Goal: Information Seeking & Learning: Check status

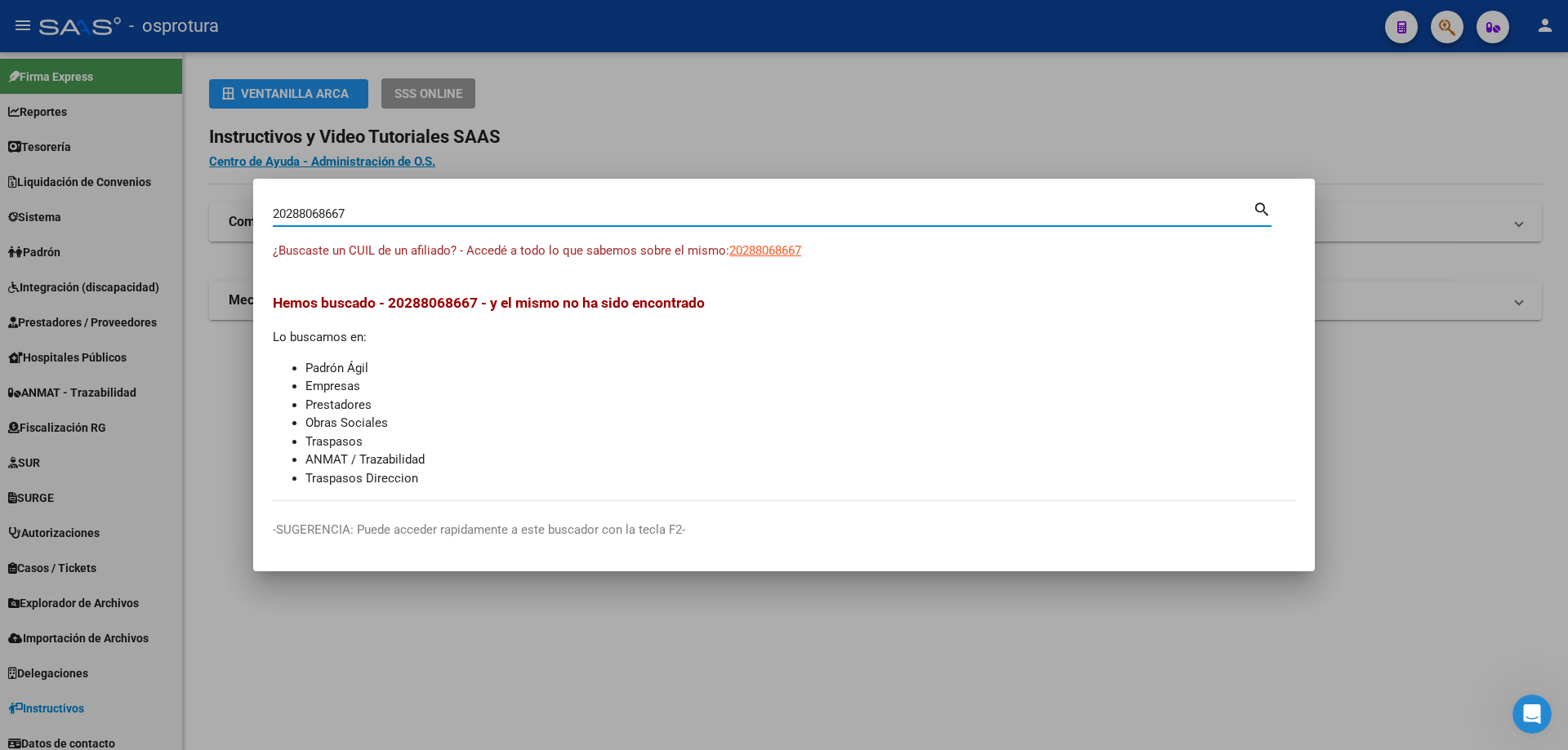
click at [395, 218] on input "20288068667" at bounding box center [763, 213] width 980 height 15
paste input "-28821269-5"
type input "20288212695"
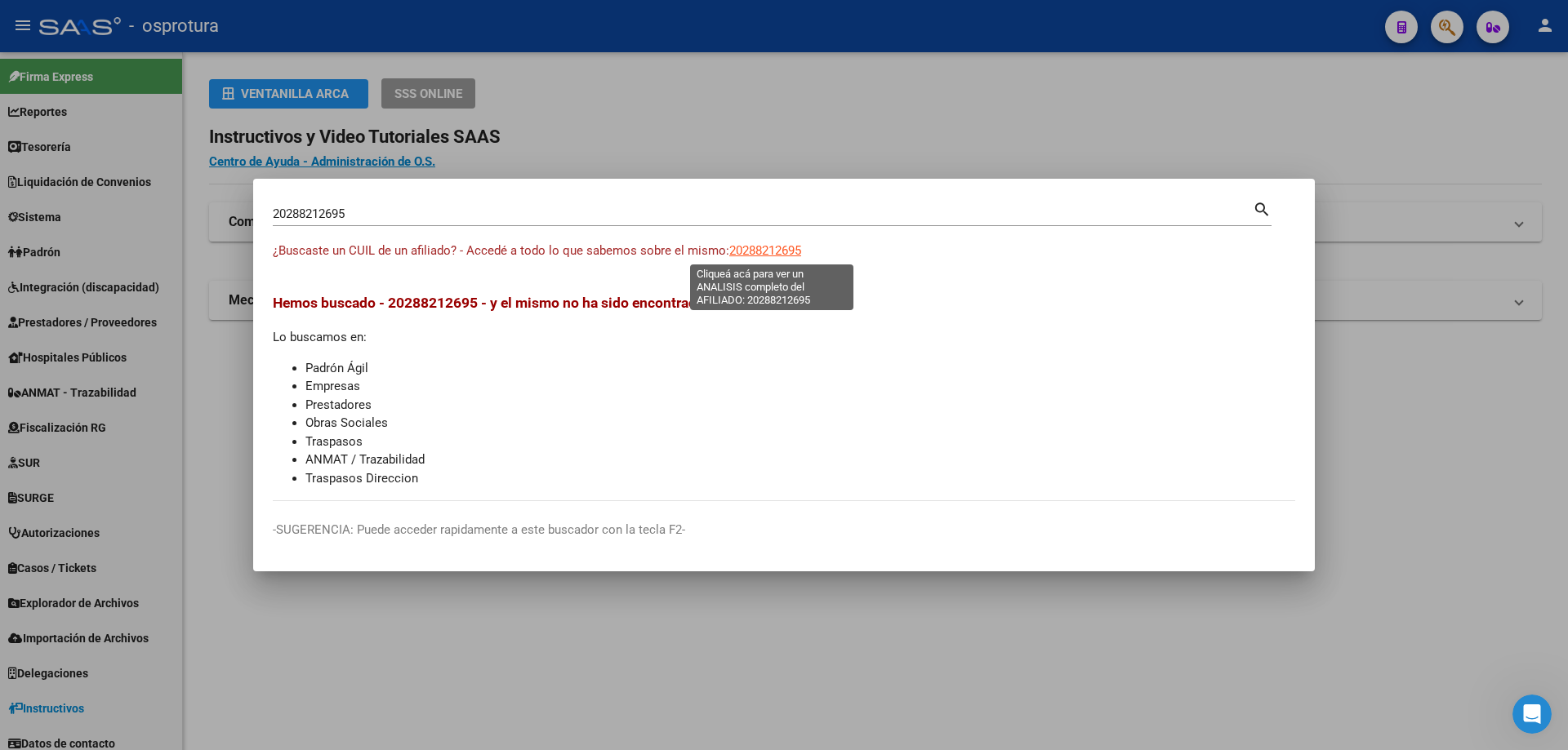
click at [770, 254] on span "20288212695" at bounding box center [765, 250] width 72 height 15
type textarea "20288212695"
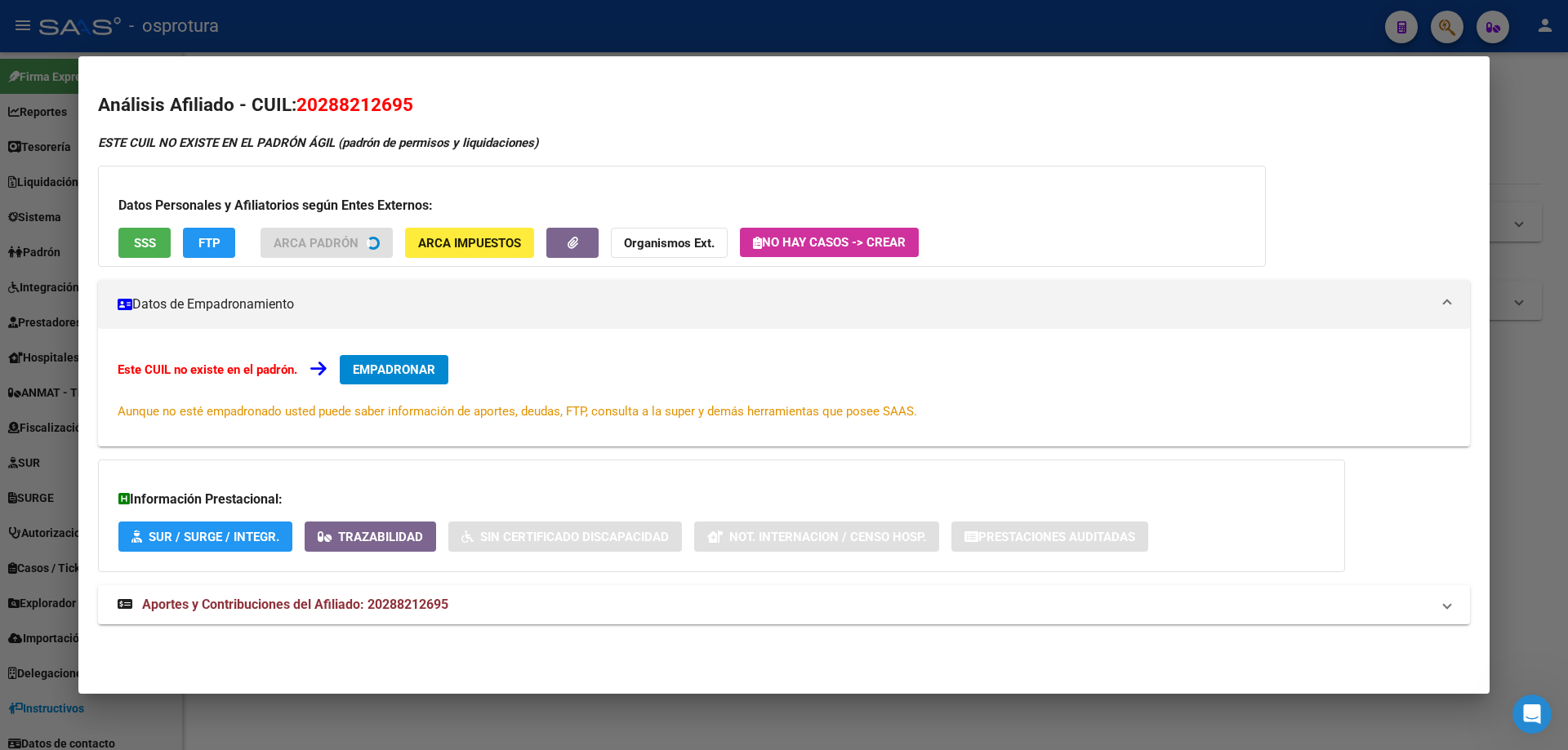
click at [140, 249] on button "SSS" at bounding box center [145, 243] width 53 height 30
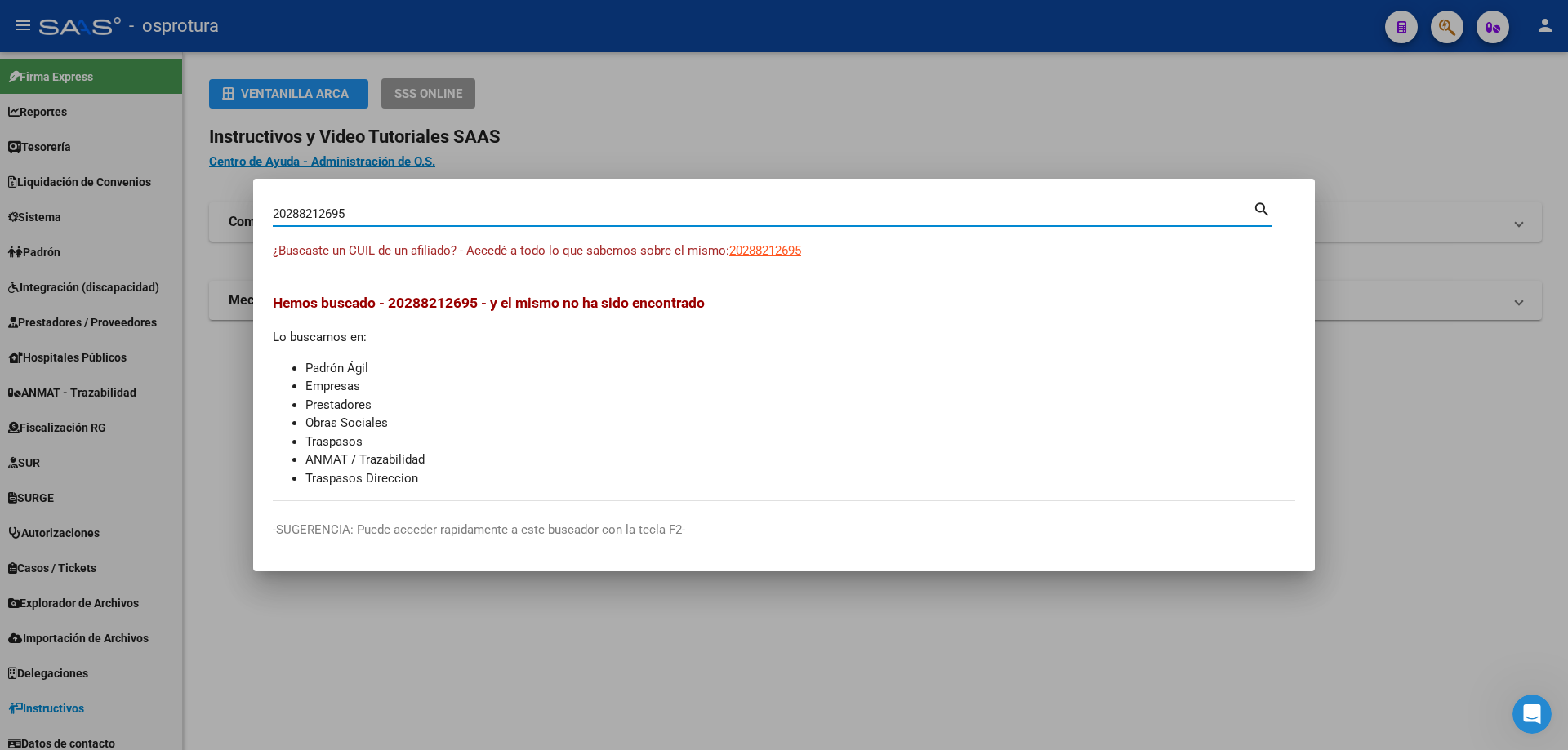
click at [610, 218] on input "20288212695" at bounding box center [763, 213] width 980 height 15
paste input "-28828697-4"
type input "20288286974"
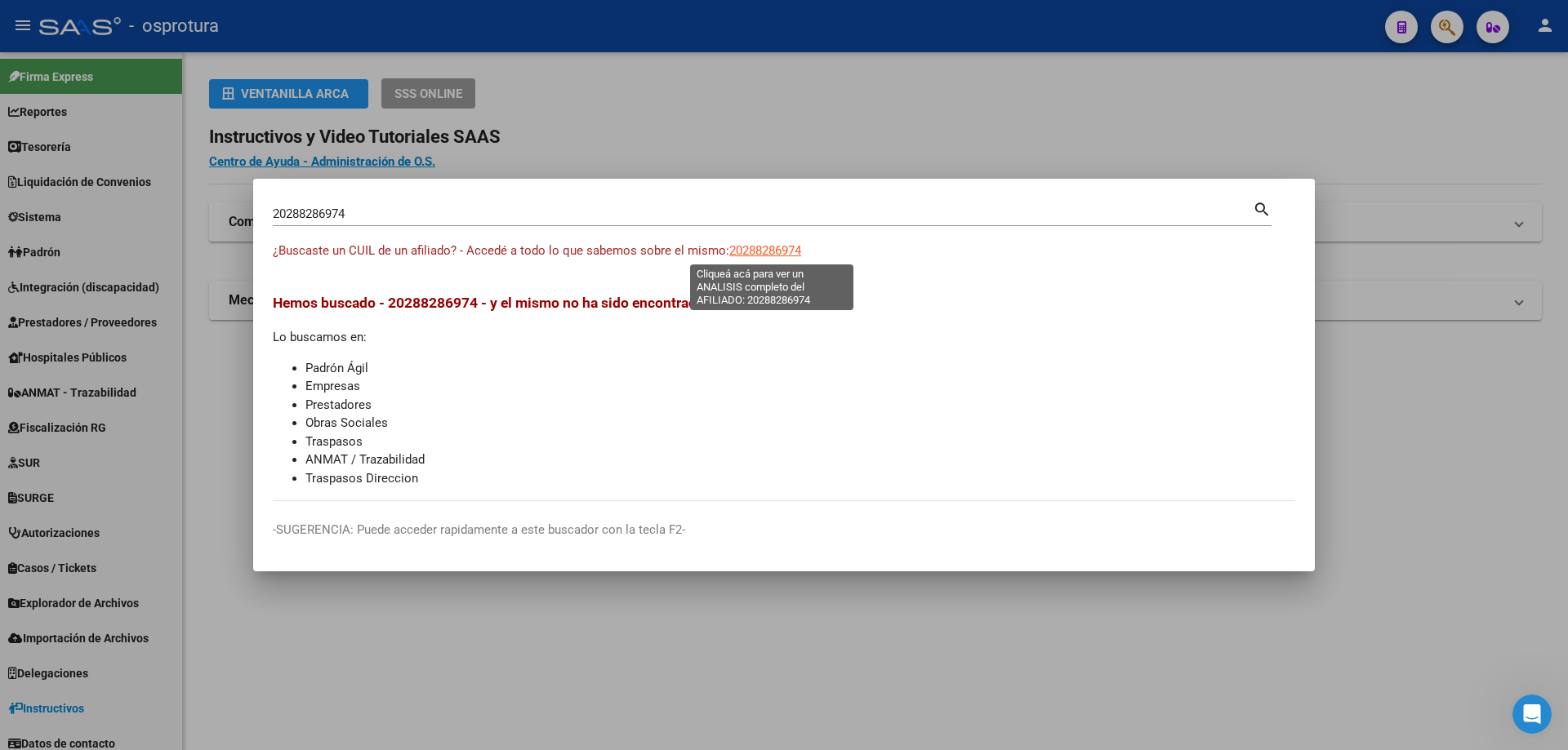
click at [770, 251] on span "20288286974" at bounding box center [765, 250] width 72 height 15
type textarea "20288286974"
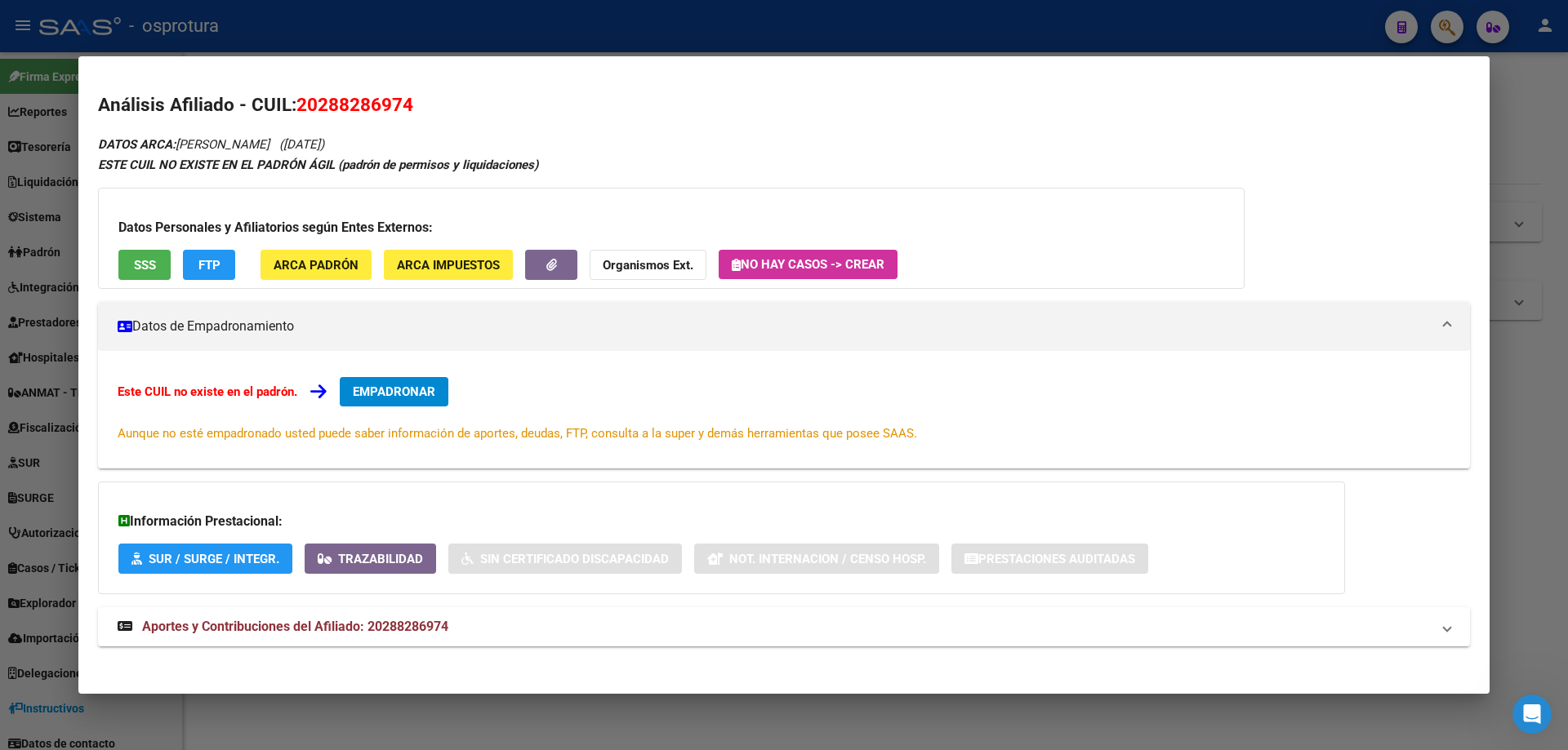
click at [173, 263] on div "Datos Personales y Afiliatorios según Entes Externos: SSS FTP ARCA Padrón ARCA …" at bounding box center [671, 238] width 1147 height 101
click at [145, 265] on span "SSS" at bounding box center [145, 265] width 22 height 15
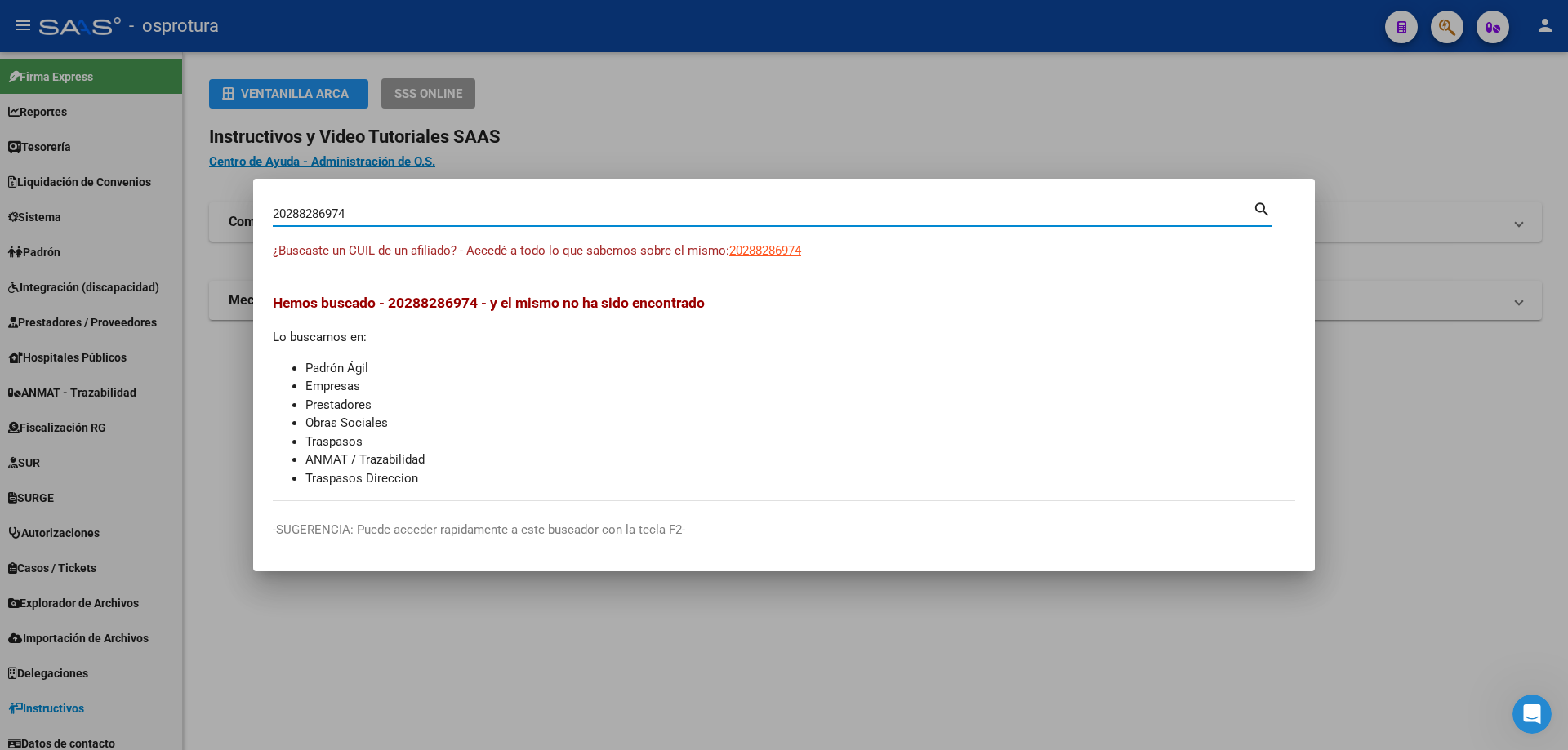
click at [424, 210] on input "20288286974" at bounding box center [763, 213] width 980 height 15
paste input "-28835918-1"
type input "20288359181"
click at [751, 245] on span "20288359181" at bounding box center [765, 250] width 72 height 15
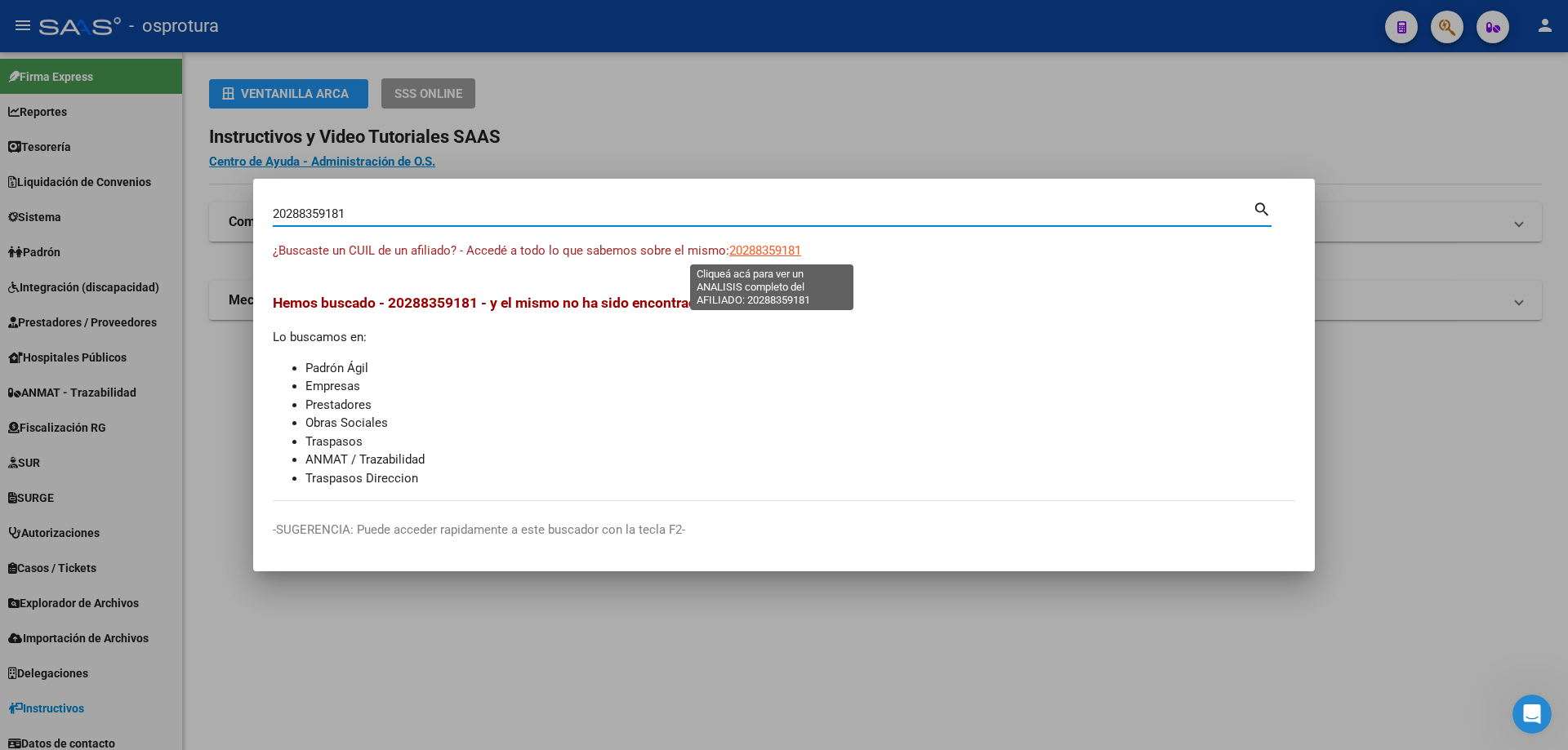
type textarea "20288359181"
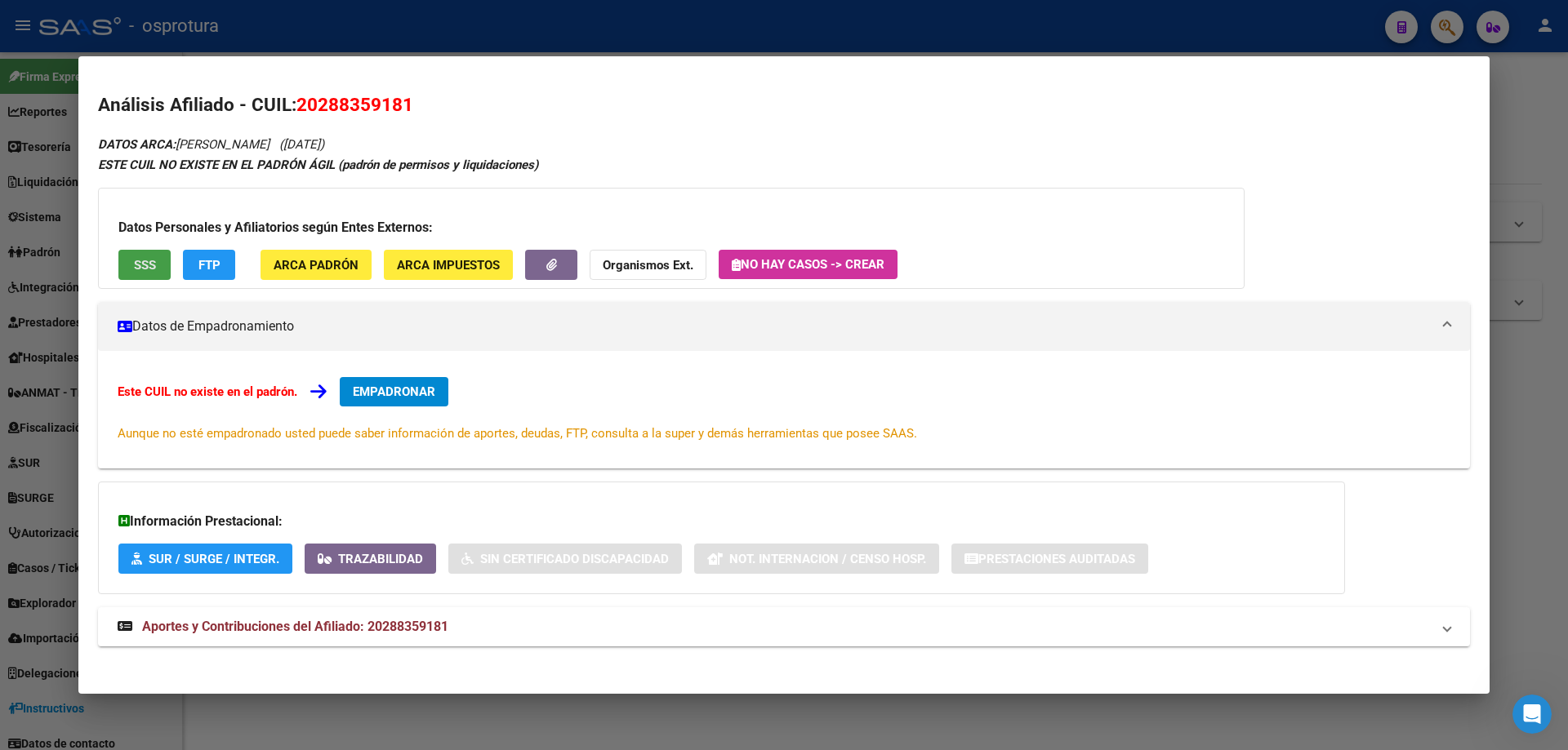
click at [147, 277] on button "SSS" at bounding box center [145, 265] width 53 height 30
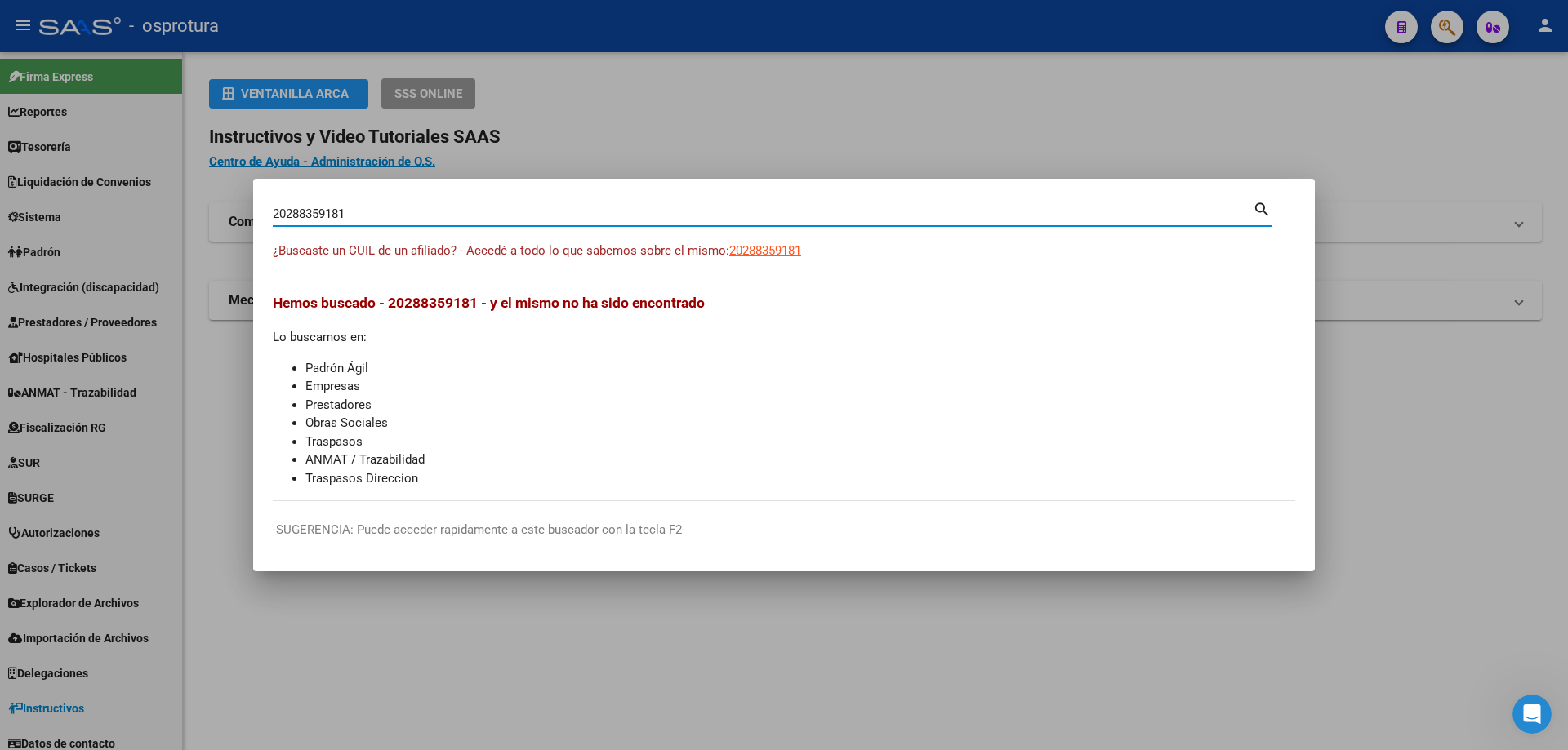
click at [360, 217] on input "20288359181" at bounding box center [763, 213] width 980 height 15
paste input "-28843348-9"
type input "20288433489"
click at [773, 252] on span "20288433489" at bounding box center [765, 250] width 72 height 15
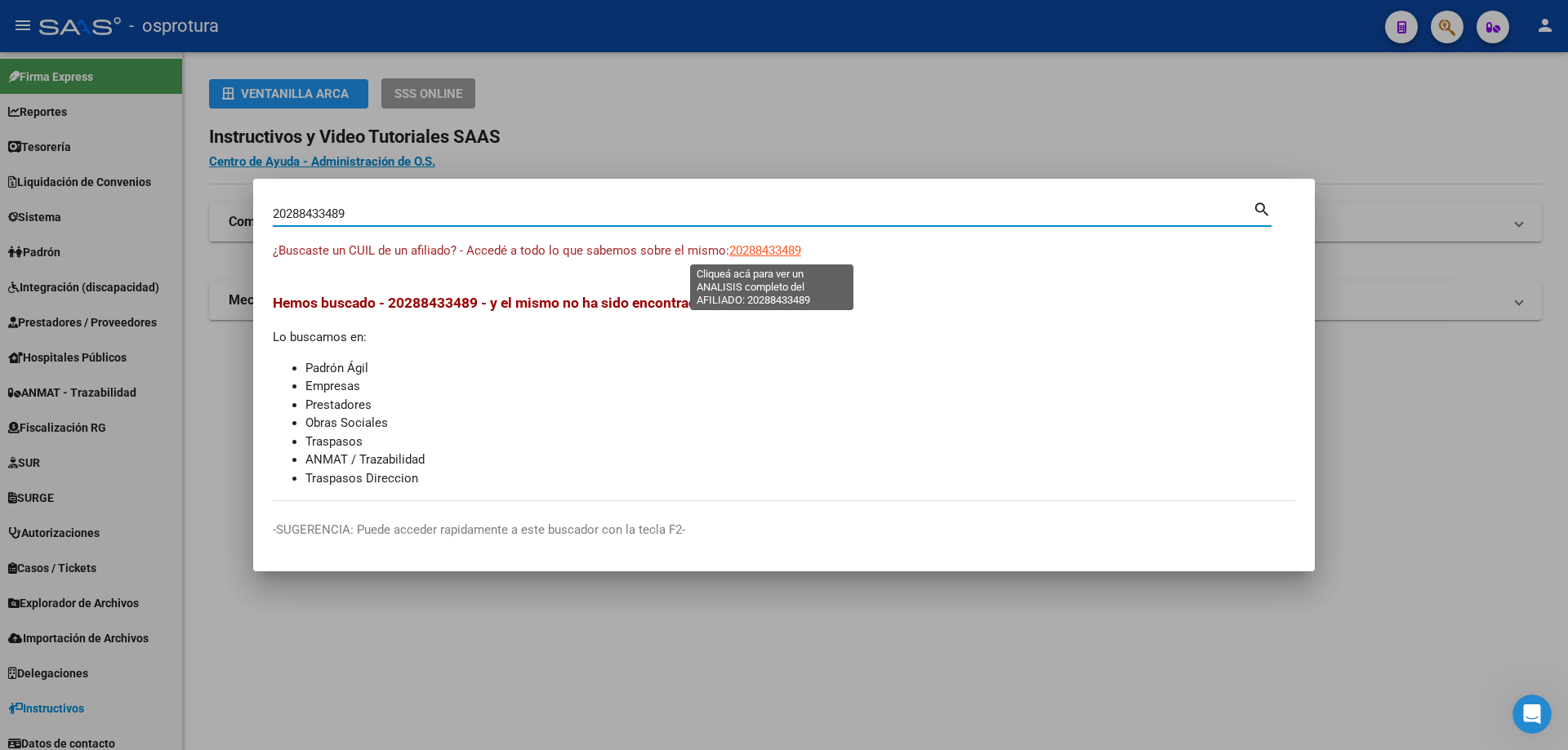
type textarea "20288433489"
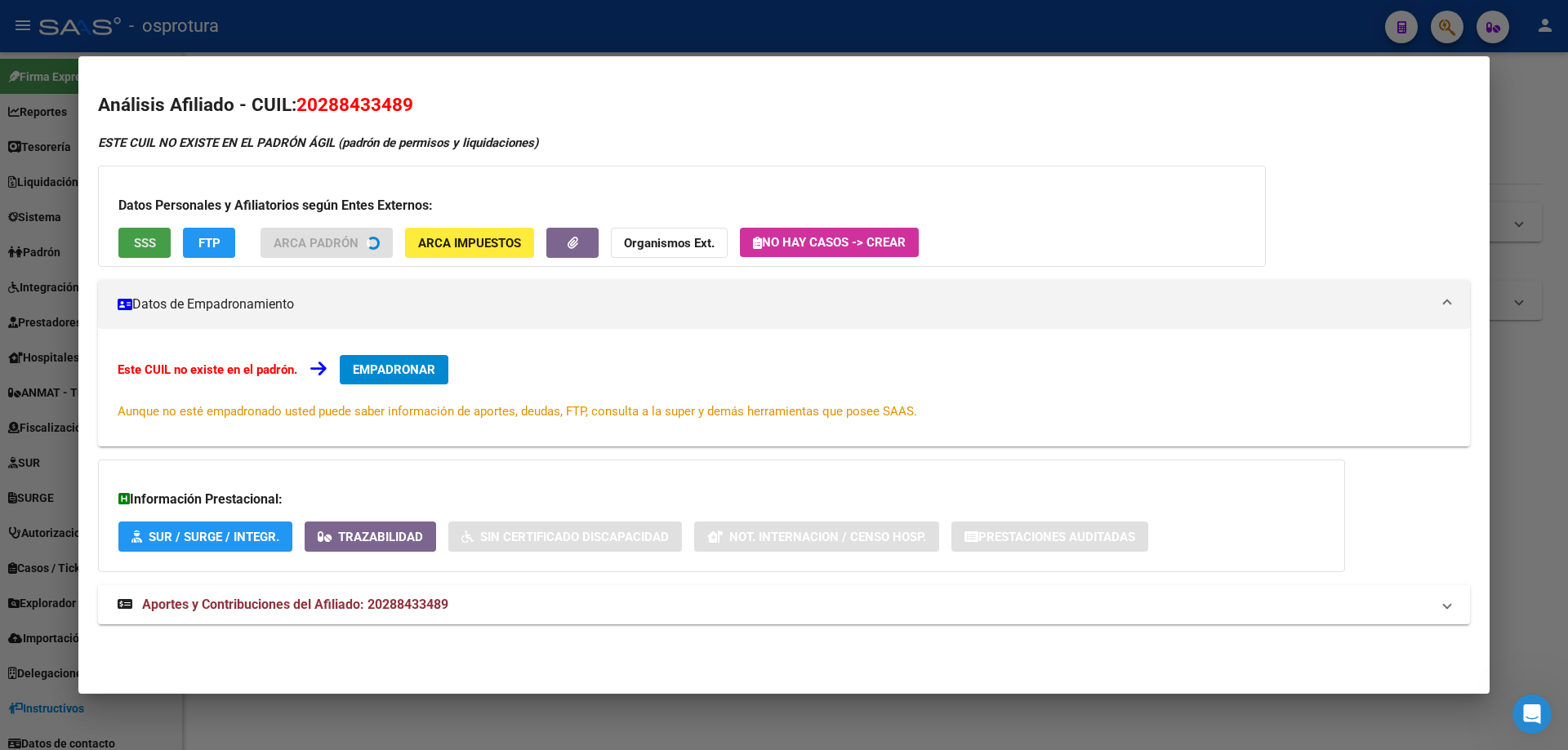
click at [147, 250] on span "SSS" at bounding box center [145, 243] width 22 height 15
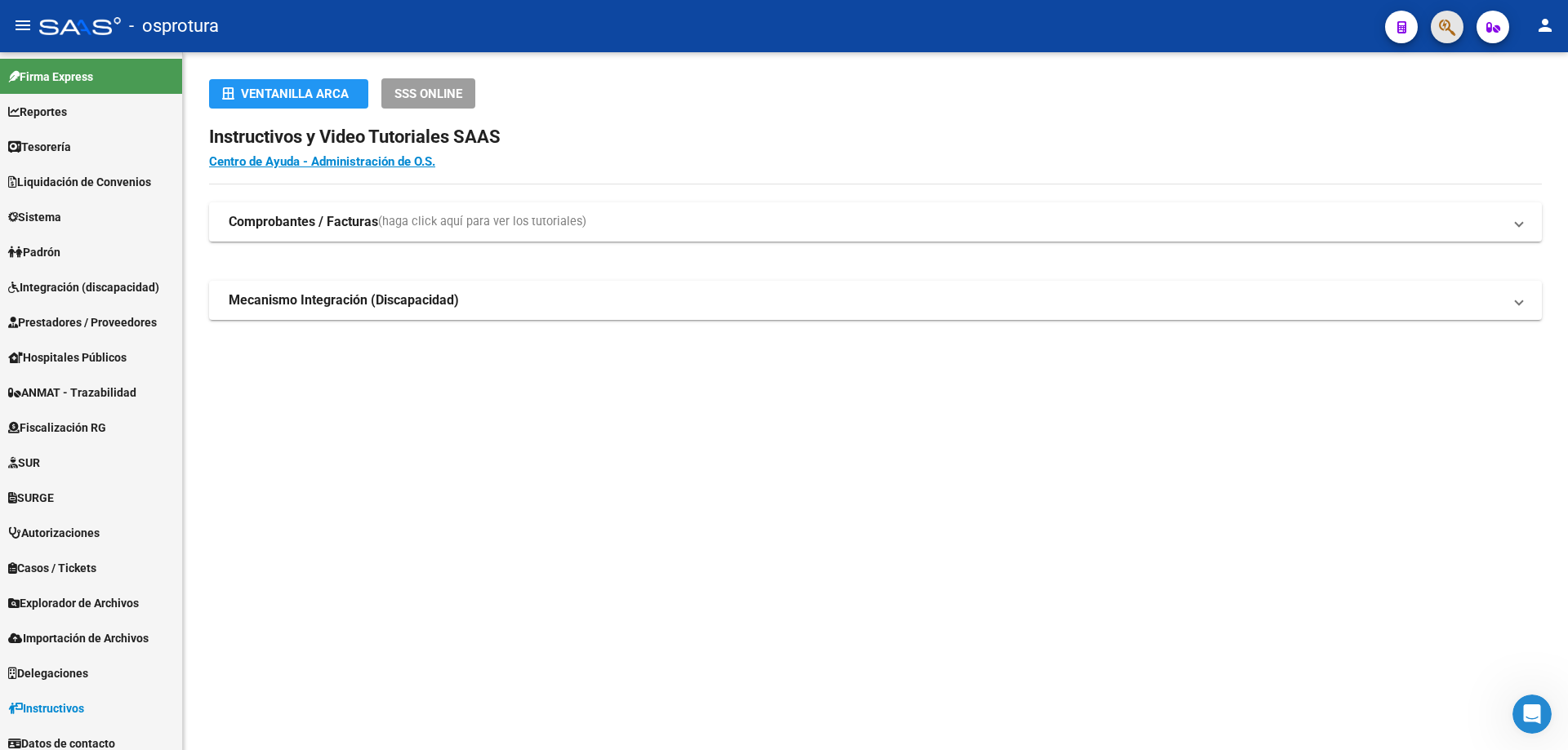
click at [1437, 24] on button "button" at bounding box center [1447, 26] width 32 height 32
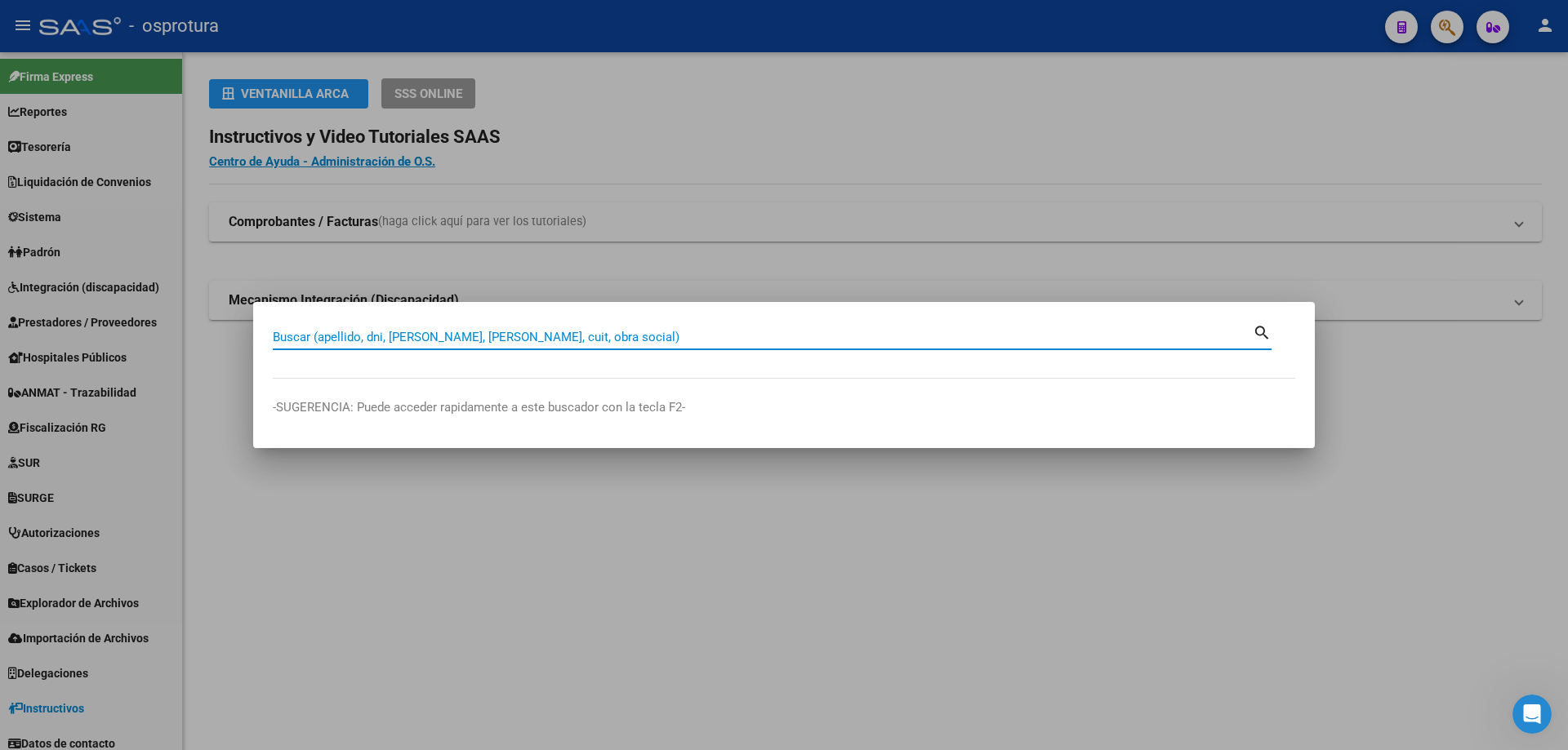
click at [554, 332] on input "Buscar (apellido, dni, [PERSON_NAME], [PERSON_NAME], cuit, obra social)" at bounding box center [763, 337] width 980 height 15
type input "20288453021"
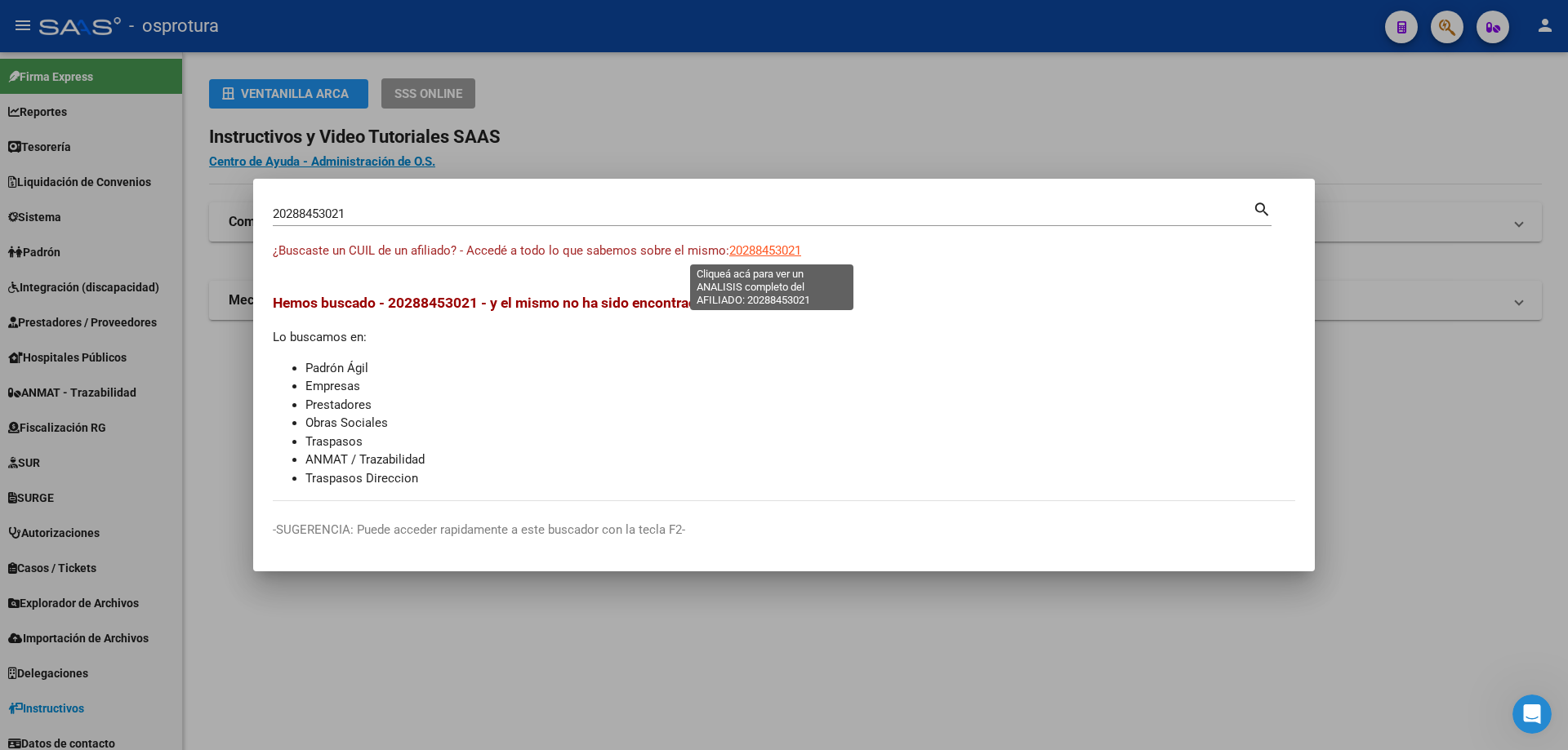
click at [801, 250] on span "20288453021" at bounding box center [765, 250] width 72 height 15
type textarea "20288453021"
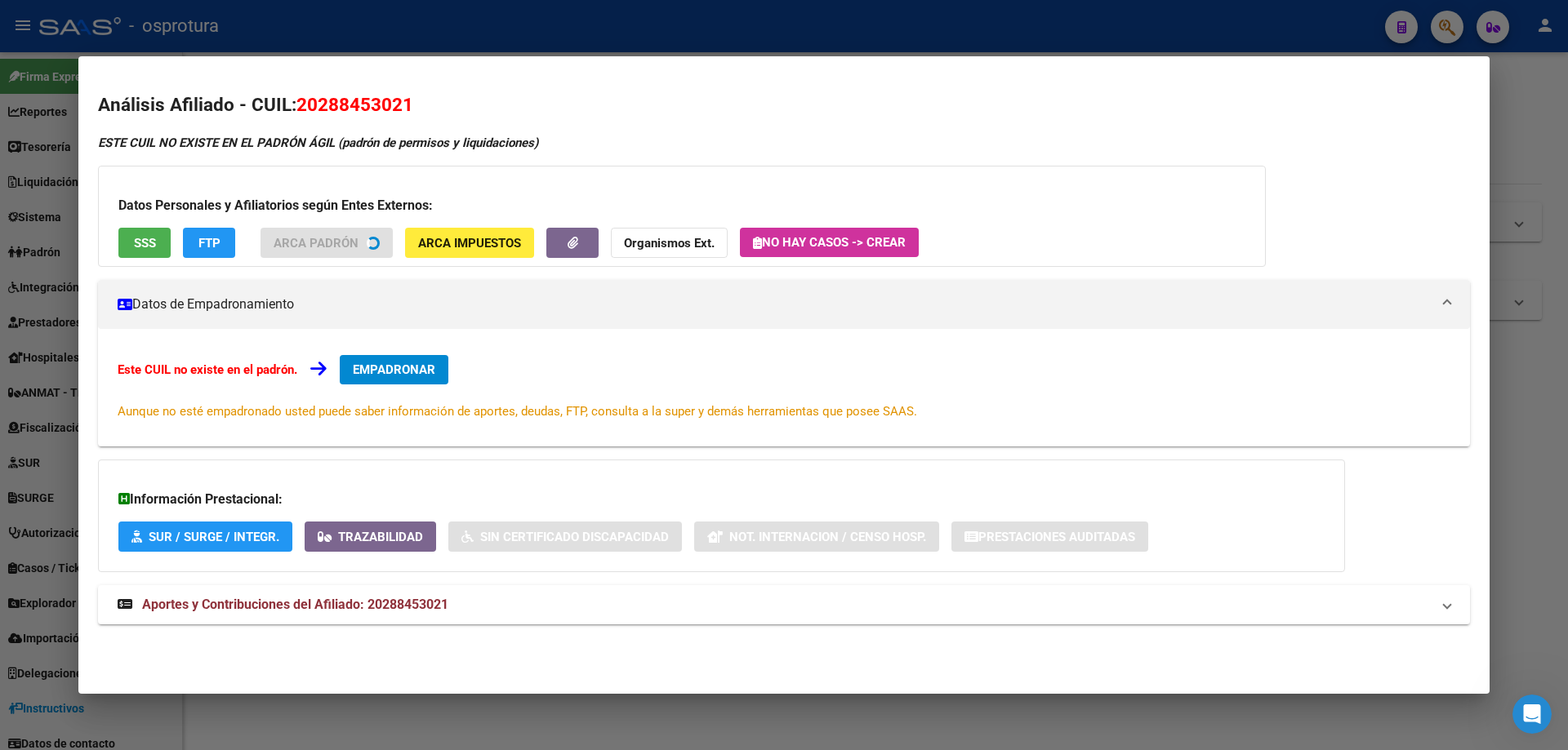
click at [153, 242] on span "SSS" at bounding box center [145, 243] width 22 height 15
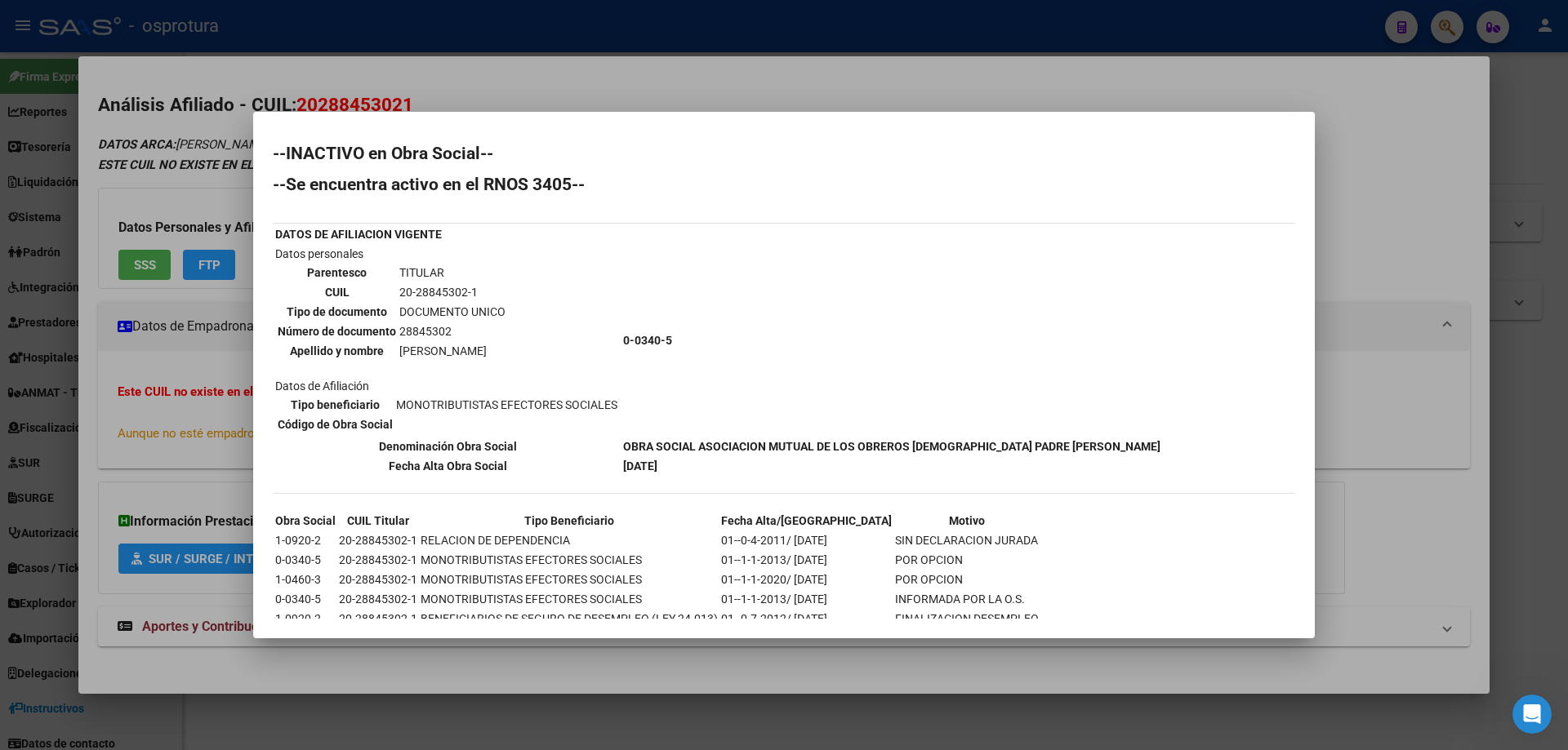
scroll to position [103, 0]
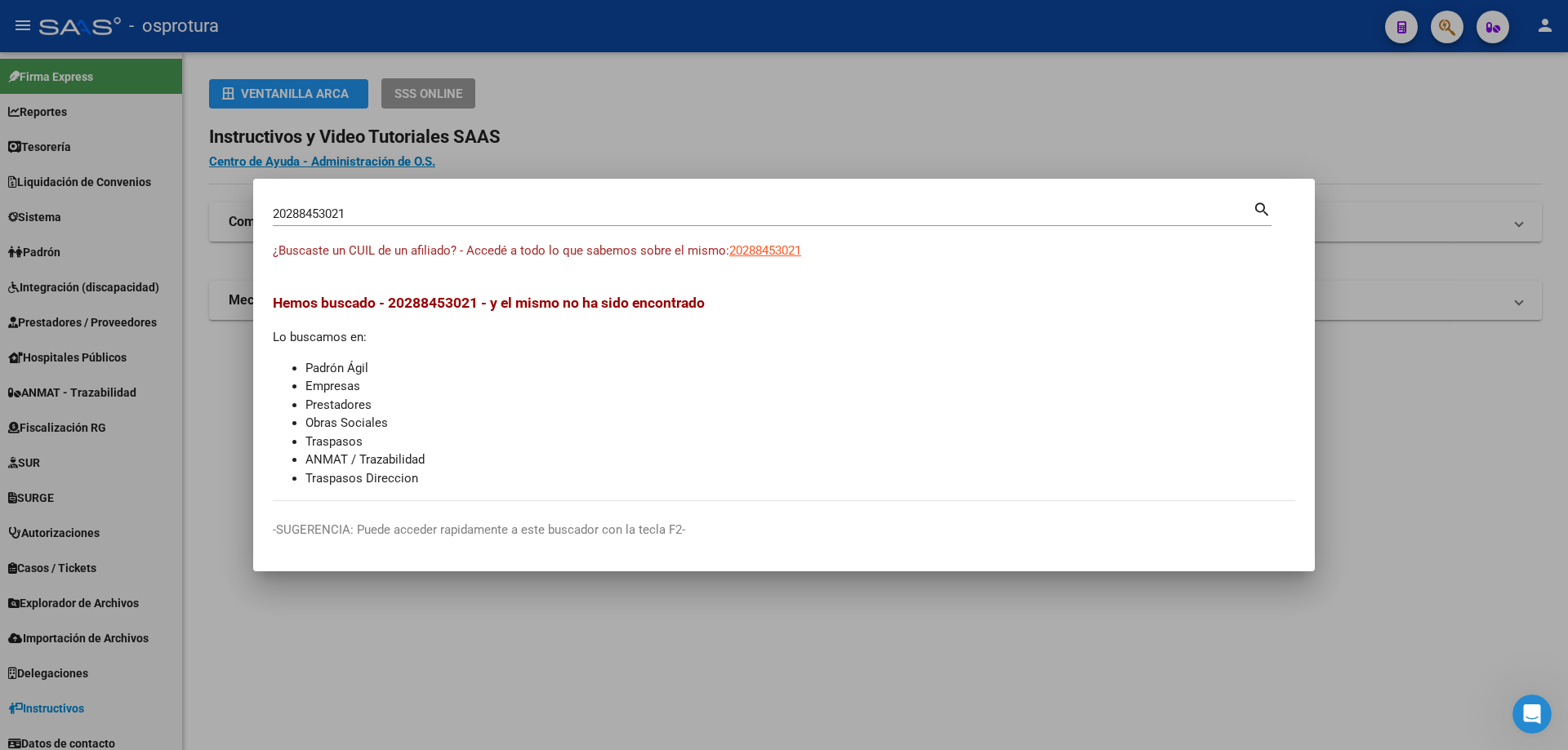
click at [440, 210] on input "20288453021" at bounding box center [763, 213] width 980 height 15
paste input "-28850181-6"
type input "20288501816"
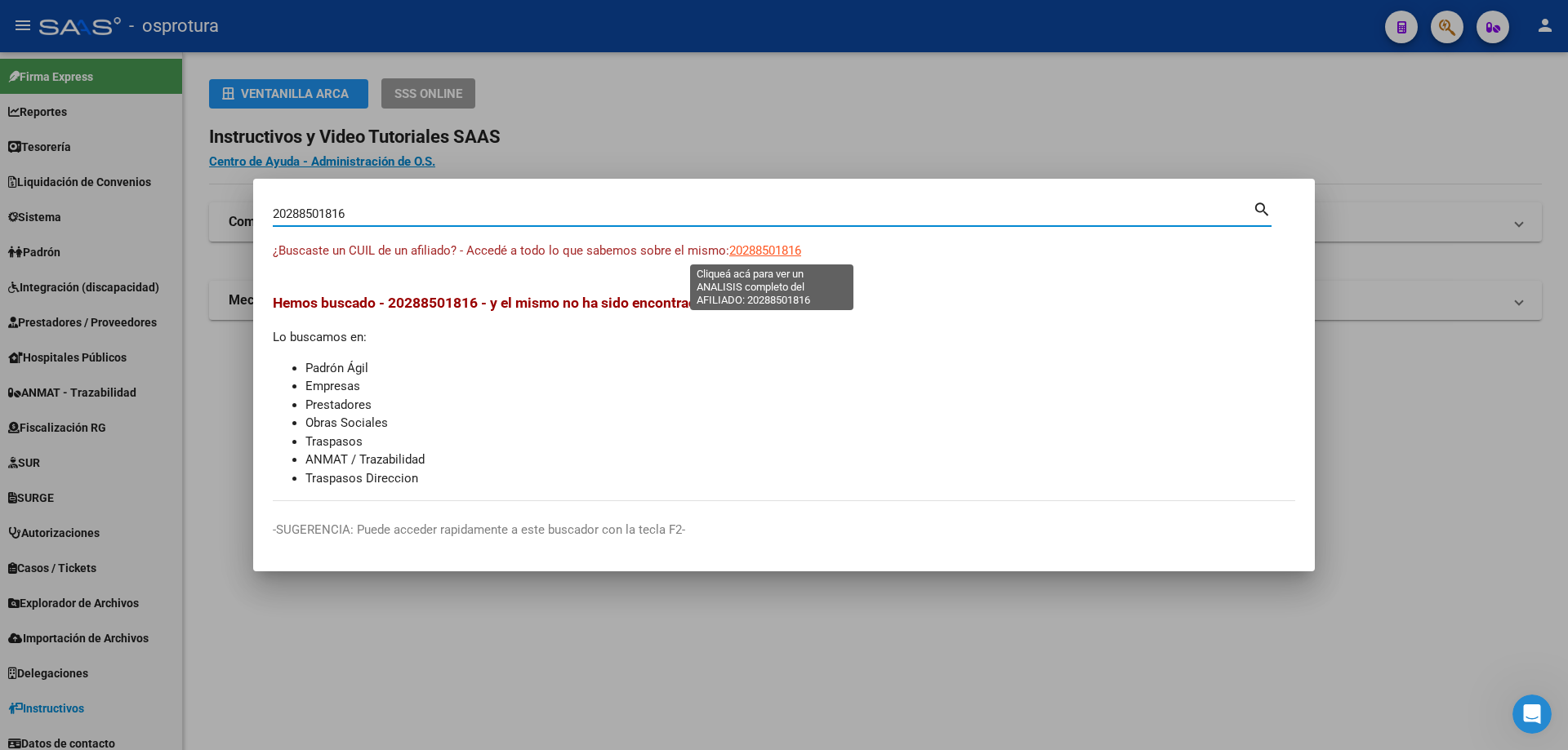
click at [765, 251] on span "20288501816" at bounding box center [765, 250] width 72 height 15
type textarea "20288501816"
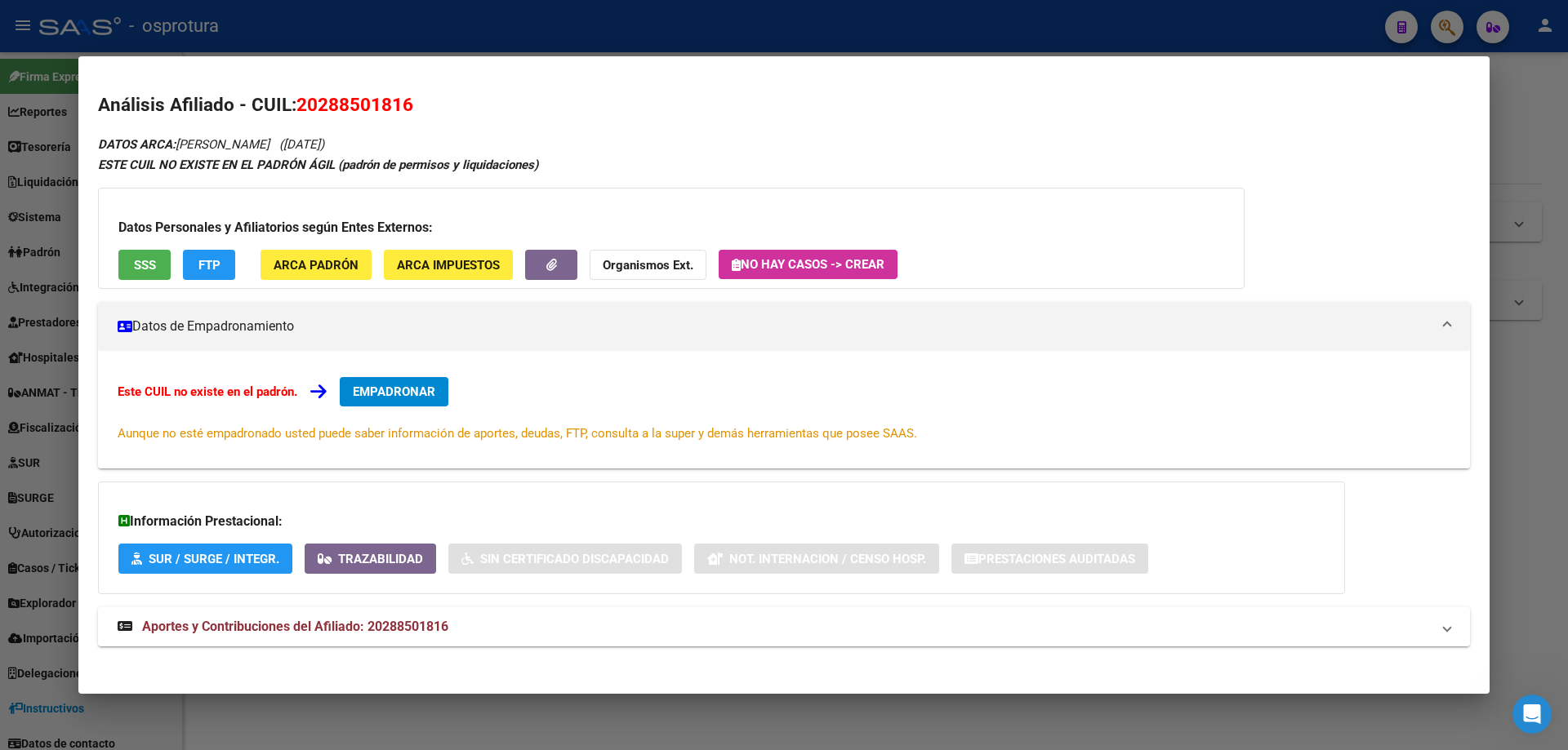
click at [148, 265] on span "SSS" at bounding box center [145, 265] width 22 height 15
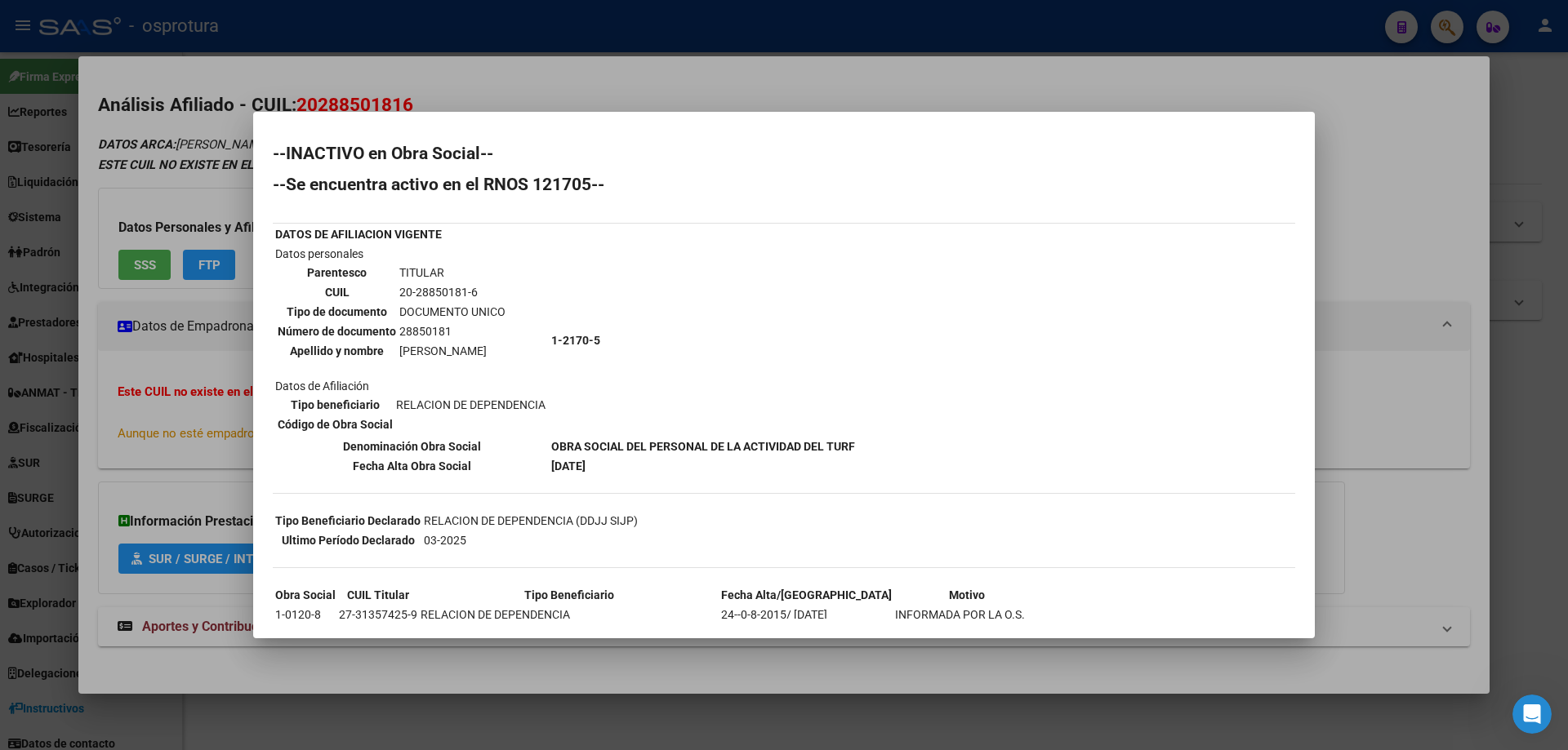
scroll to position [217, 0]
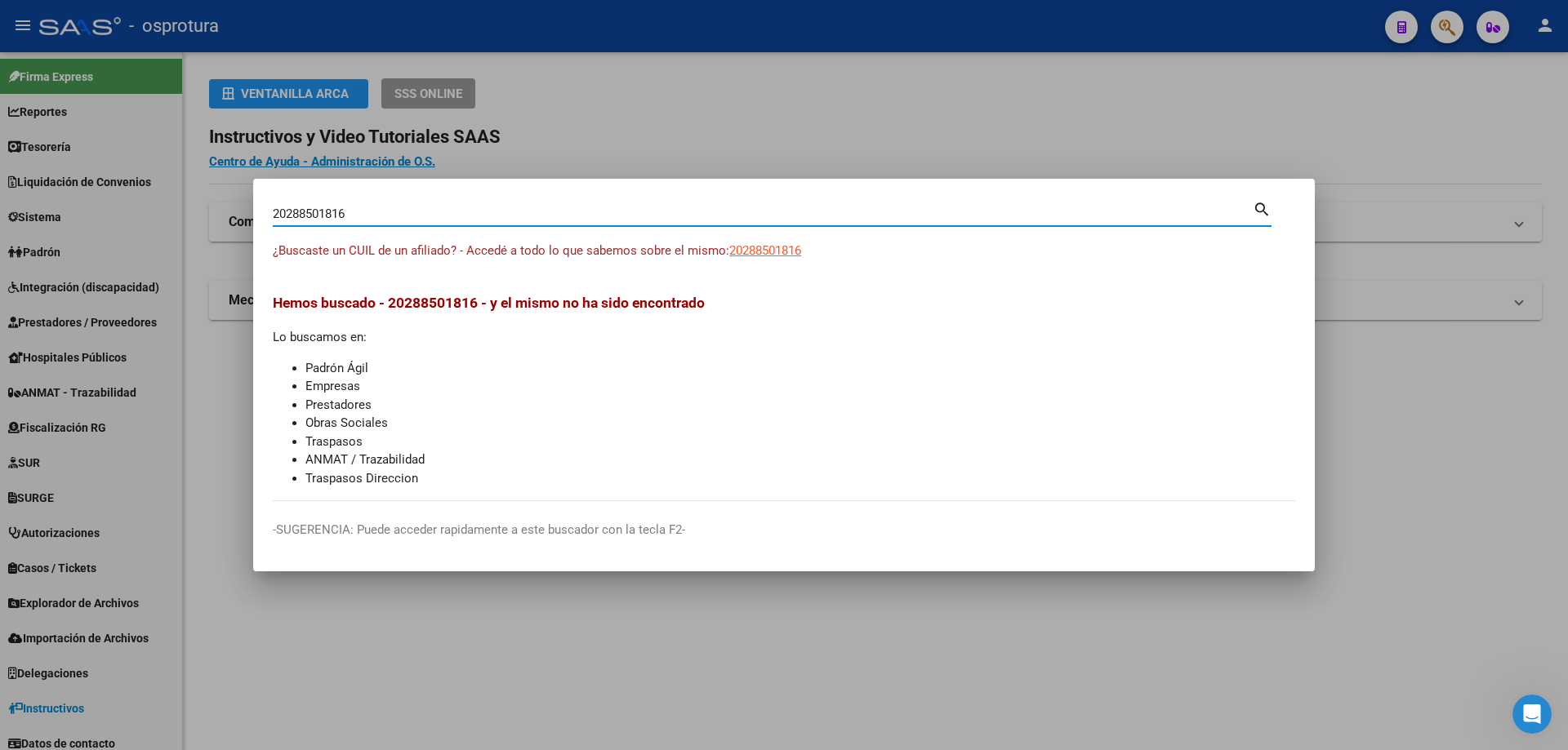
click at [469, 214] on input "20288501816" at bounding box center [763, 213] width 980 height 15
paste input "-28851696-1"
type input "20288516961"
click at [770, 254] on span "20288516961" at bounding box center [765, 250] width 72 height 15
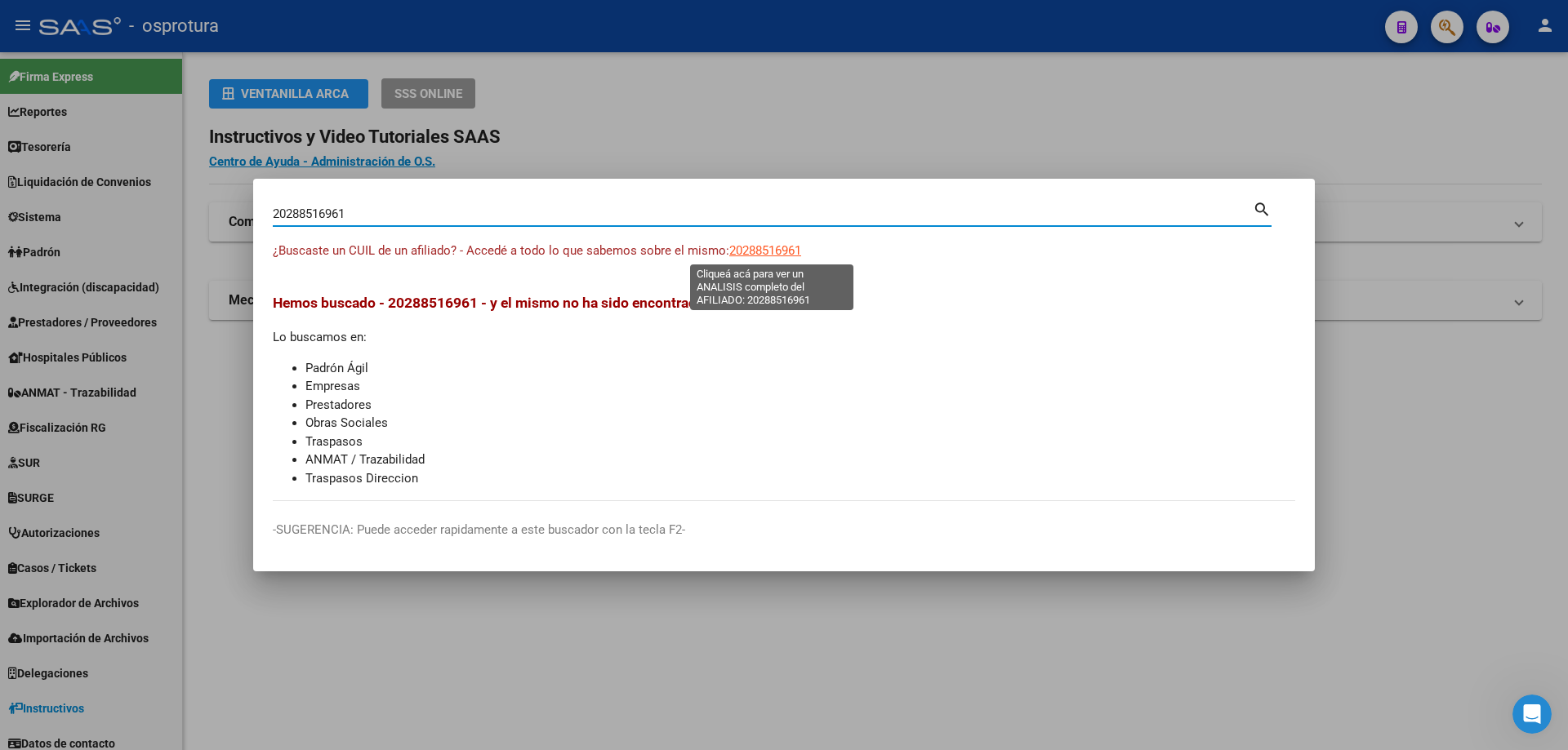
type textarea "20288516961"
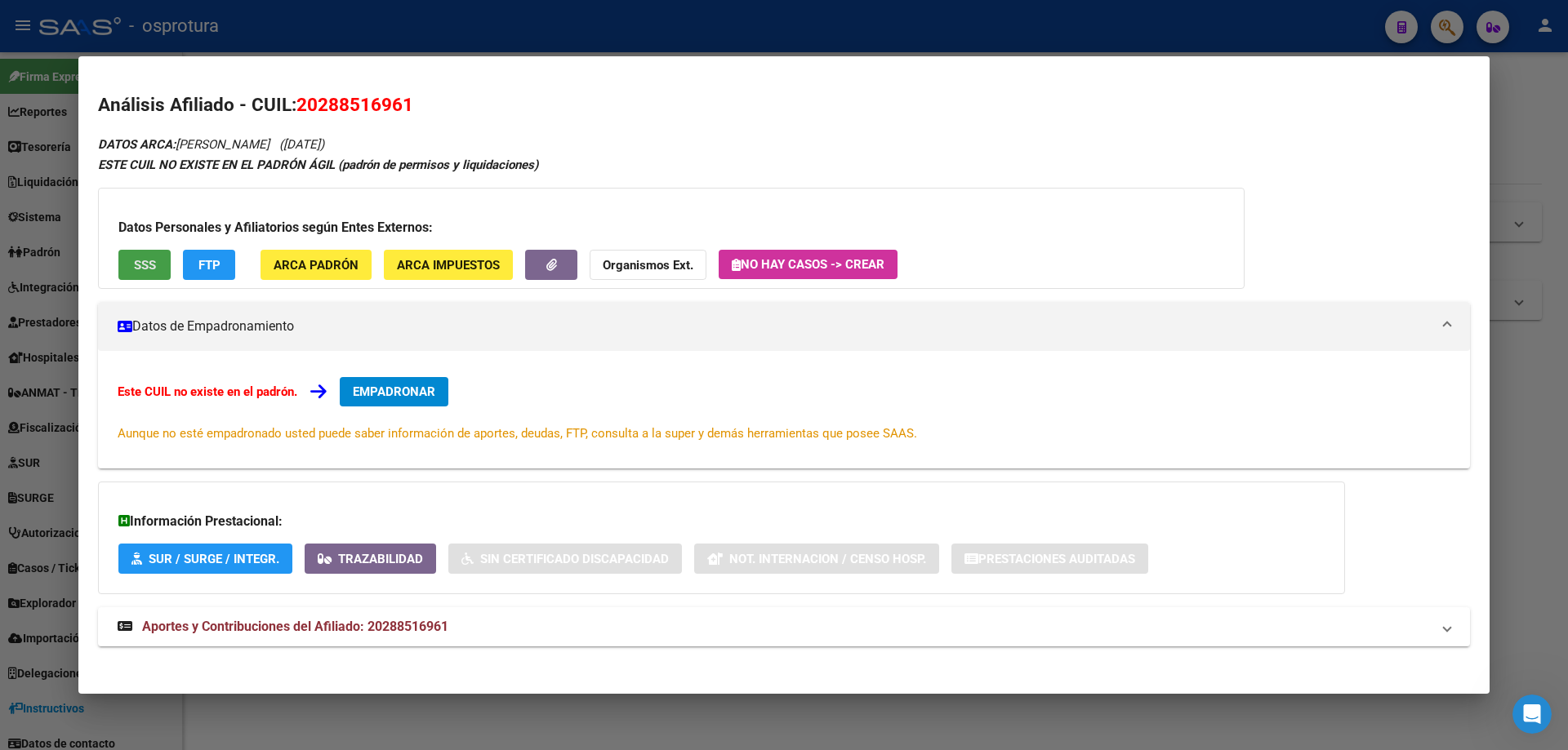
click at [126, 250] on button "SSS" at bounding box center [145, 265] width 53 height 30
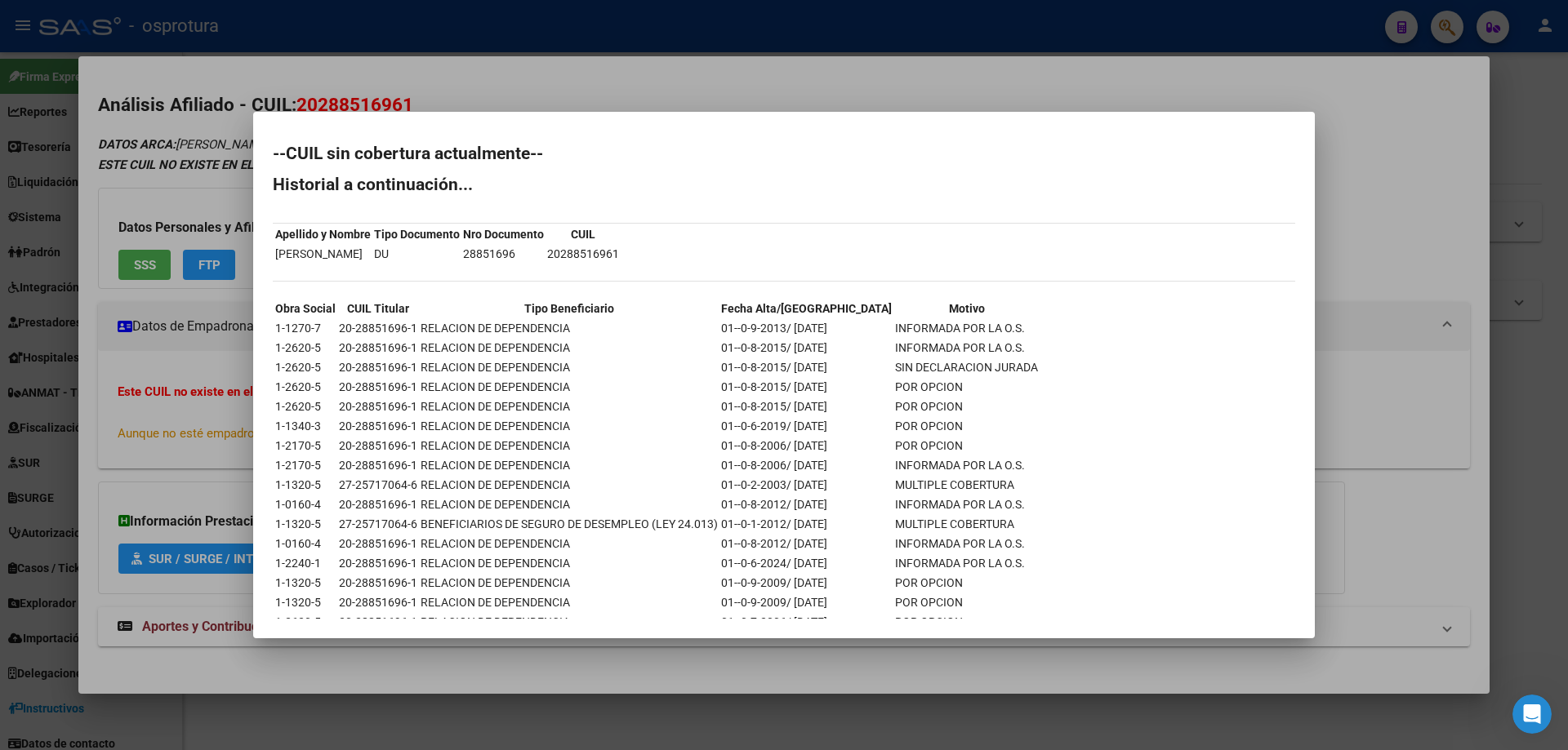
scroll to position [106, 0]
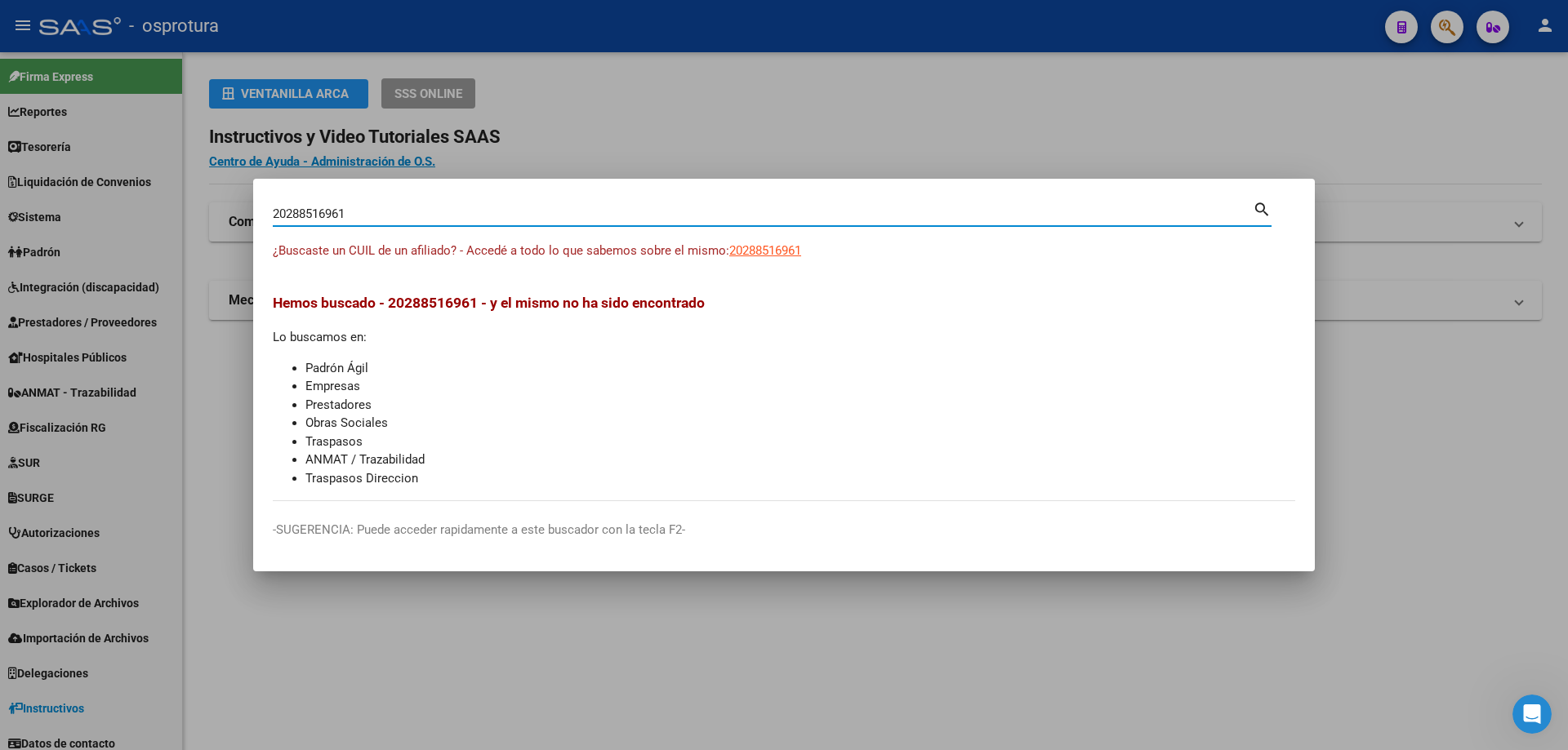
click at [520, 218] on input "20288516961" at bounding box center [763, 213] width 980 height 15
paste input "-28953242-"
type input "20289532421"
click at [763, 244] on span "20289532421" at bounding box center [765, 250] width 72 height 15
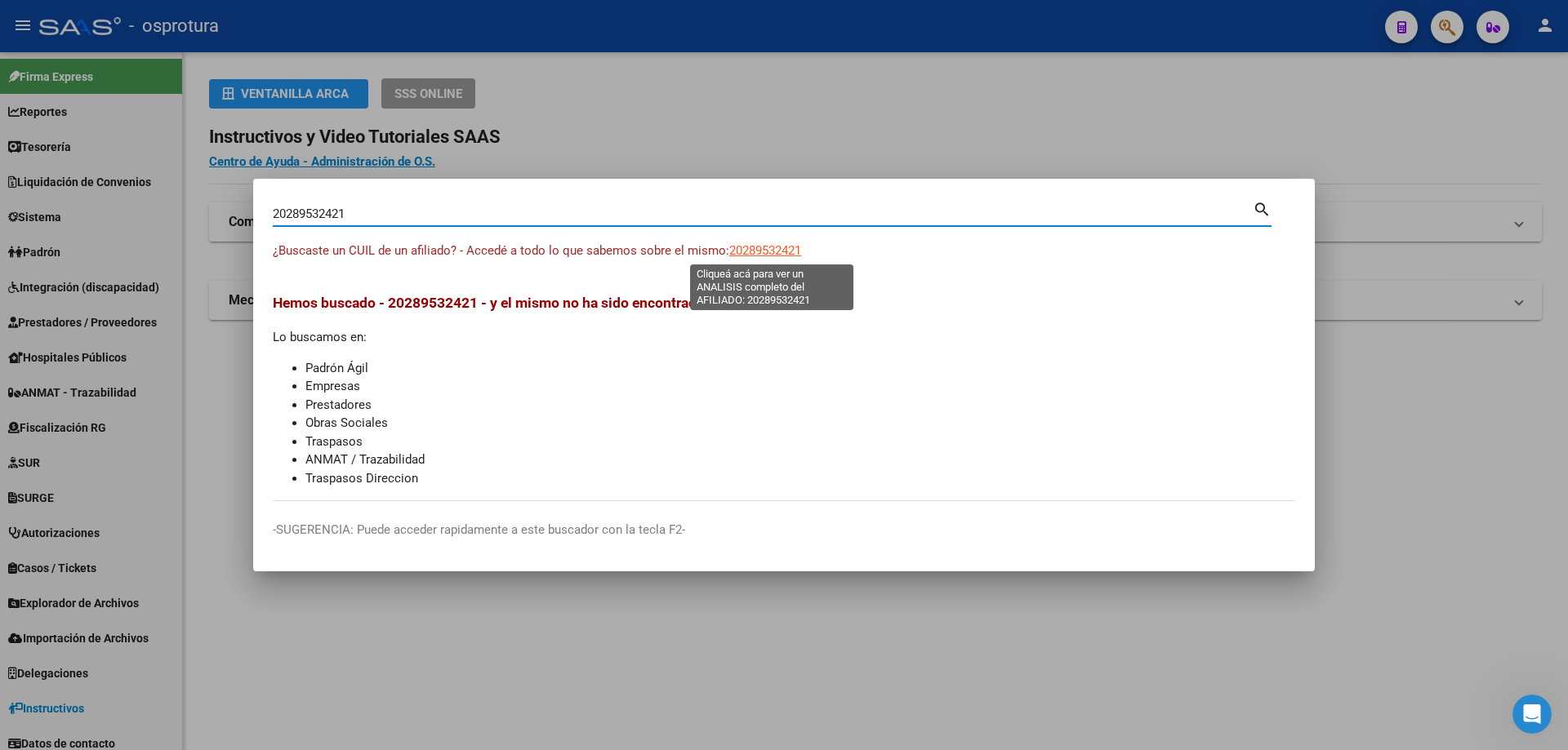
type textarea "20289532421"
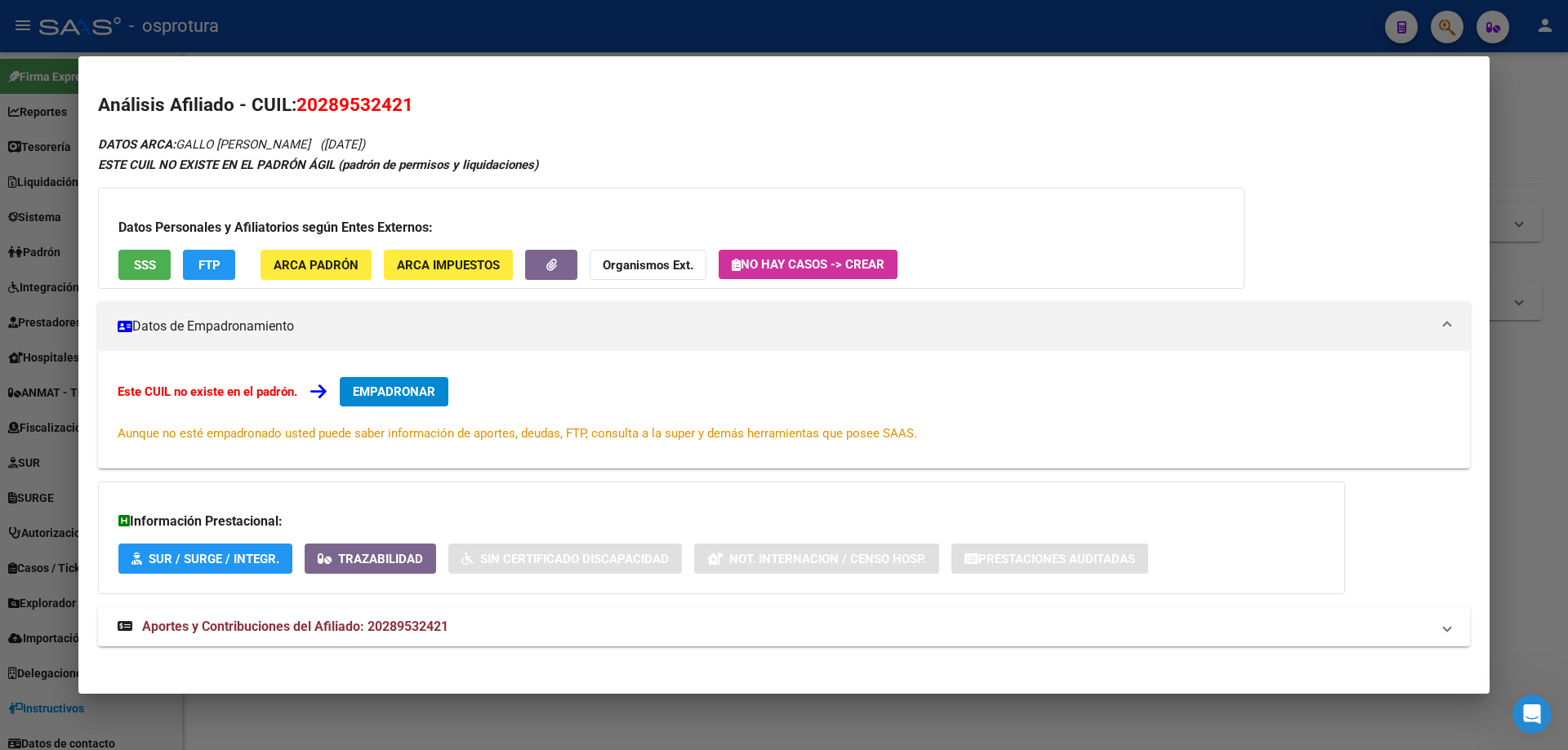
click at [148, 260] on span "SSS" at bounding box center [145, 265] width 22 height 15
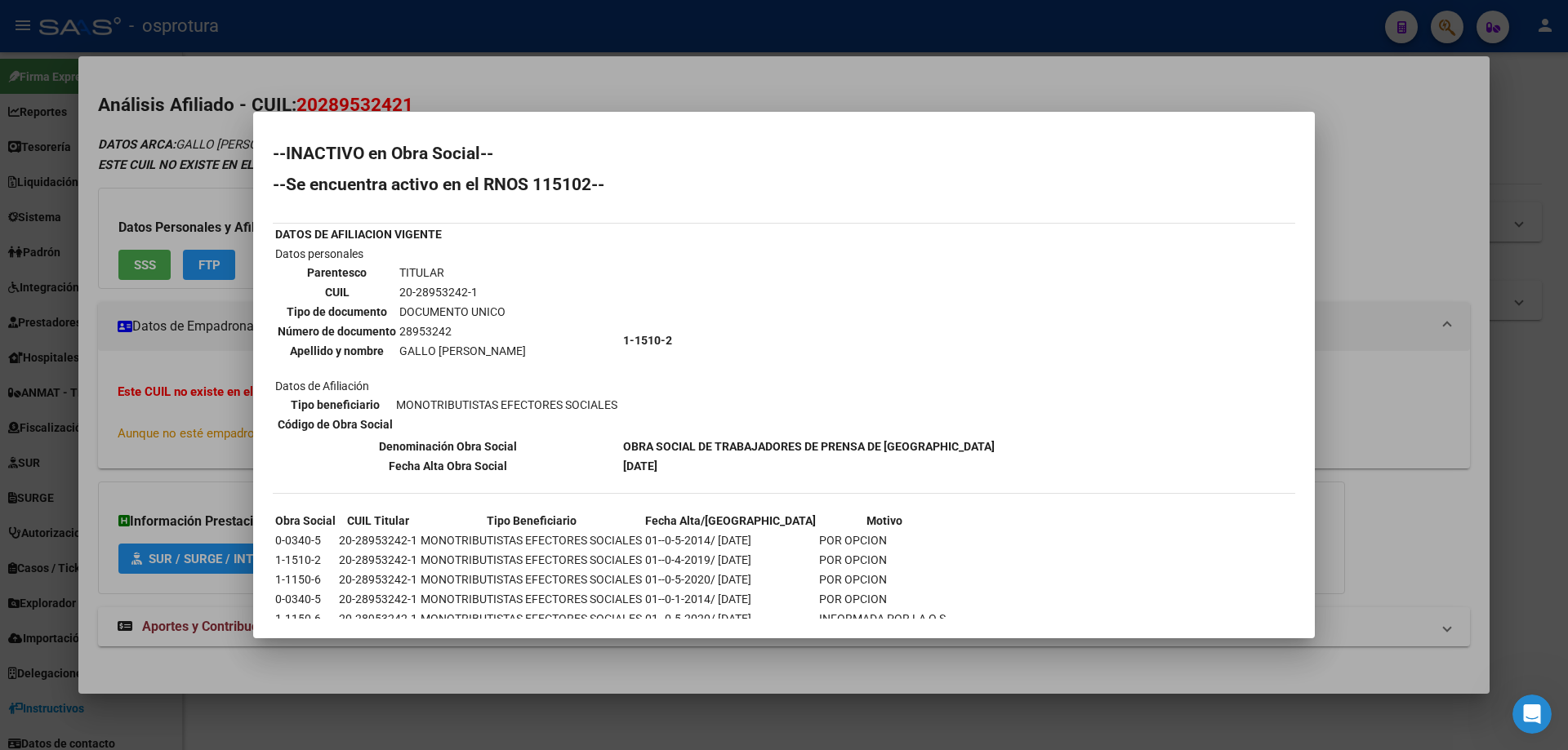
scroll to position [44, 0]
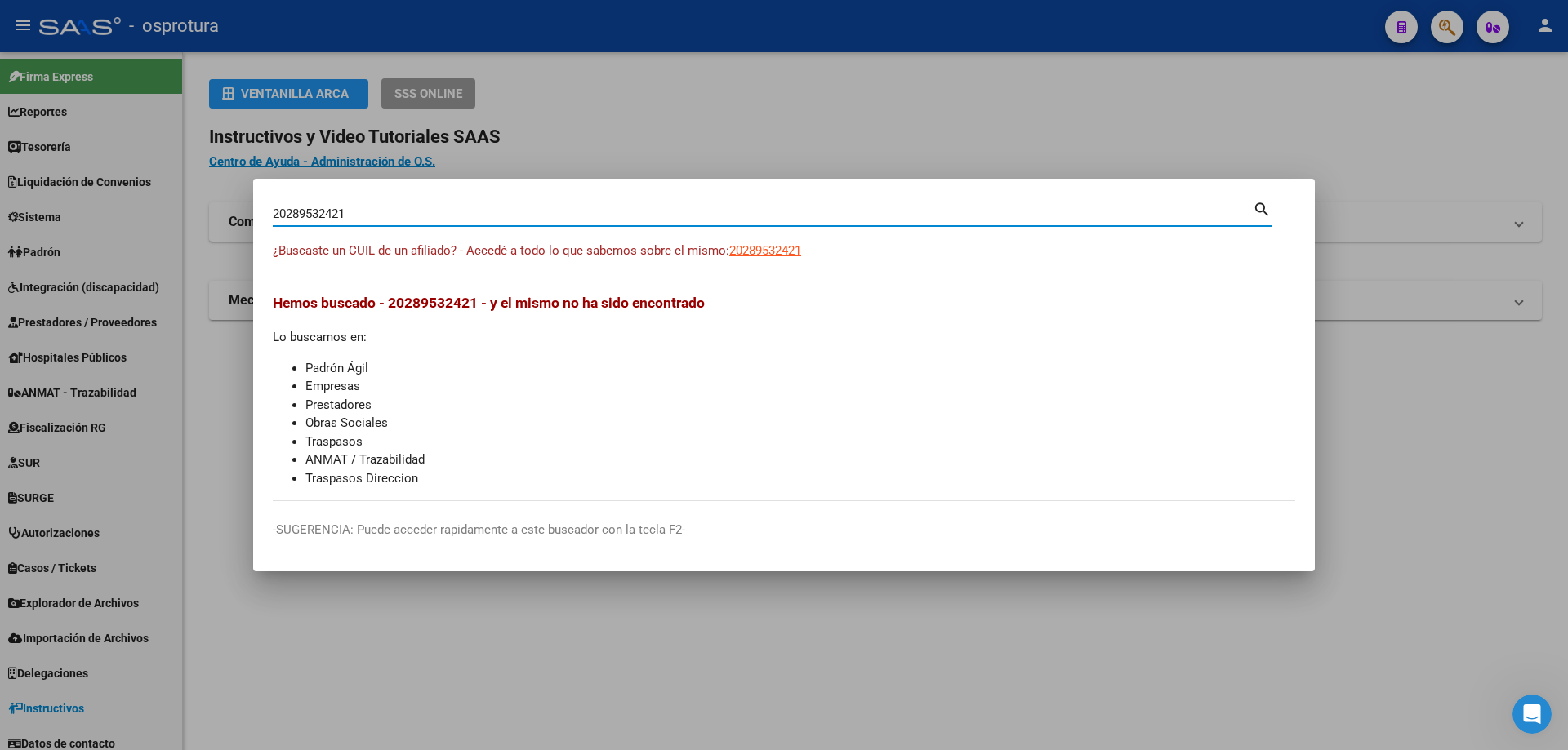
click at [352, 220] on input "20289532421" at bounding box center [763, 213] width 980 height 15
paste input "-29024251-8"
type input "20290242518"
click at [766, 246] on span "20290242518" at bounding box center [765, 250] width 72 height 15
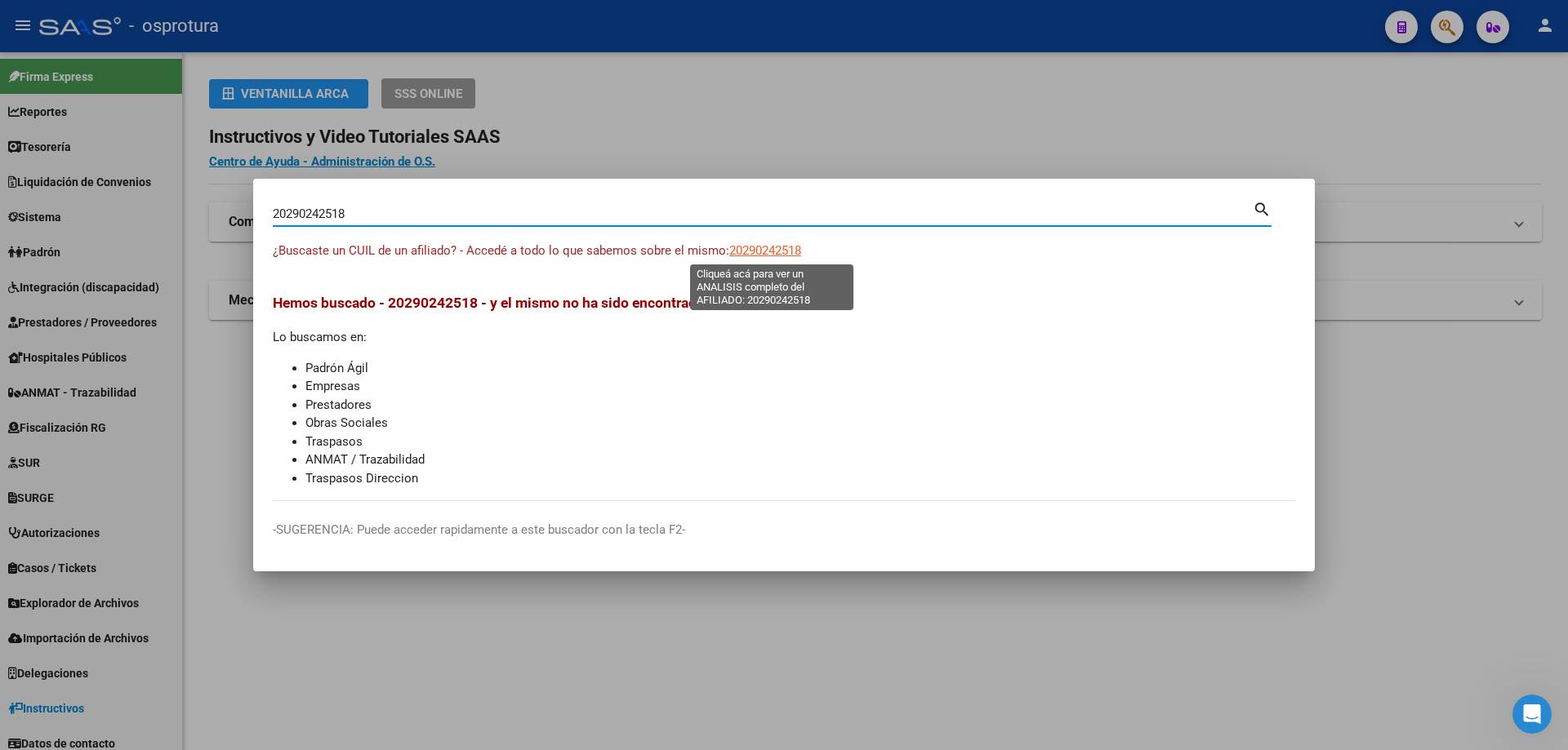
type textarea "20290242518"
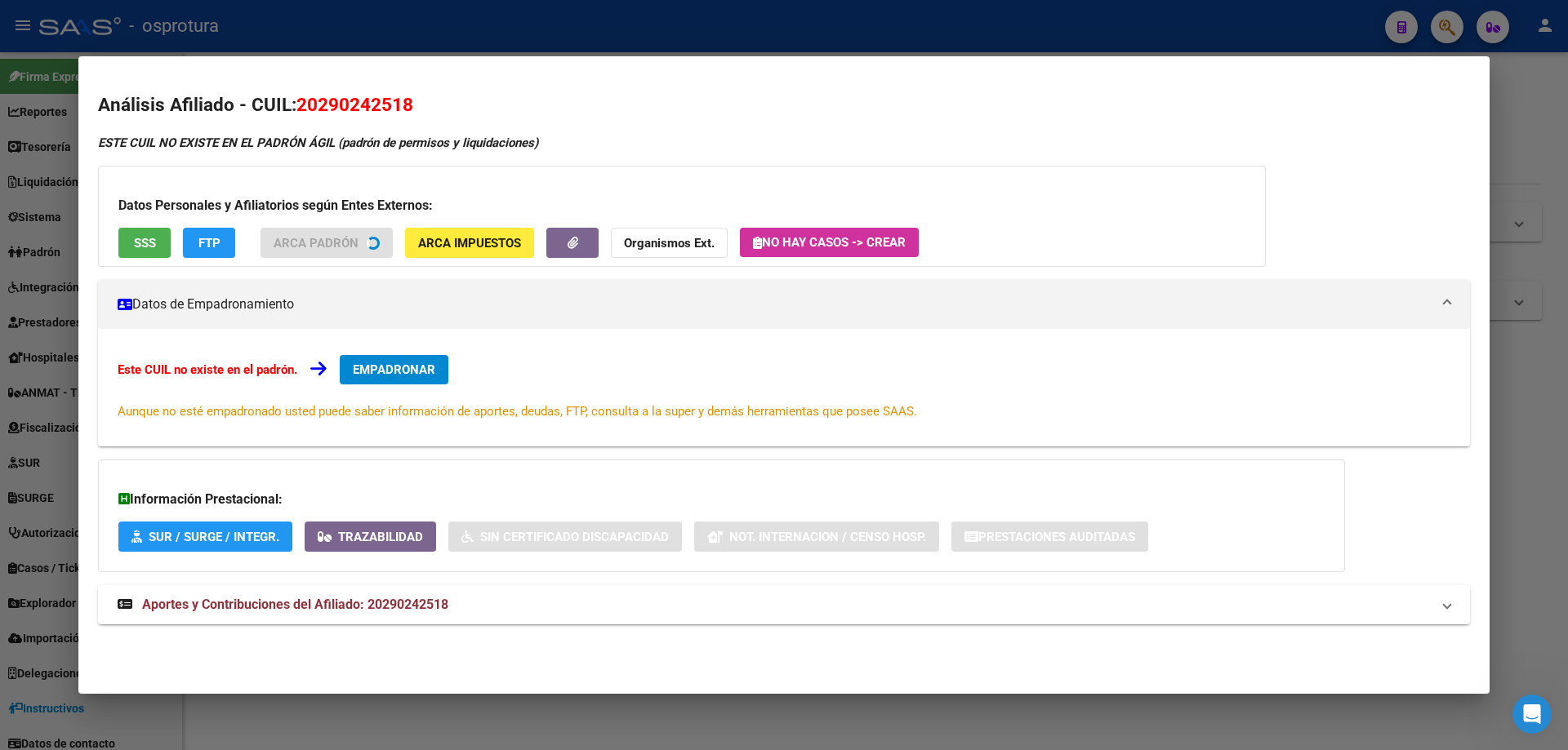
click at [138, 247] on span "SSS" at bounding box center [145, 243] width 22 height 15
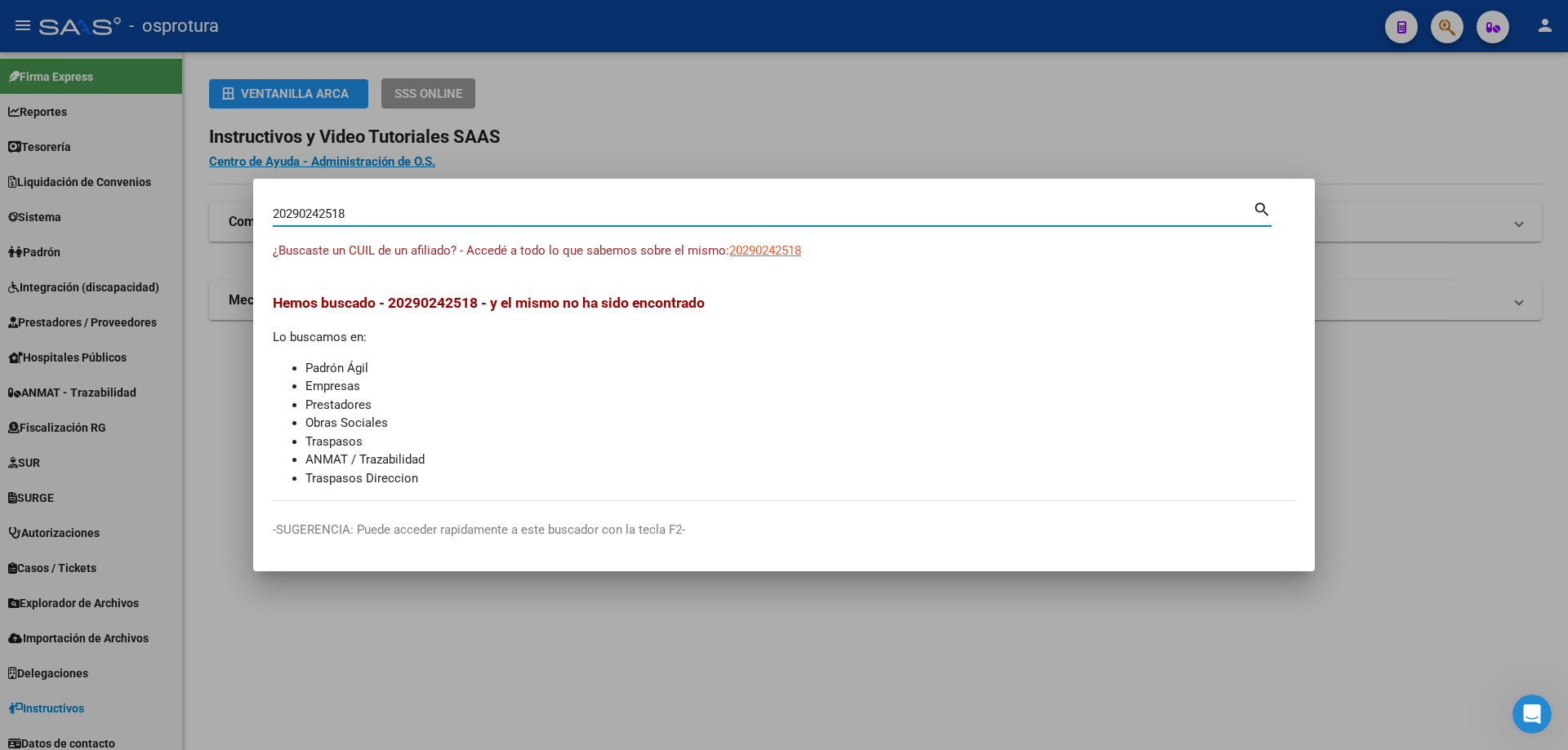
click at [404, 215] on input "20290242518" at bounding box center [763, 213] width 980 height 15
paste input "-29038198-4"
type input "20290381984"
click at [779, 255] on span "20290381984" at bounding box center [765, 250] width 72 height 15
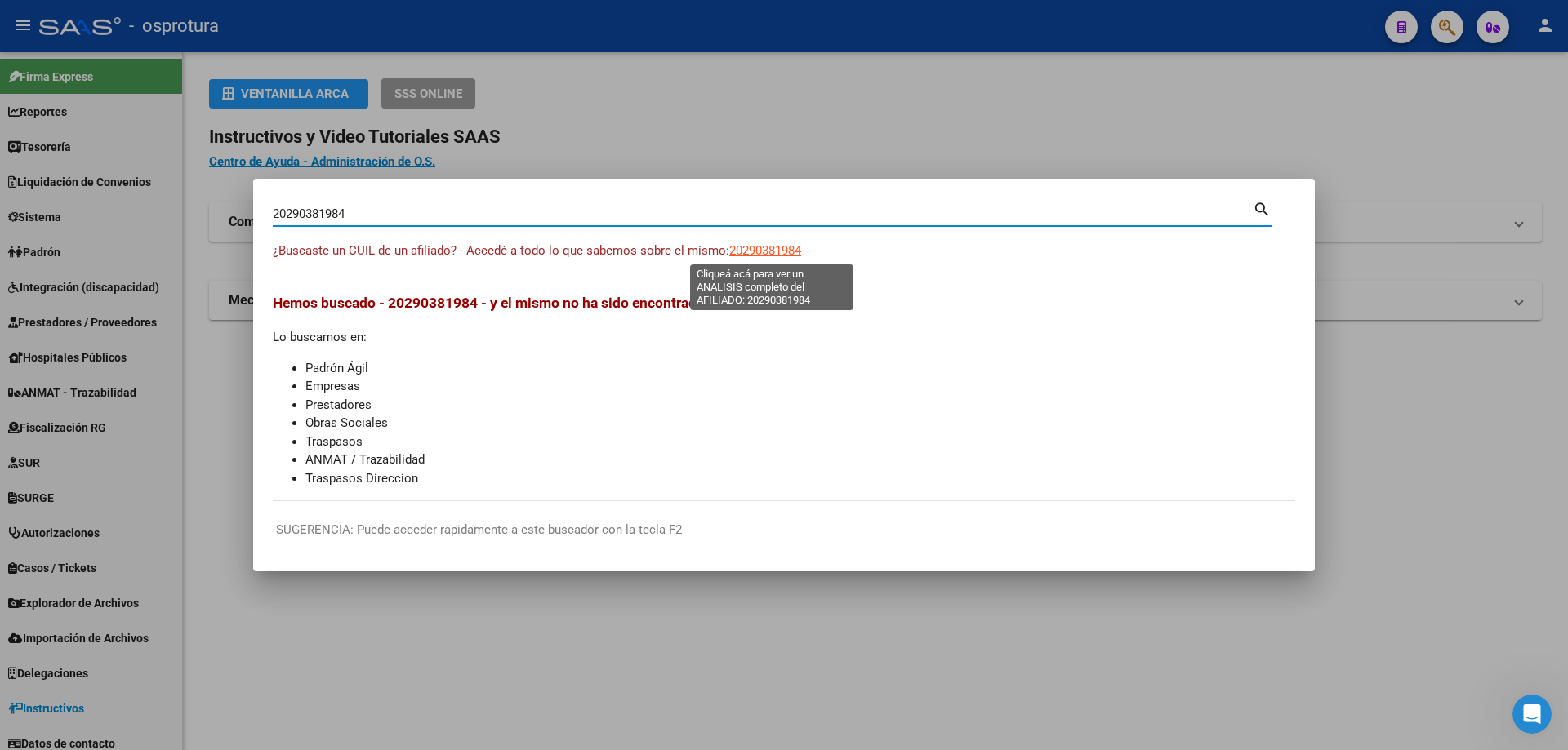
type textarea "20290381984"
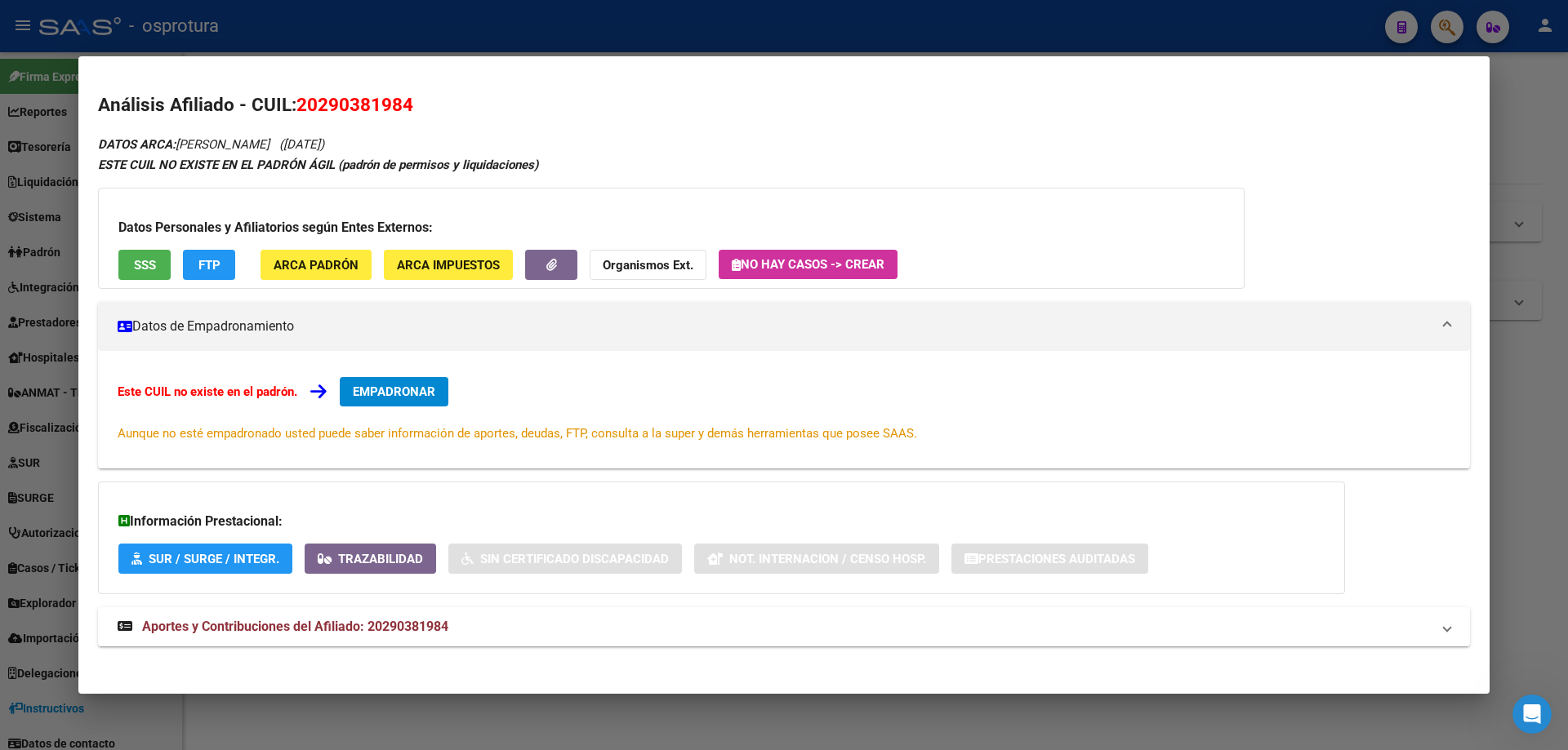
click at [125, 239] on div "Datos Personales y Afiliatorios según Entes Externos: SSS FTP ARCA Padrón ARCA …" at bounding box center [671, 238] width 1147 height 101
click at [146, 274] on button "SSS" at bounding box center [145, 265] width 53 height 30
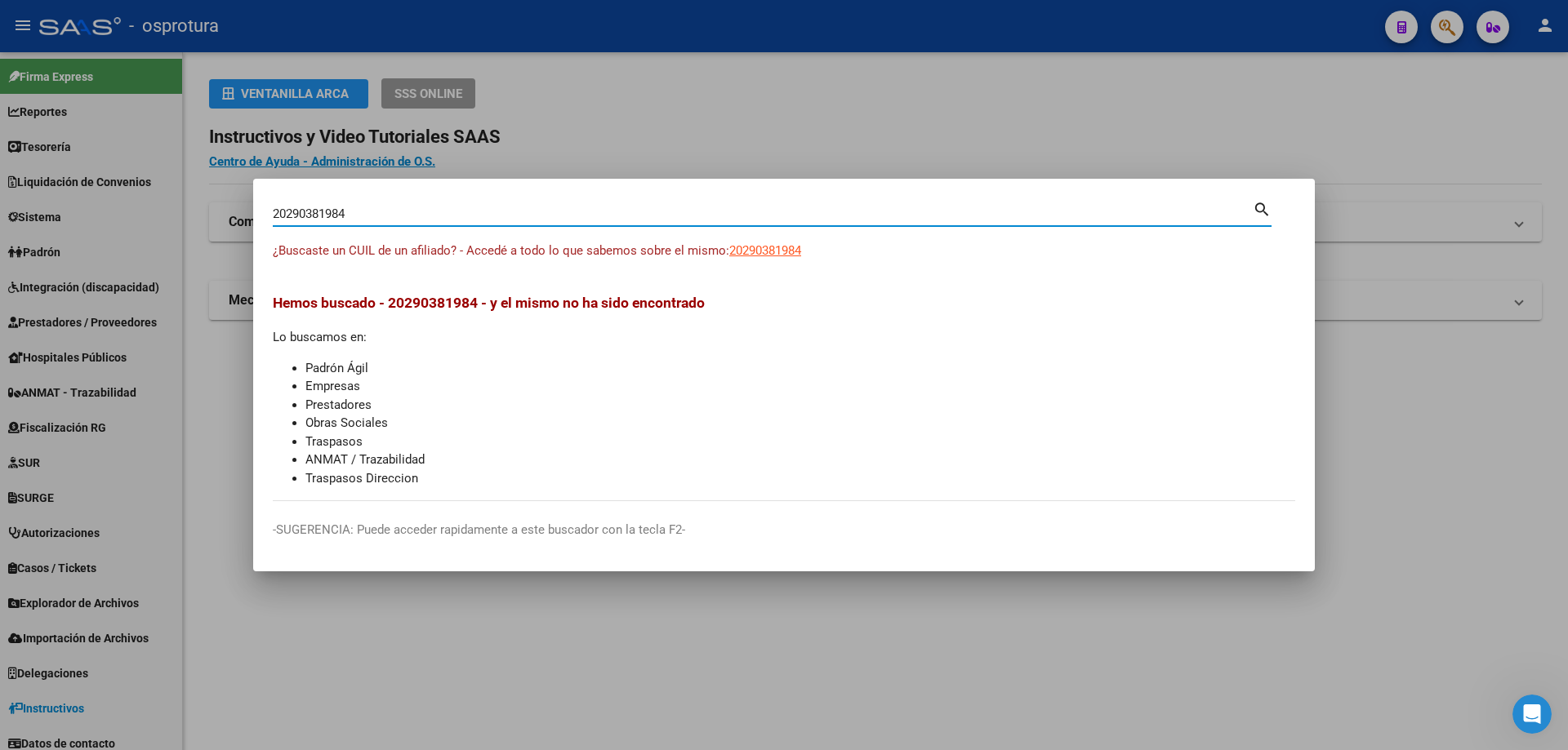
click at [376, 211] on input "20290381984" at bounding box center [763, 213] width 980 height 15
paste input "-29046448-0"
type input "20290464480"
click at [776, 255] on span "20290464480" at bounding box center [765, 250] width 72 height 15
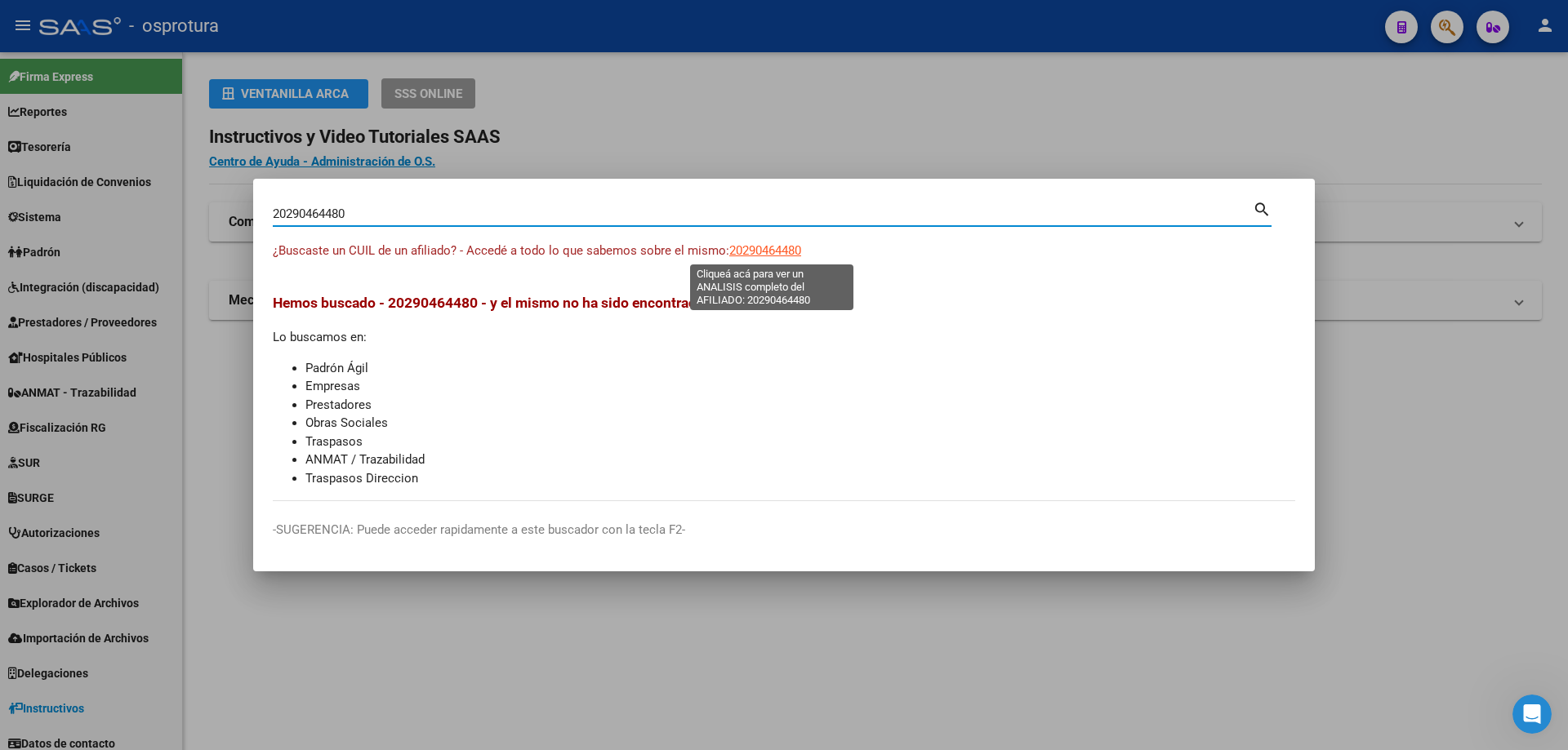
type textarea "20290464480"
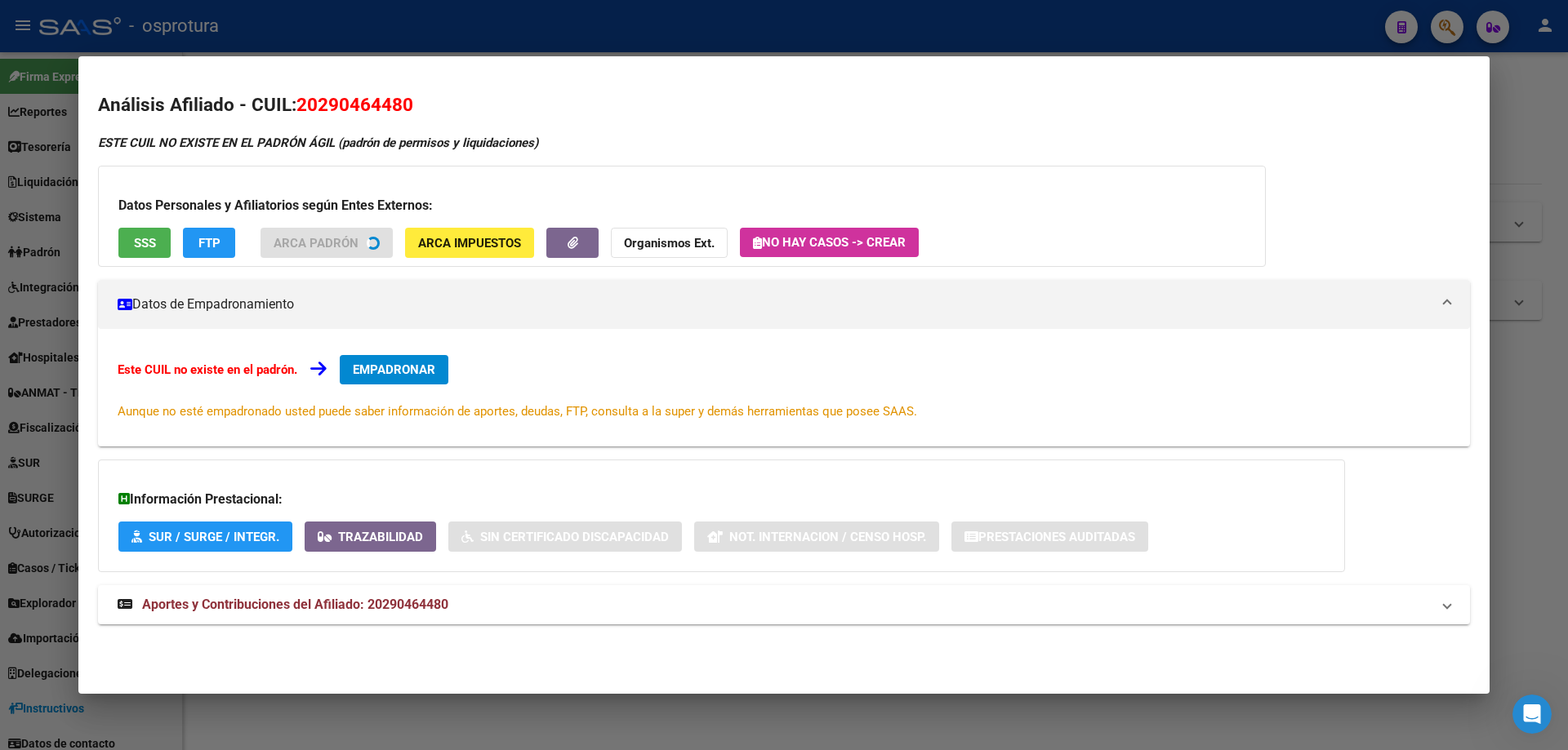
click at [158, 244] on div "Datos Personales y Afiliatorios según Entes Externos: SSS FTP ARCA Padrón ARCA …" at bounding box center [682, 216] width 1168 height 101
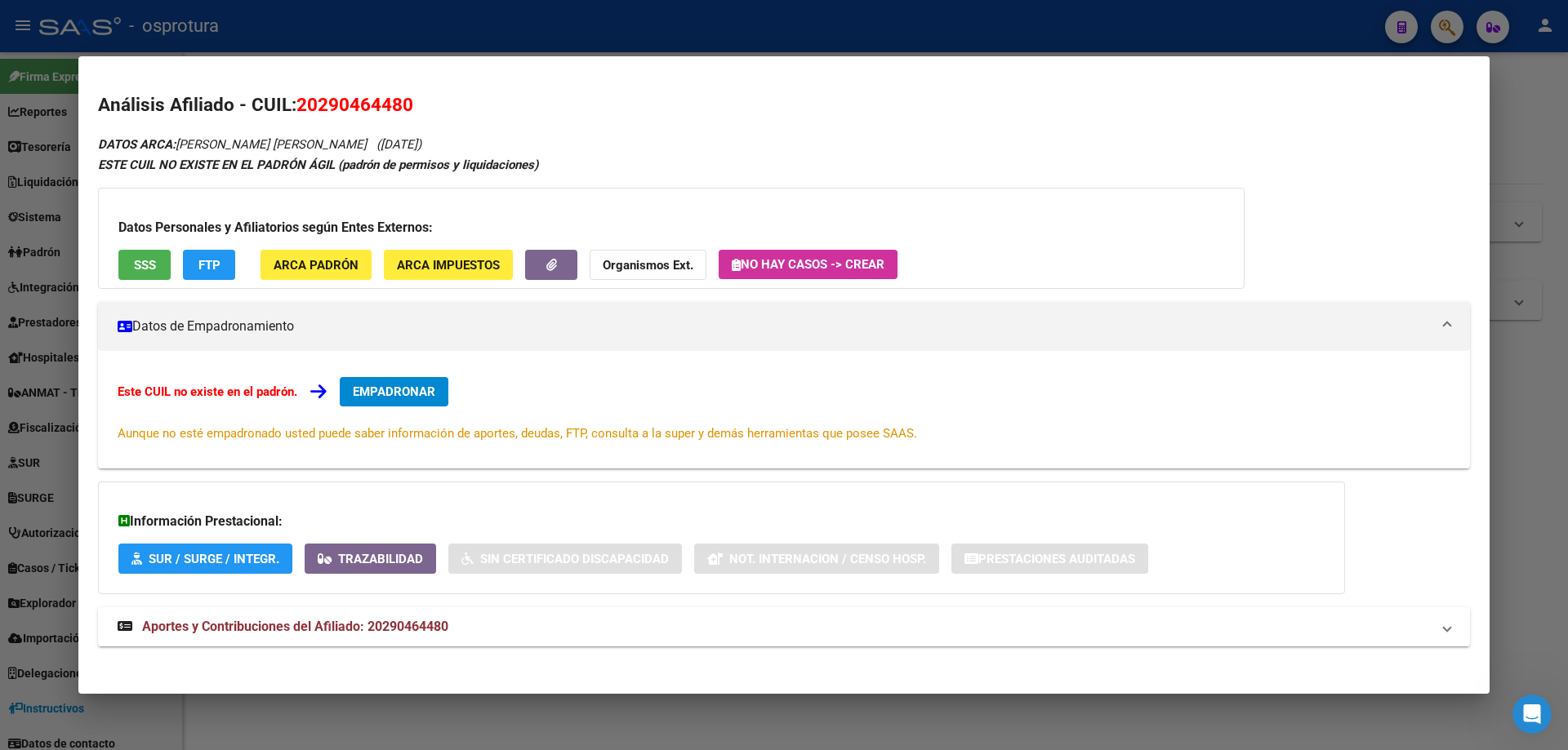
click at [152, 264] on span "SSS" at bounding box center [145, 265] width 22 height 15
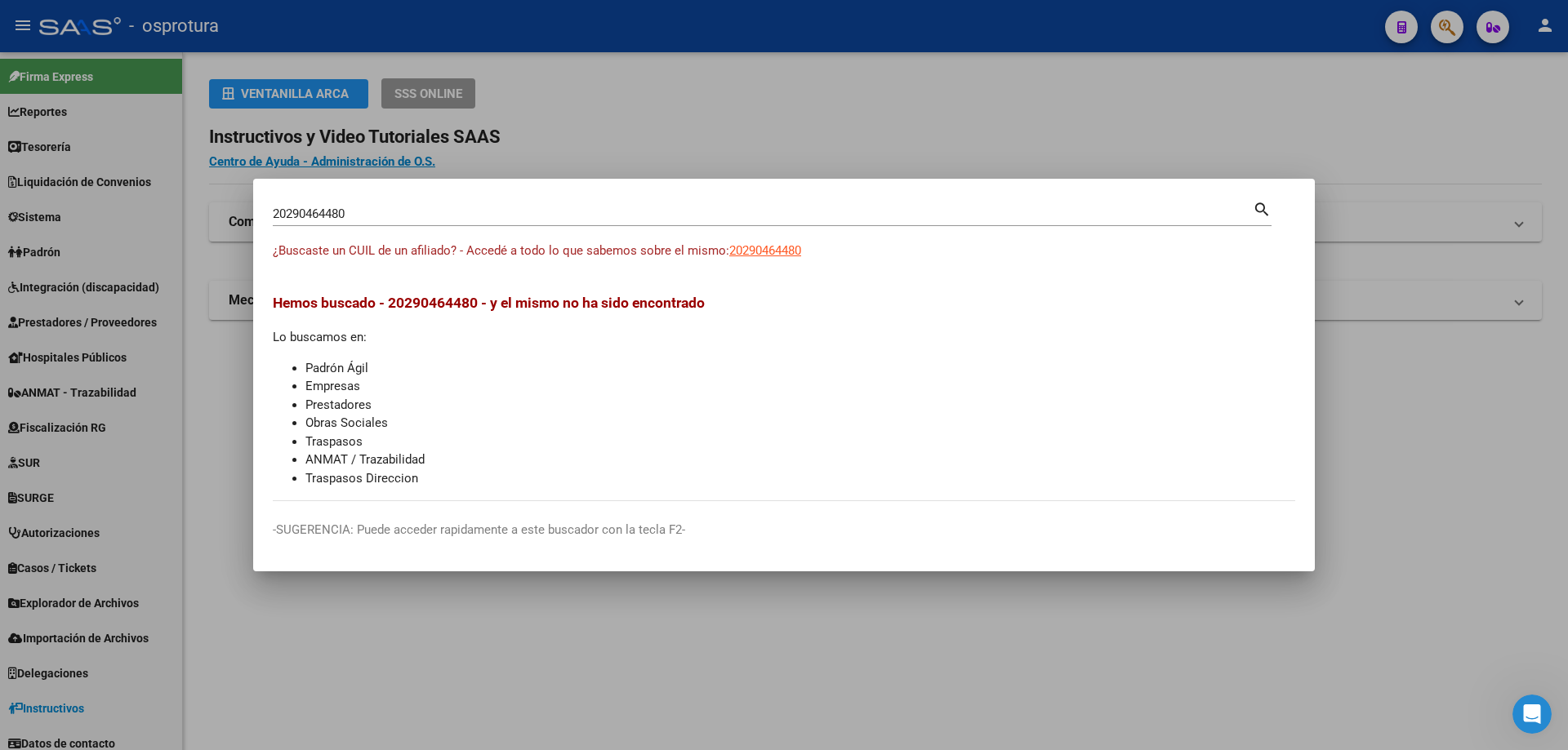
click at [594, 214] on input "20290464480" at bounding box center [763, 213] width 980 height 15
paste input "-29051851-3"
type input "20290518513"
click at [775, 252] on span "20290518513" at bounding box center [765, 250] width 72 height 15
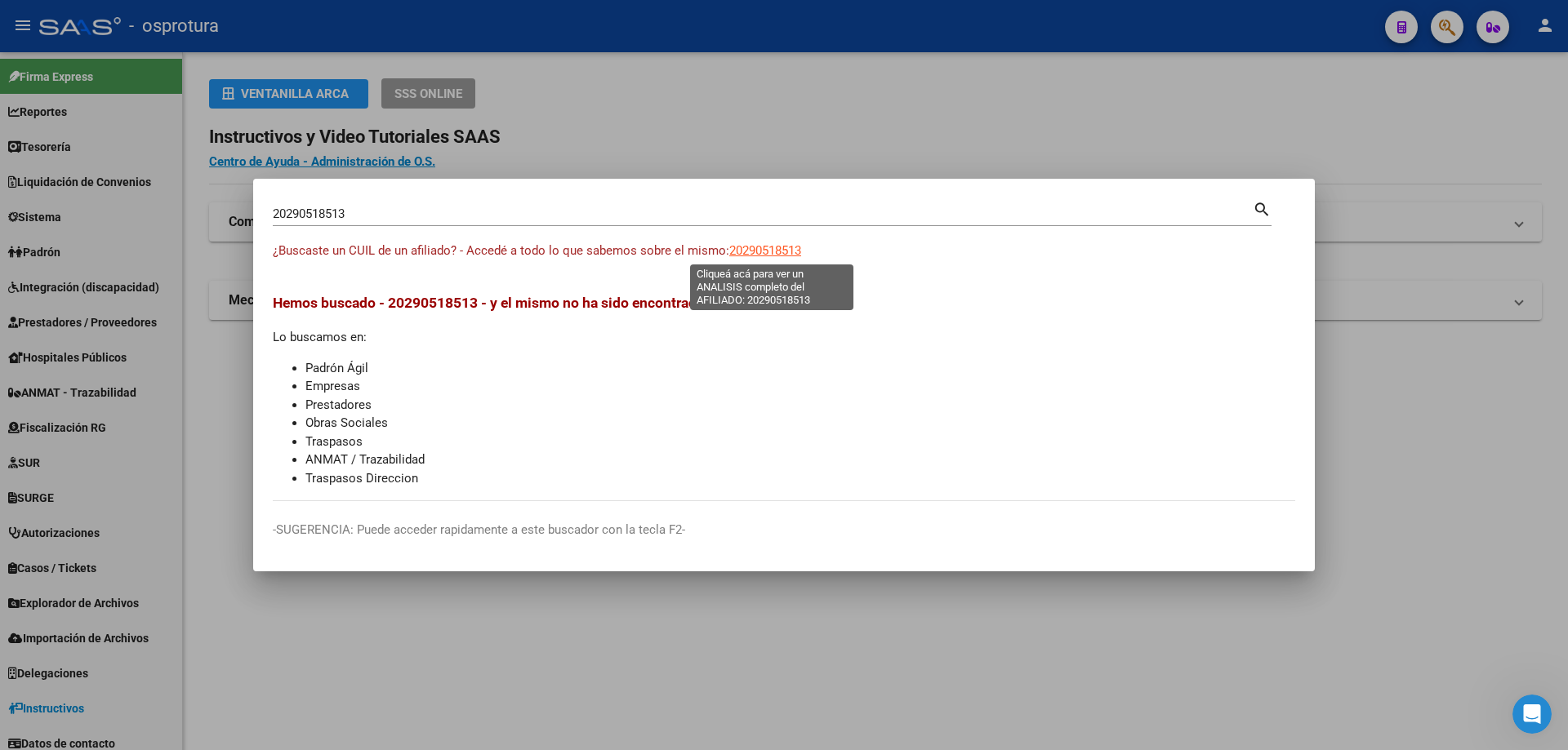
type textarea "20290518513"
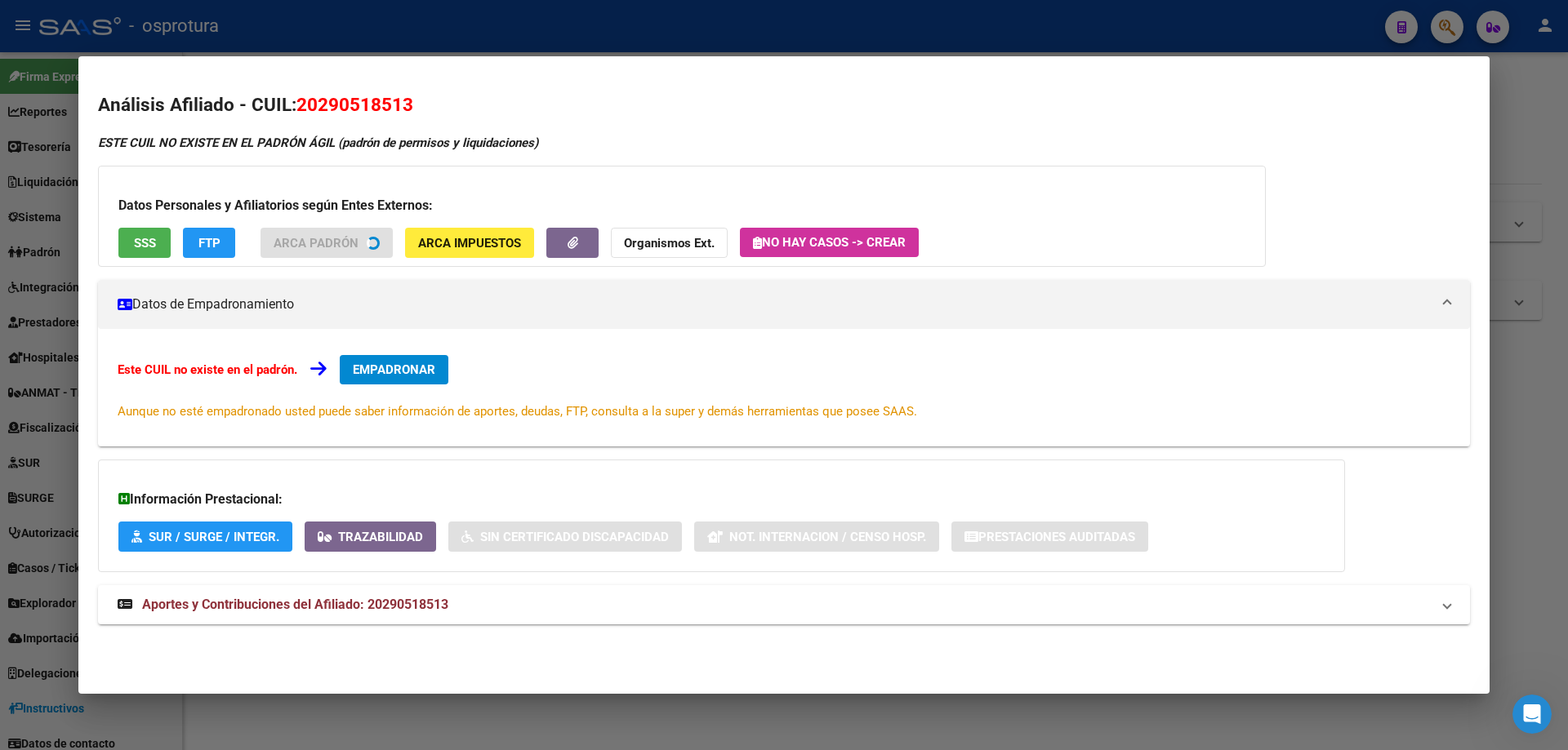
click at [147, 247] on div "Datos Personales y Afiliatorios según Entes Externos: SSS FTP ARCA Padrón ARCA …" at bounding box center [682, 216] width 1168 height 101
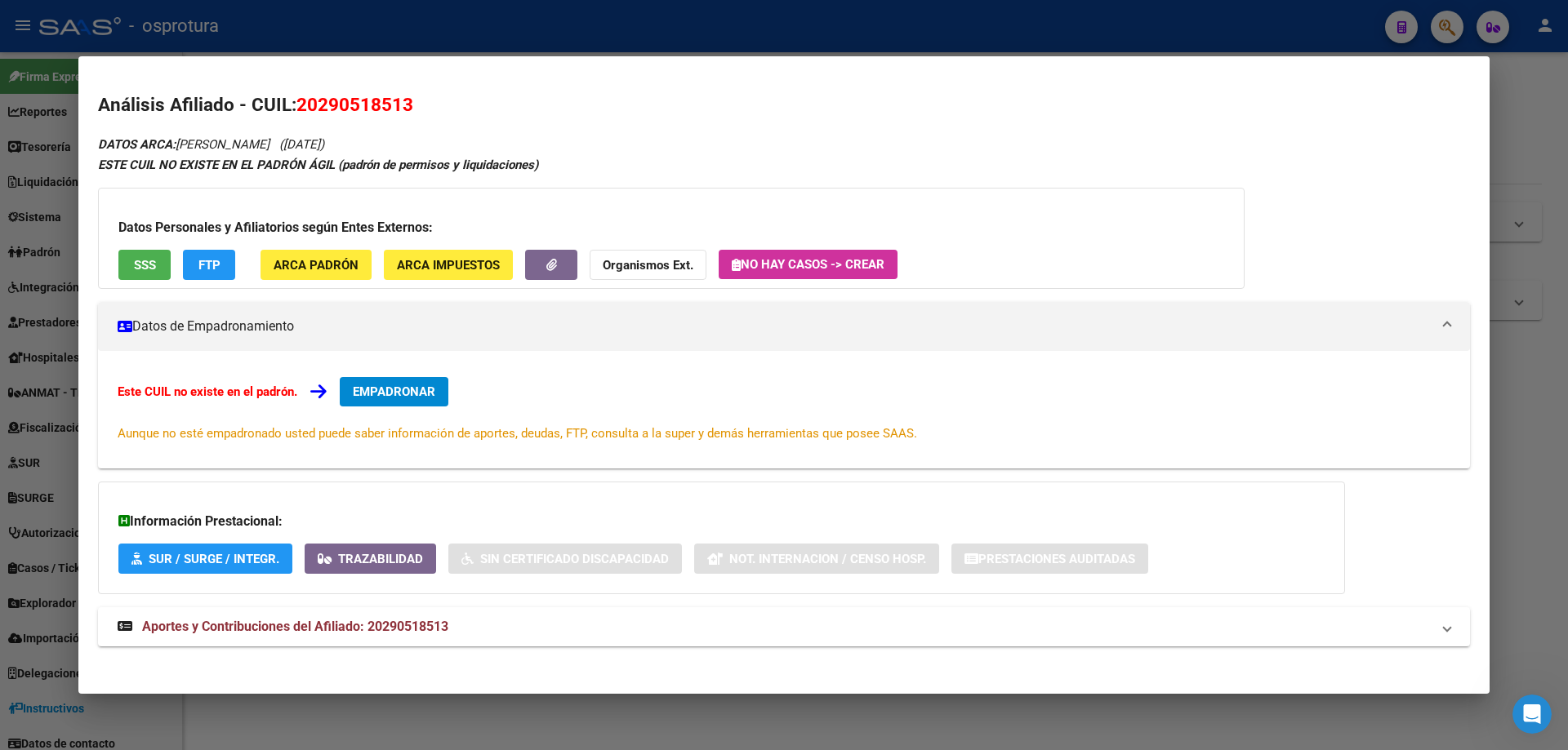
click at [137, 266] on span "SSS" at bounding box center [145, 265] width 22 height 15
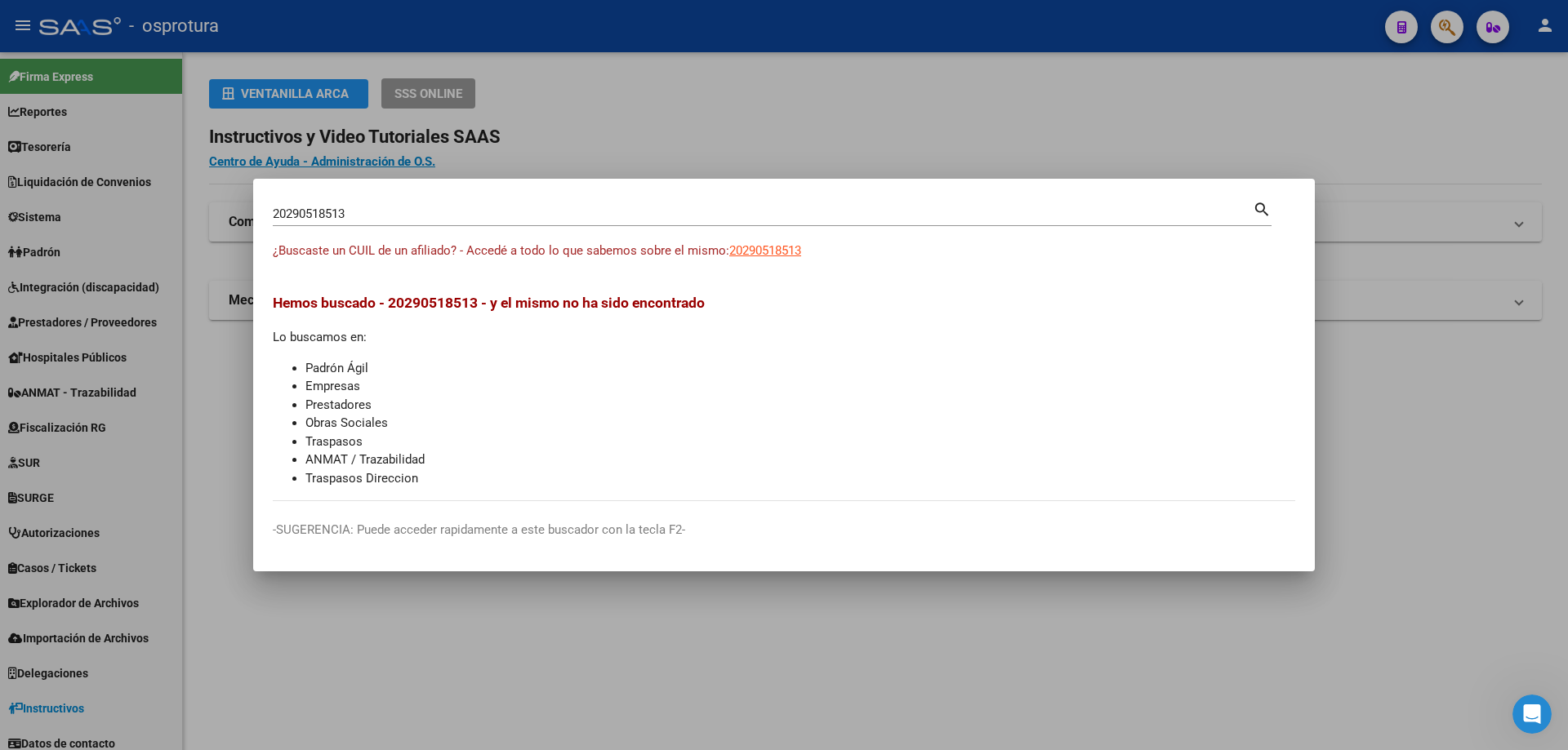
click at [552, 217] on input "20290518513" at bounding box center [763, 213] width 980 height 15
paste input "-29066153-7"
type input "20290661537"
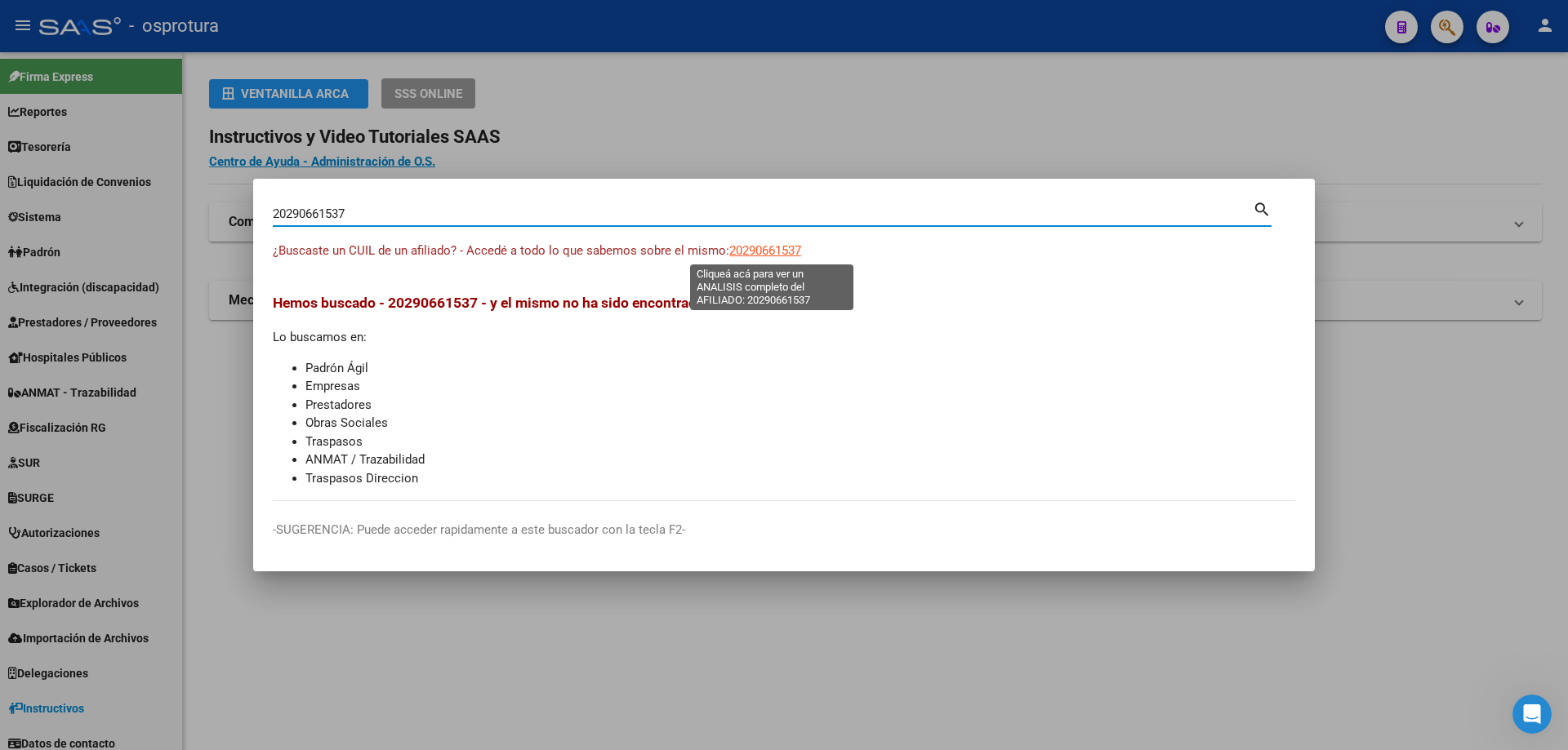
click at [748, 254] on span "20290661537" at bounding box center [765, 250] width 72 height 15
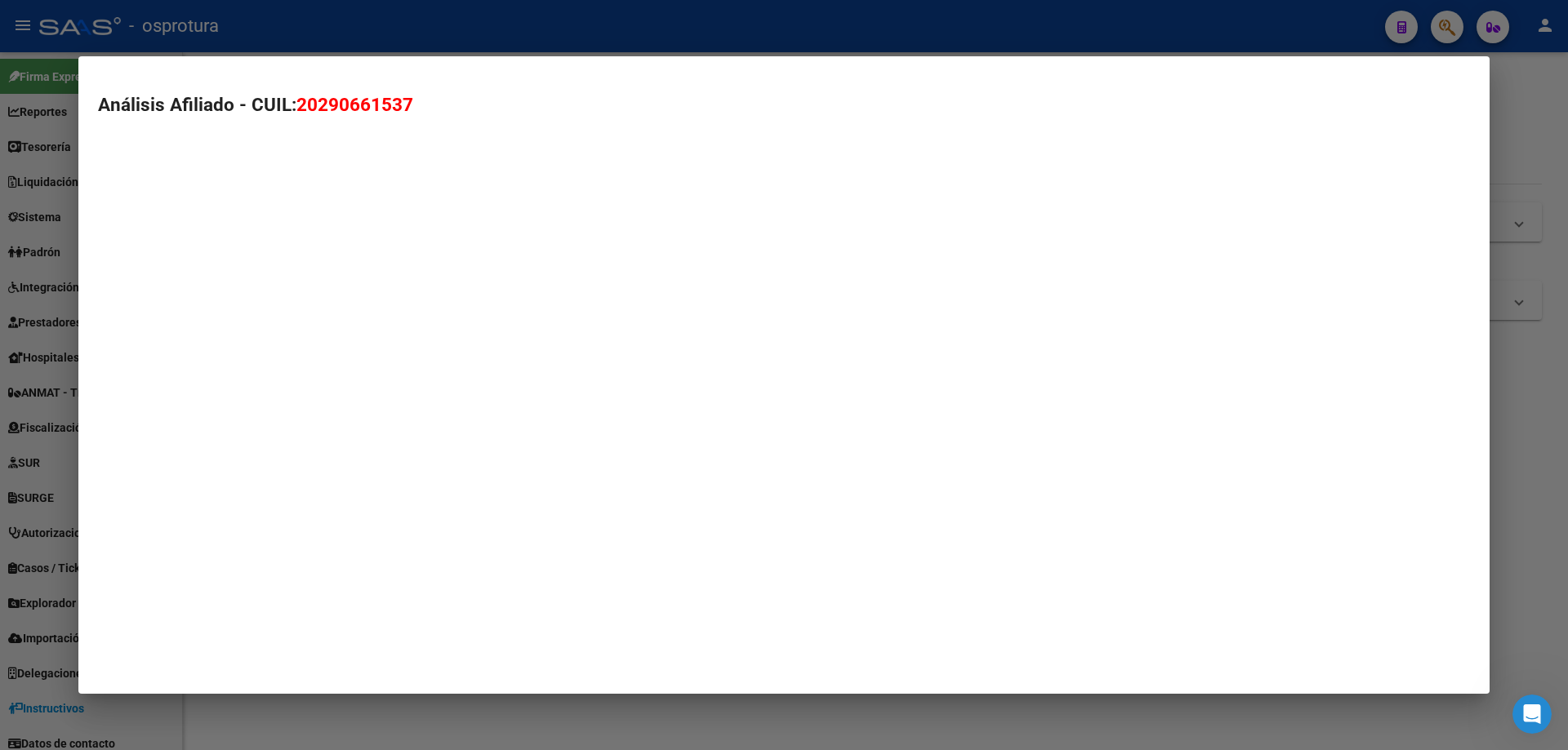
type textarea "20290661537"
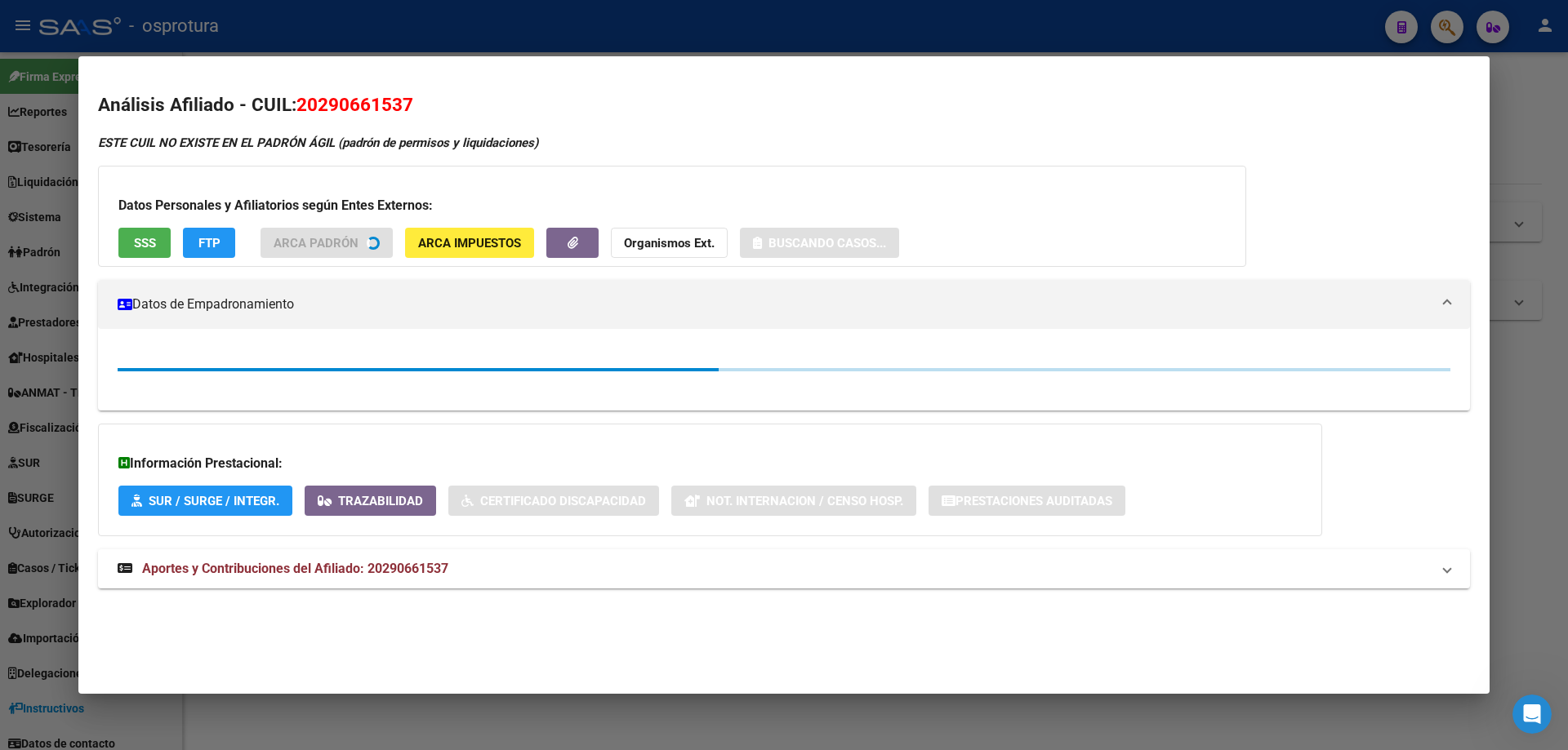
click at [159, 246] on button "SSS" at bounding box center [145, 243] width 53 height 30
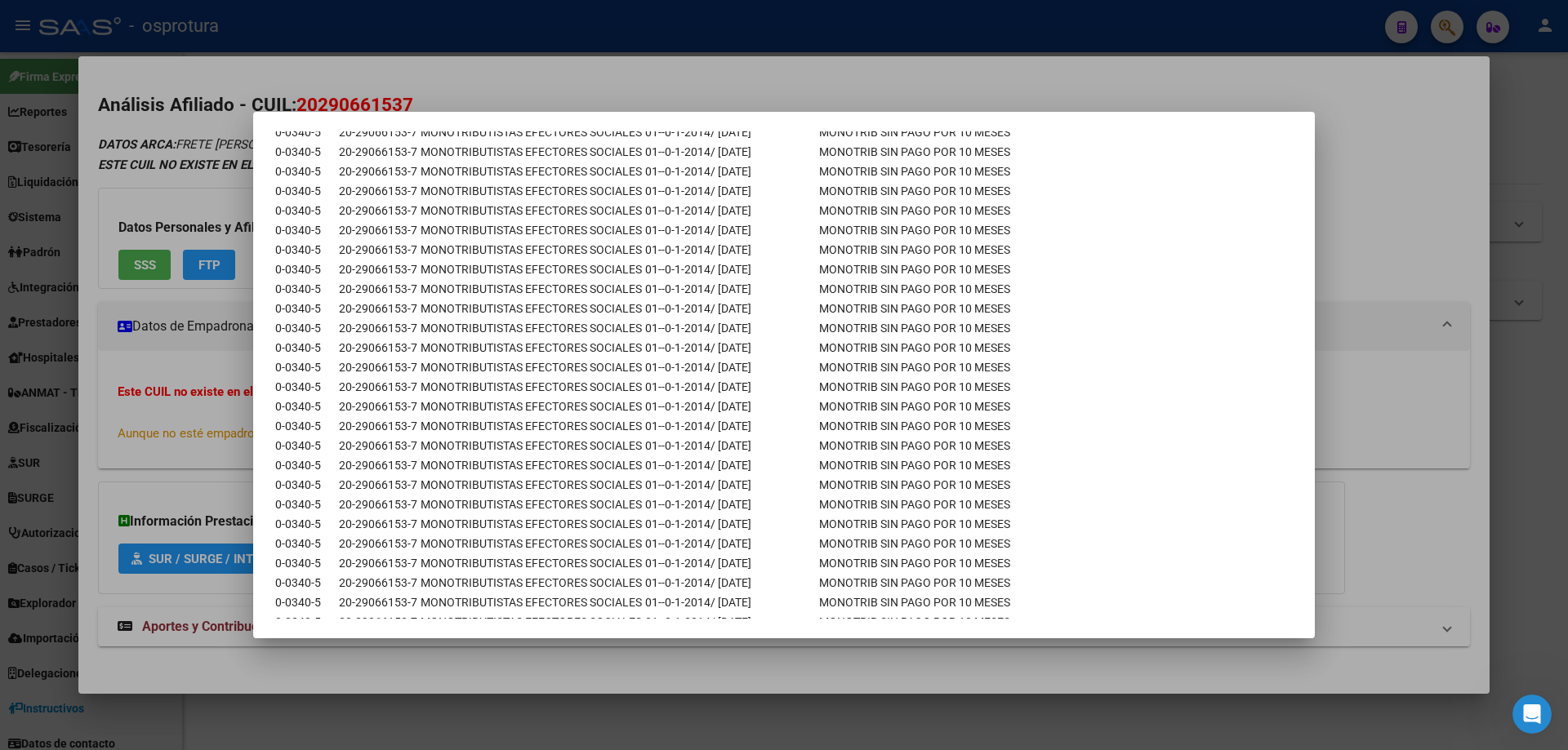
scroll to position [514, 0]
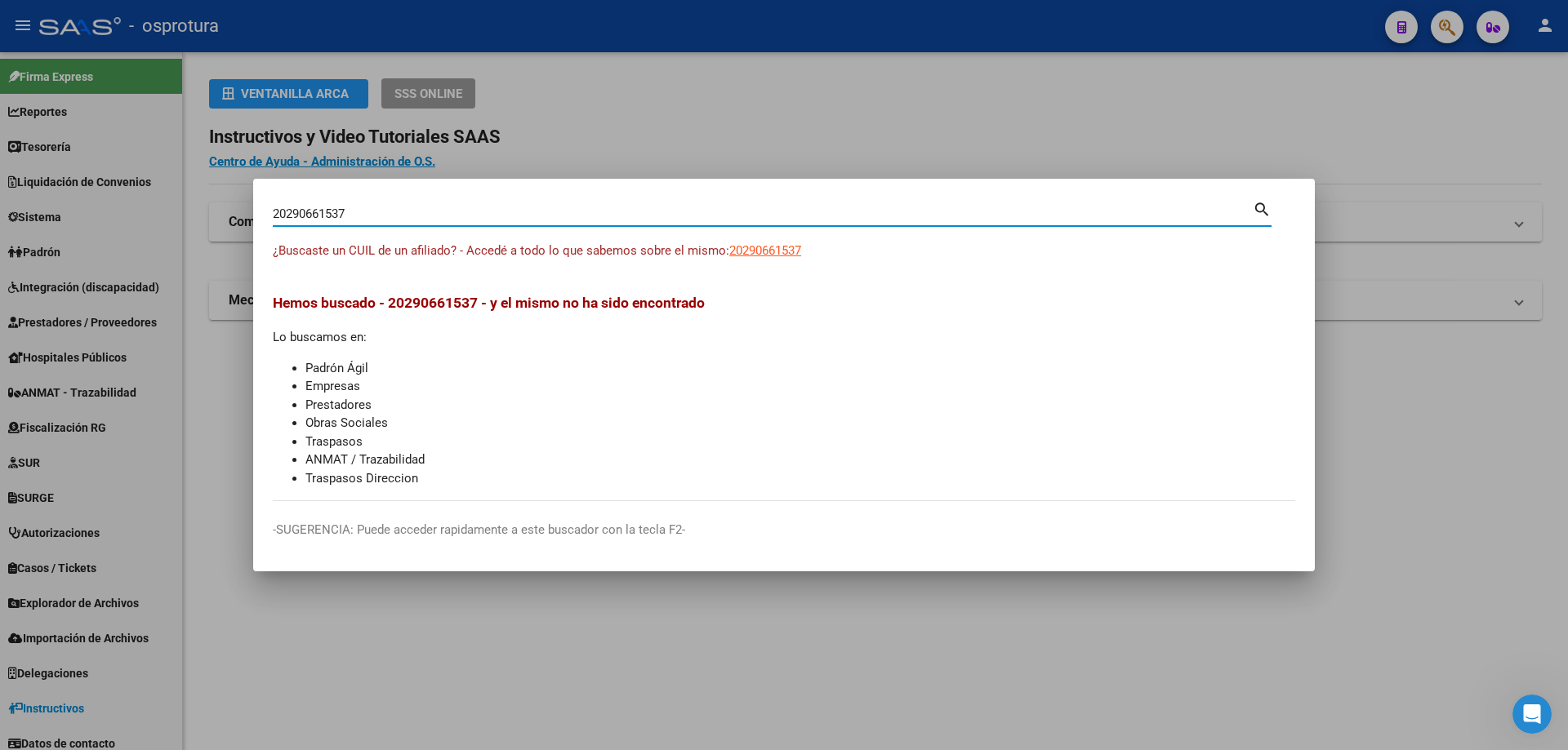
click at [442, 216] on input "20290661537" at bounding box center [763, 213] width 980 height 15
paste input "-29086731-3"
type input "20290867313"
click at [779, 246] on span "20290867313" at bounding box center [765, 250] width 72 height 15
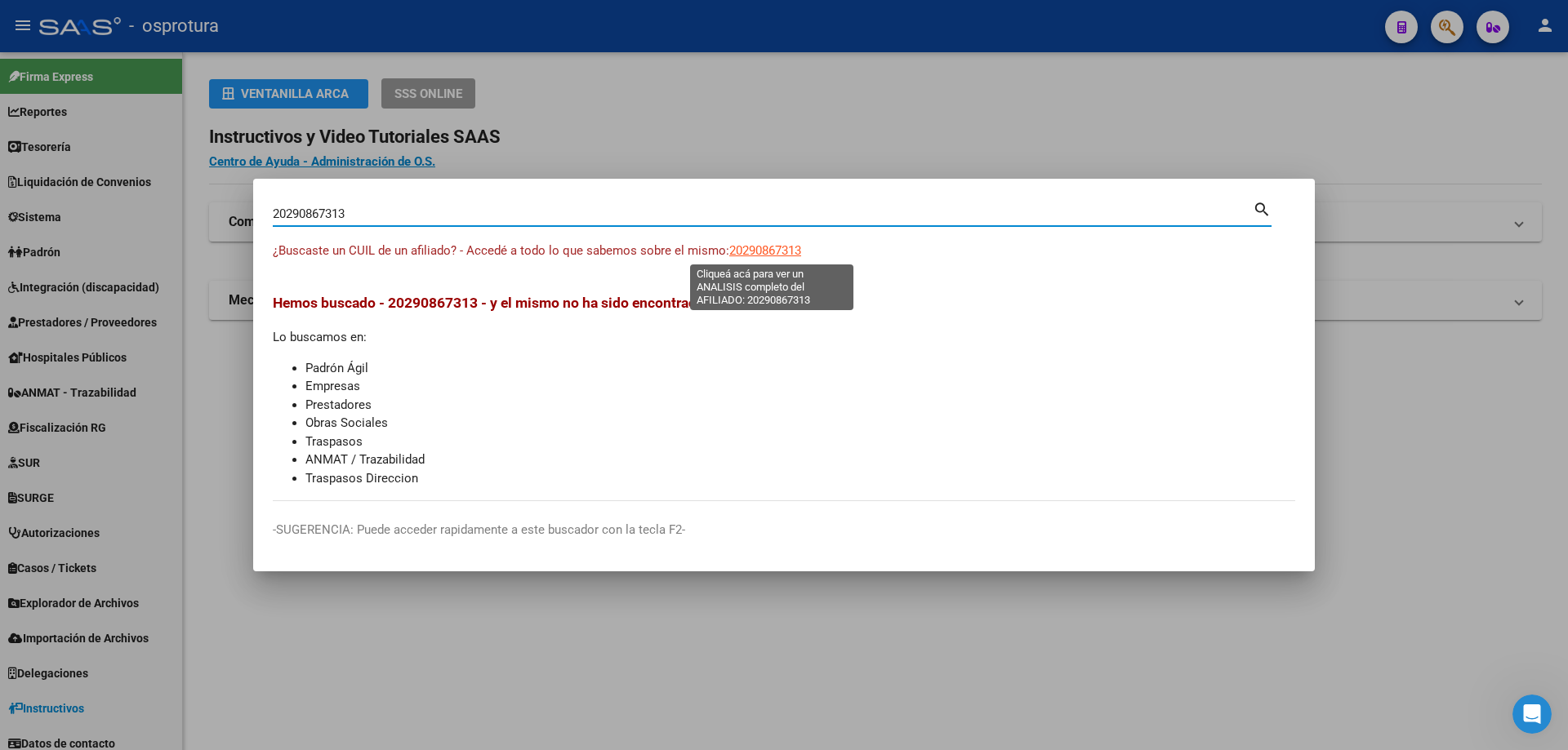
type textarea "20290867313"
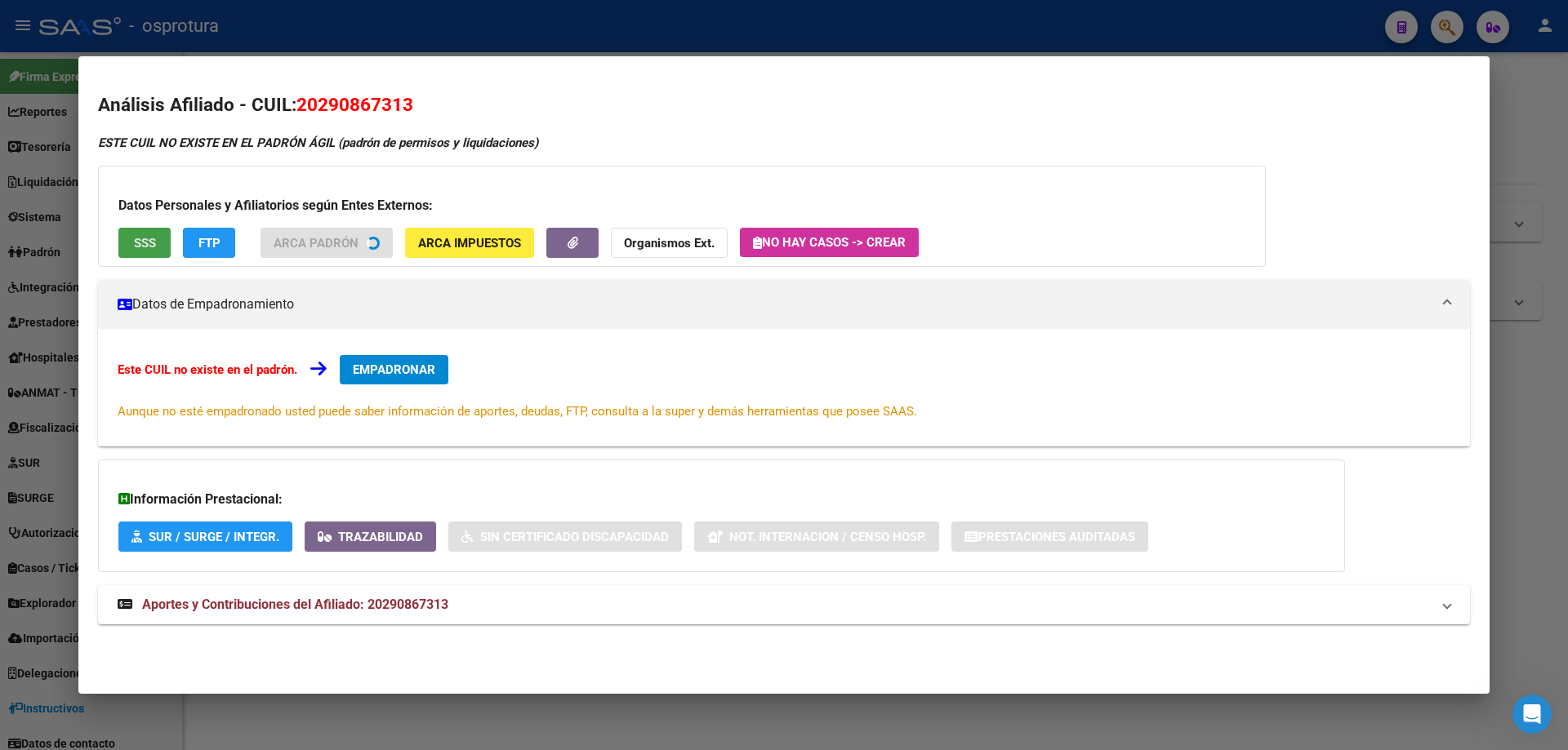
click at [147, 246] on span "SSS" at bounding box center [145, 243] width 22 height 15
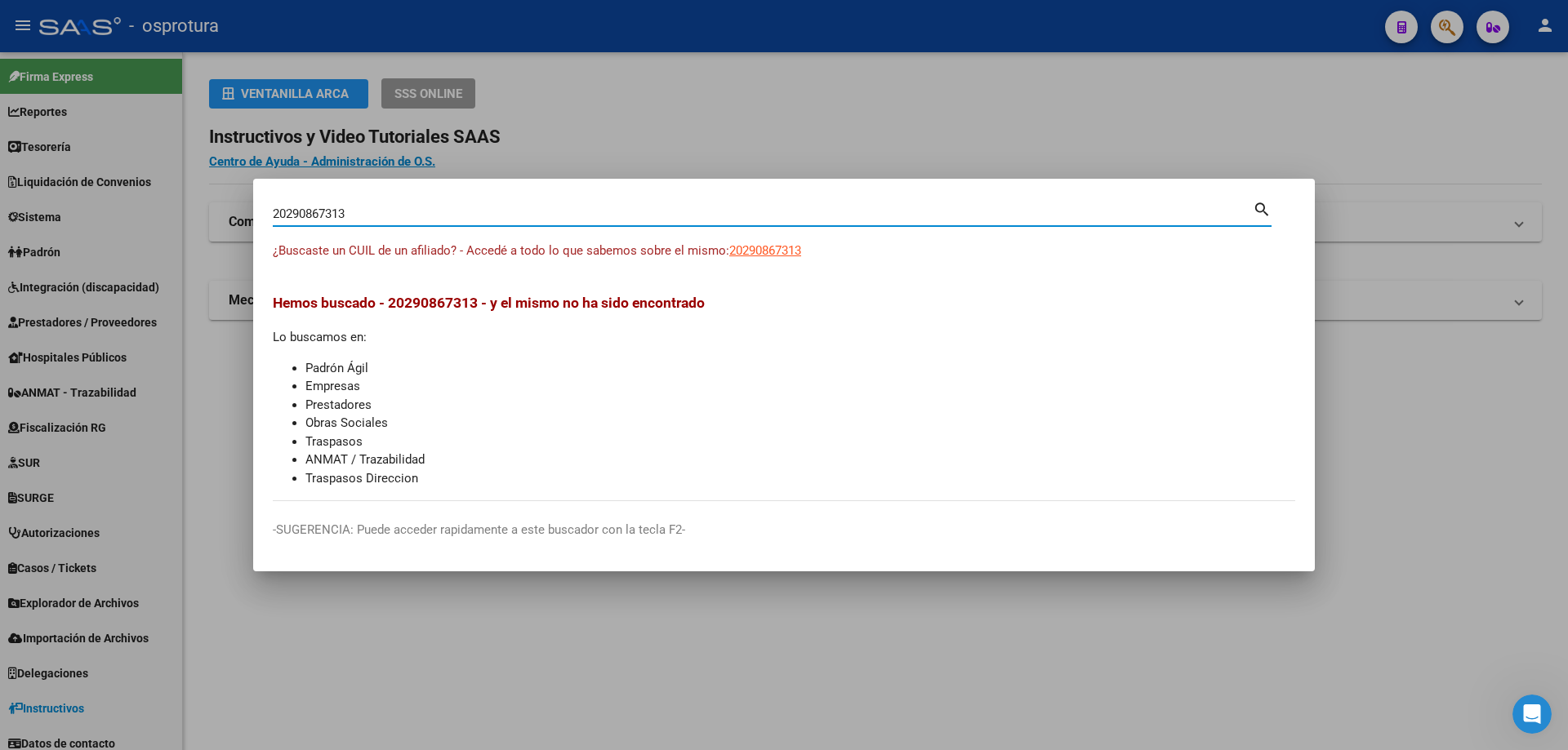
click at [348, 213] on input "20290867313" at bounding box center [763, 213] width 980 height 15
paste input "-29129244-6"
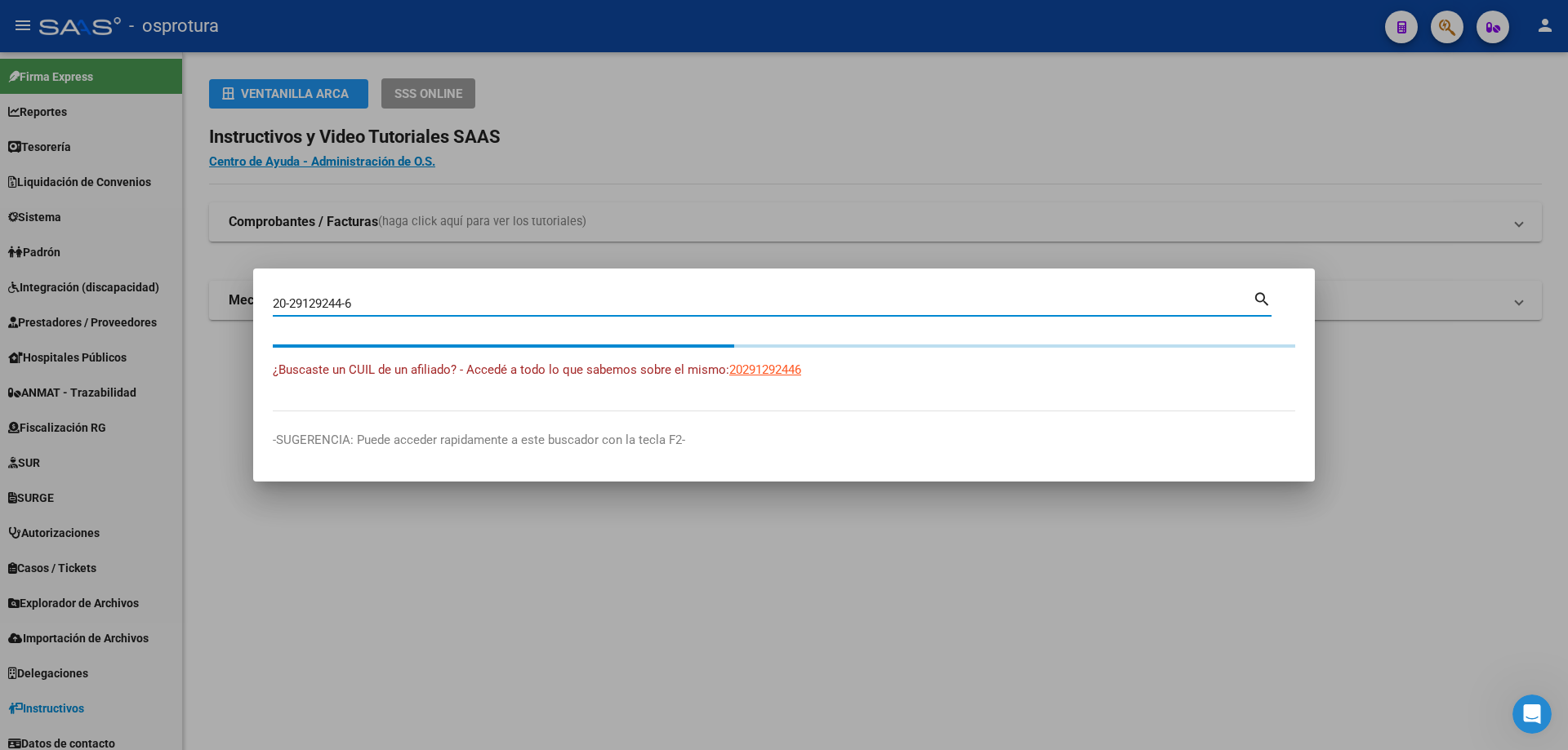
type input "20291292446"
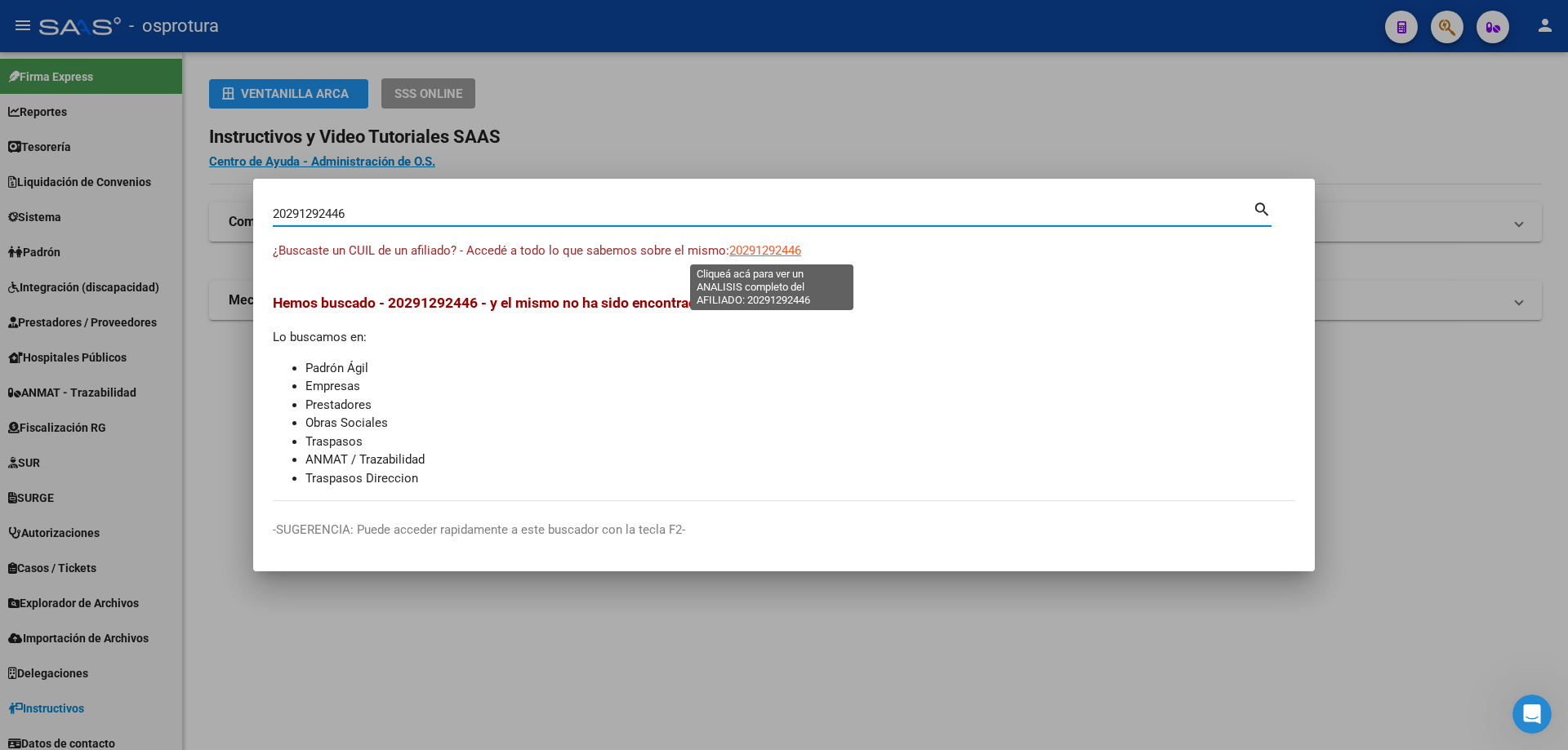
click at [791, 249] on span "20291292446" at bounding box center [765, 250] width 72 height 15
type textarea "20291292446"
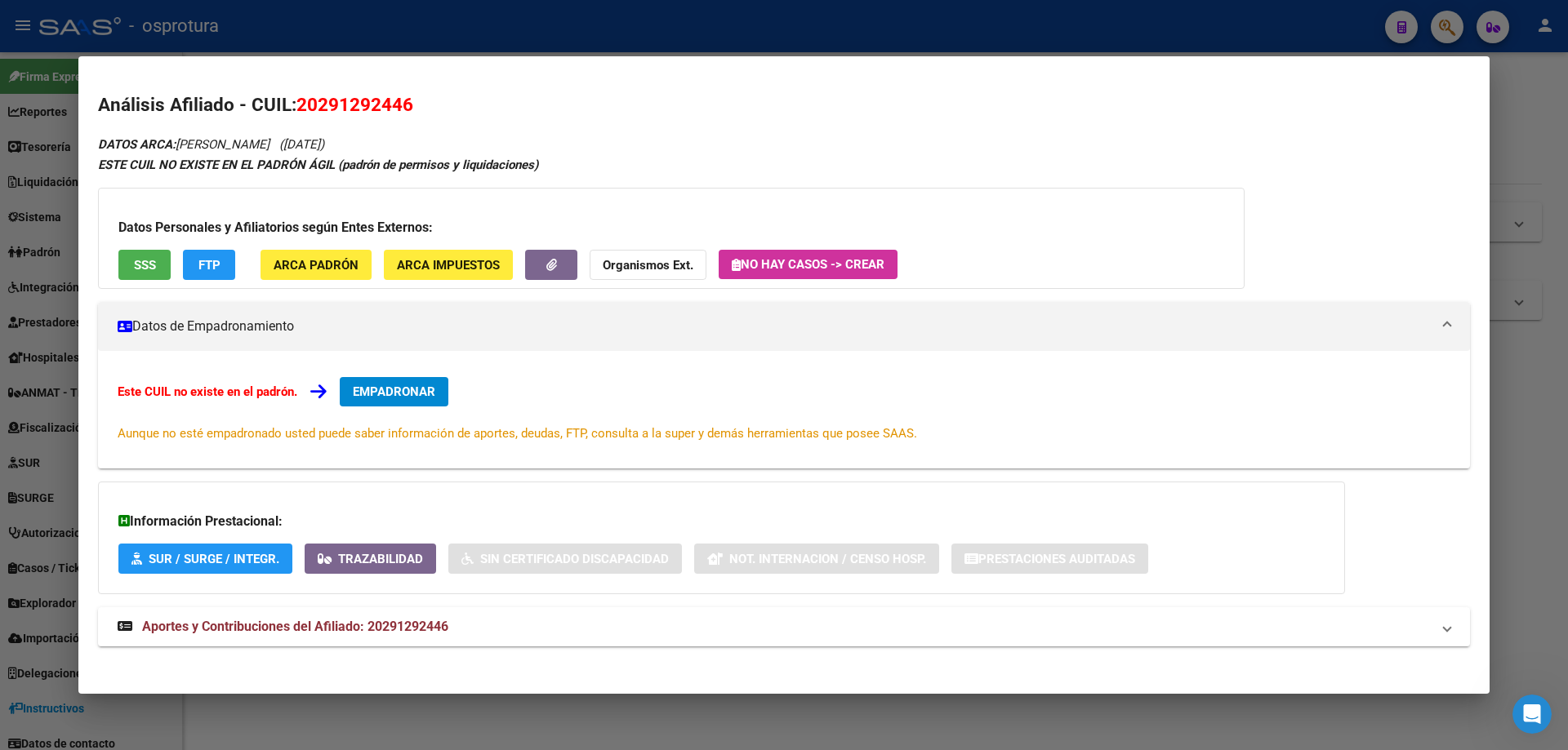
click at [142, 264] on span "SSS" at bounding box center [145, 265] width 22 height 15
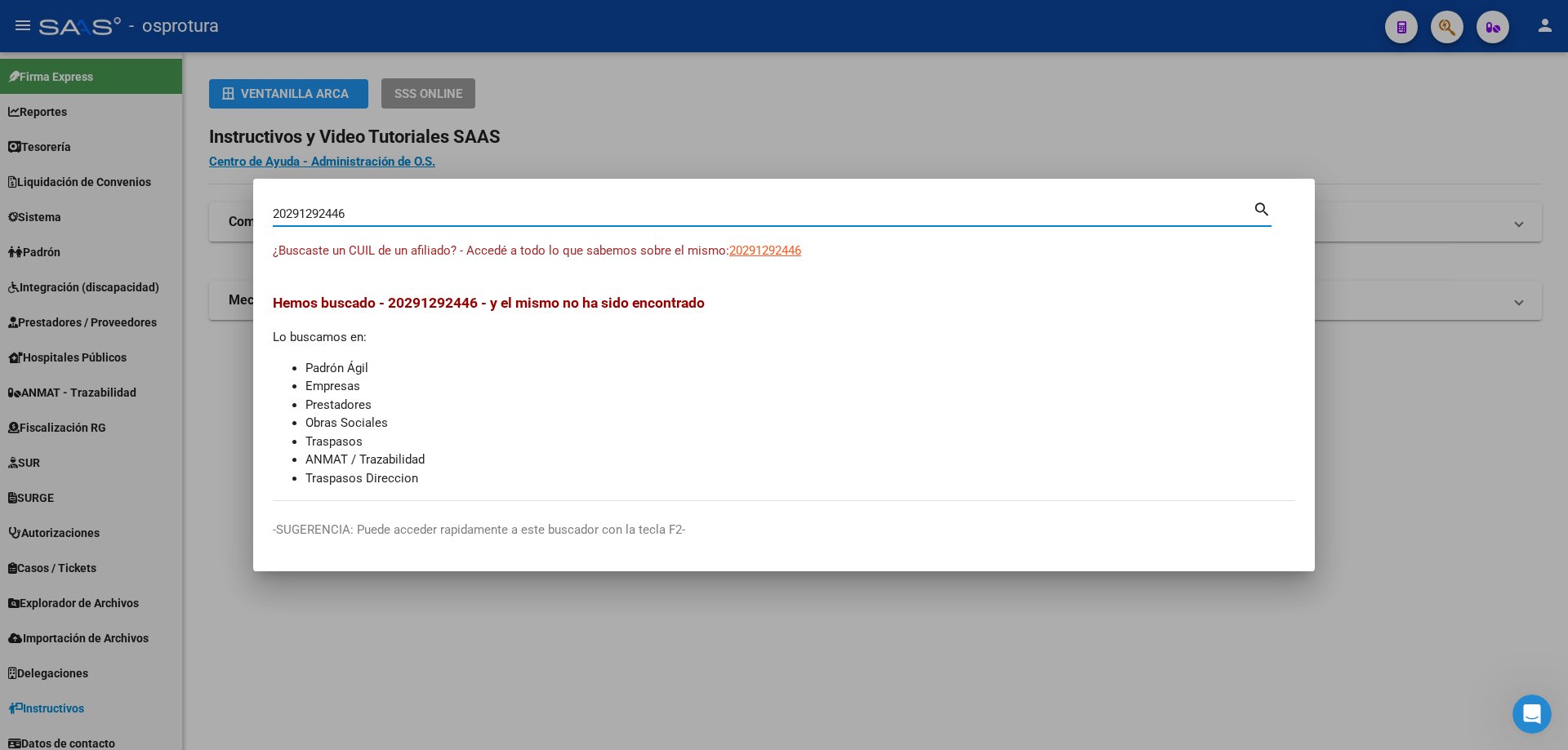
click at [423, 213] on input "20291292446" at bounding box center [763, 213] width 980 height 15
paste input "-29134159-5"
type input "20291341595"
click at [780, 250] on span "20291341595" at bounding box center [765, 250] width 72 height 15
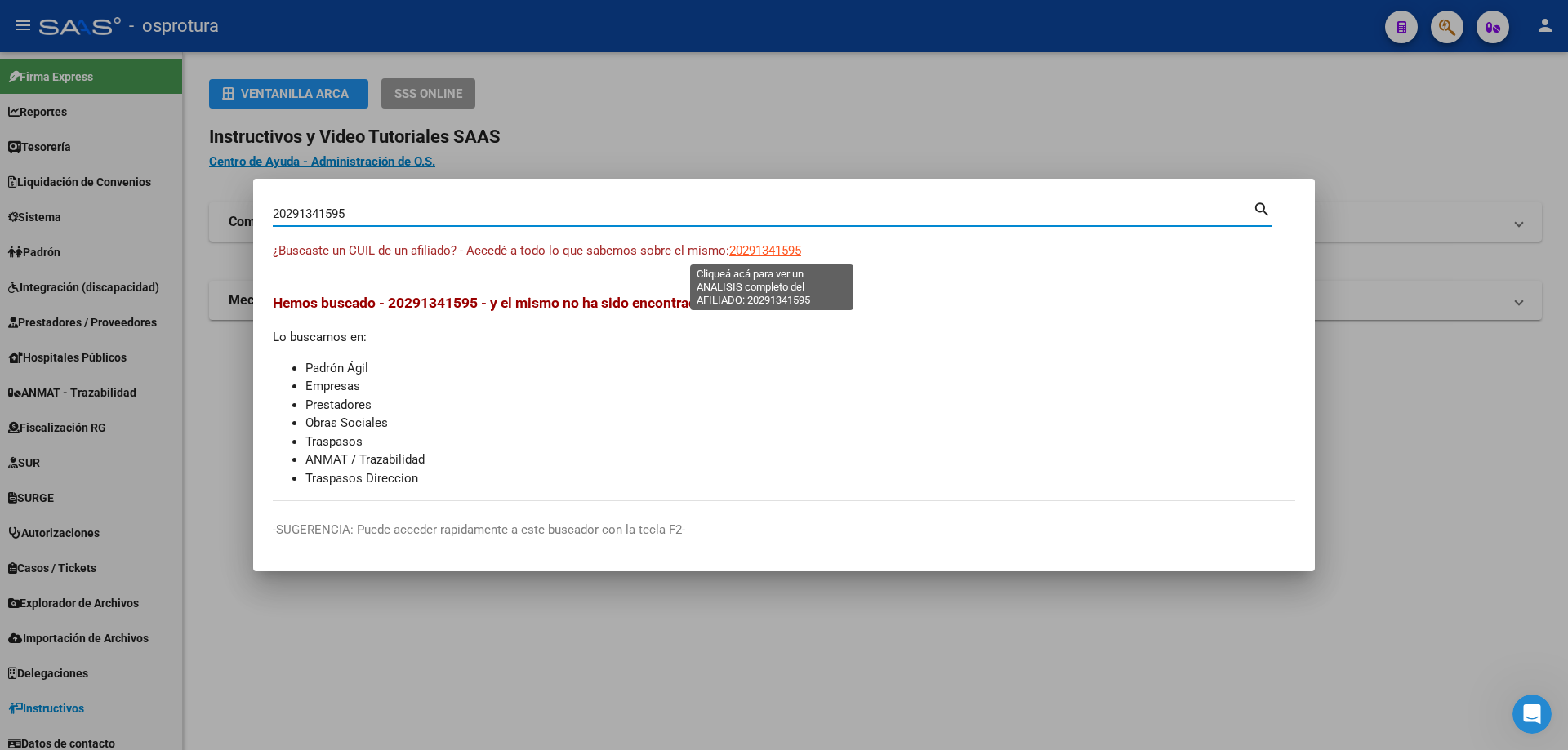
type textarea "20291341595"
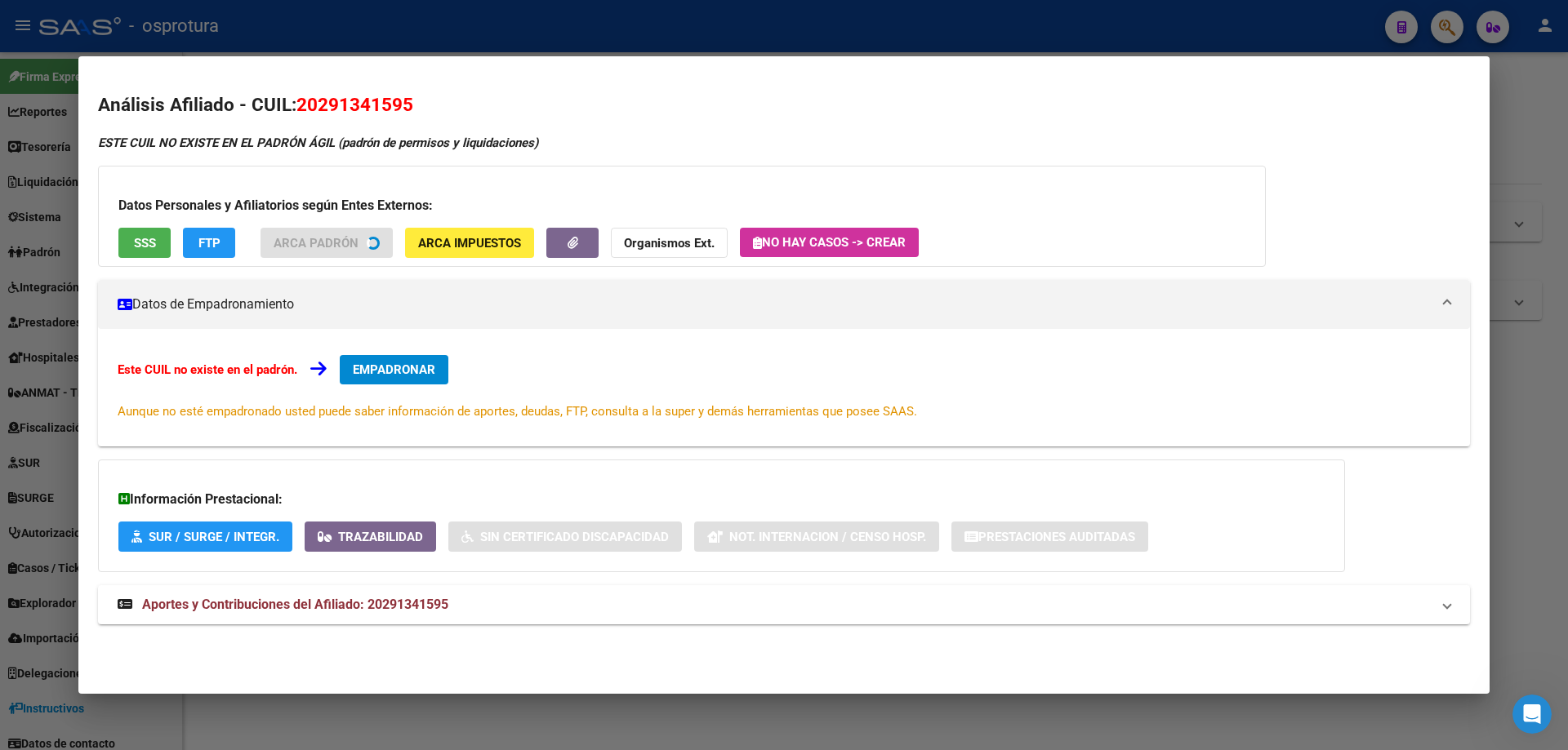
click at [140, 245] on span "SSS" at bounding box center [145, 243] width 22 height 15
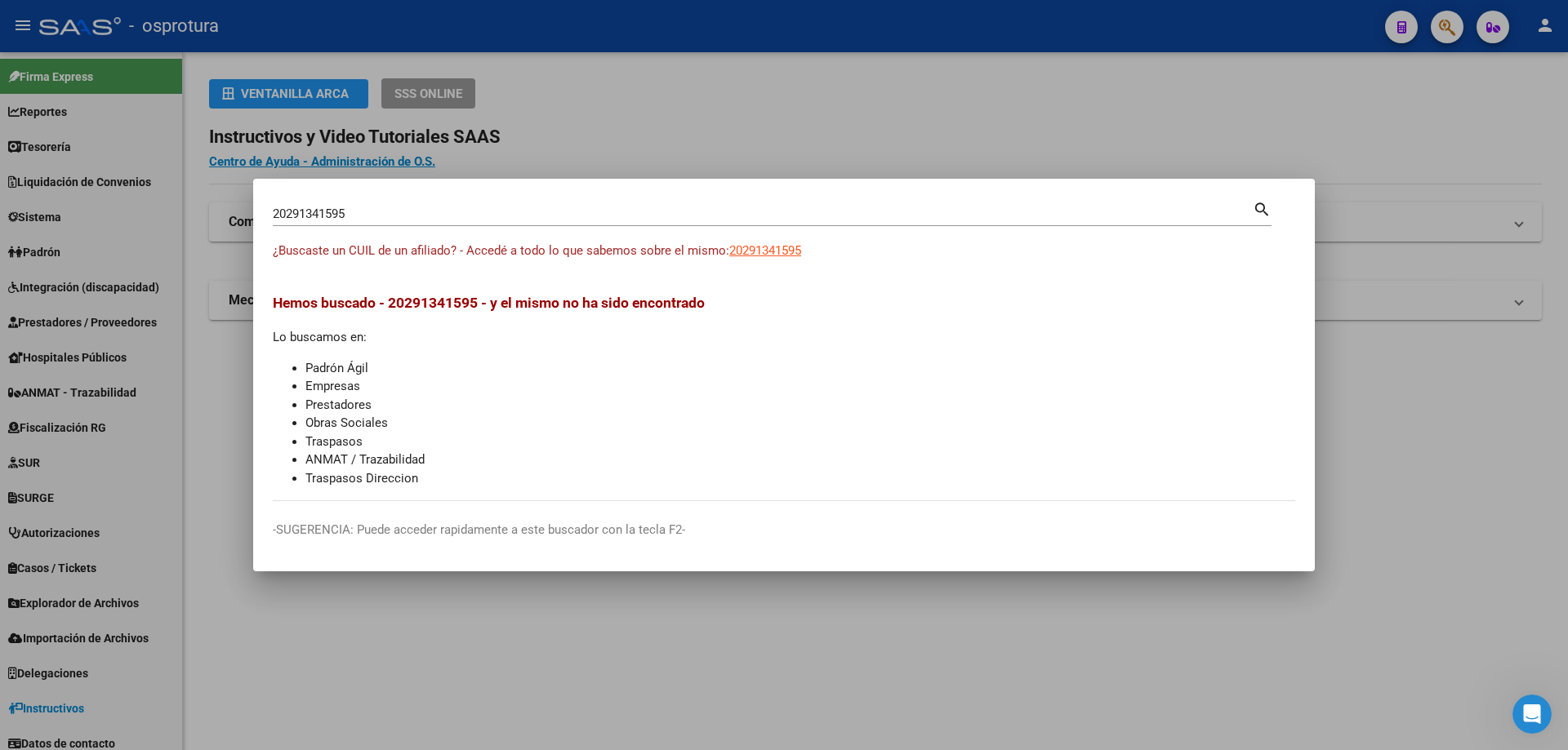
click at [374, 218] on input "20291341595" at bounding box center [763, 213] width 980 height 15
paste input "-29165281-7"
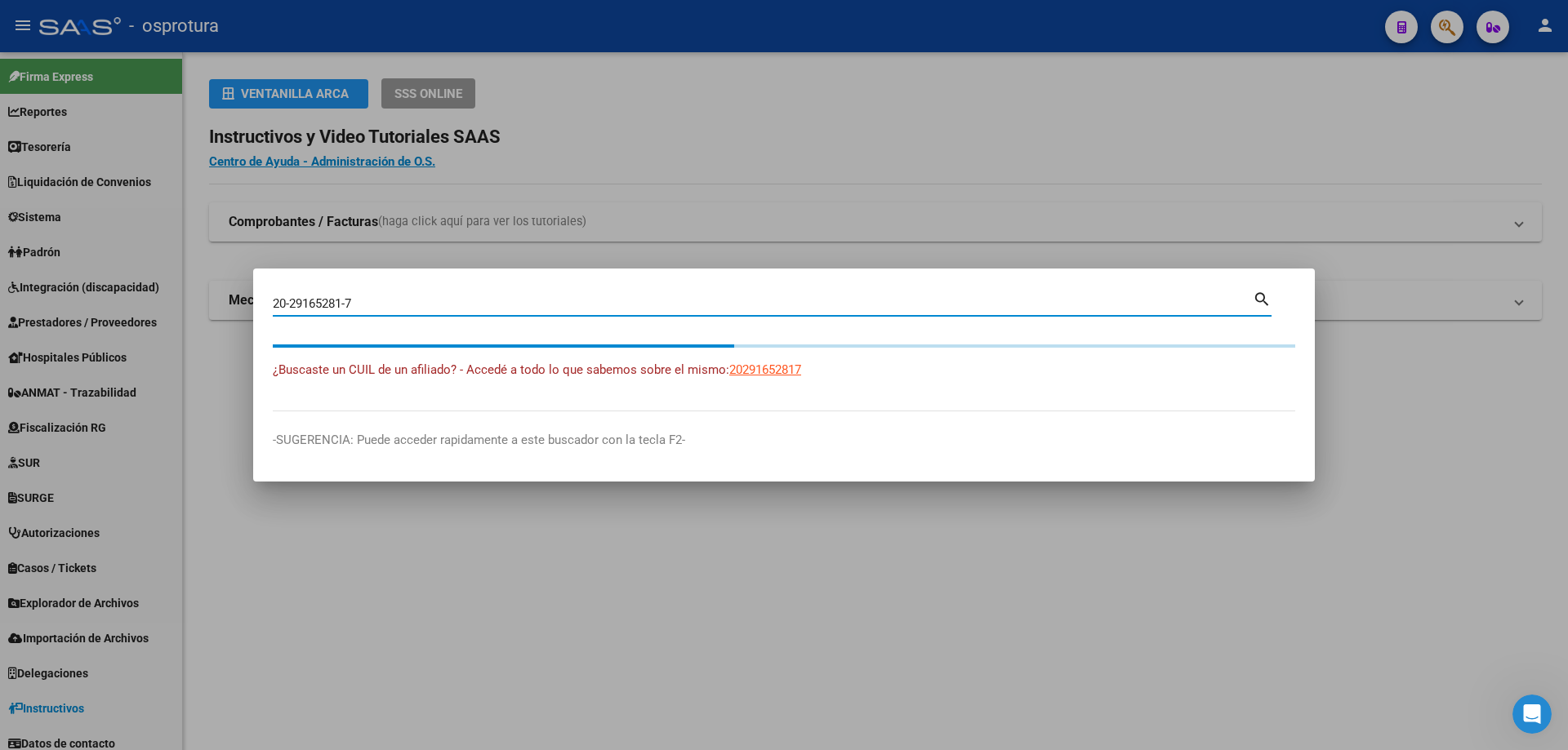
type input "20291652817"
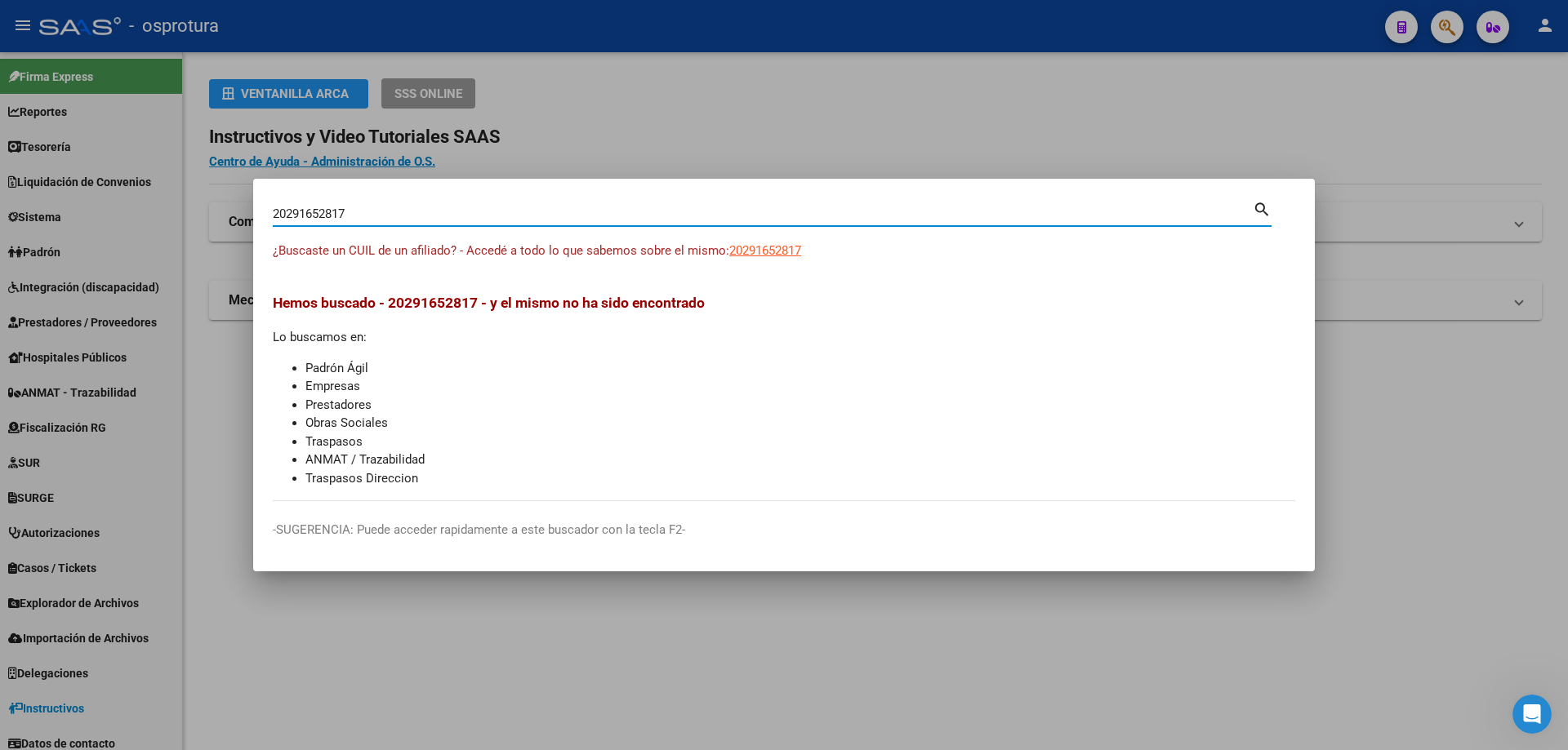
click at [778, 258] on app-link-go-to "20291652817" at bounding box center [765, 251] width 72 height 18
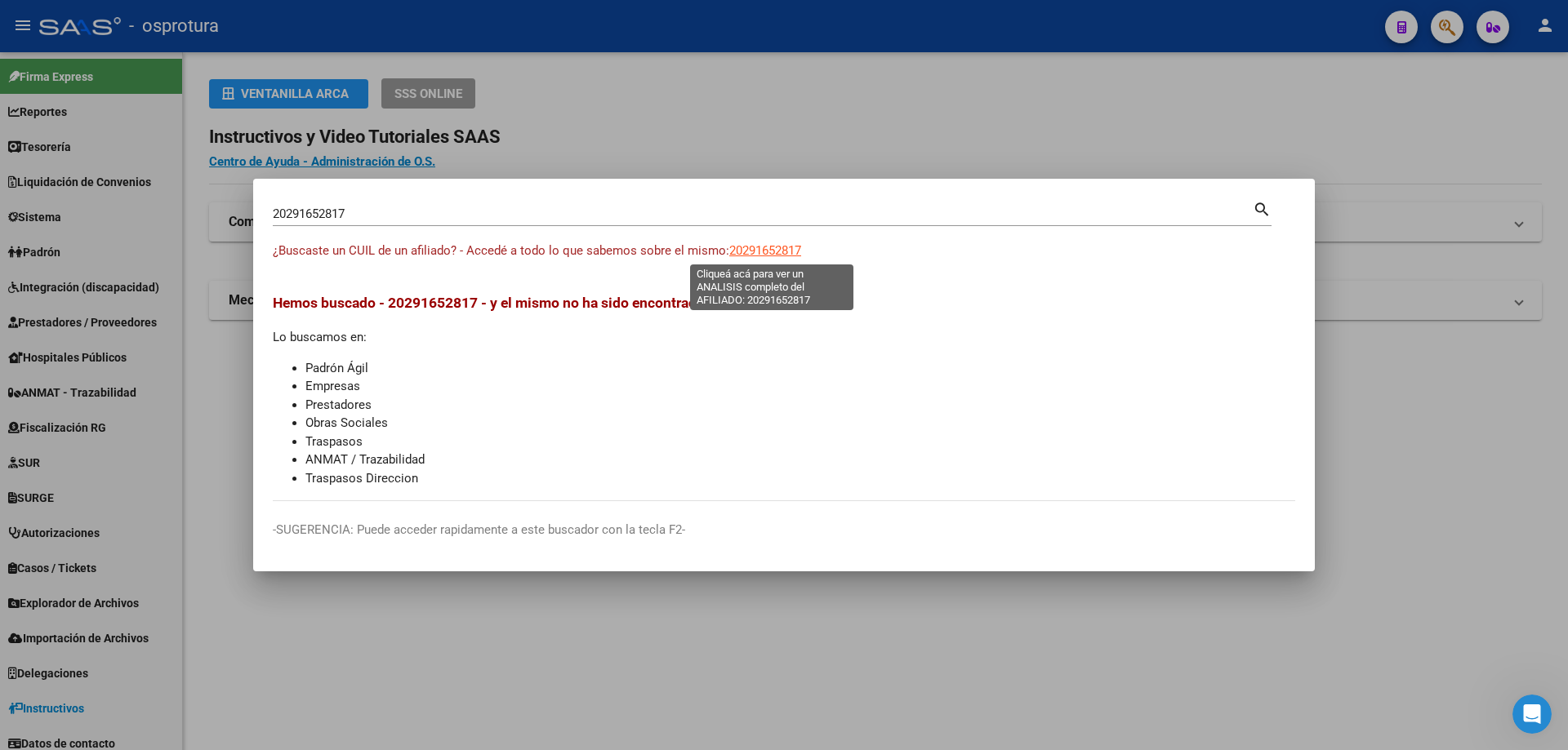
click at [773, 255] on span "20291652817" at bounding box center [765, 250] width 72 height 15
type textarea "20291652817"
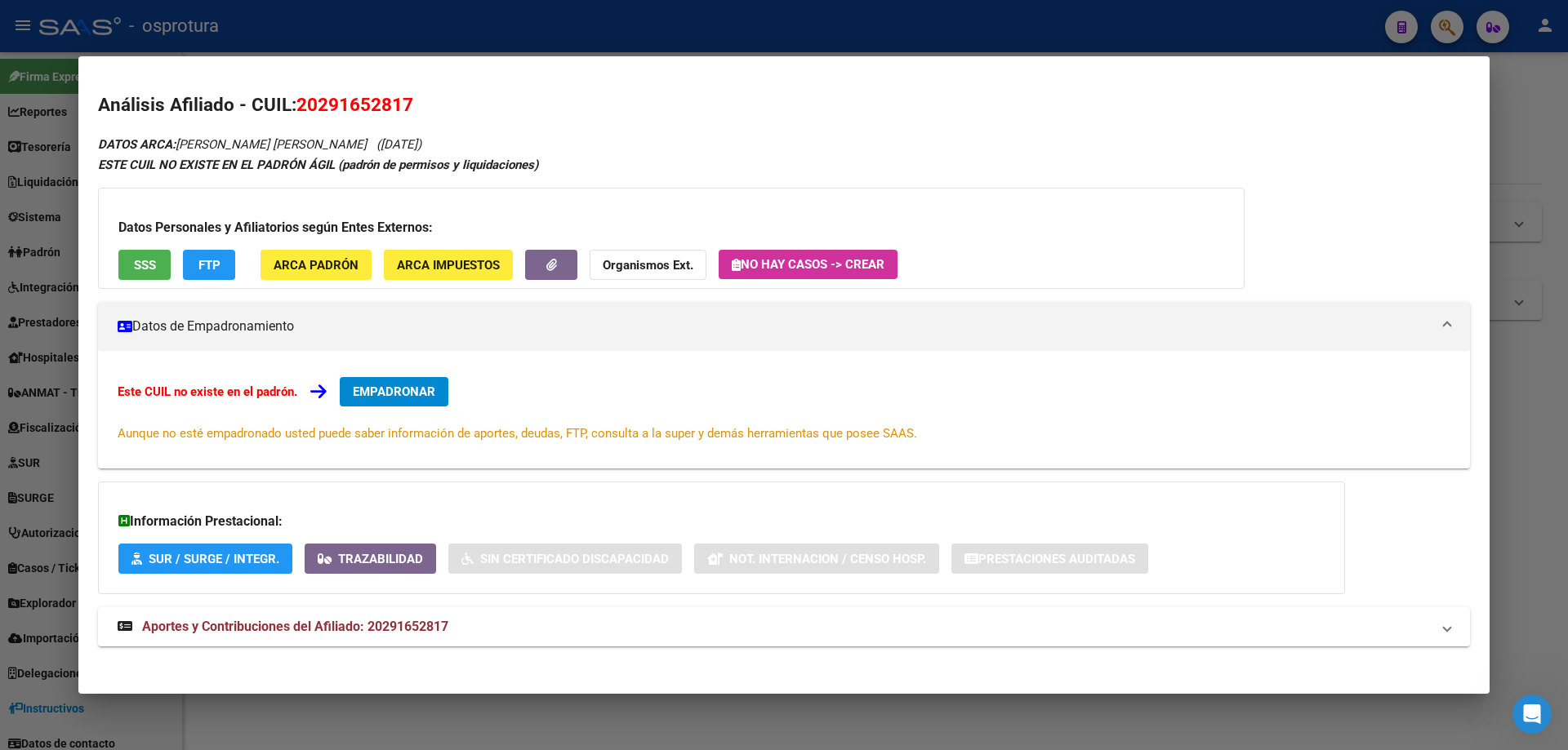
click at [122, 266] on button "SSS" at bounding box center [145, 265] width 53 height 30
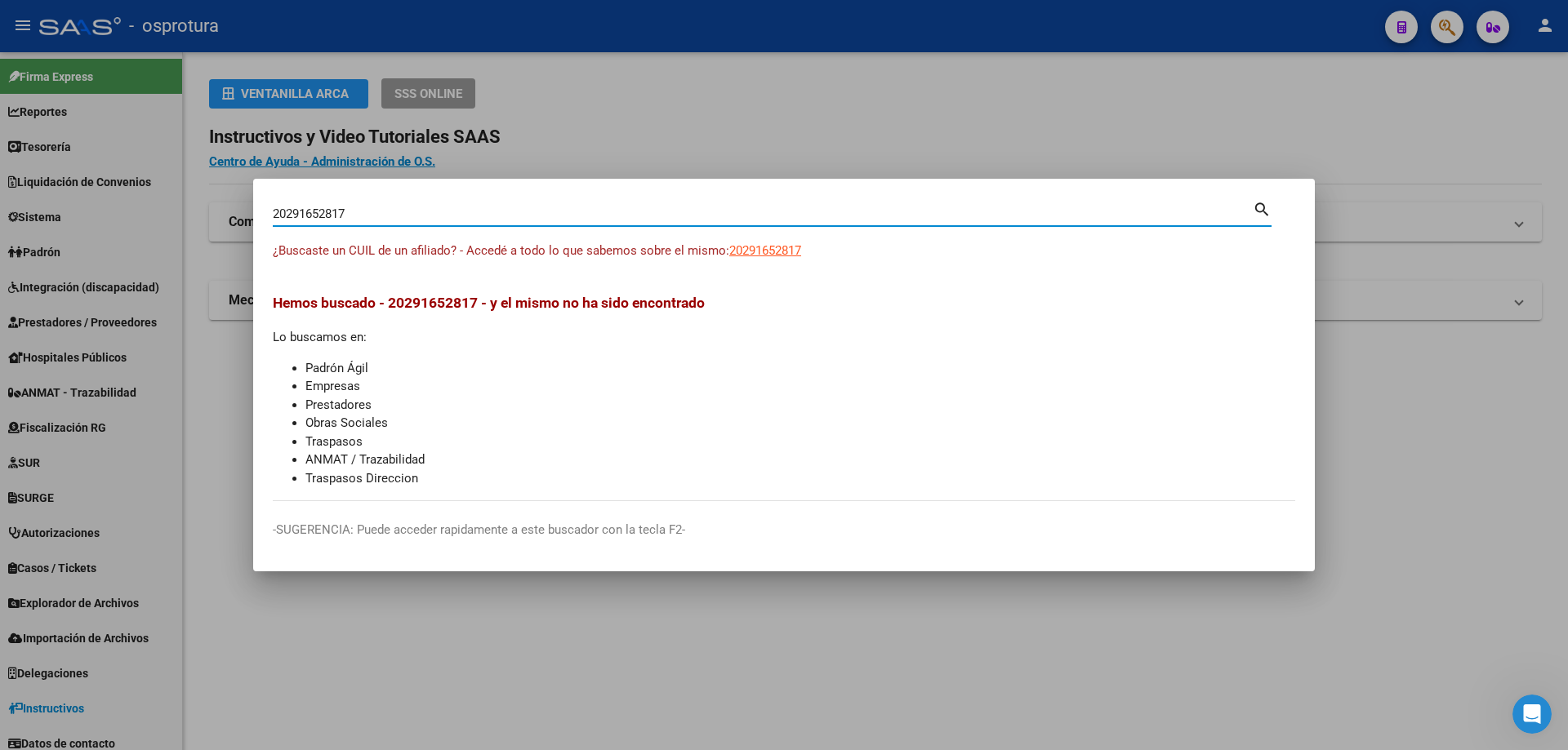
click at [496, 217] on input "20291652817" at bounding box center [763, 213] width 980 height 15
paste input "-29185704-4"
type input "20291857044"
click at [770, 252] on span "20291857044" at bounding box center [765, 250] width 72 height 15
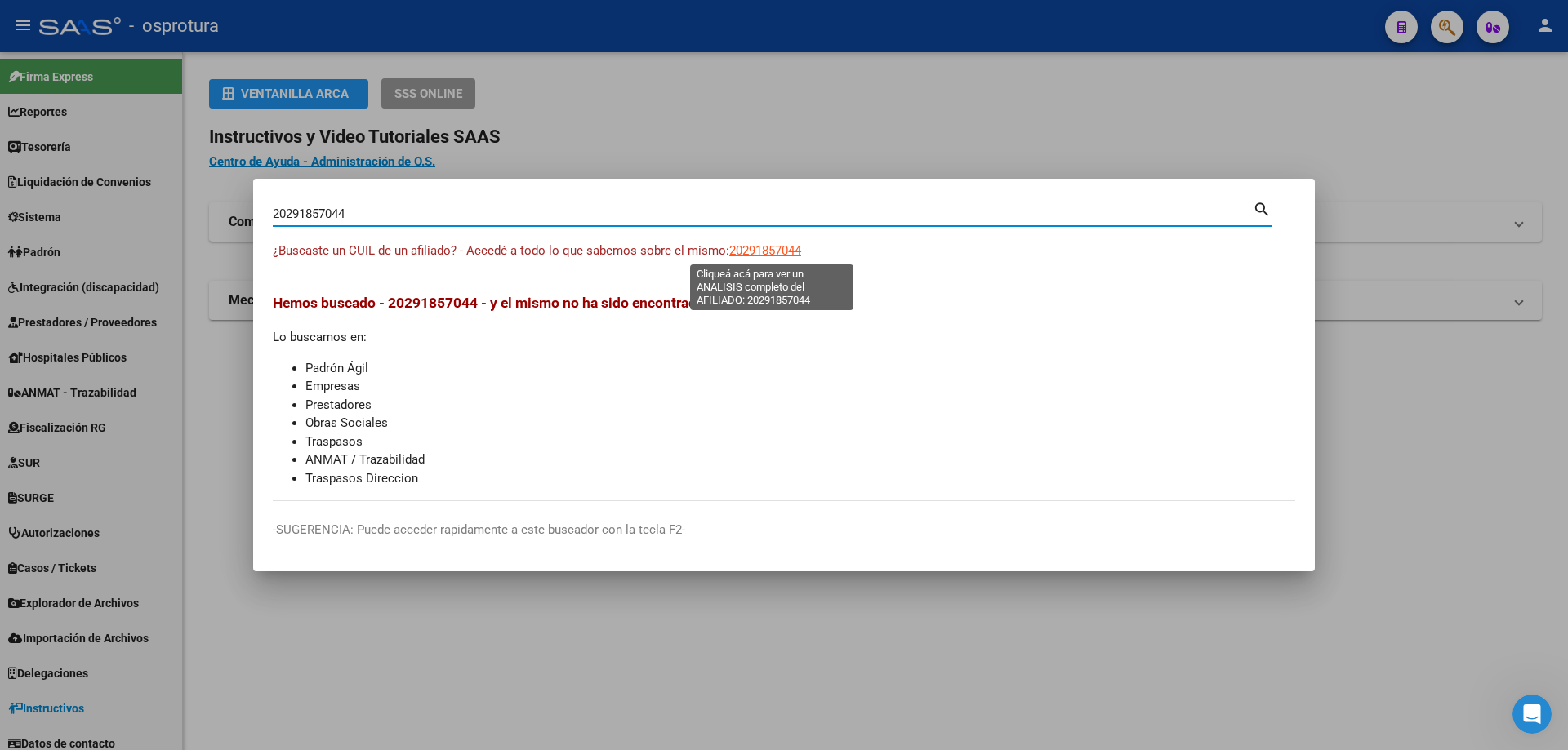
type textarea "20291857044"
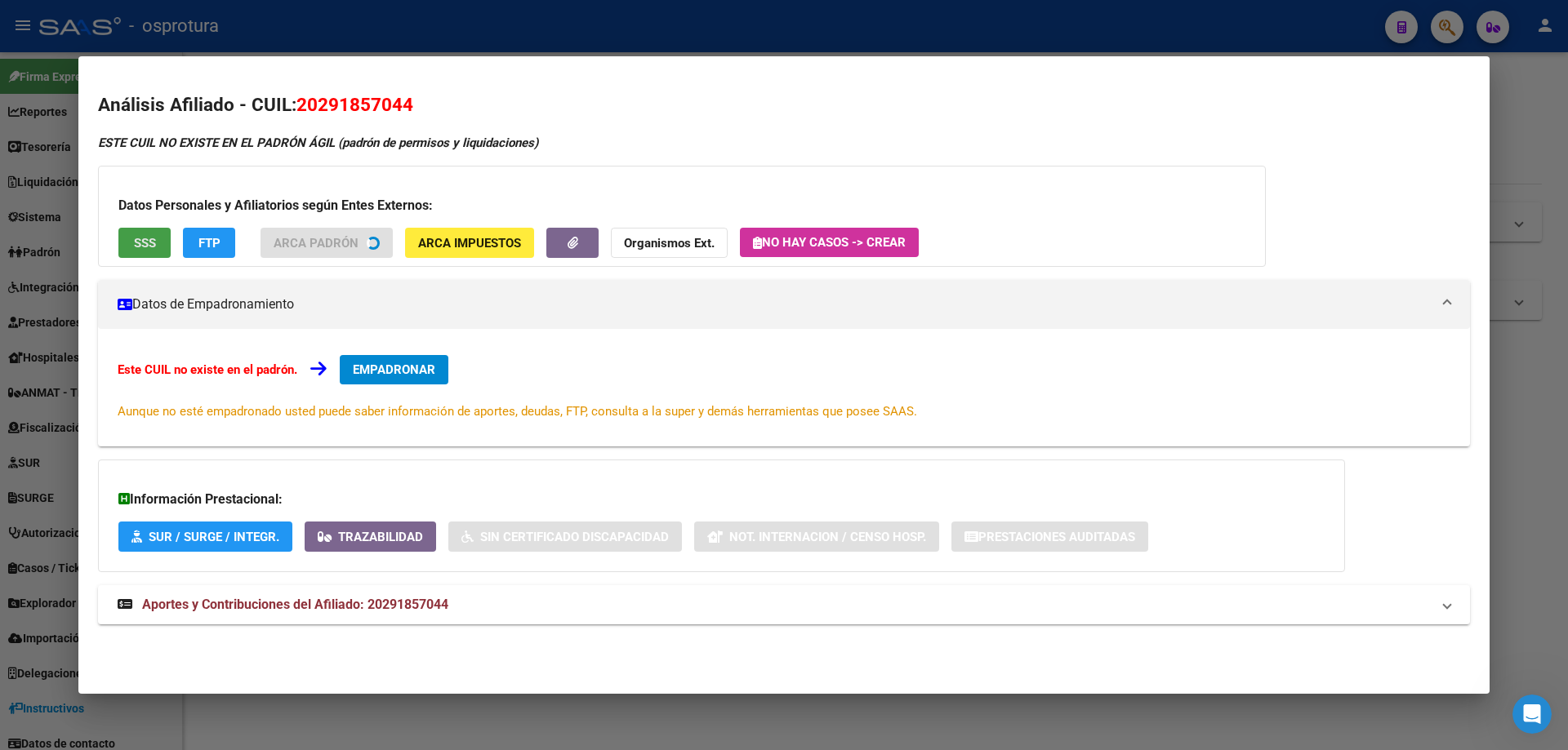
click at [142, 245] on span "SSS" at bounding box center [145, 243] width 22 height 15
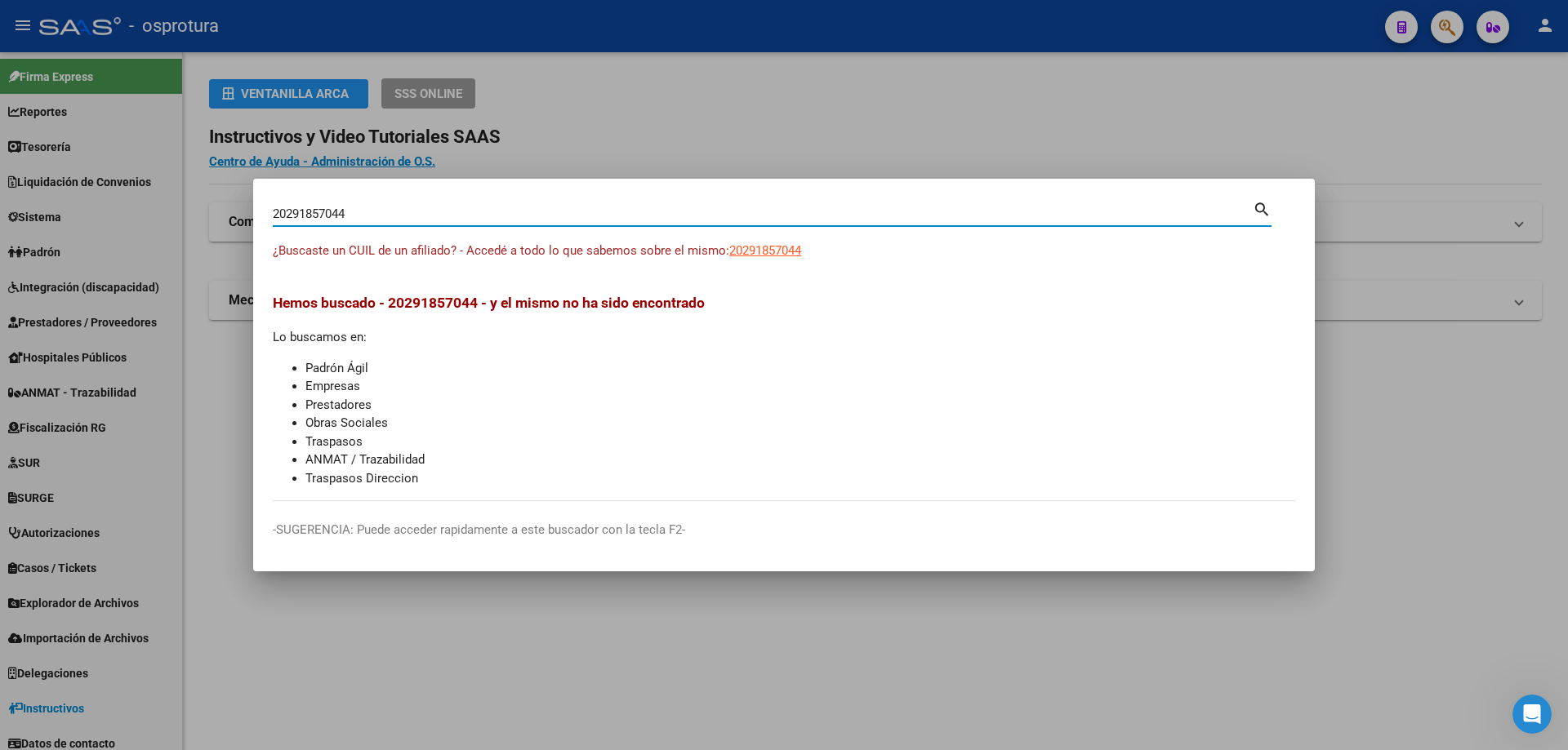
click at [591, 217] on input "20291857044" at bounding box center [763, 213] width 980 height 15
paste input "-29205449-2"
type input "20292054492"
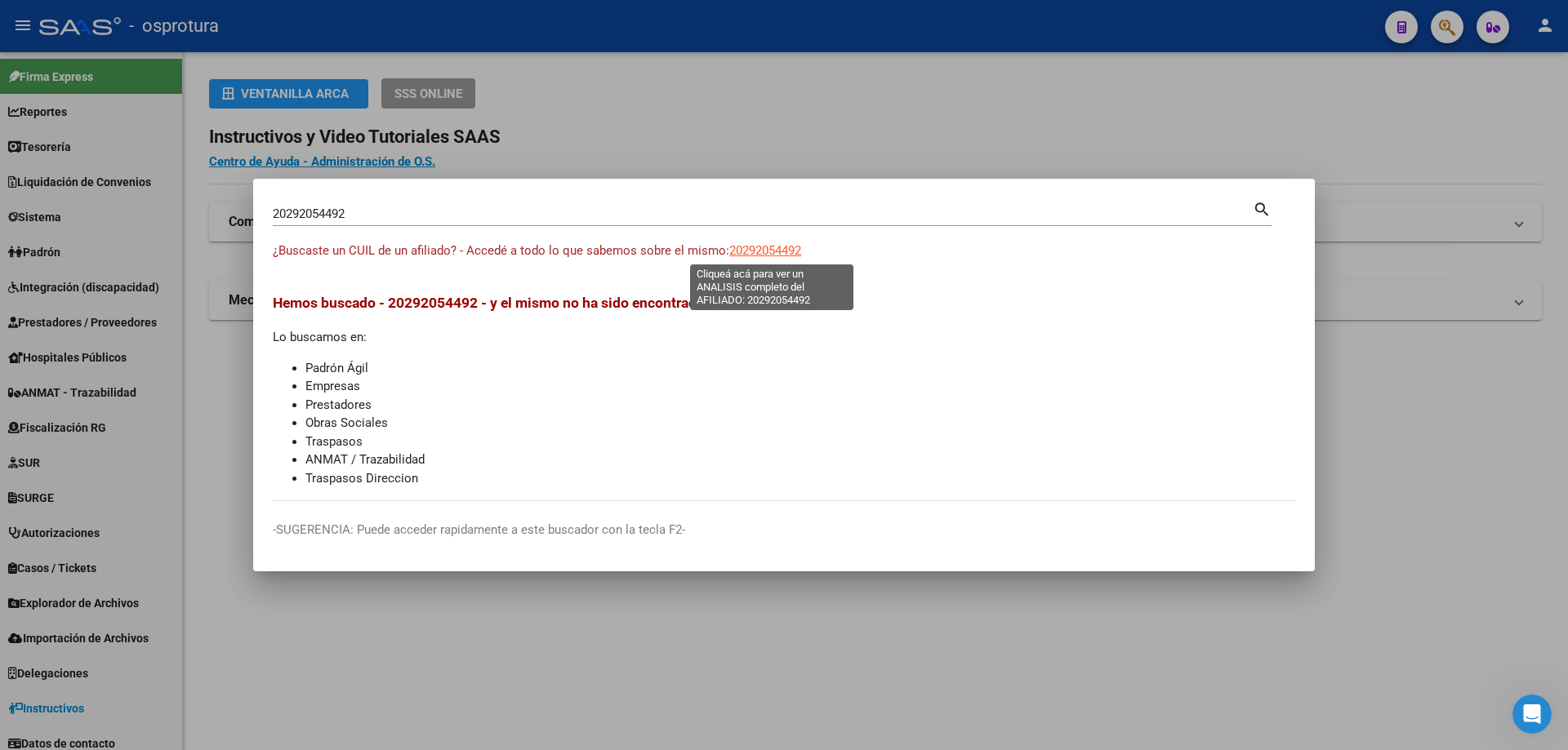
click at [758, 246] on span "20292054492" at bounding box center [765, 250] width 72 height 15
type textarea "20292054492"
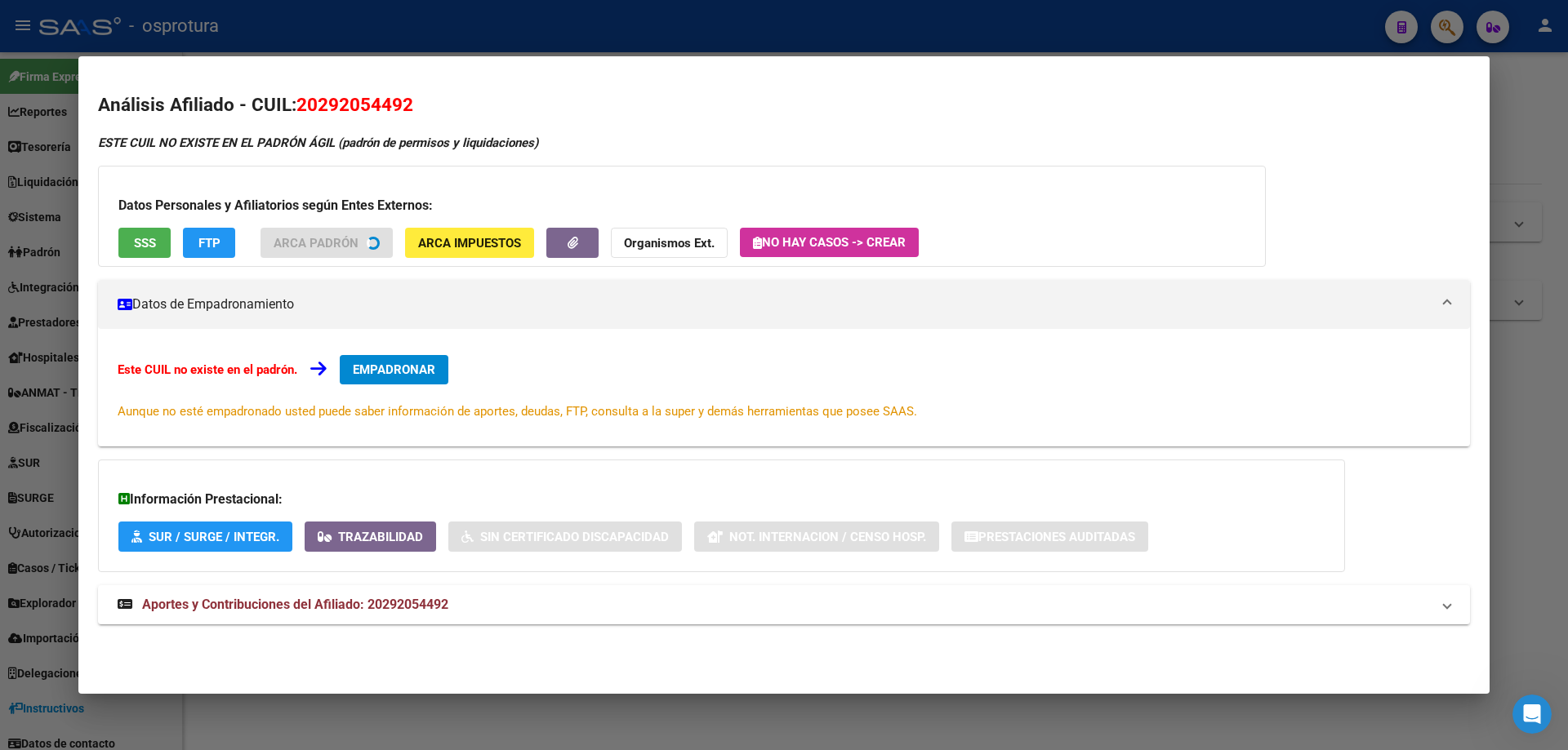
click at [127, 239] on div "Datos Personales y Afiliatorios según Entes Externos: SSS FTP ARCA Padrón ARCA …" at bounding box center [682, 216] width 1168 height 101
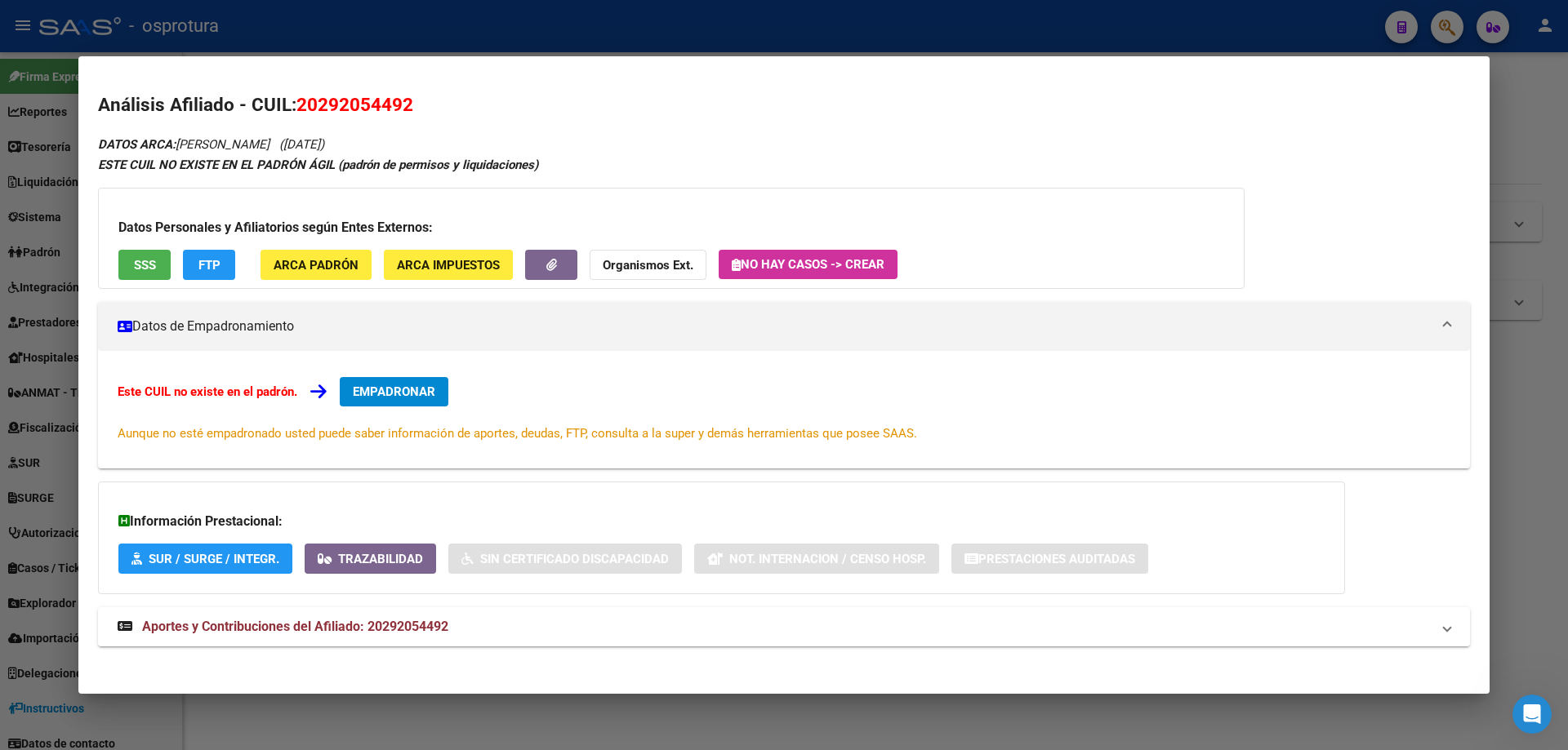
click at [157, 270] on button "SSS" at bounding box center [145, 265] width 53 height 30
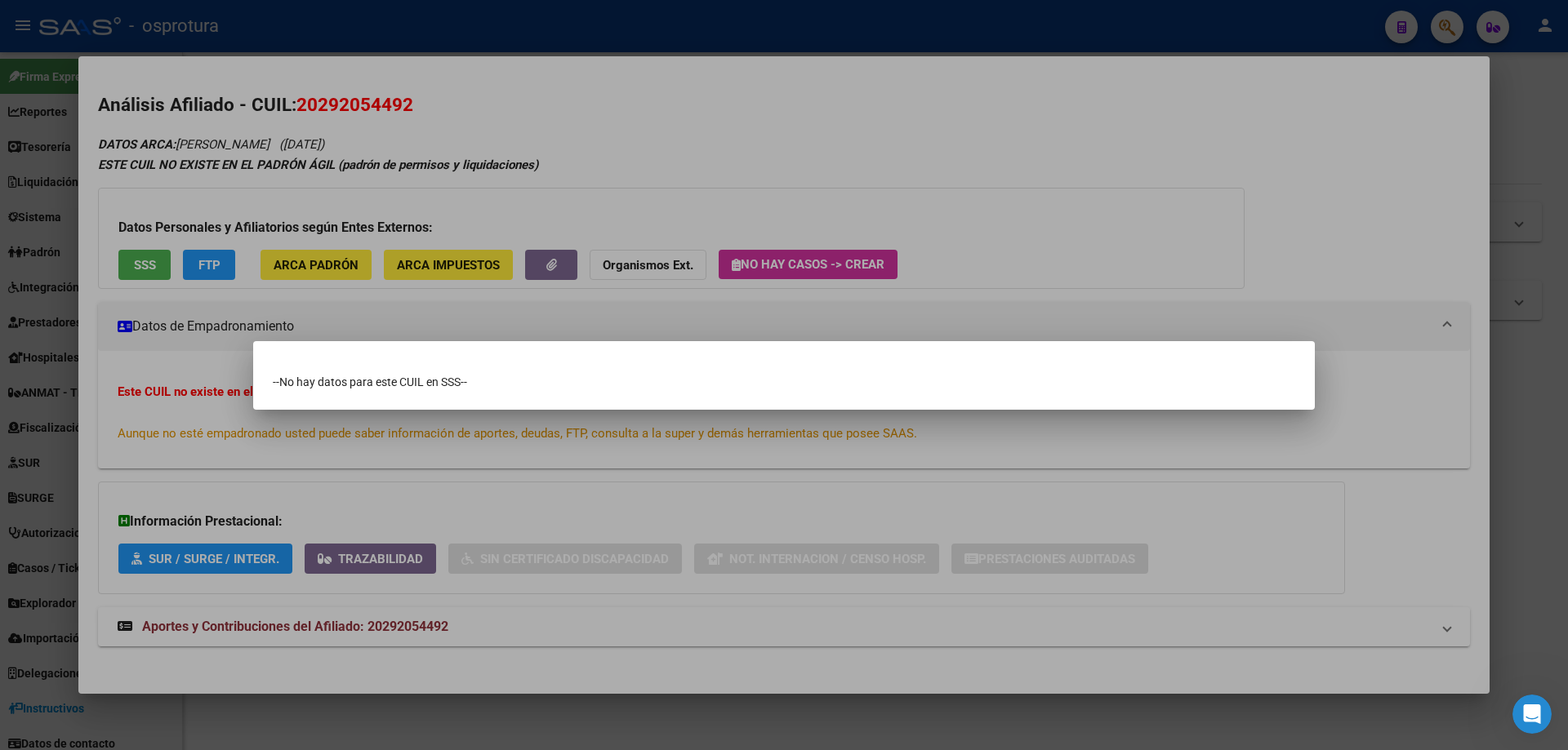
click at [498, 475] on div at bounding box center [784, 375] width 1568 height 750
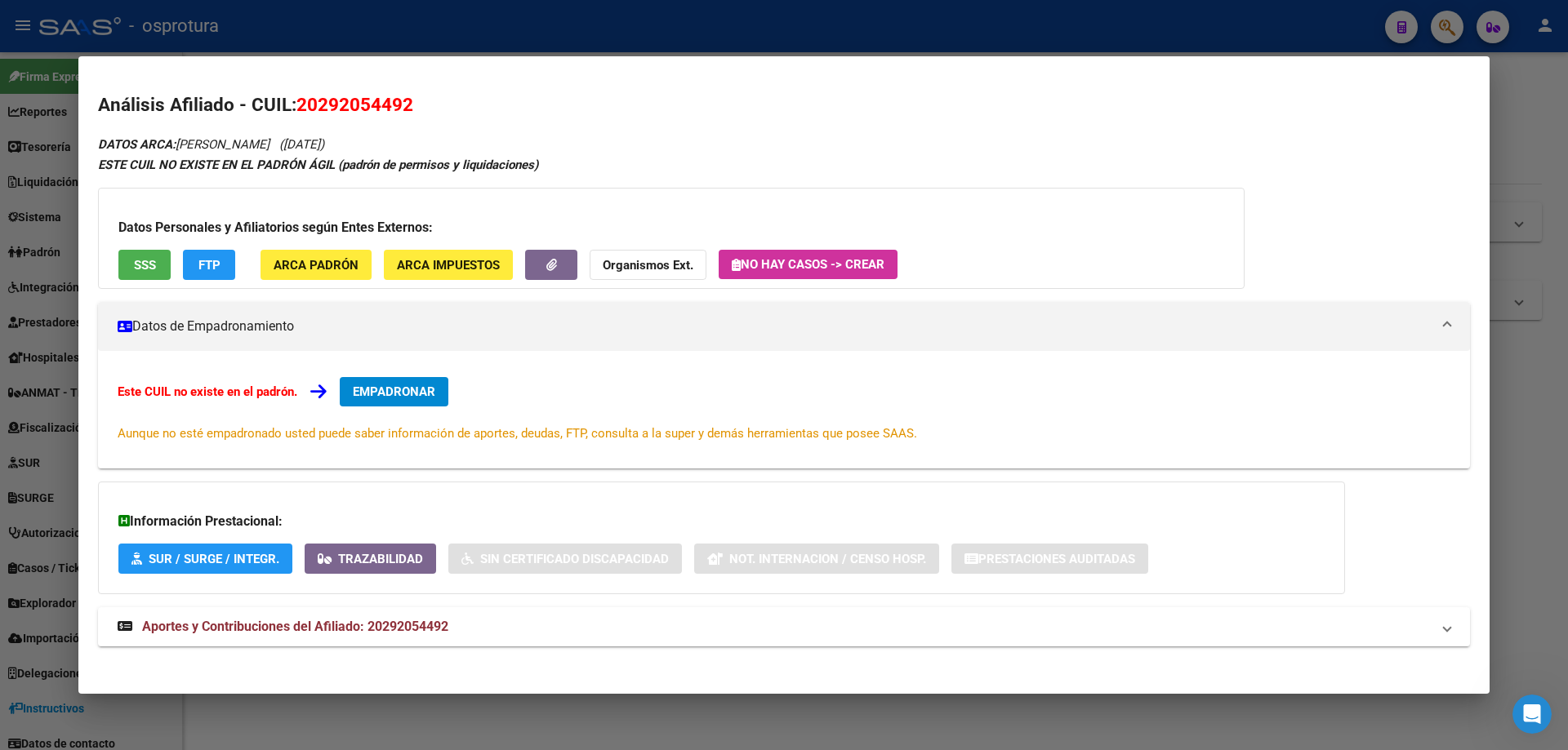
click at [146, 261] on span "SSS" at bounding box center [145, 265] width 22 height 15
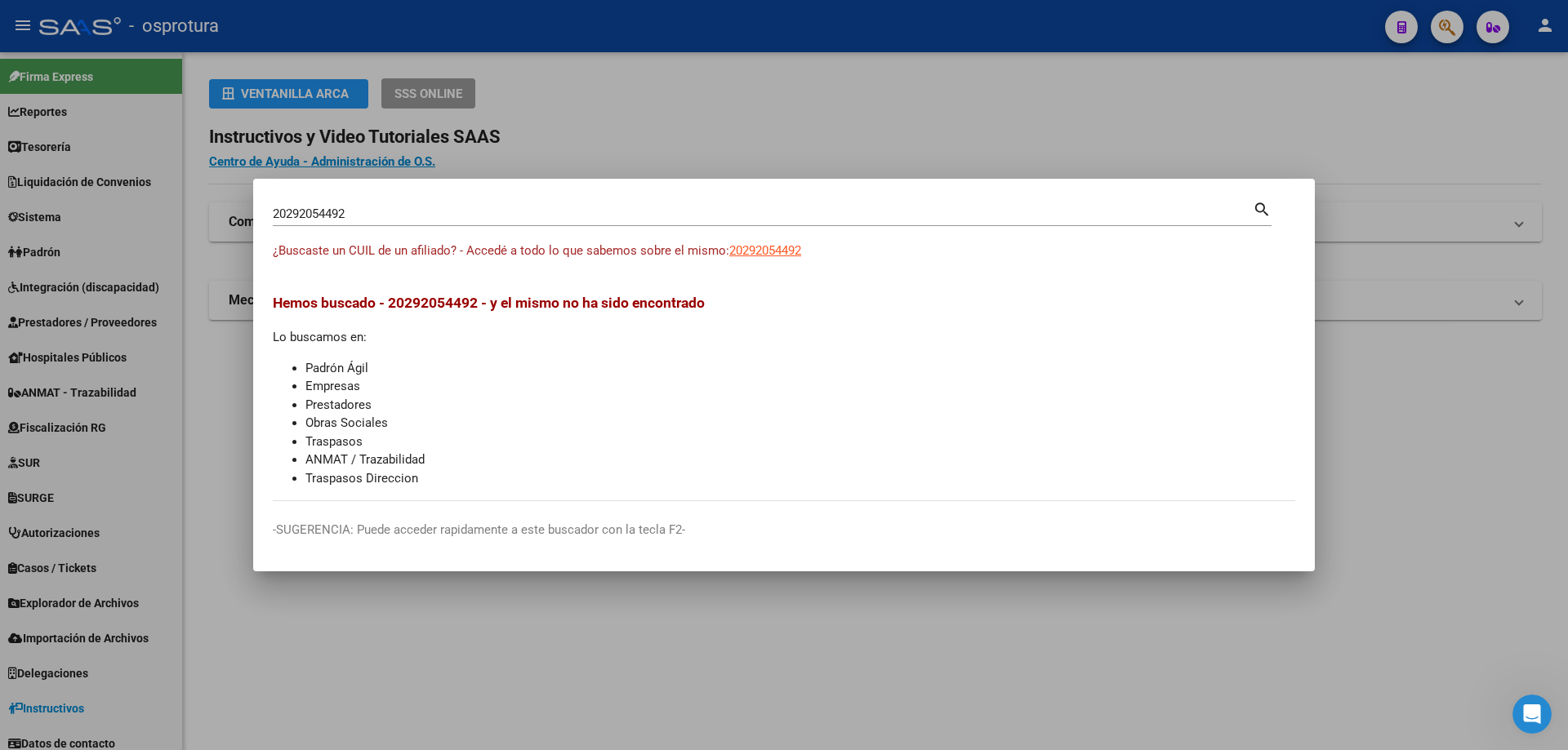
click at [353, 206] on div "20292054492 Buscar (apellido, dni, cuil, [PERSON_NAME], cuit, obra social)" at bounding box center [763, 214] width 980 height 25
click at [350, 218] on input "20292054492" at bounding box center [763, 213] width 980 height 15
paste input "-29217120-0"
type input "20292171200"
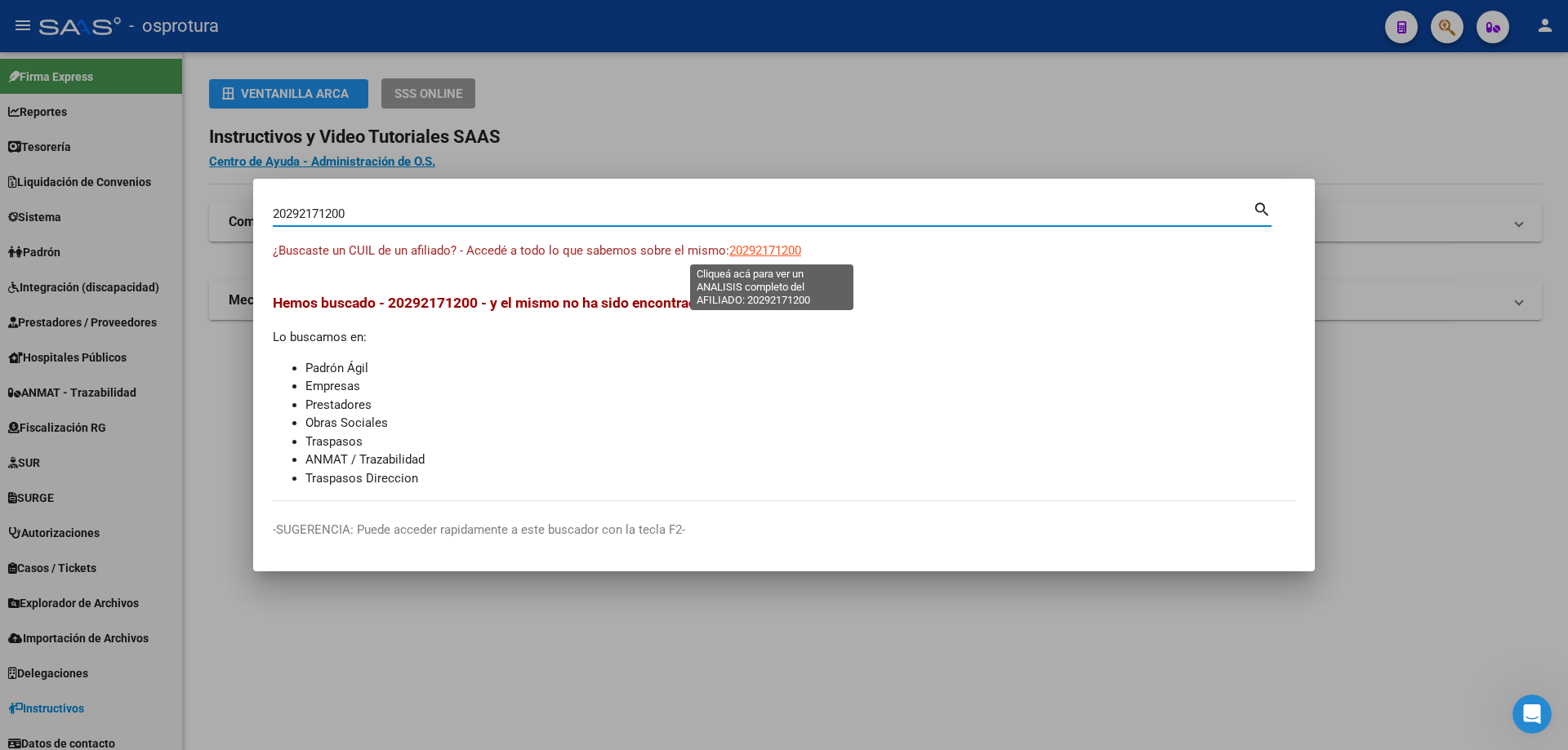
click at [796, 252] on span "20292171200" at bounding box center [765, 250] width 72 height 15
type textarea "20292171200"
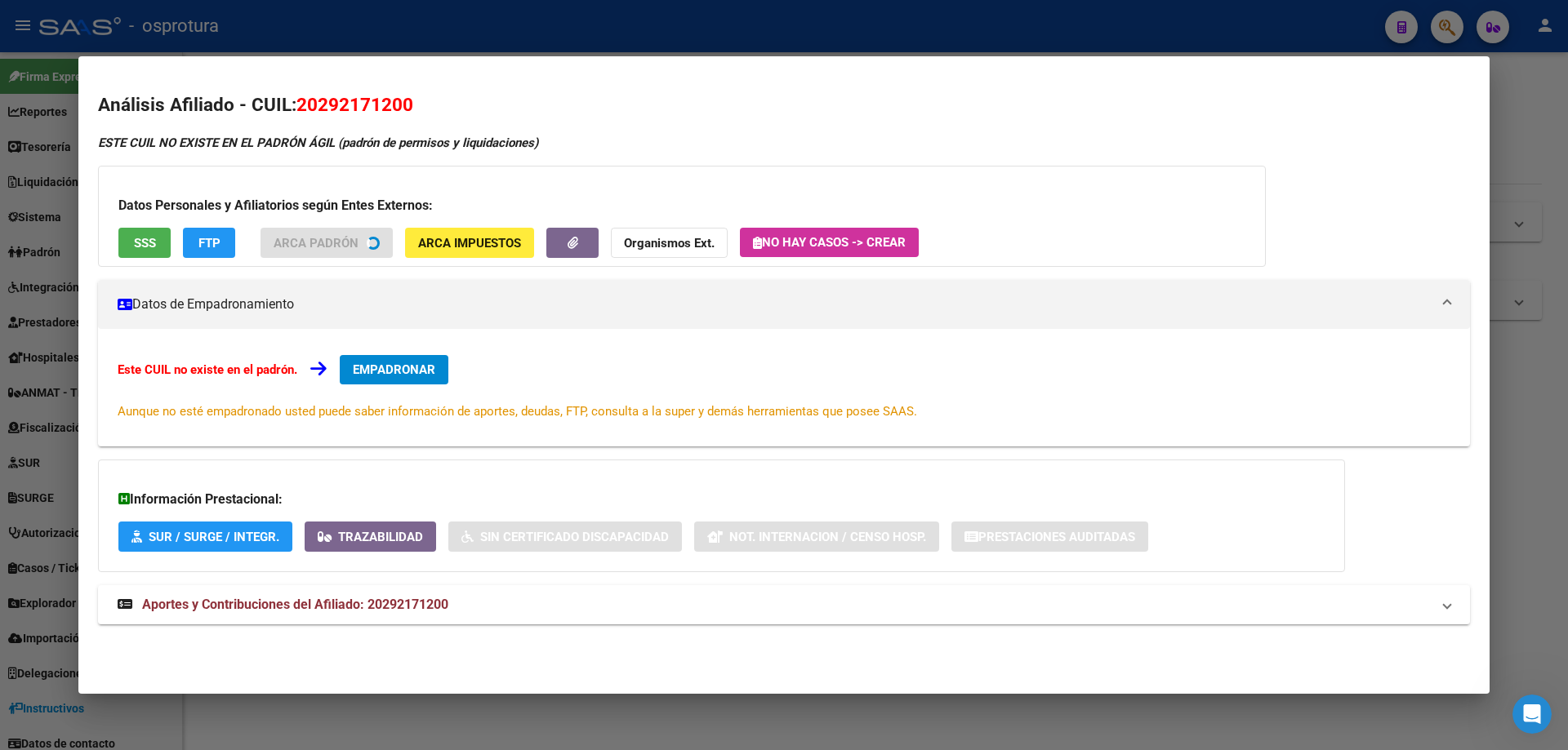
click at [163, 250] on button "SSS" at bounding box center [145, 243] width 53 height 30
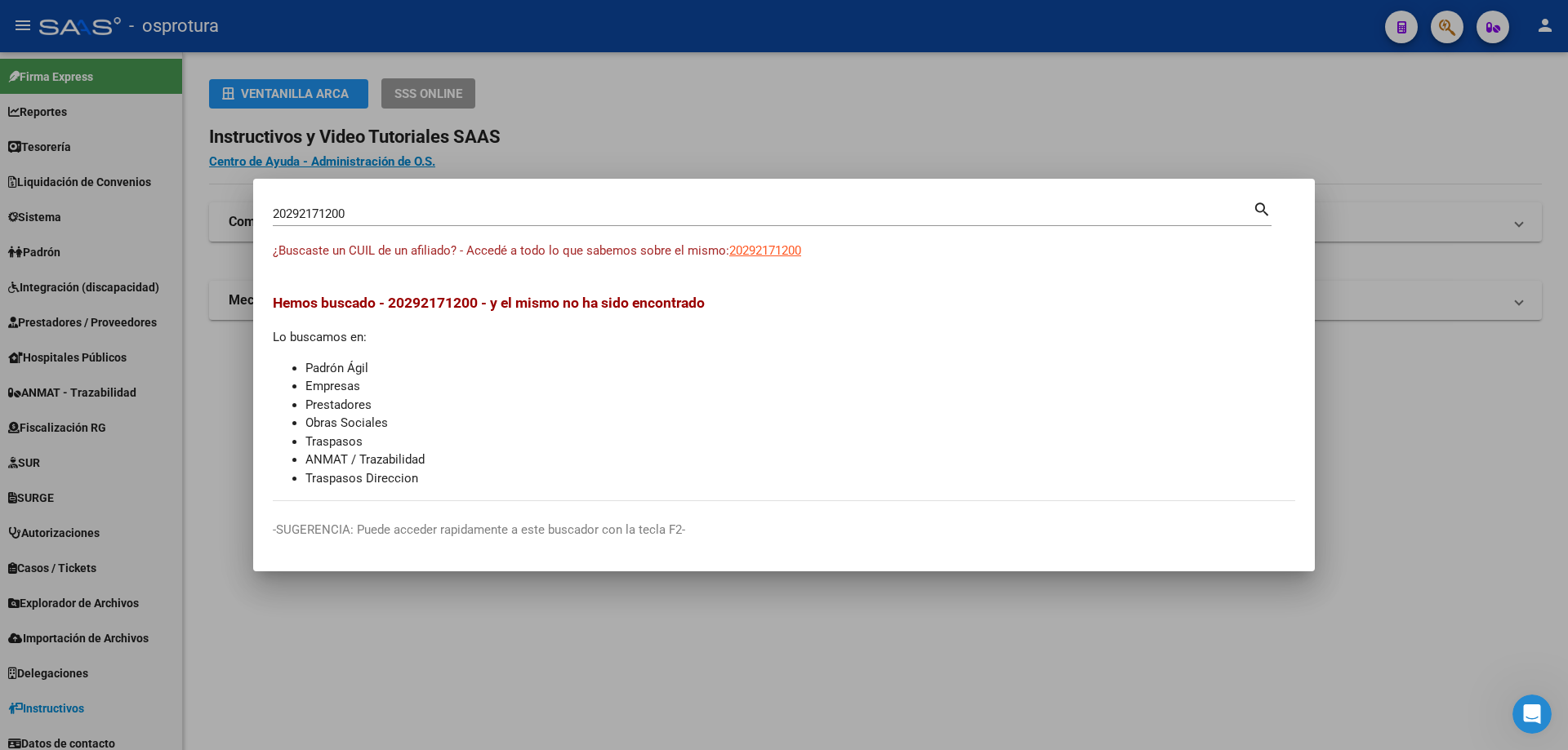
click at [357, 211] on input "20292171200" at bounding box center [763, 213] width 980 height 15
paste input "-29230522-3"
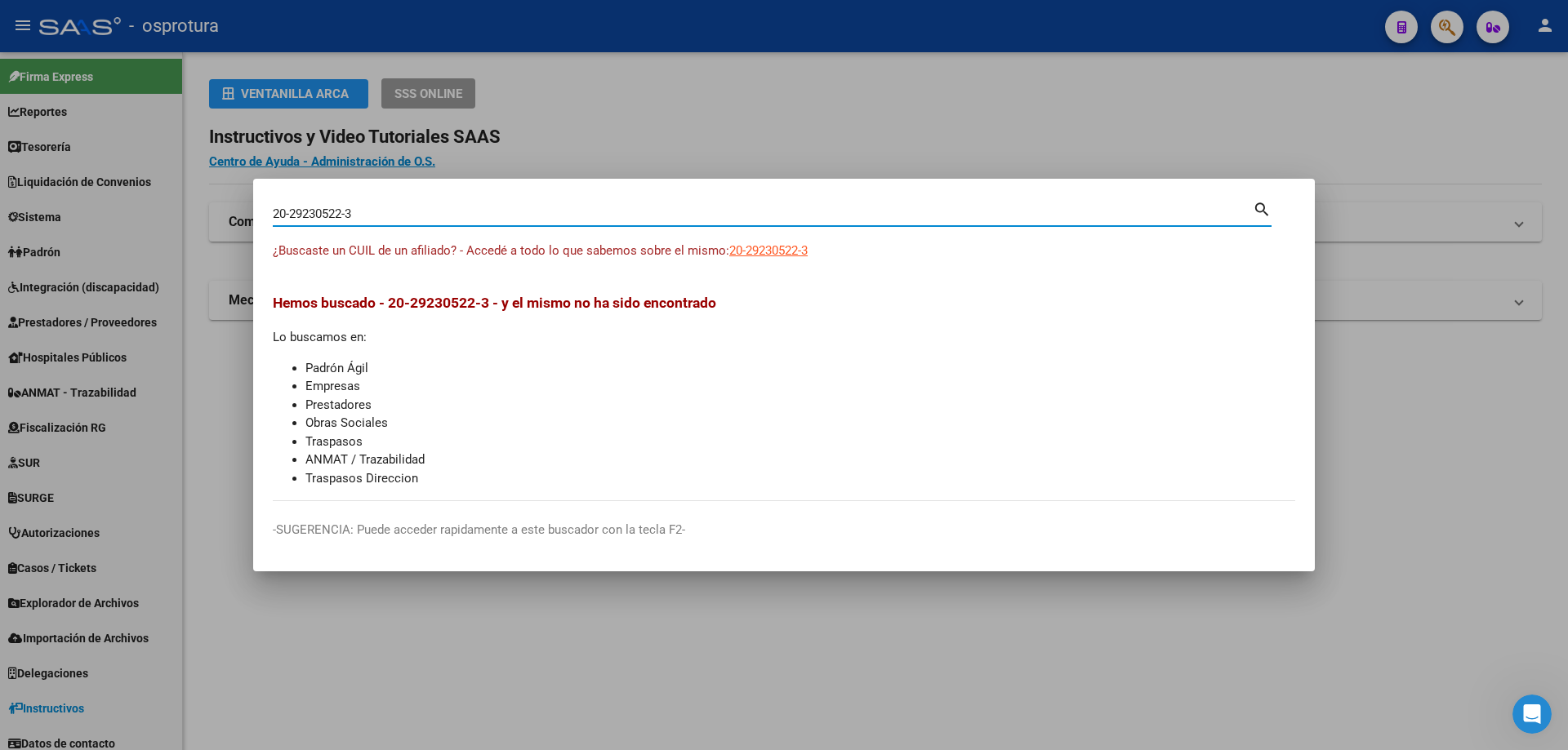
type input "20292305223"
click at [756, 254] on span "20292305223" at bounding box center [765, 250] width 72 height 15
type textarea "20292305223"
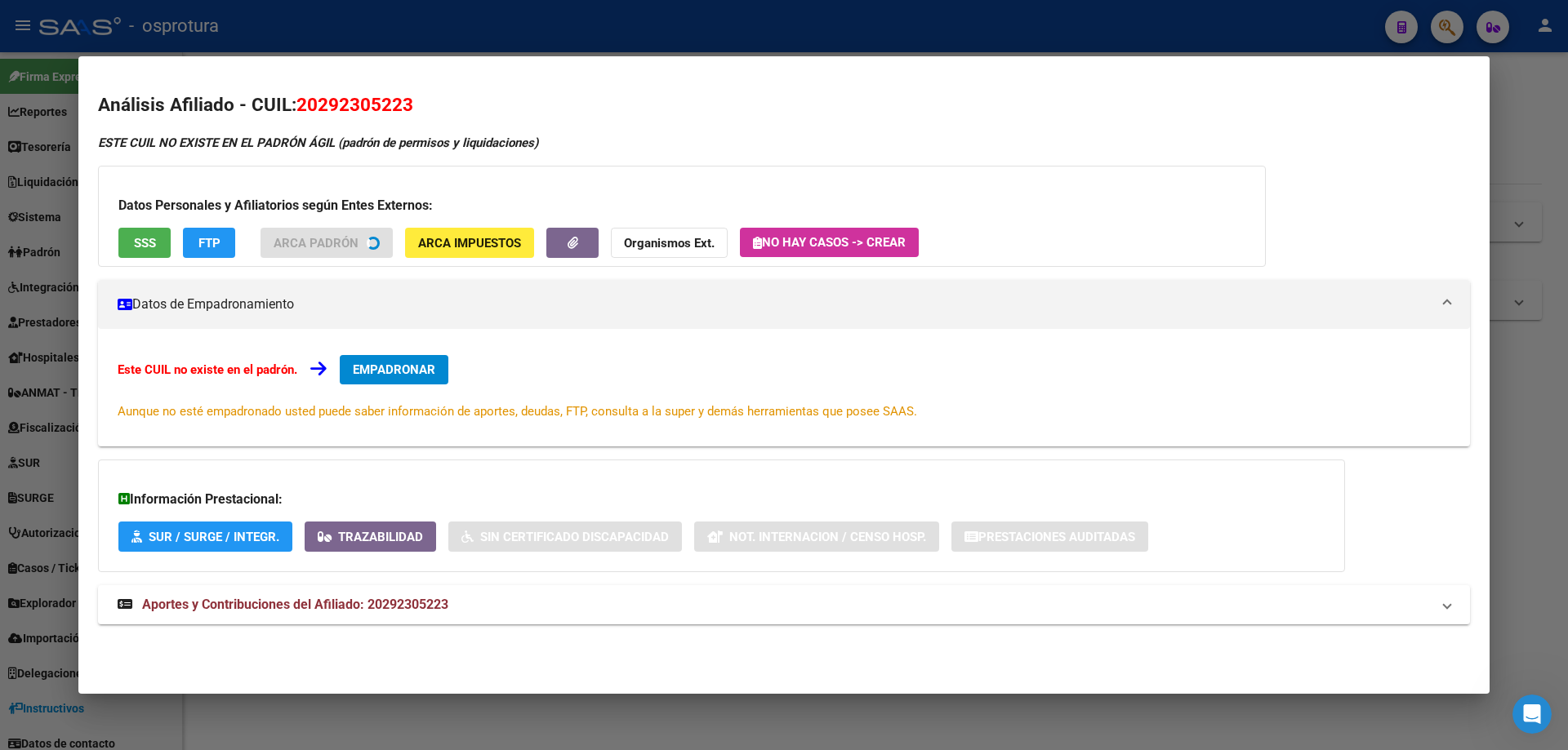
click at [151, 247] on span "SSS" at bounding box center [145, 243] width 22 height 15
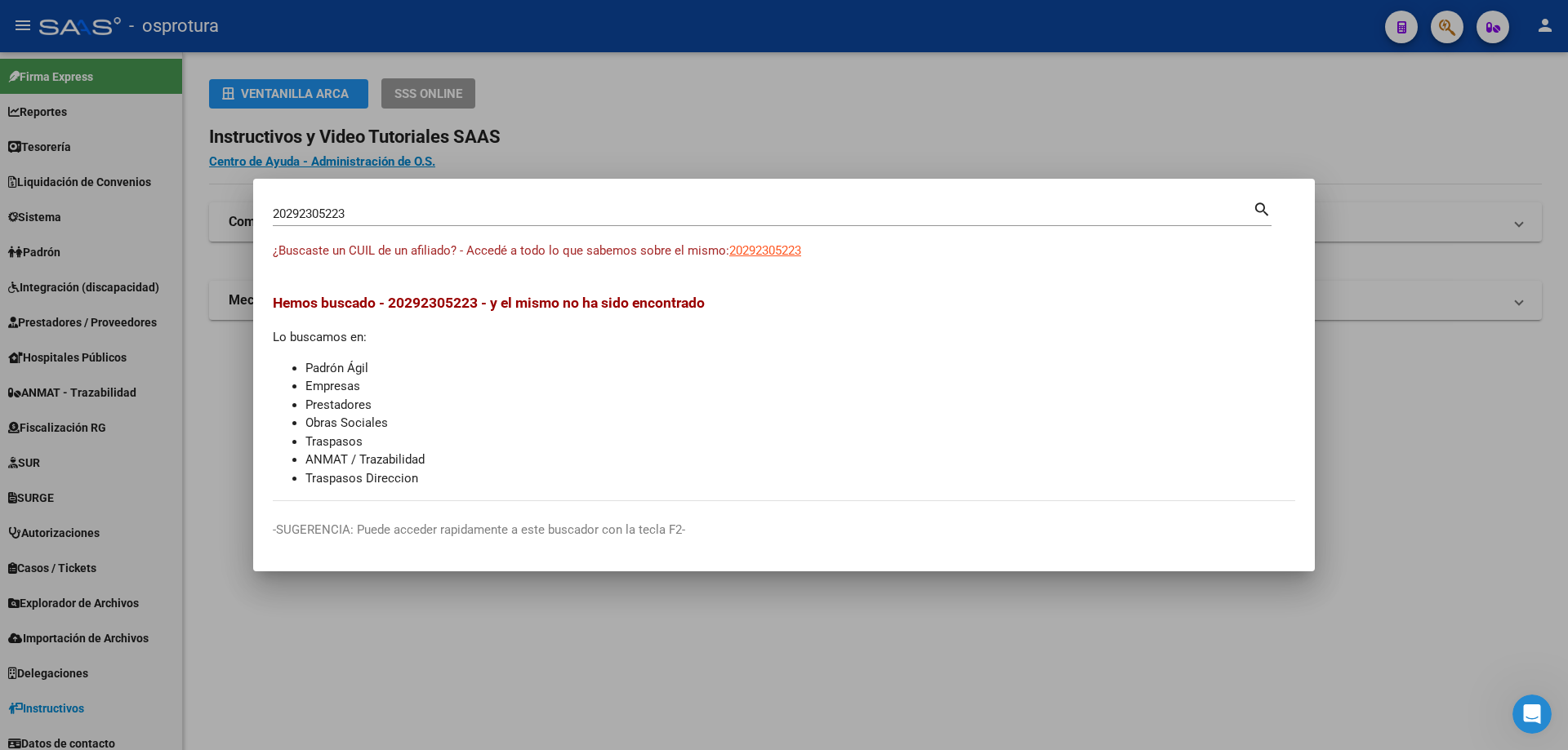
click at [476, 207] on input "20292305223" at bounding box center [763, 213] width 980 height 15
paste input "-29247213-8"
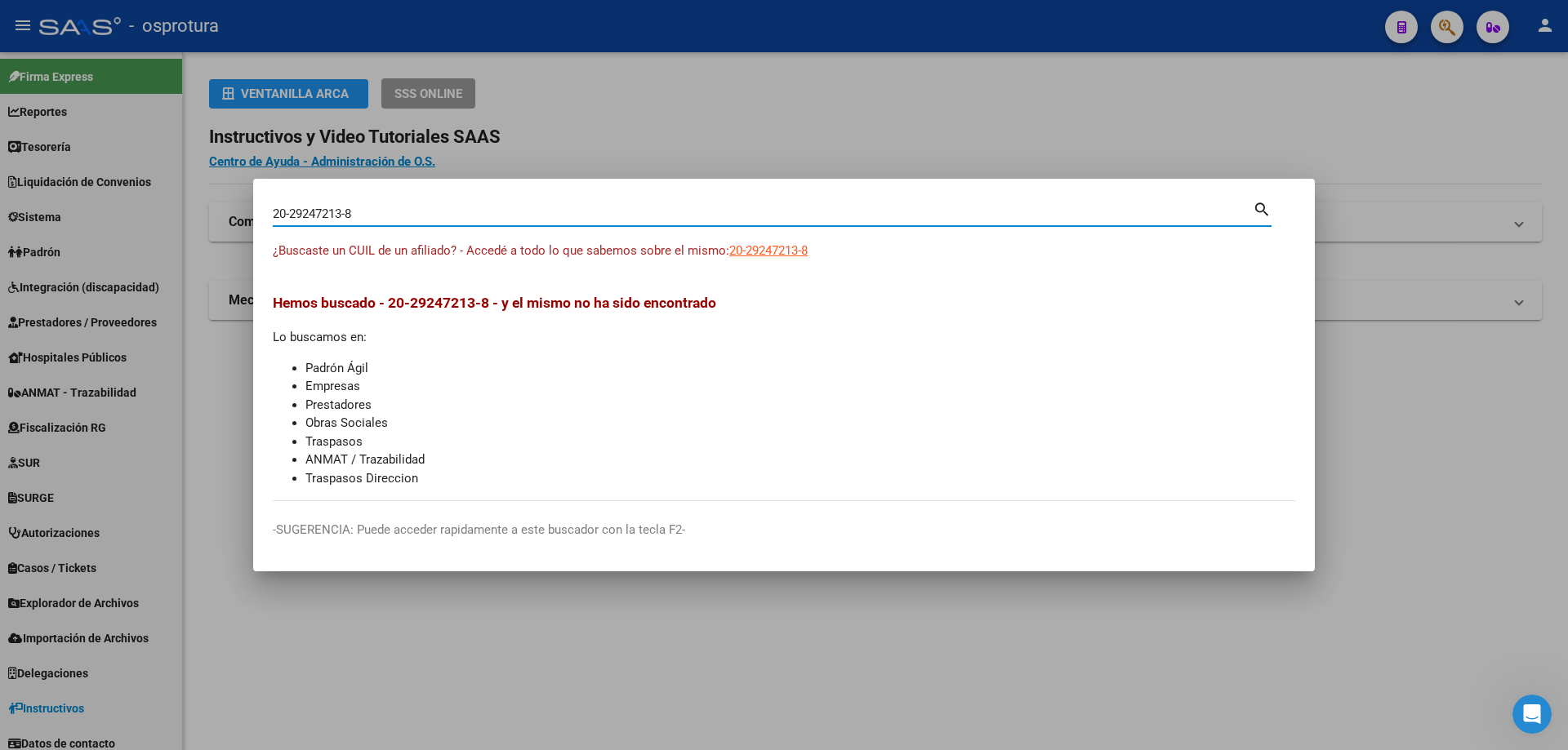
type input "20292472138"
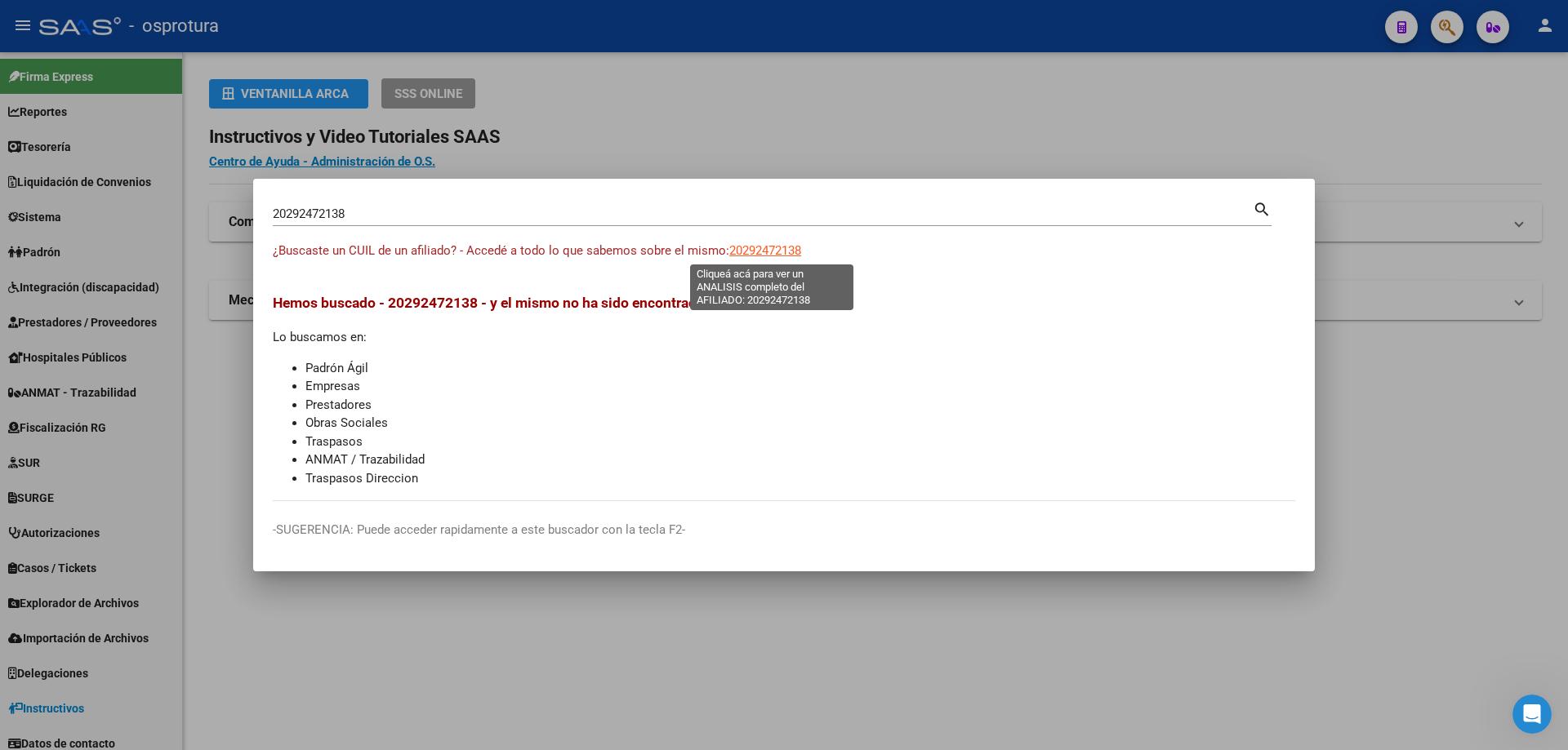
click at [770, 250] on span "20292472138" at bounding box center [765, 250] width 72 height 15
type textarea "20292472138"
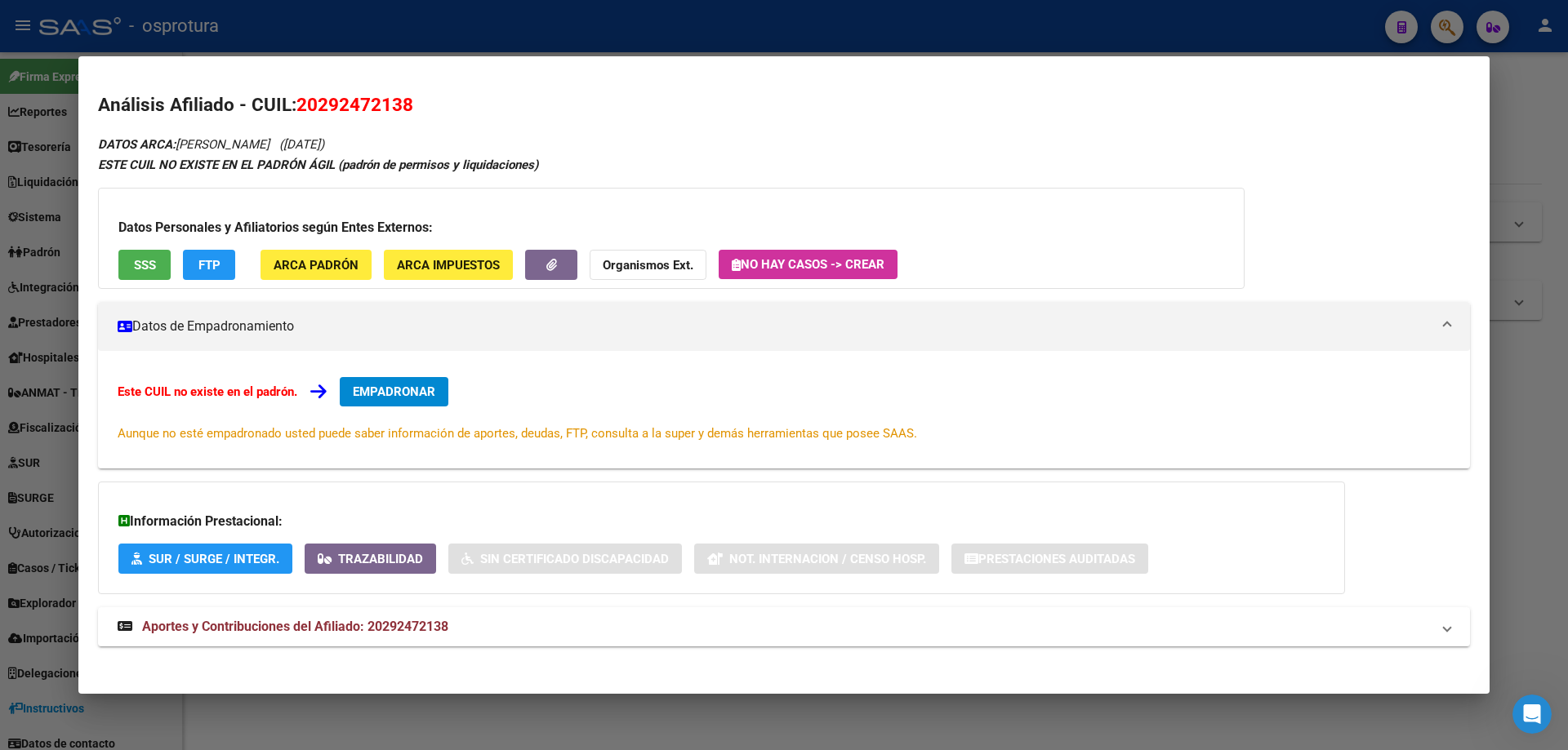
click at [156, 248] on div "Datos Personales y Afiliatorios según Entes Externos: SSS FTP ARCA Padrón ARCA …" at bounding box center [671, 238] width 1147 height 101
click at [149, 268] on span "SSS" at bounding box center [145, 265] width 22 height 15
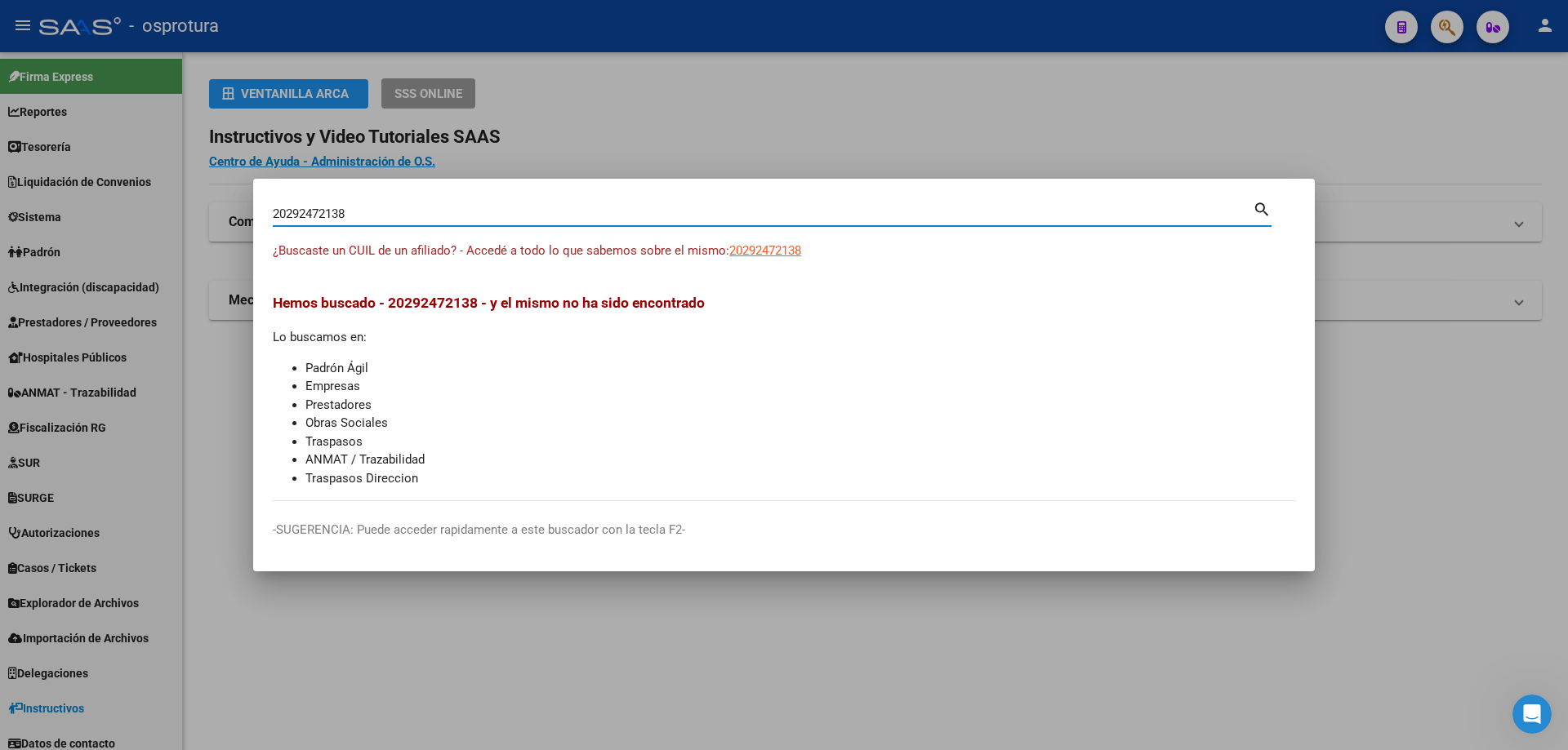
click at [467, 211] on input "20292472138" at bounding box center [763, 213] width 980 height 15
paste input "-29315386-9"
type input "20293153869"
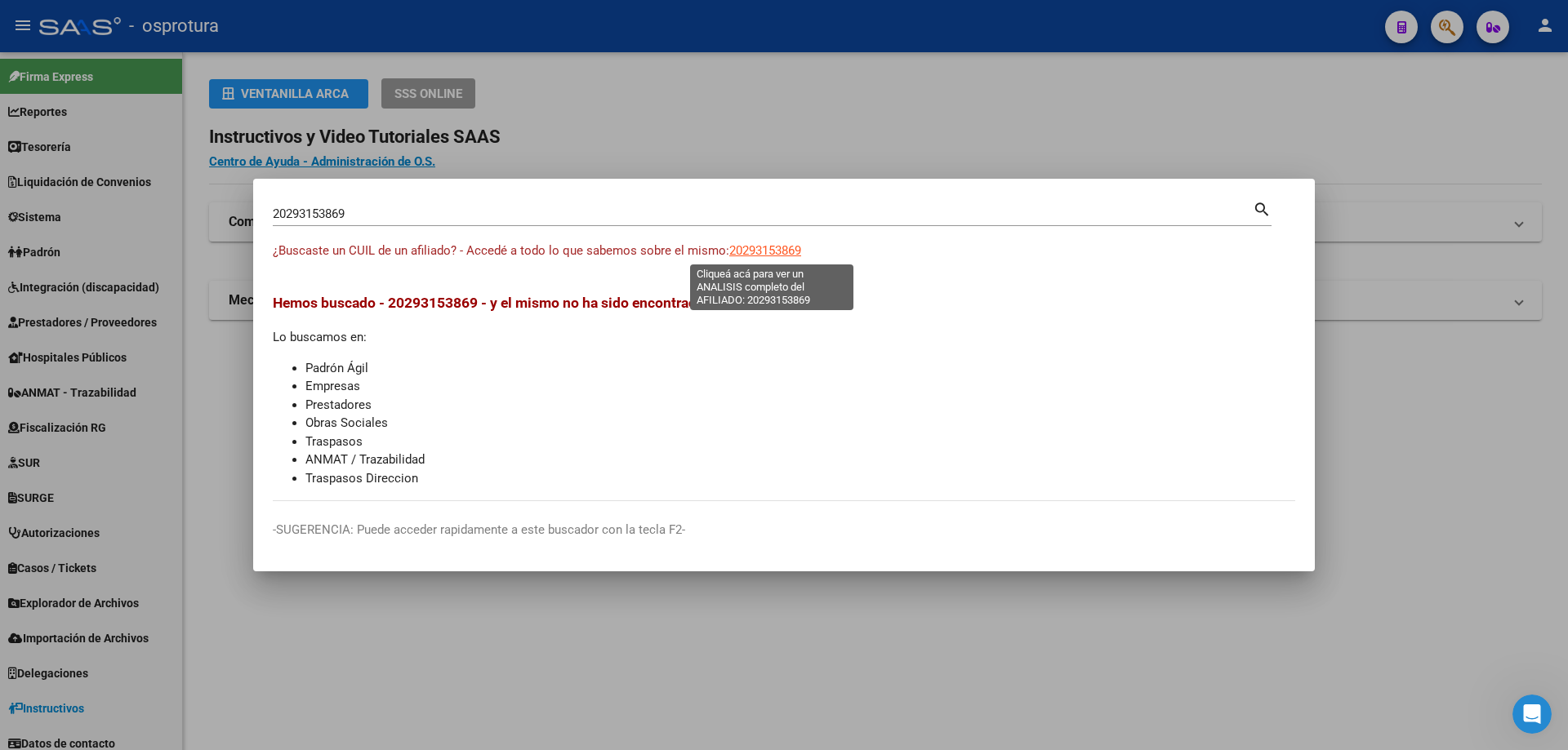
click at [764, 255] on span "20293153869" at bounding box center [765, 250] width 72 height 15
type textarea "20293153869"
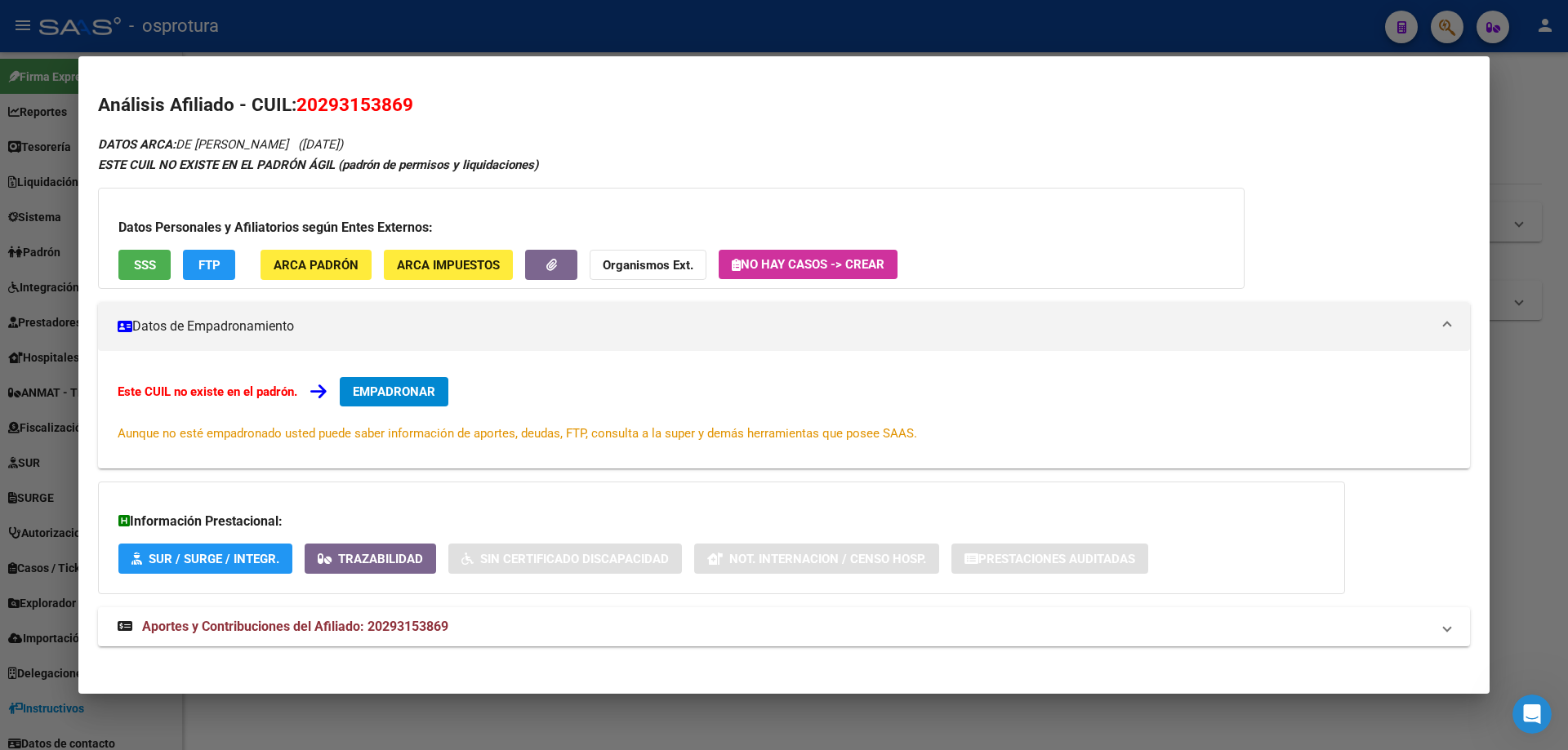
click at [140, 265] on span "SSS" at bounding box center [145, 265] width 22 height 15
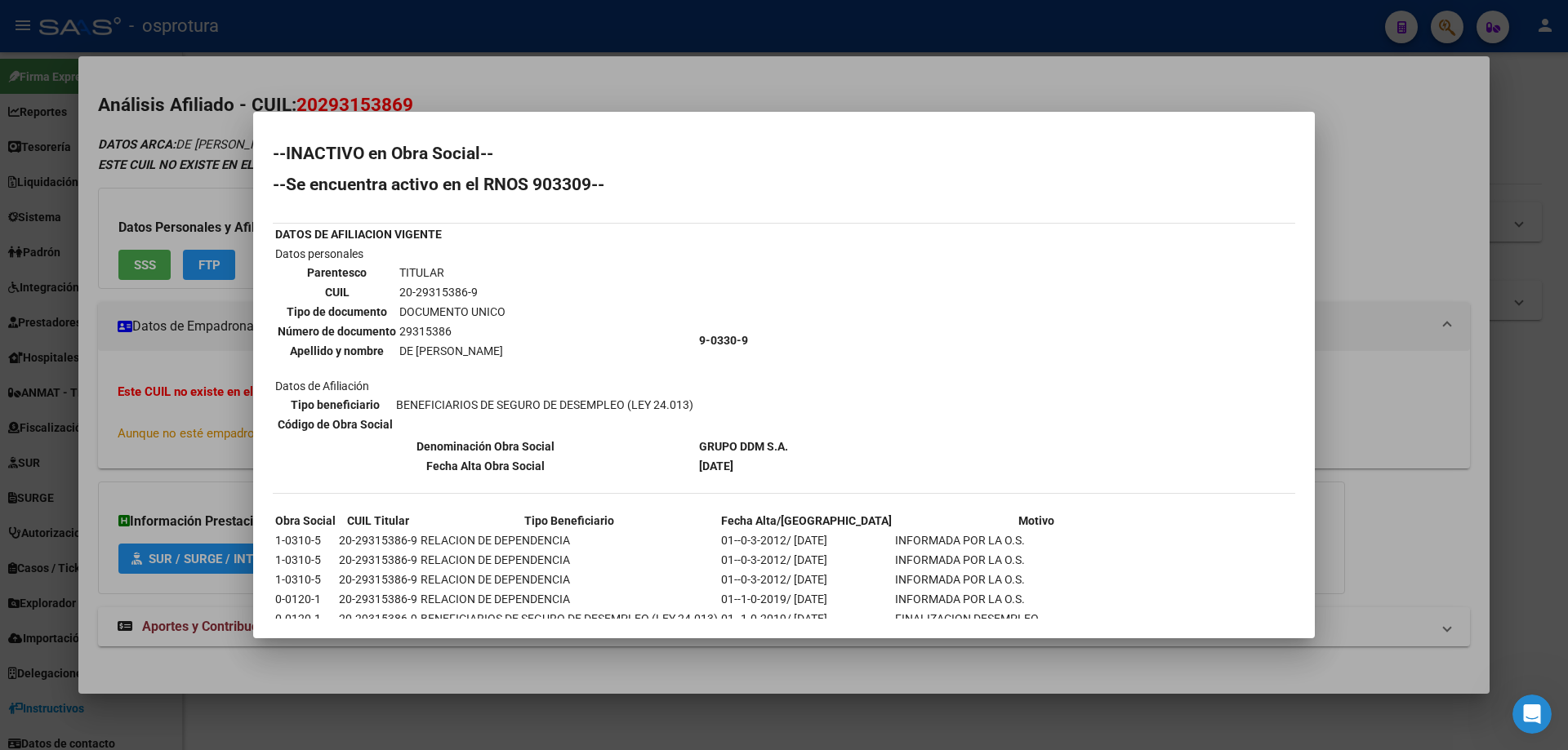
scroll to position [123, 0]
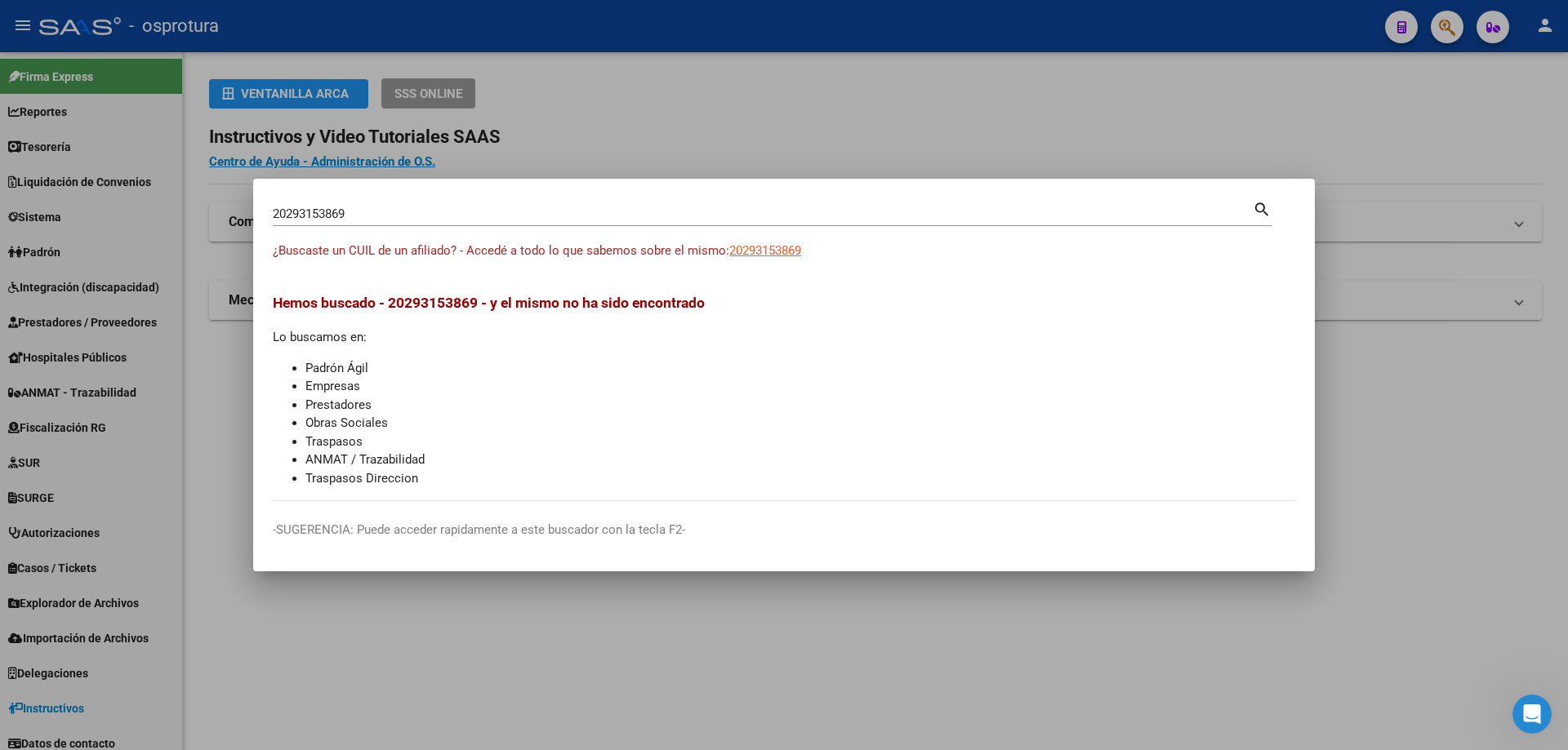
click at [358, 218] on input "20293153869" at bounding box center [763, 213] width 980 height 15
paste input "-29338320-1"
type input "20293383201"
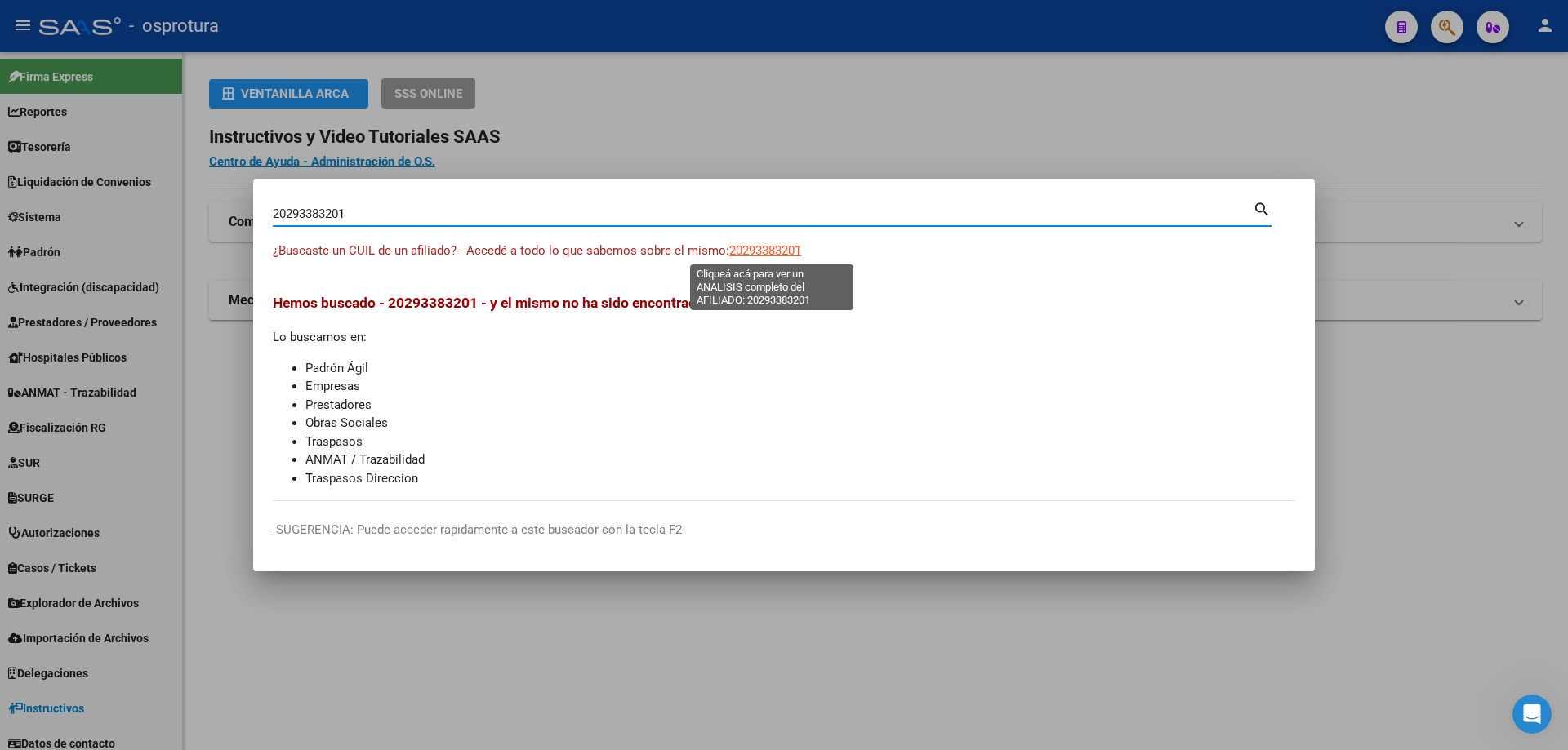
click at [755, 252] on span "20293383201" at bounding box center [765, 250] width 72 height 15
type textarea "20293383201"
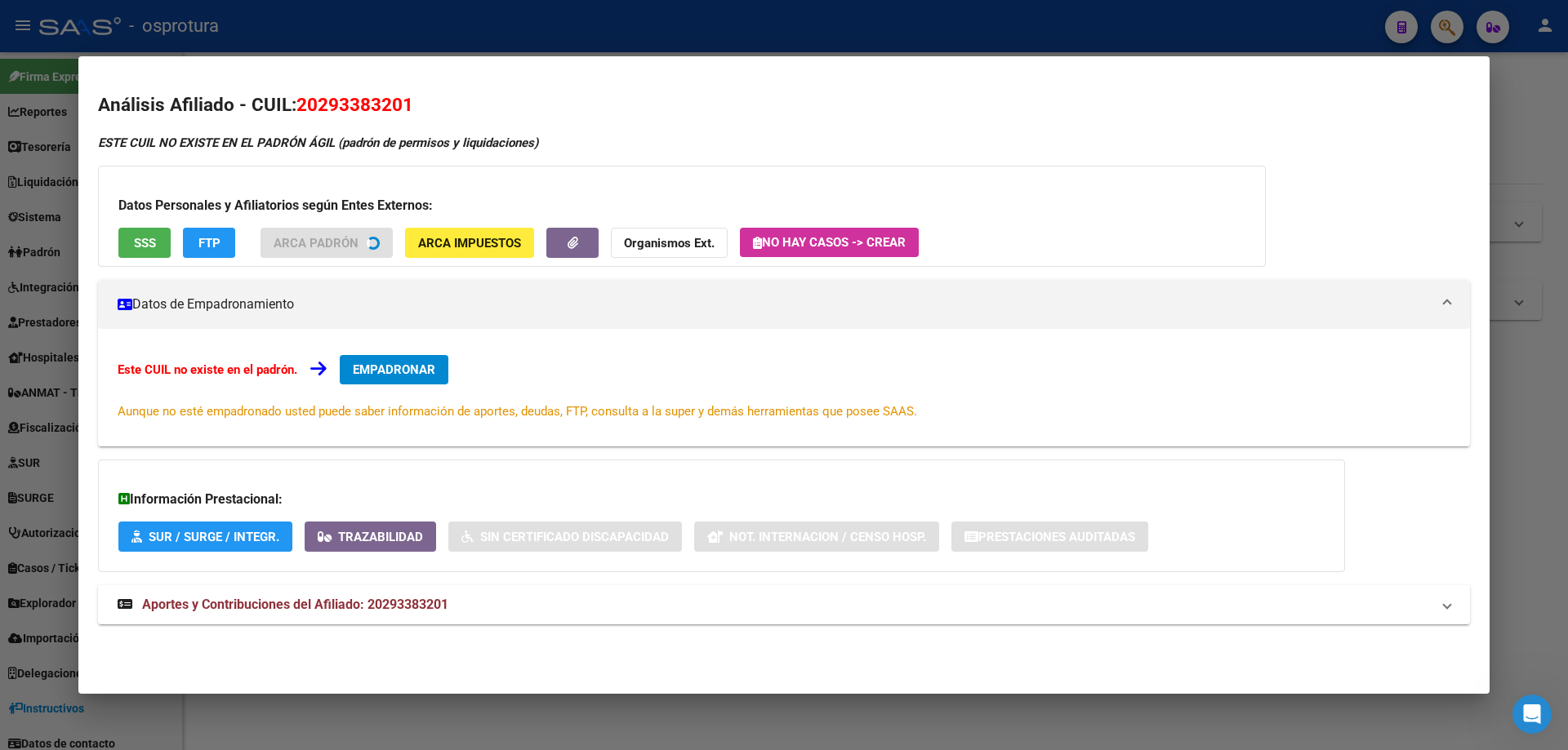
click at [147, 252] on button "SSS" at bounding box center [145, 243] width 53 height 30
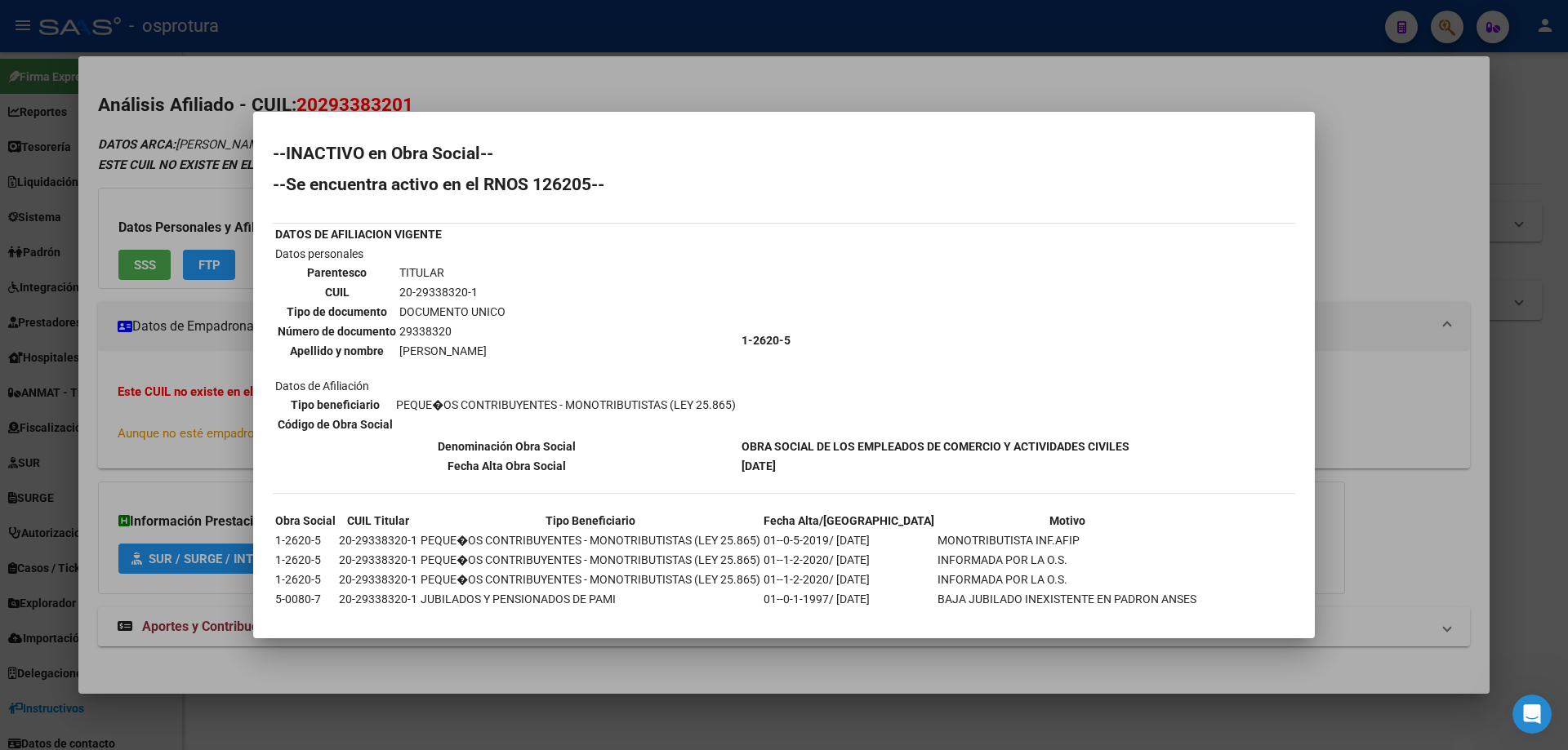
scroll to position [25, 0]
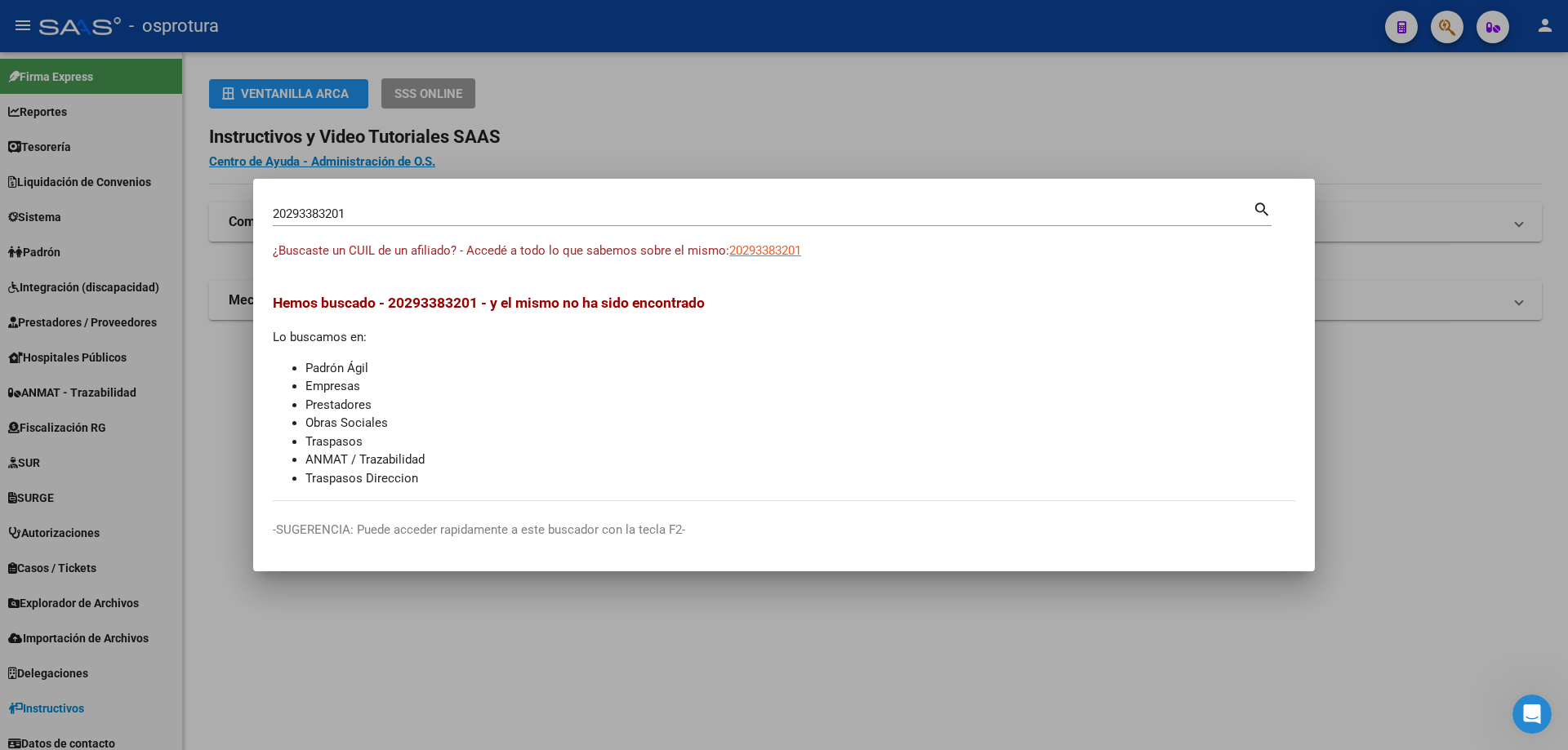
click at [392, 211] on input "20293383201" at bounding box center [763, 213] width 980 height 15
paste input "-29362880-8"
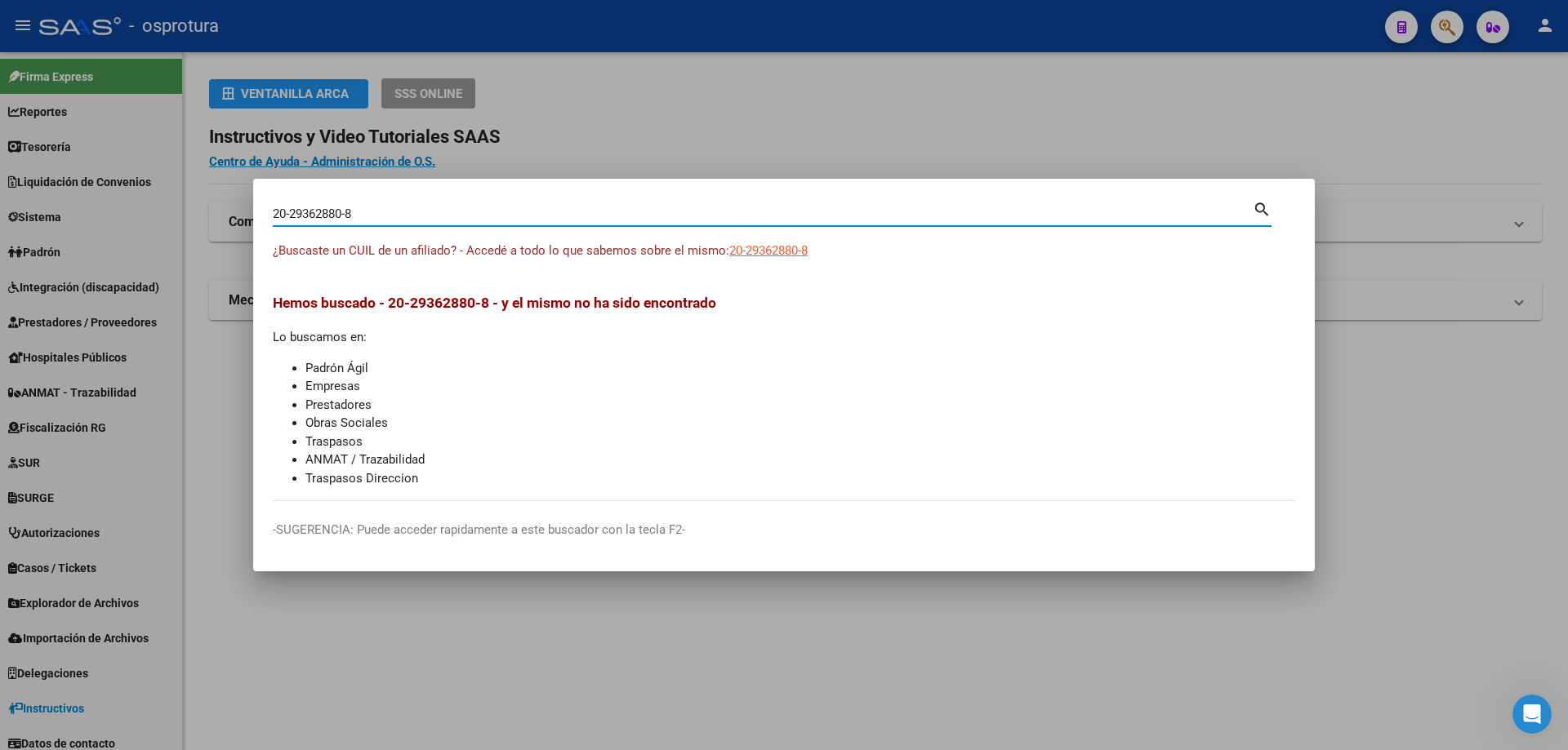
type input "20293628808"
click at [763, 252] on span "20293628808" at bounding box center [765, 250] width 72 height 15
type textarea "20293628808"
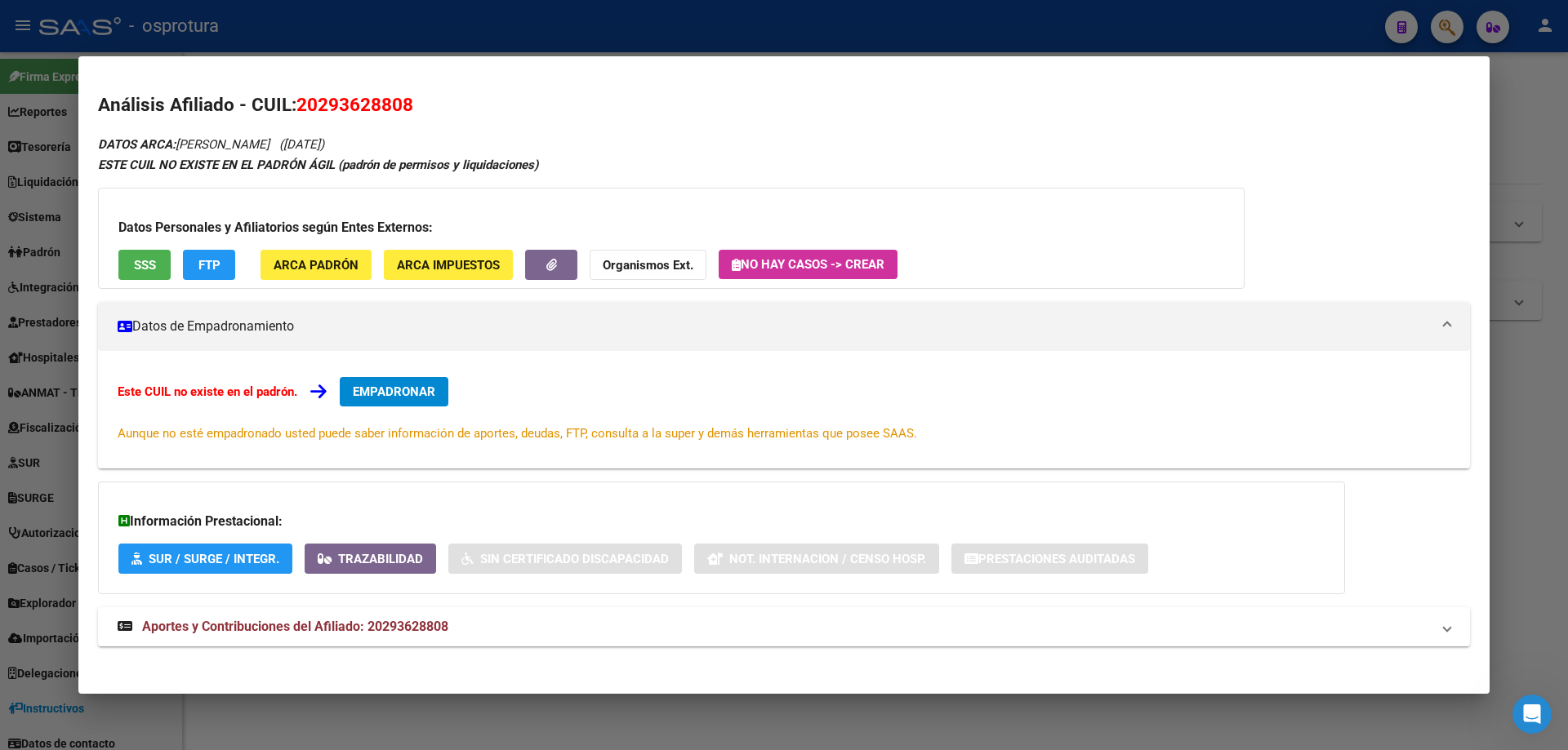
click at [142, 264] on span "SSS" at bounding box center [145, 265] width 22 height 15
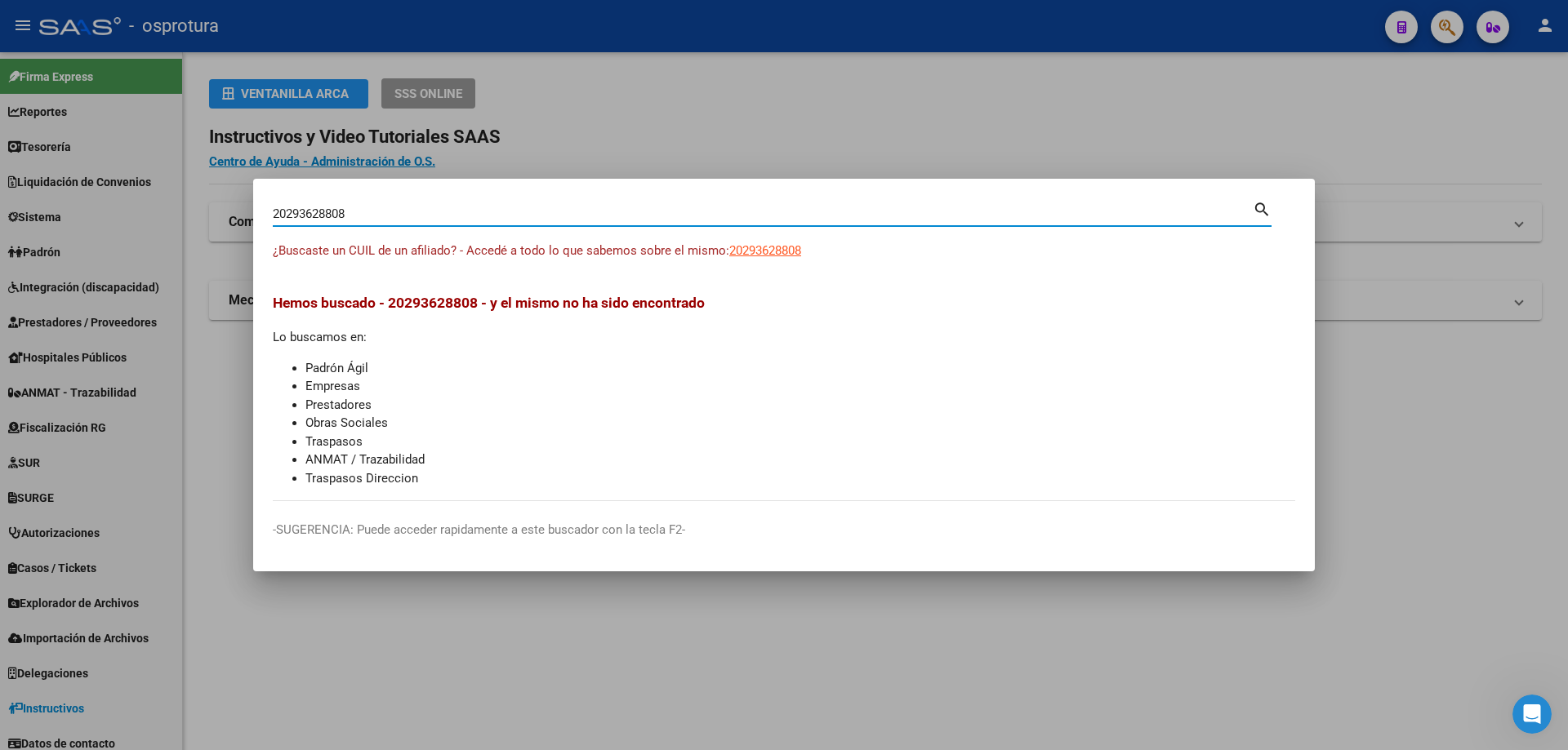
click at [370, 218] on input "20293628808" at bounding box center [763, 213] width 980 height 15
paste input "-29368589-5"
type input "20293685895"
click at [762, 249] on span "20293685895" at bounding box center [765, 250] width 72 height 15
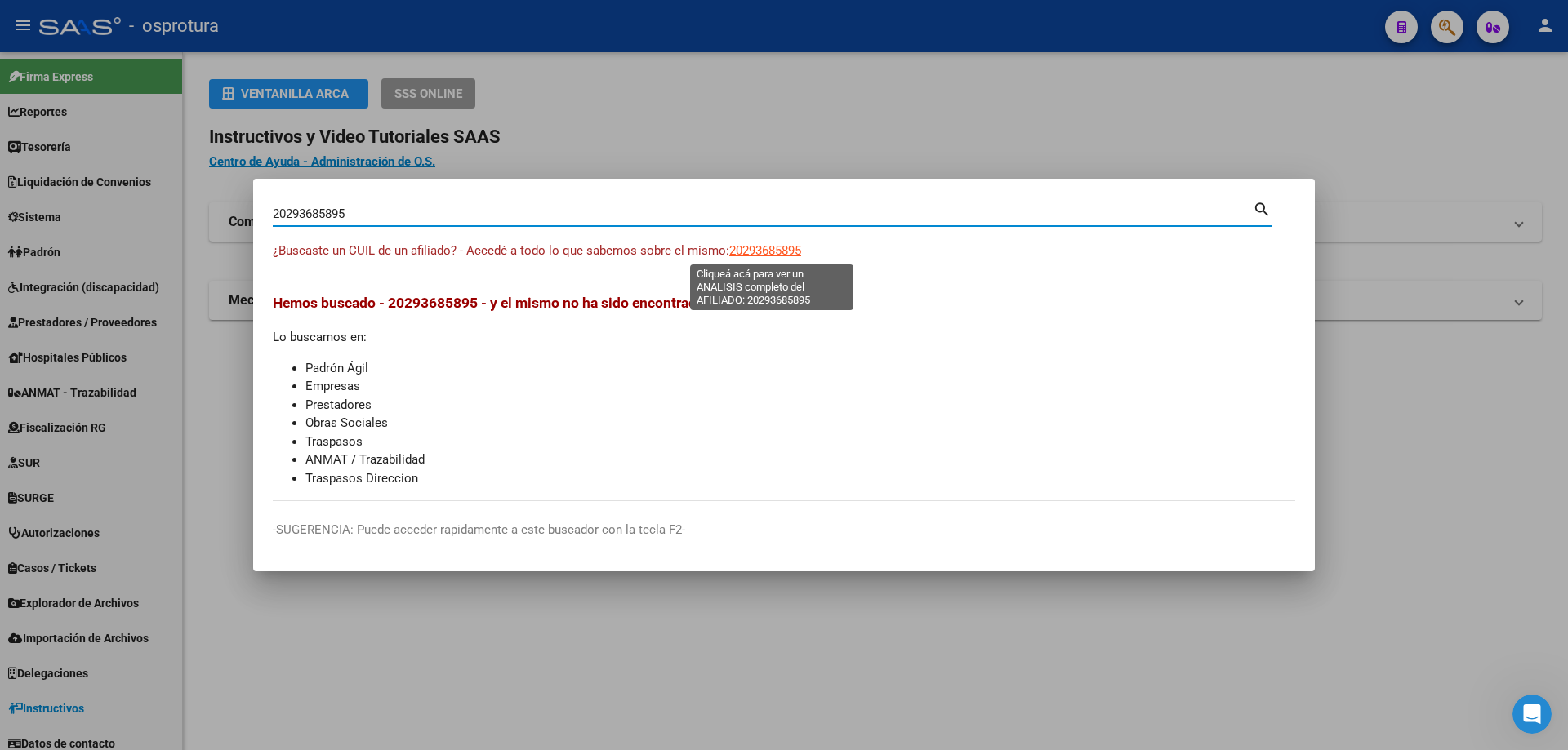
type textarea "20293685895"
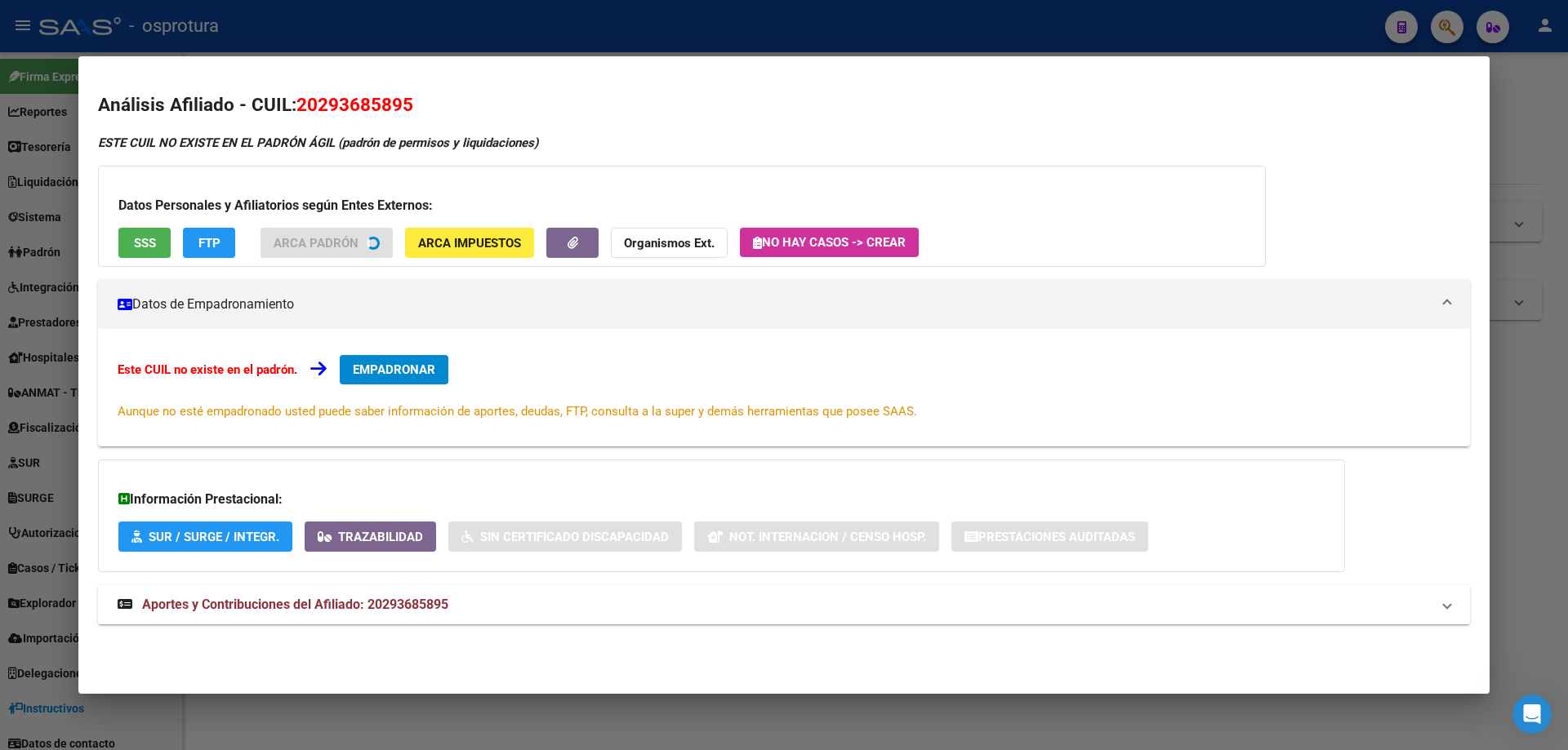
click at [125, 242] on button "SSS" at bounding box center [145, 243] width 53 height 30
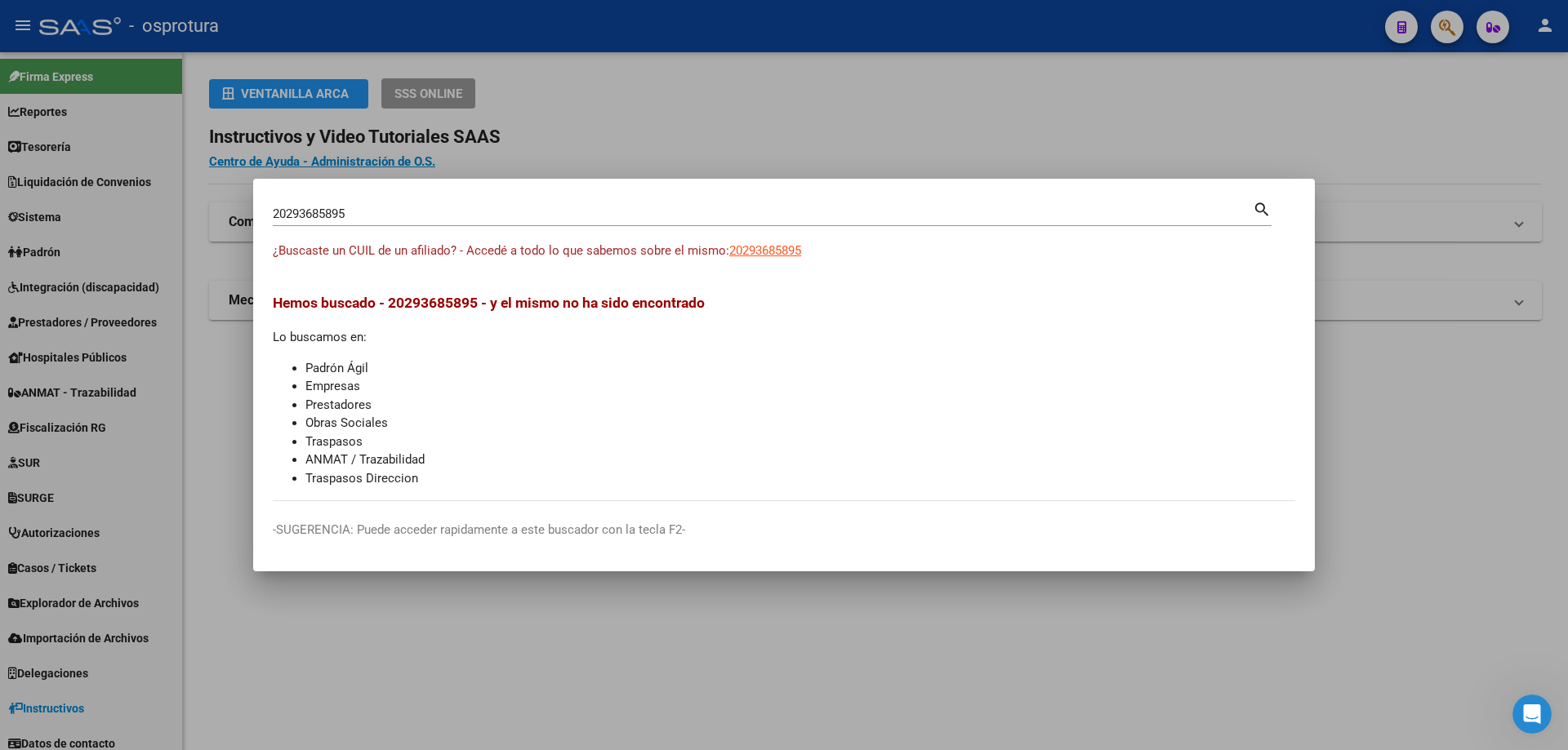
click at [345, 210] on input "20293685895" at bounding box center [763, 213] width 980 height 15
paste input "-29368589-"
type input "20293685895"
click at [783, 252] on span "20293685895" at bounding box center [765, 250] width 72 height 15
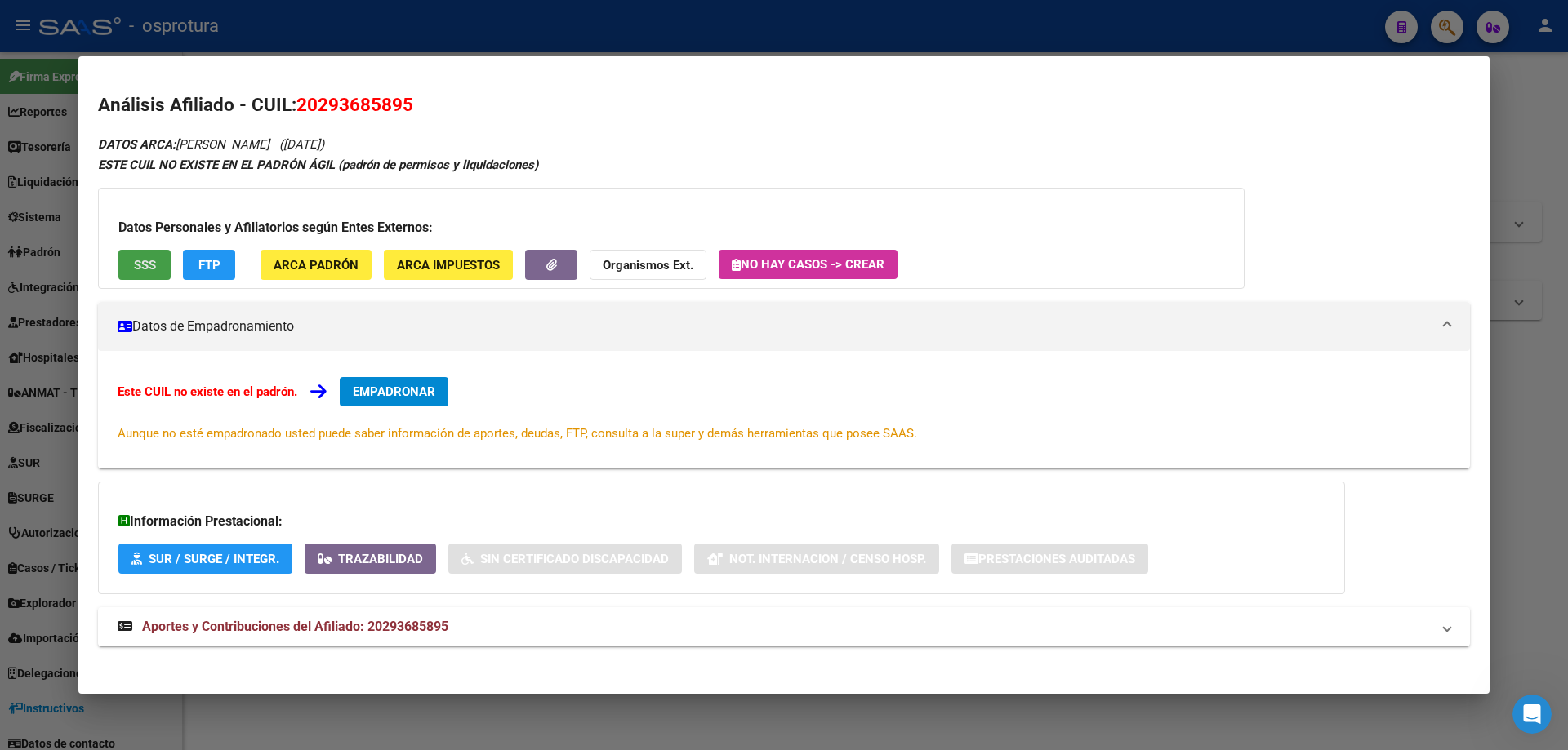
click at [141, 268] on span "SSS" at bounding box center [145, 265] width 22 height 15
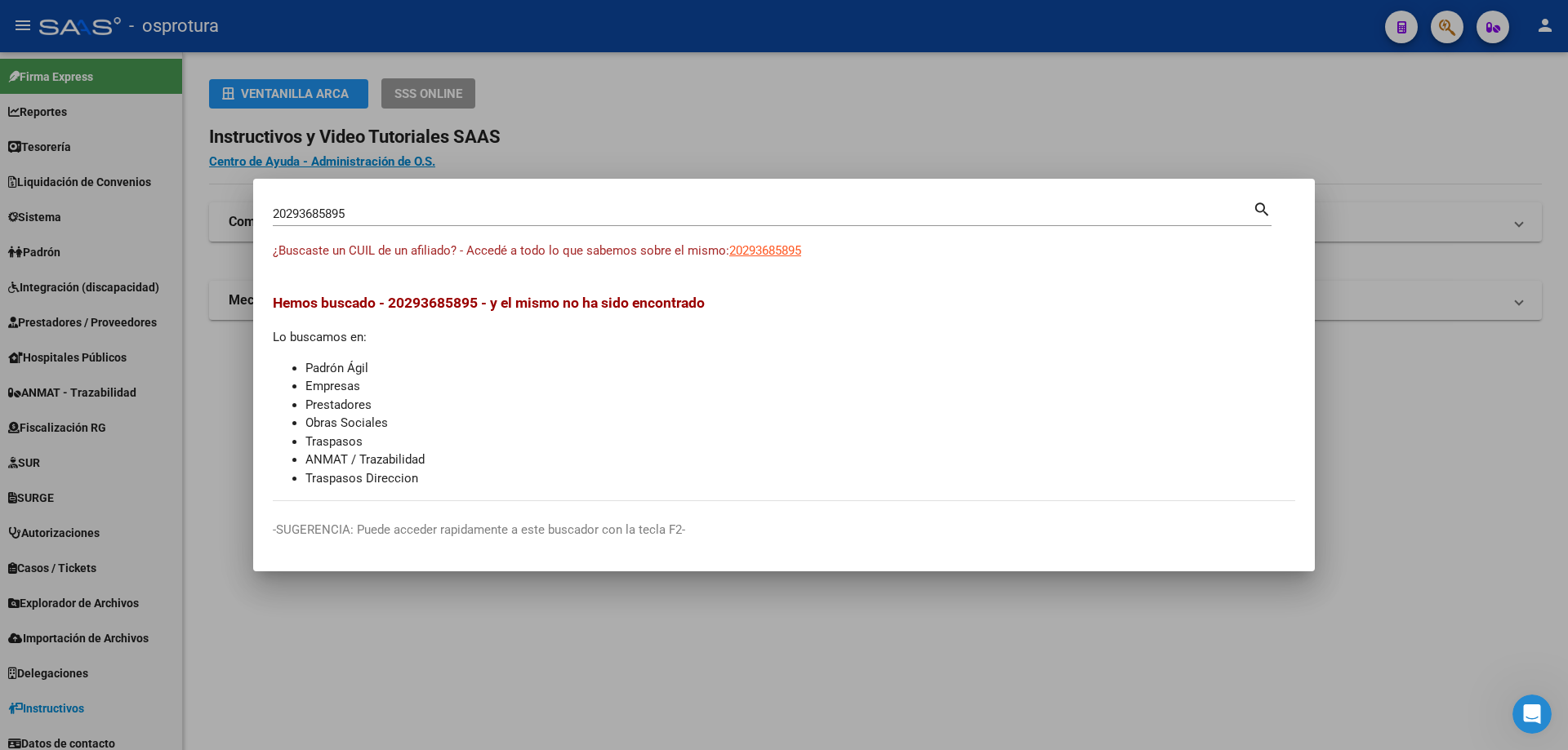
click at [364, 217] on input "20293685895" at bounding box center [763, 213] width 980 height 15
paste input "-29370320-6"
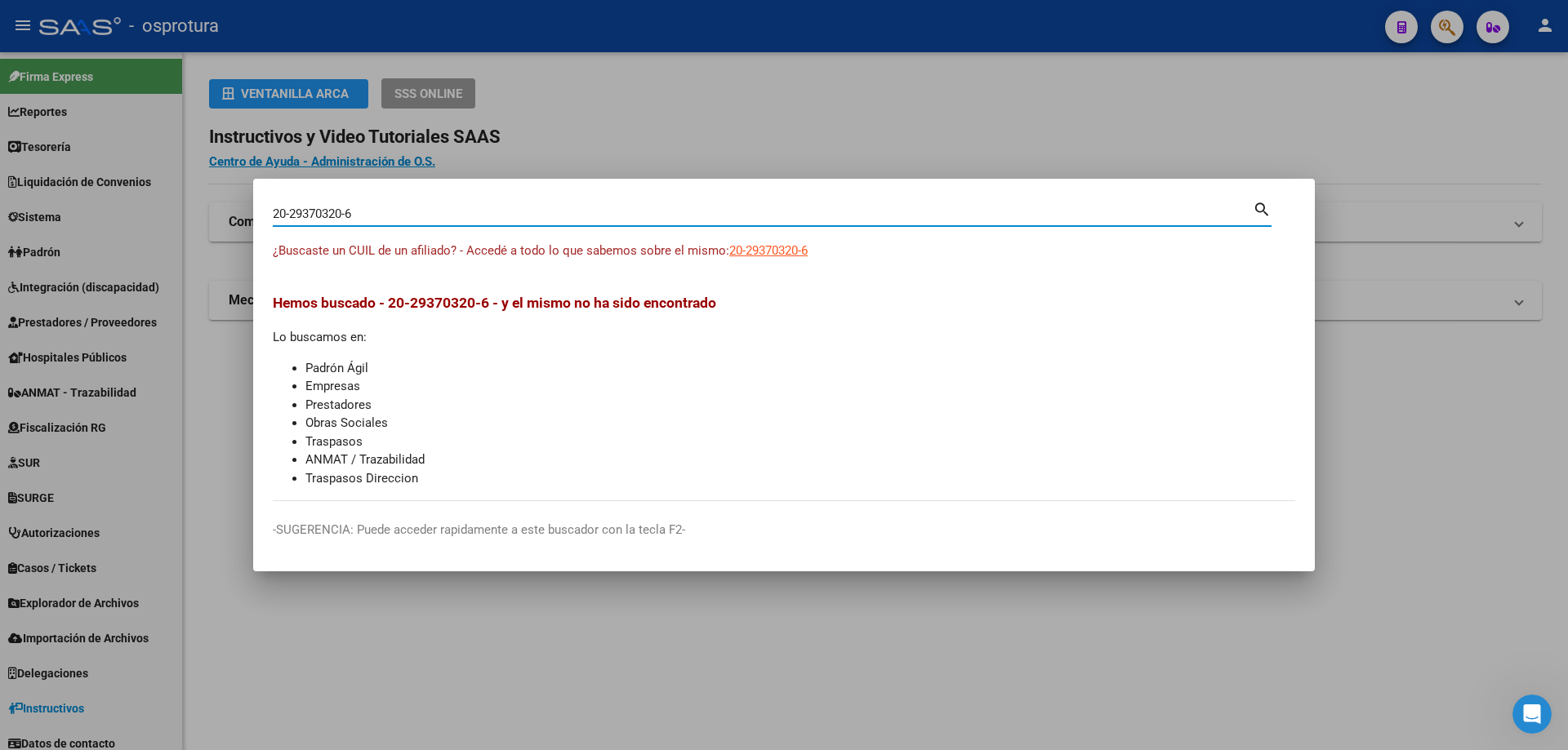
type input "20293703206"
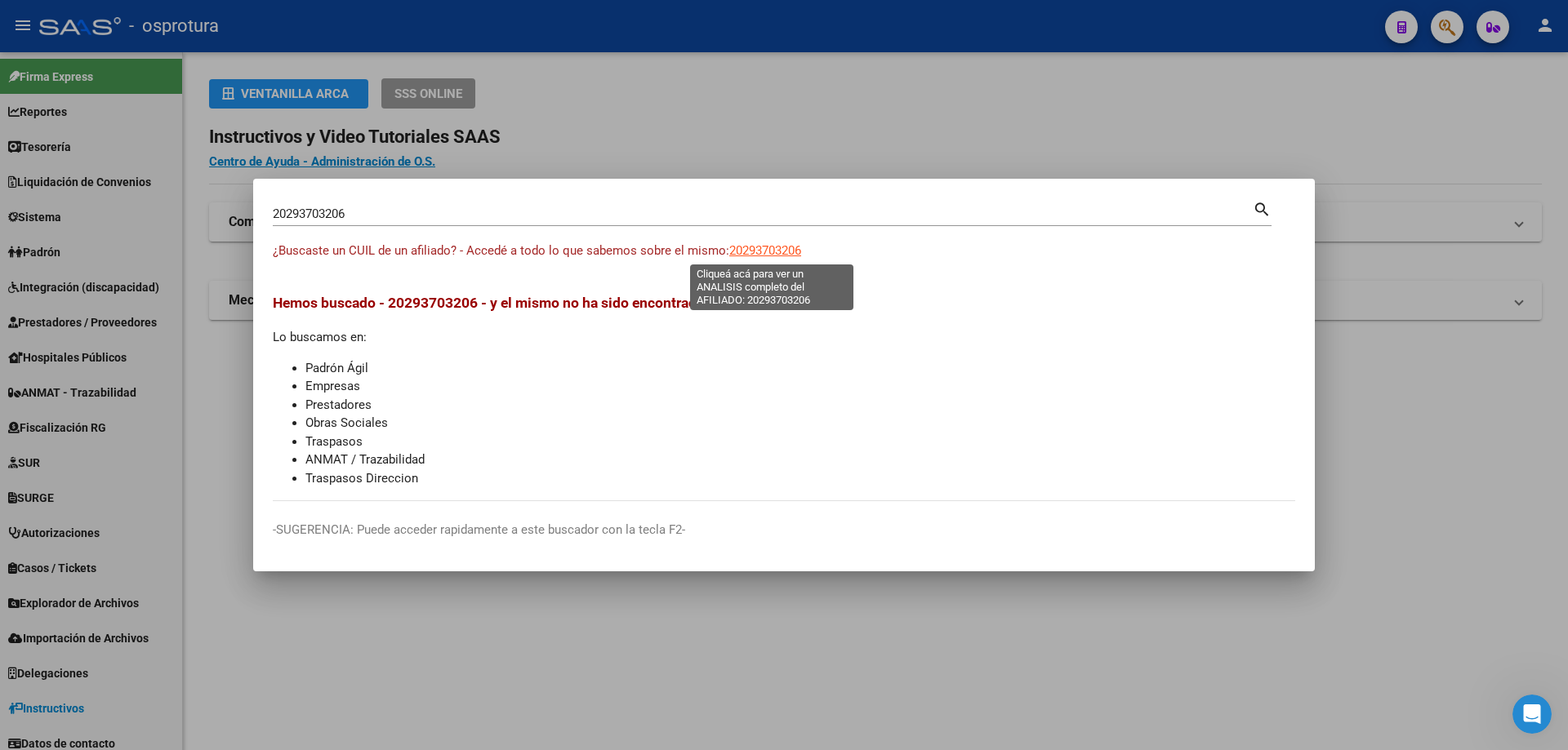
click at [751, 249] on span "20293703206" at bounding box center [765, 250] width 72 height 15
type textarea "20293703206"
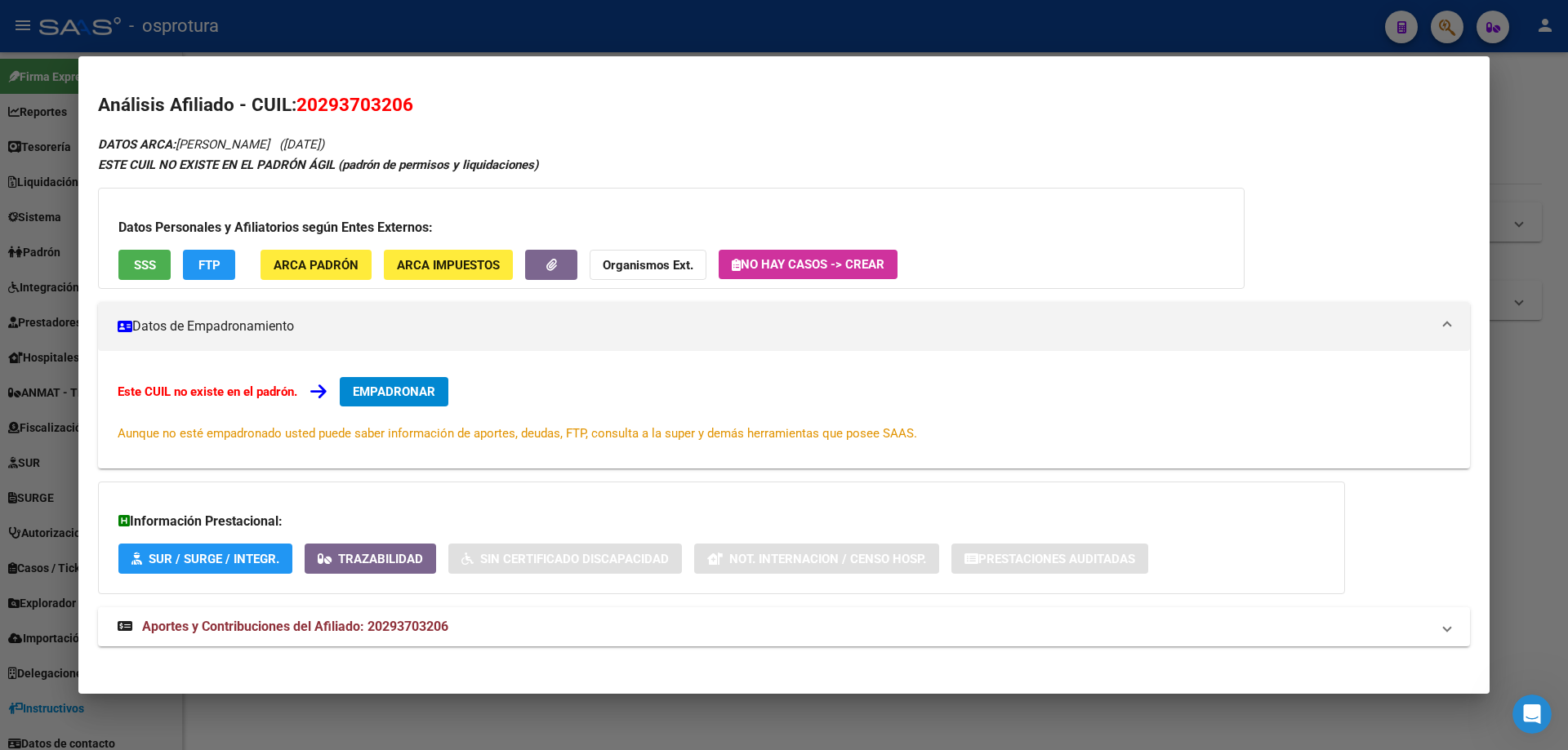
click at [171, 236] on h3 "Datos Personales y Afiliatorios según Entes Externos:" at bounding box center [671, 228] width 1106 height 19
click at [148, 261] on span "SSS" at bounding box center [145, 265] width 22 height 15
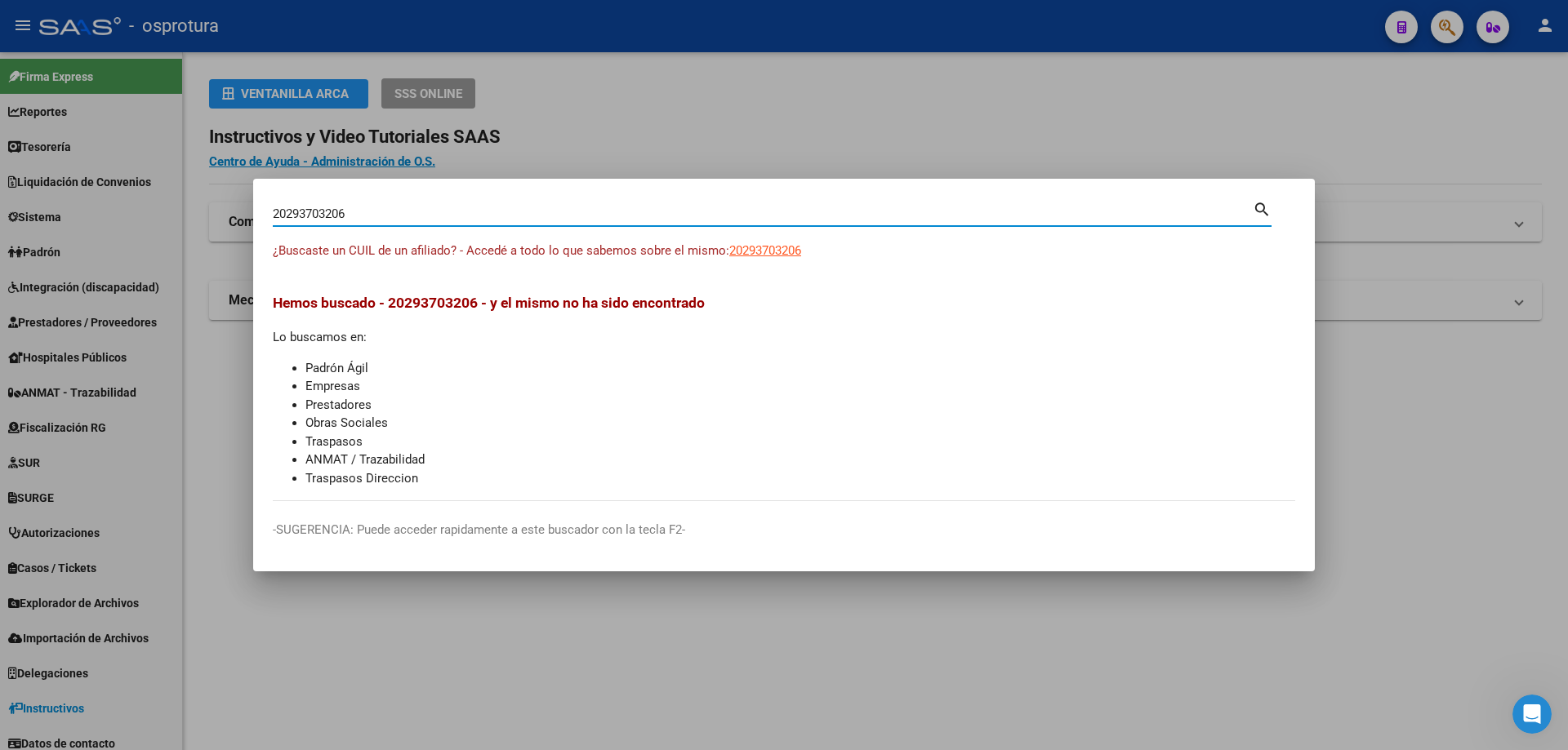
click at [358, 216] on input "20293703206" at bounding box center [763, 213] width 980 height 15
paste input "-29440374-5"
type input "20294403745"
click at [767, 247] on span "20294403745" at bounding box center [765, 250] width 72 height 15
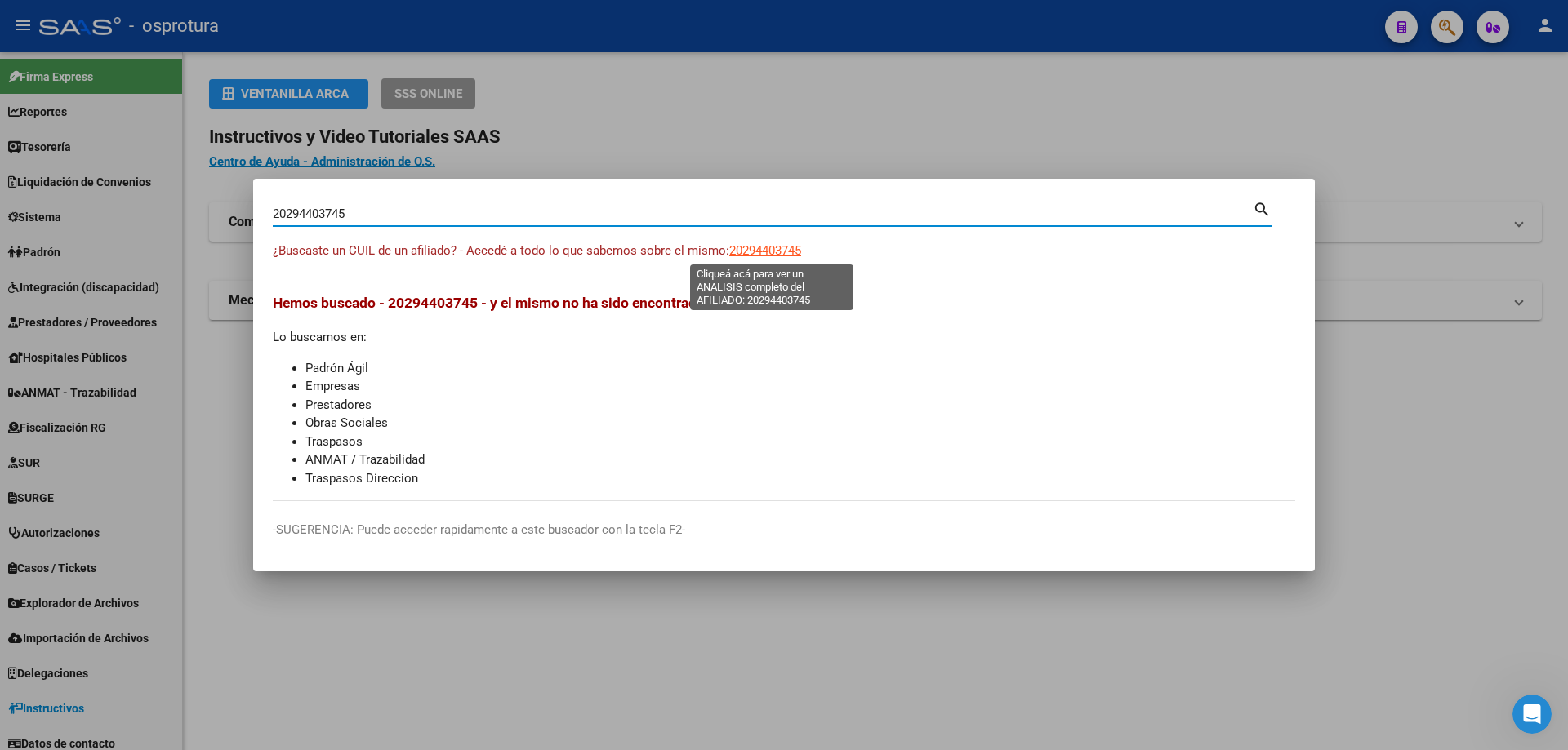
type textarea "20294403745"
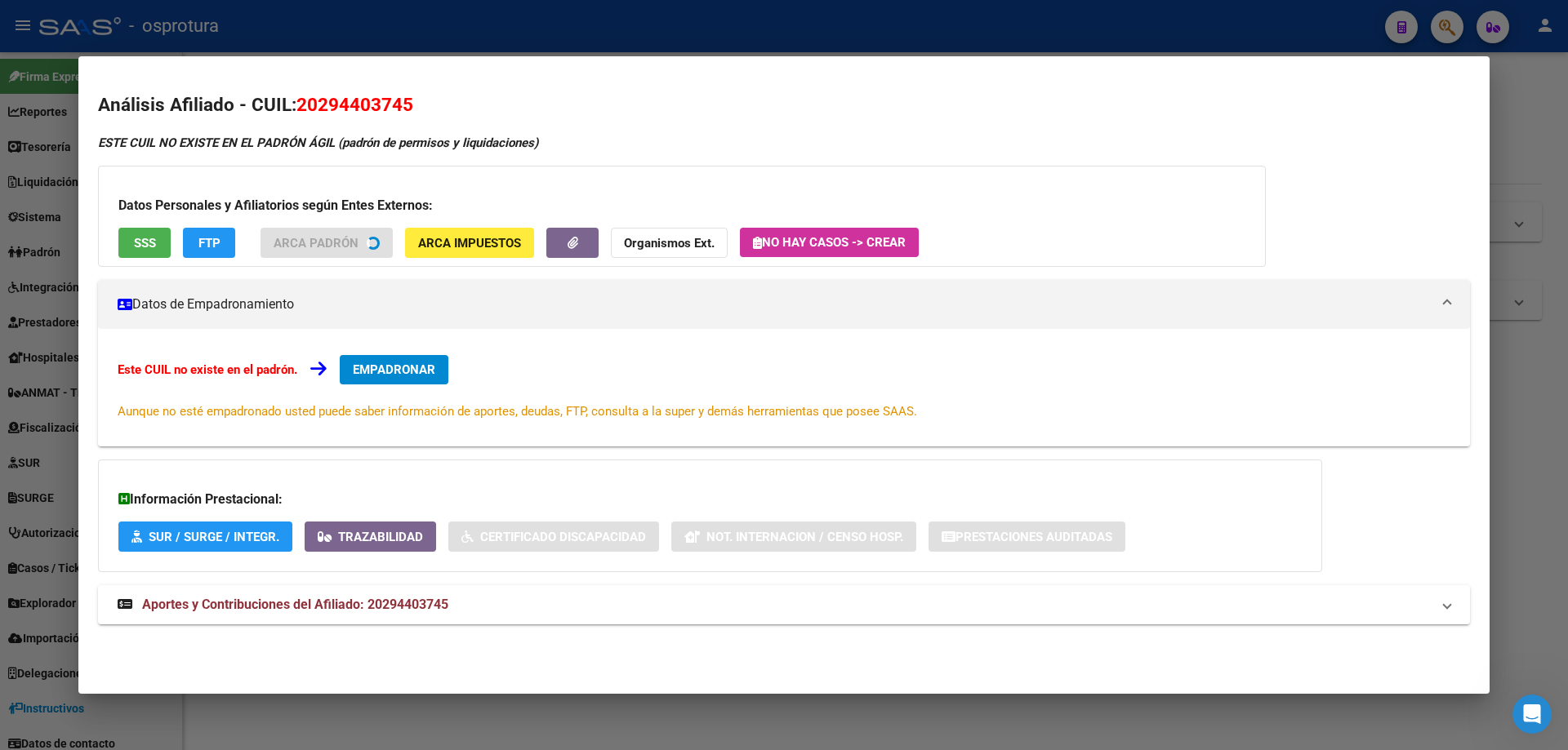
click at [145, 246] on span "SSS" at bounding box center [145, 243] width 22 height 15
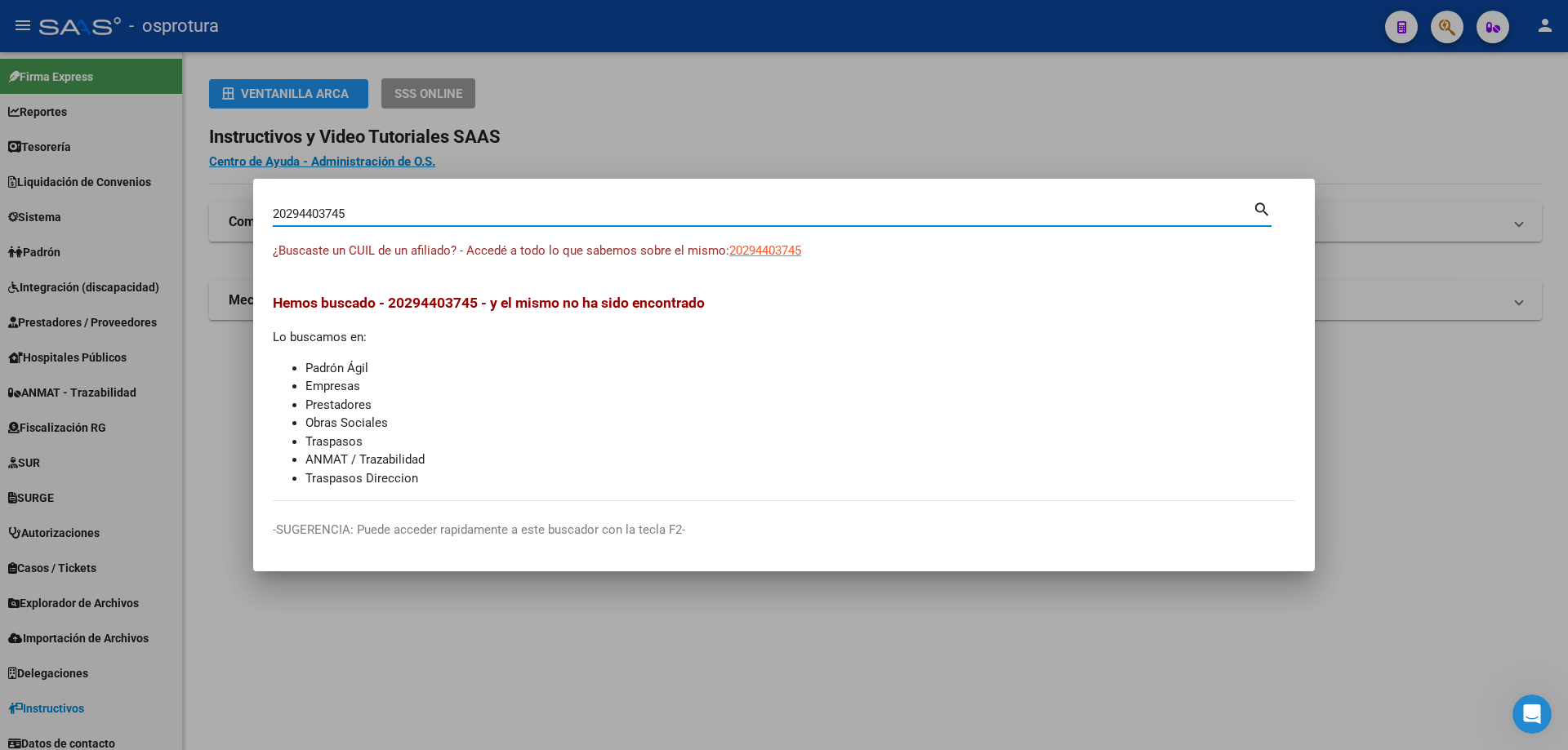
click at [338, 208] on input "20294403745" at bounding box center [763, 213] width 980 height 15
paste input "-29481003-0"
type input "20294810030"
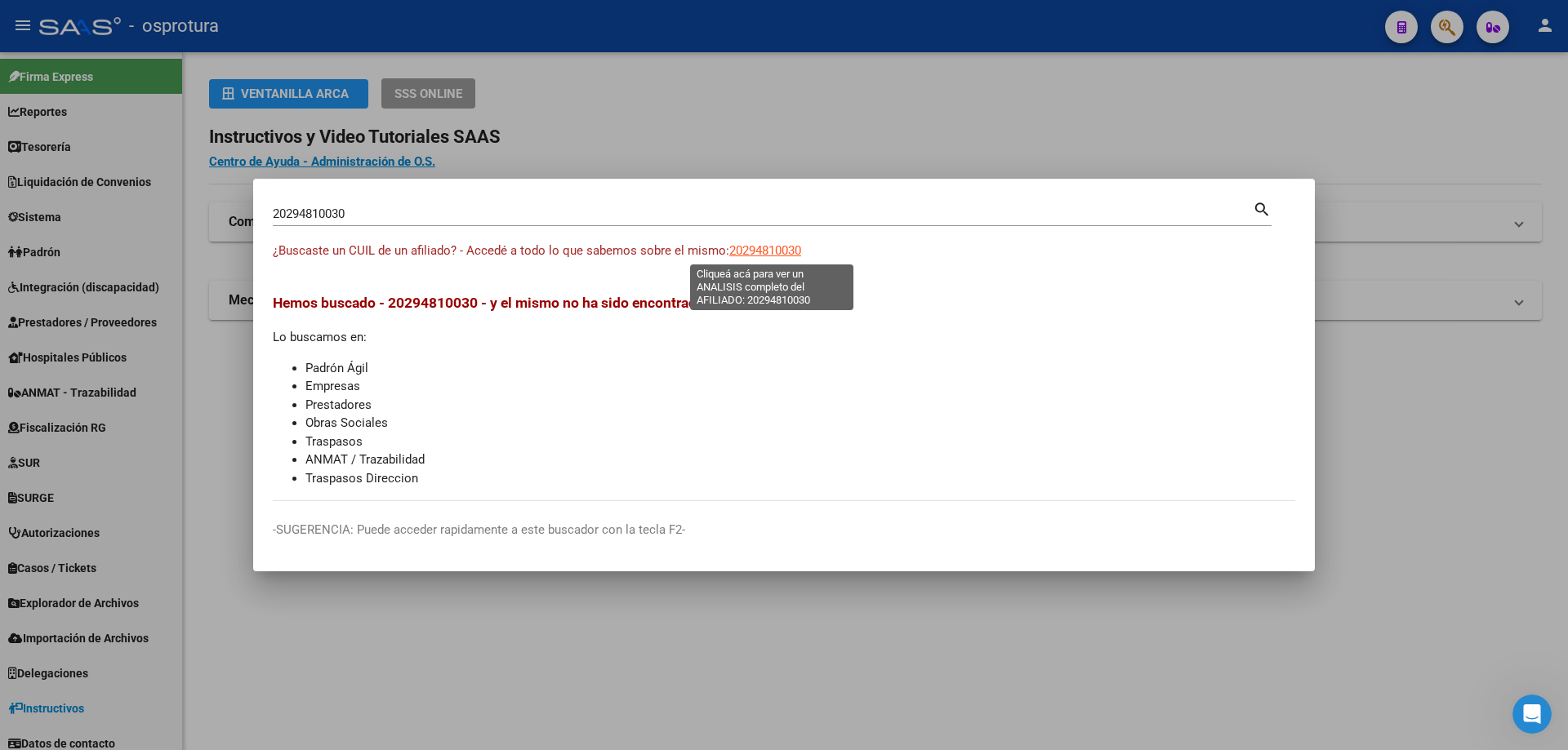
click at [770, 243] on span "20294810030" at bounding box center [765, 250] width 72 height 15
type textarea "20294810030"
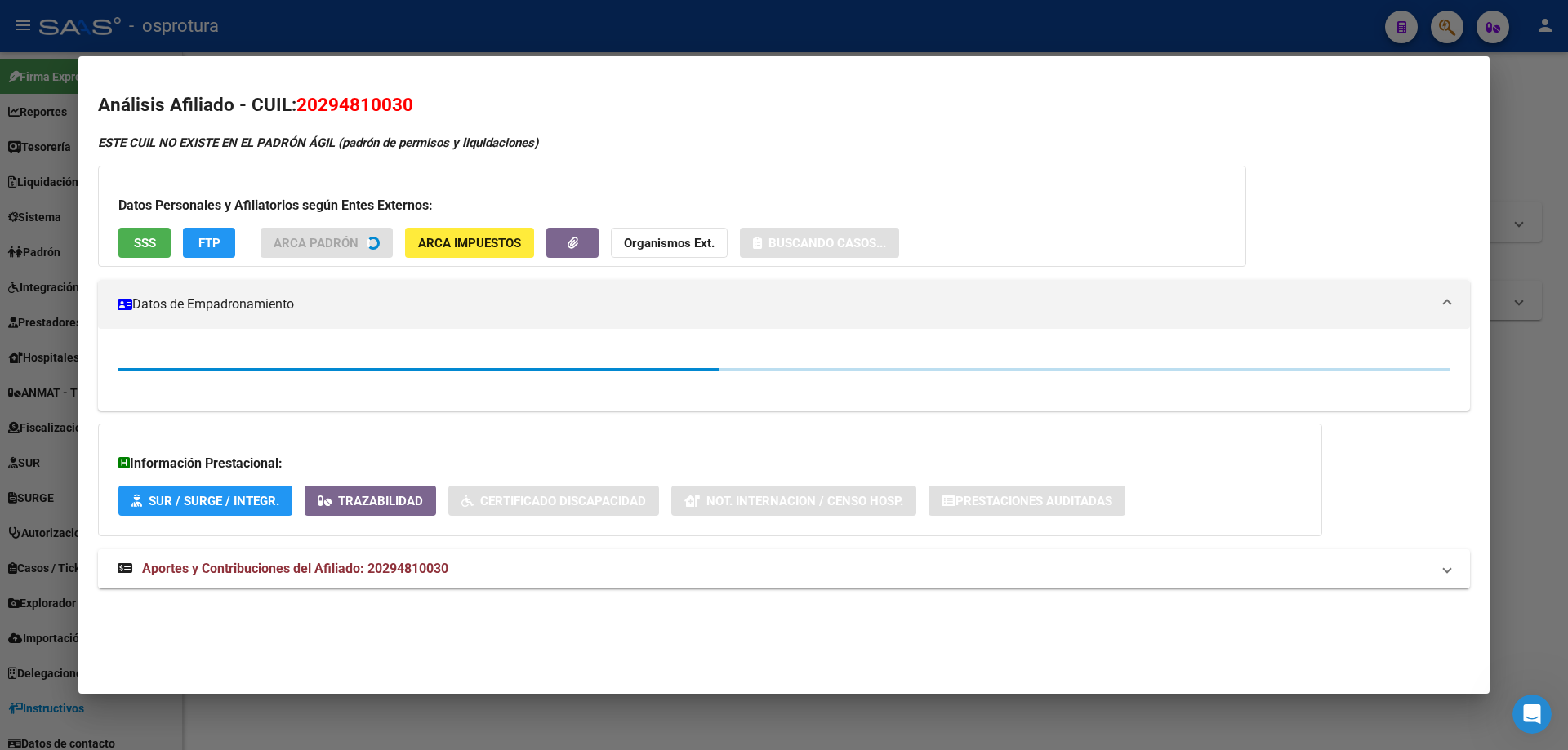
click at [139, 254] on button "SSS" at bounding box center [145, 243] width 53 height 30
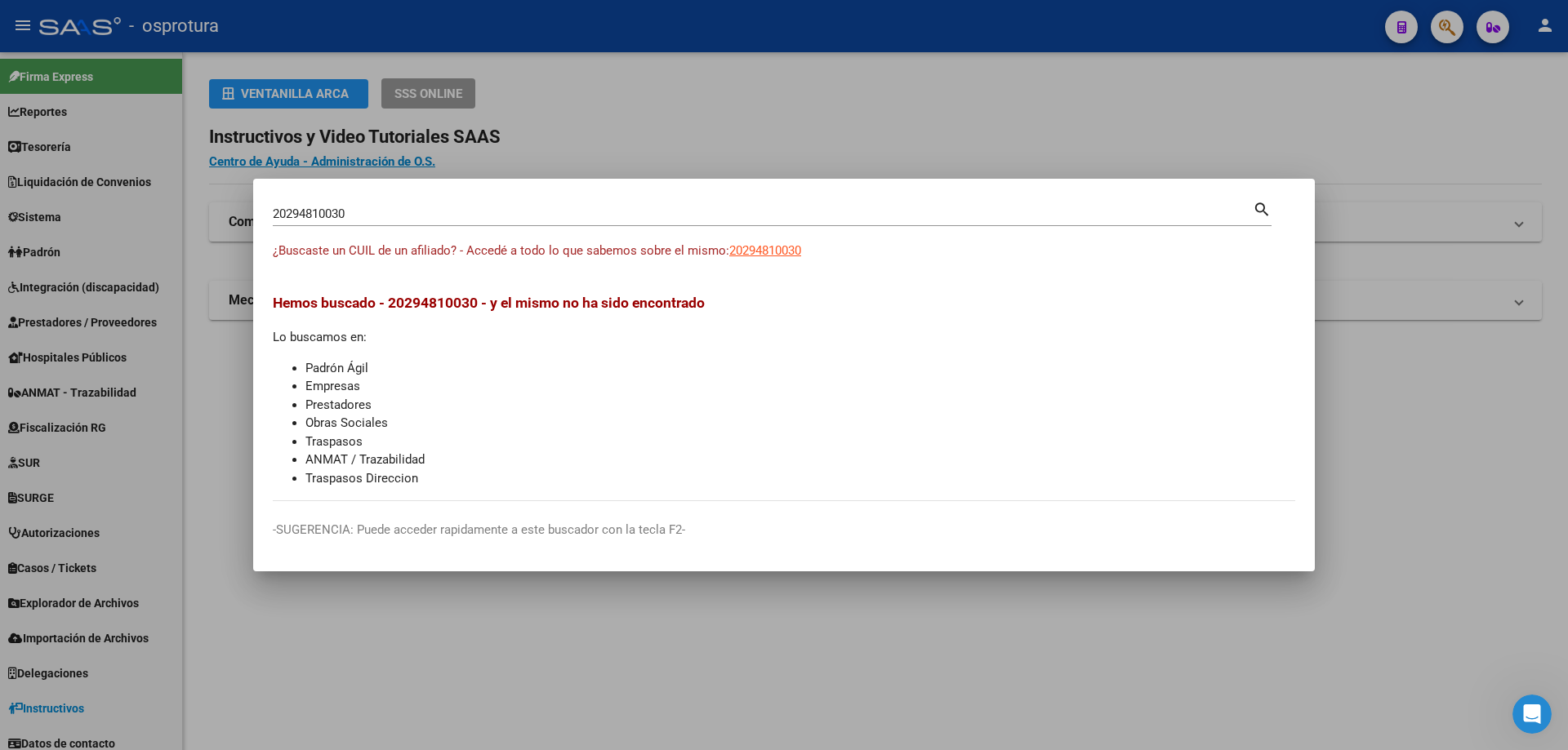
click at [454, 211] on input "20294810030" at bounding box center [763, 213] width 980 height 15
paste input "-29499938-9"
type input "20294999389"
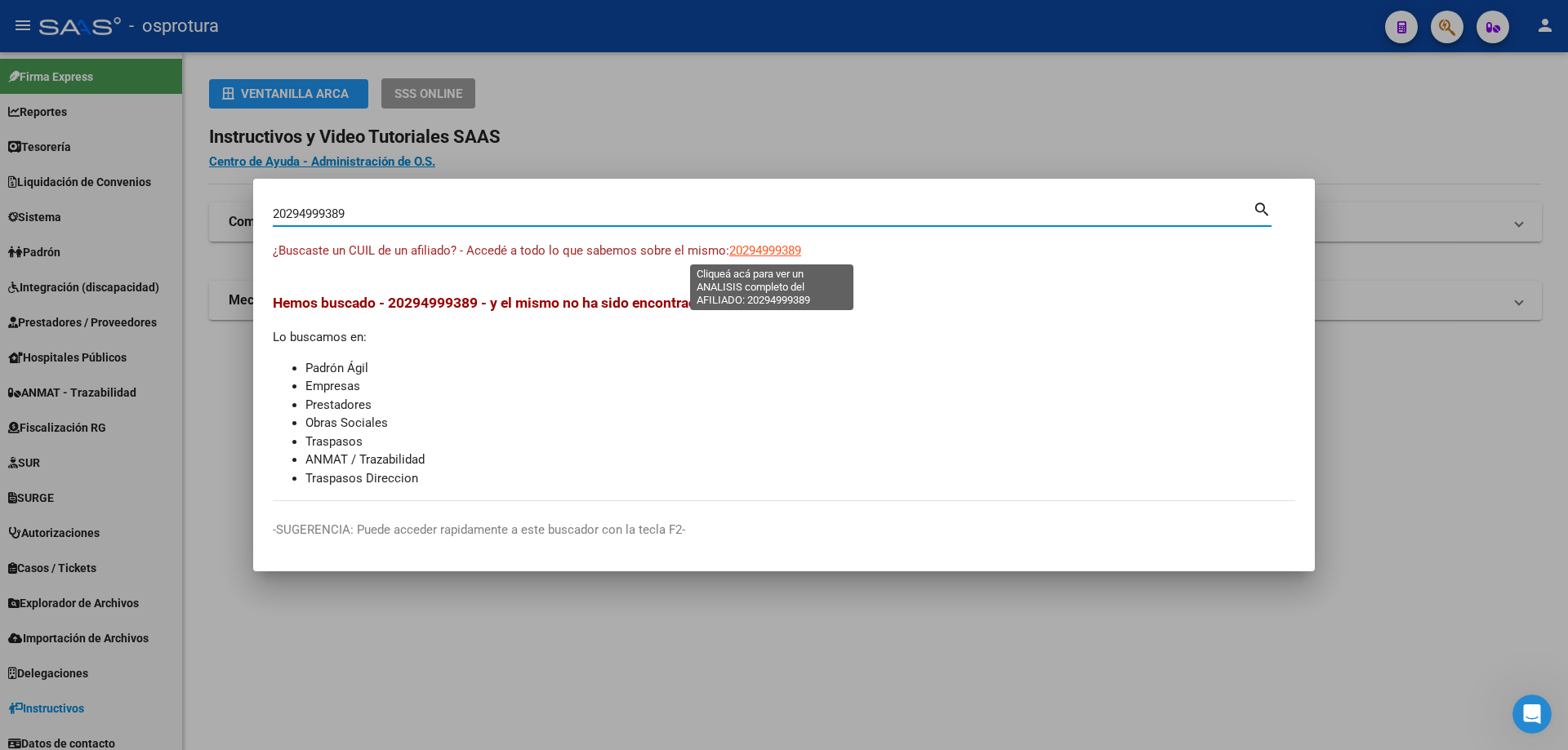
click at [771, 254] on span "20294999389" at bounding box center [765, 250] width 72 height 15
type textarea "20294999389"
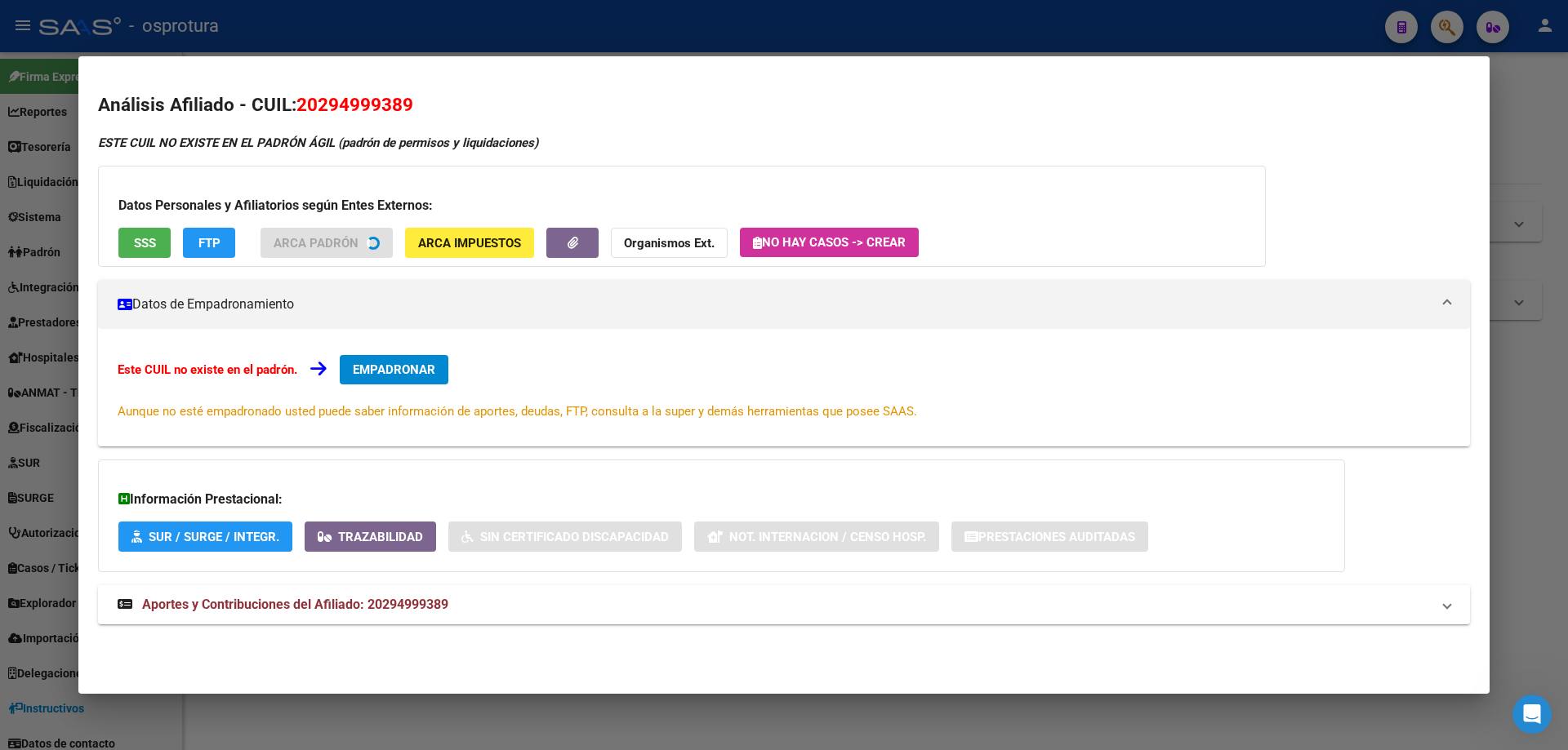
click at [144, 247] on span "SSS" at bounding box center [145, 243] width 22 height 15
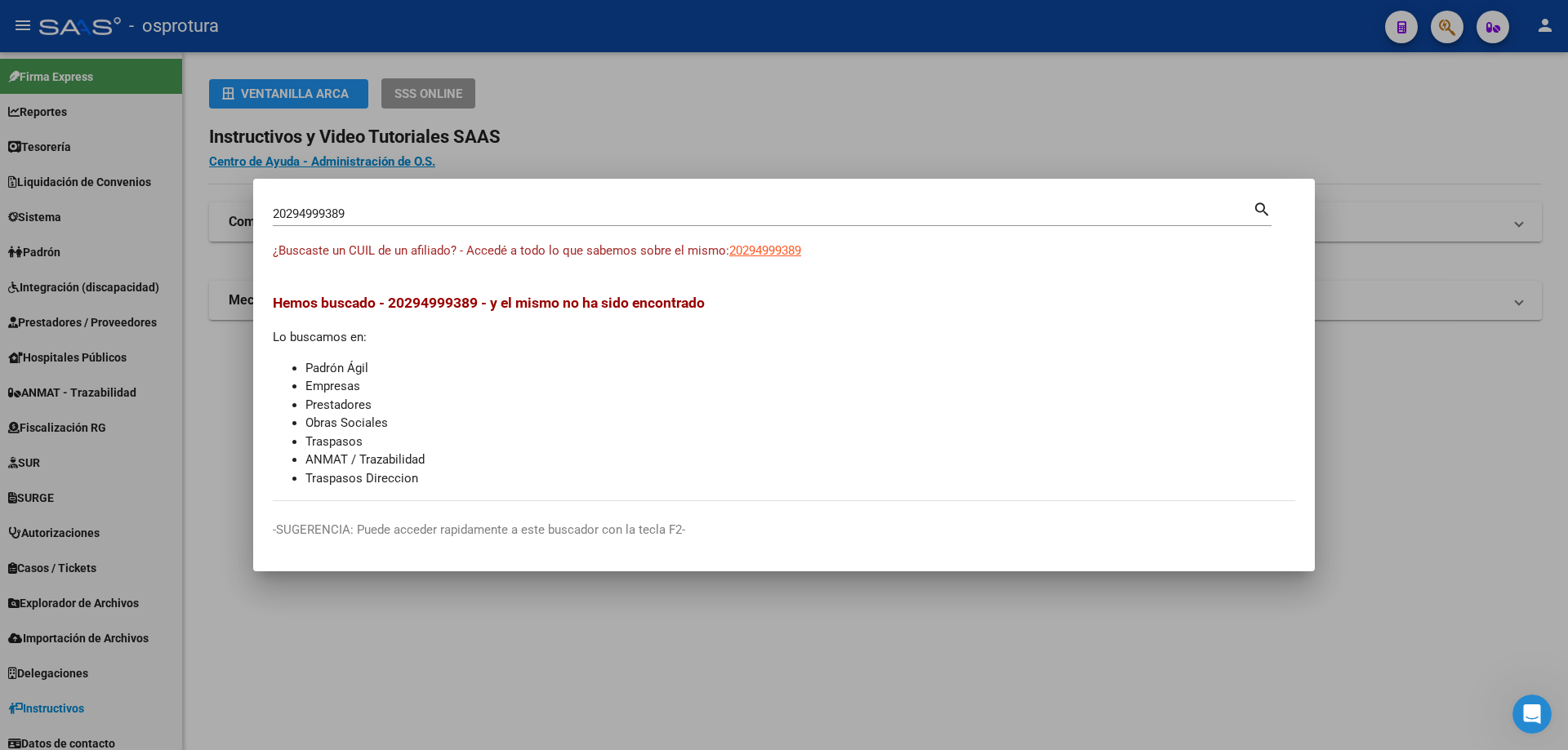
click at [513, 218] on input "20294999389" at bounding box center [763, 213] width 980 height 15
paste input "-29516749-2"
type input "20295167492"
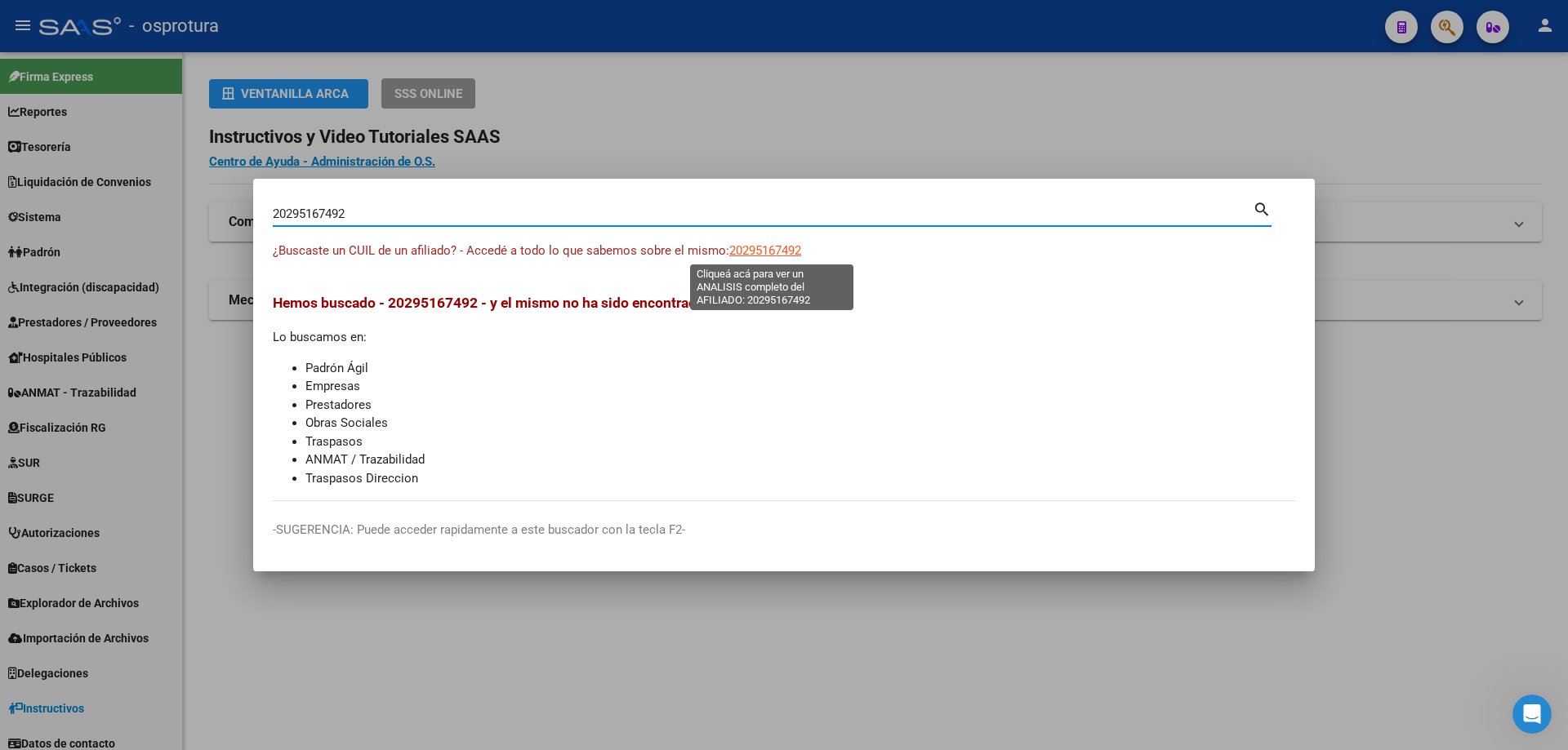
click at [770, 247] on span "20295167492" at bounding box center [765, 250] width 72 height 15
type textarea "20295167492"
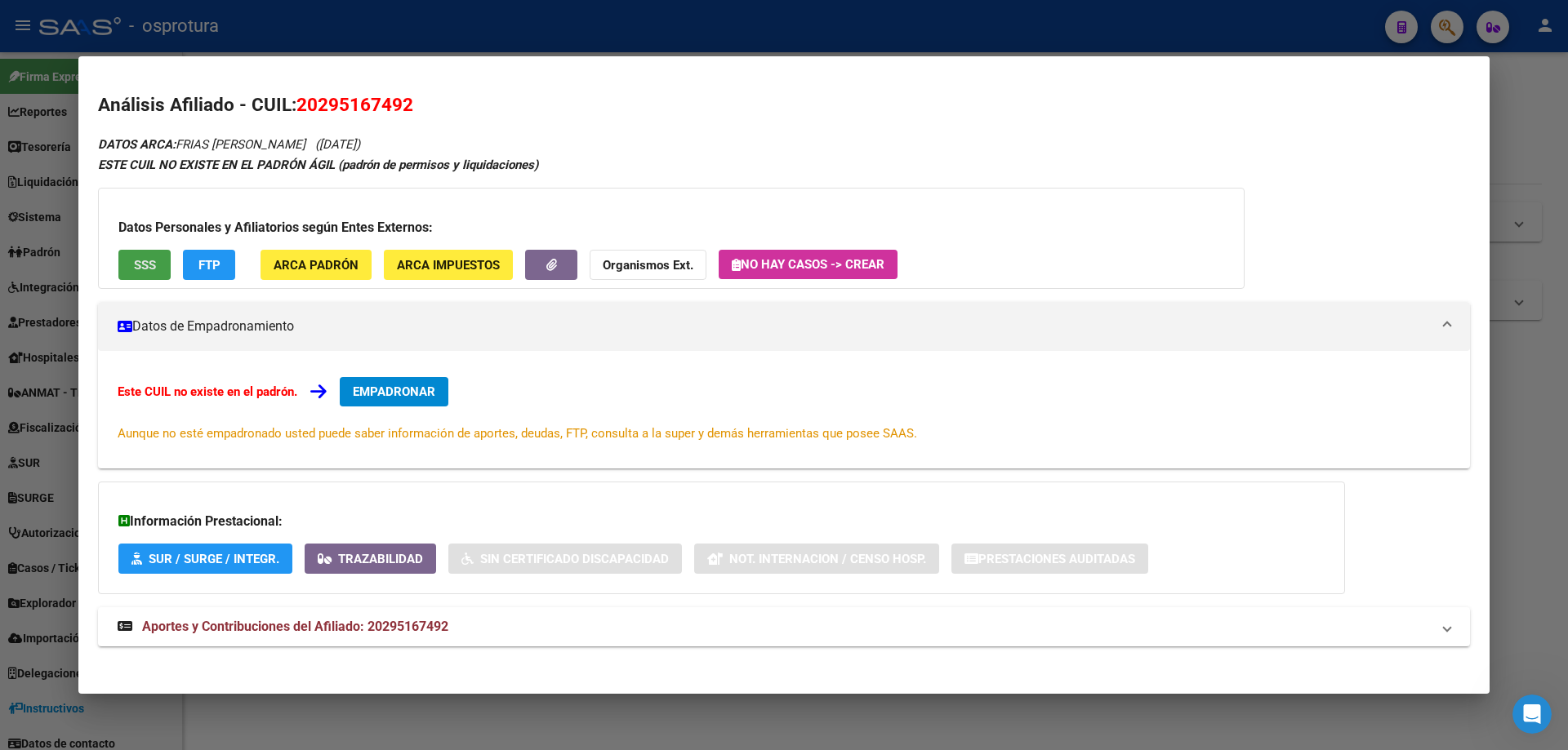
click at [154, 274] on button "SSS" at bounding box center [145, 265] width 53 height 30
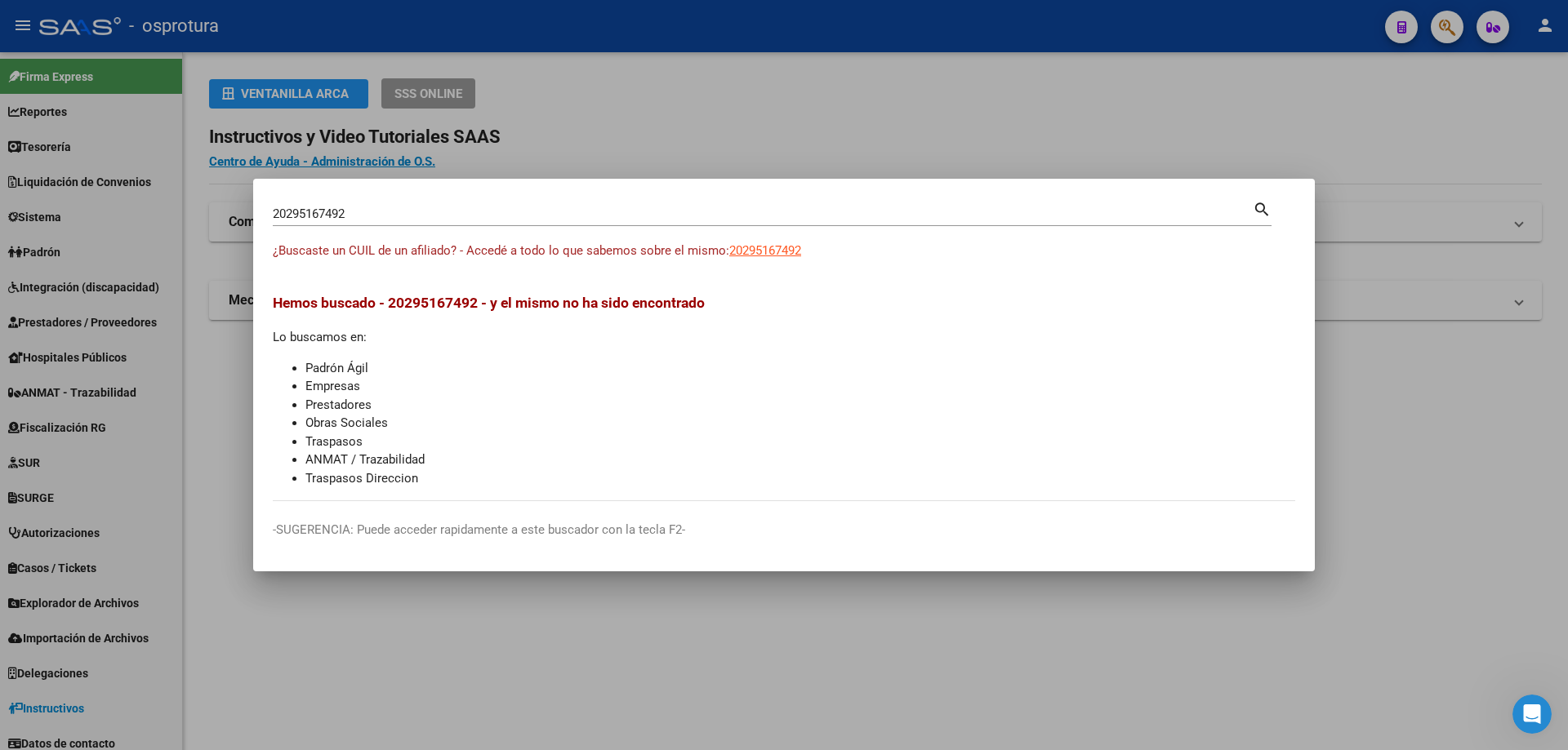
click at [532, 214] on input "20295167492" at bounding box center [763, 213] width 980 height 15
paste input "-29517988-1"
type input "20295179881"
click at [771, 249] on span "20295179881" at bounding box center [765, 250] width 72 height 15
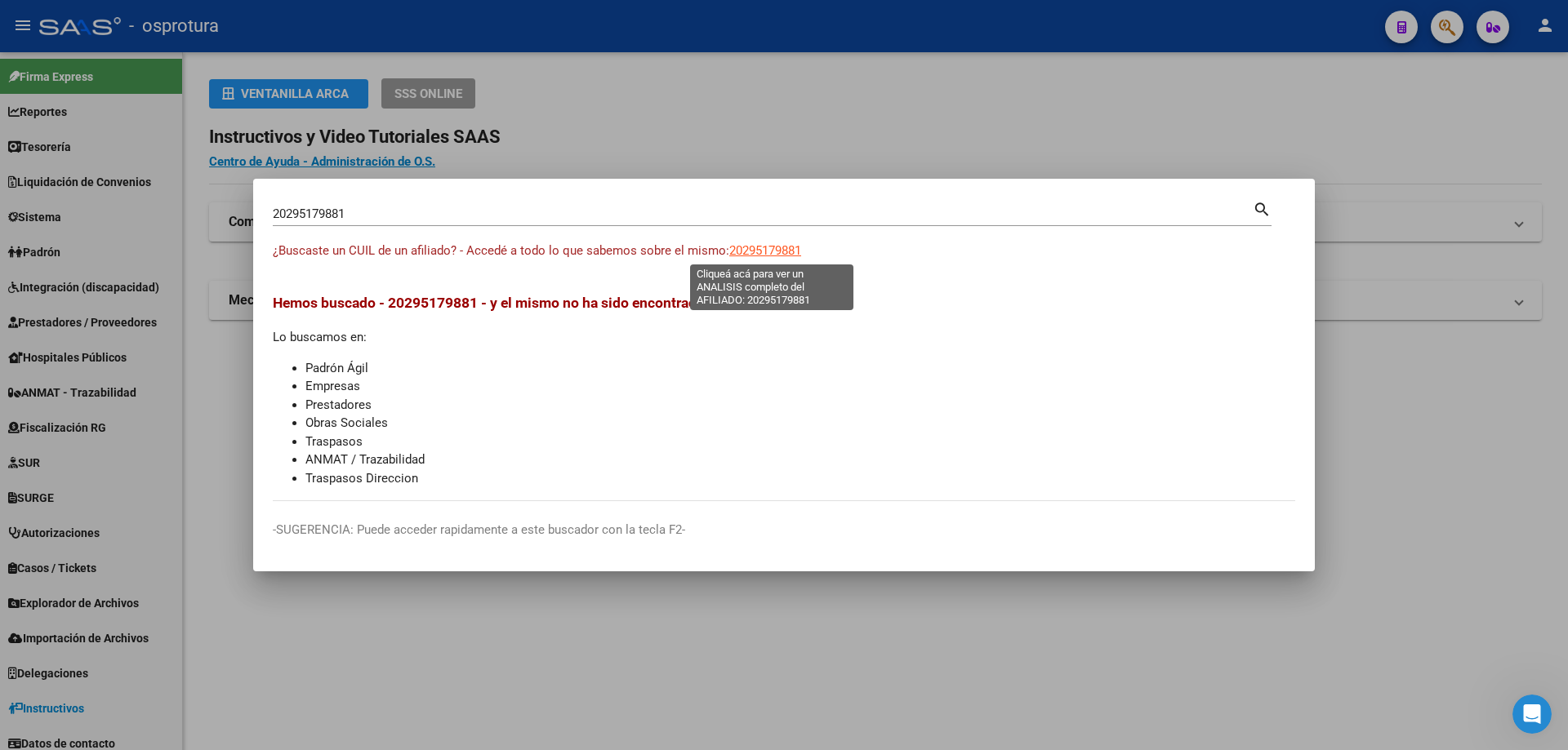
type textarea "20295179881"
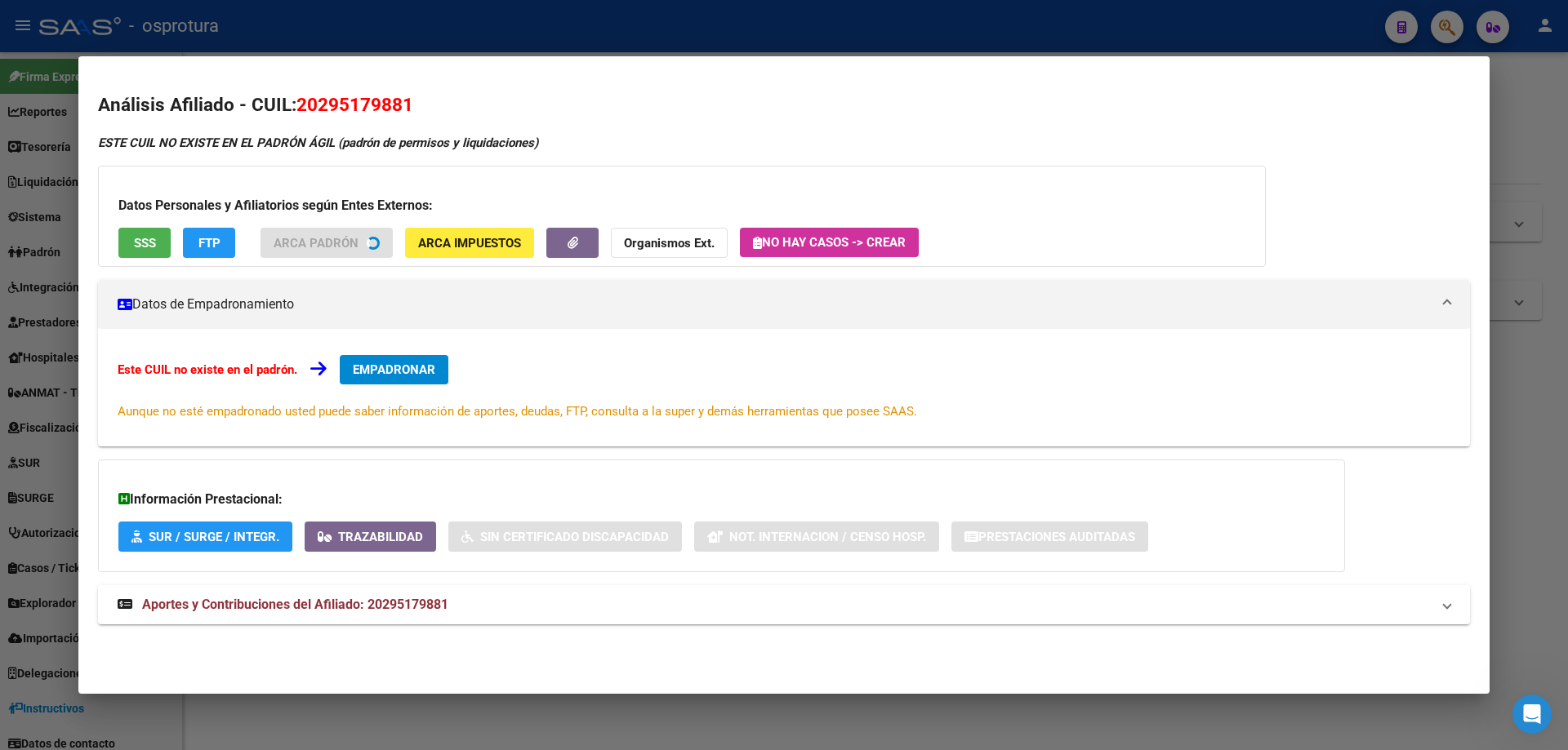
click at [136, 243] on span "SSS" at bounding box center [145, 243] width 22 height 15
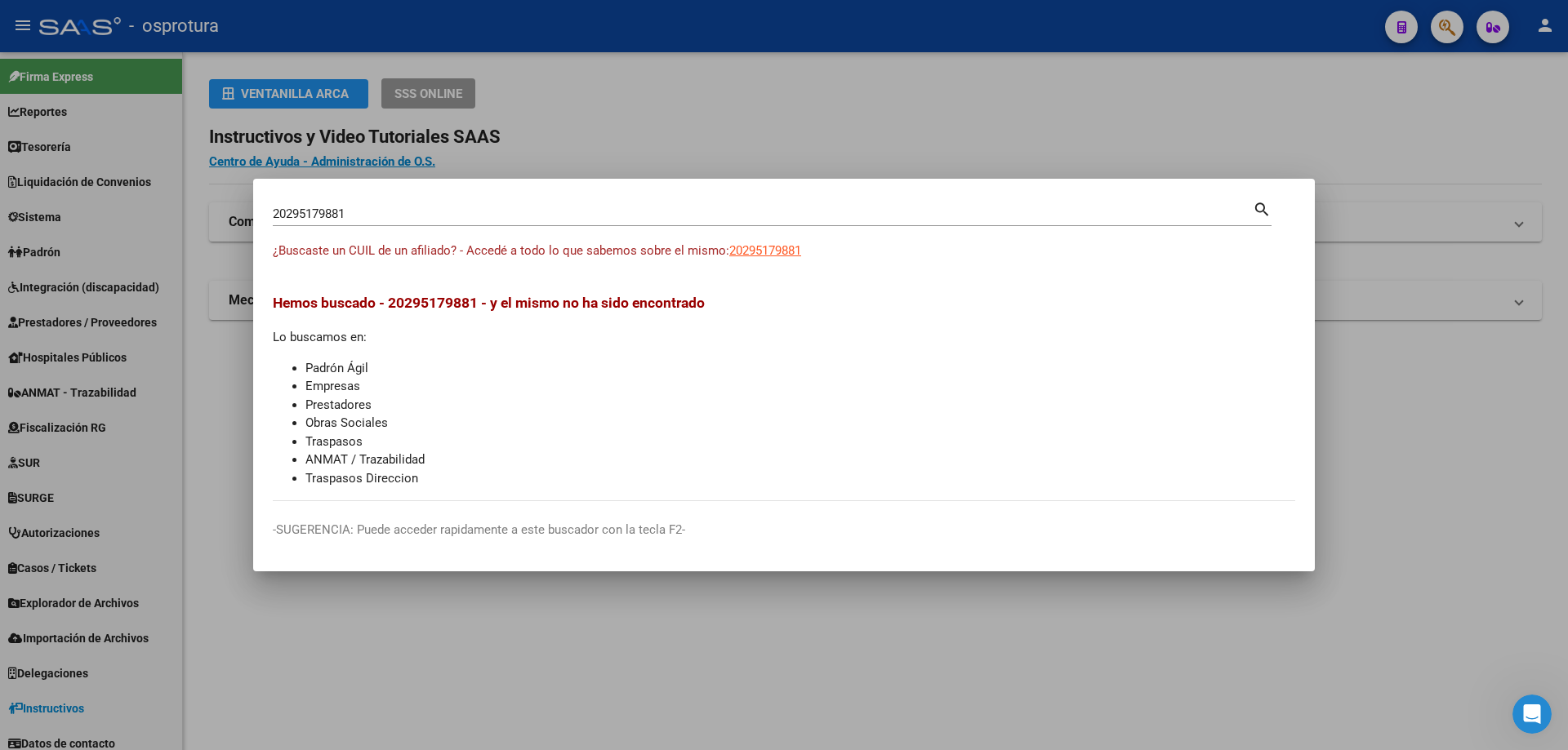
click at [362, 218] on input "20295179881" at bounding box center [763, 213] width 980 height 15
paste input "-29555634-0"
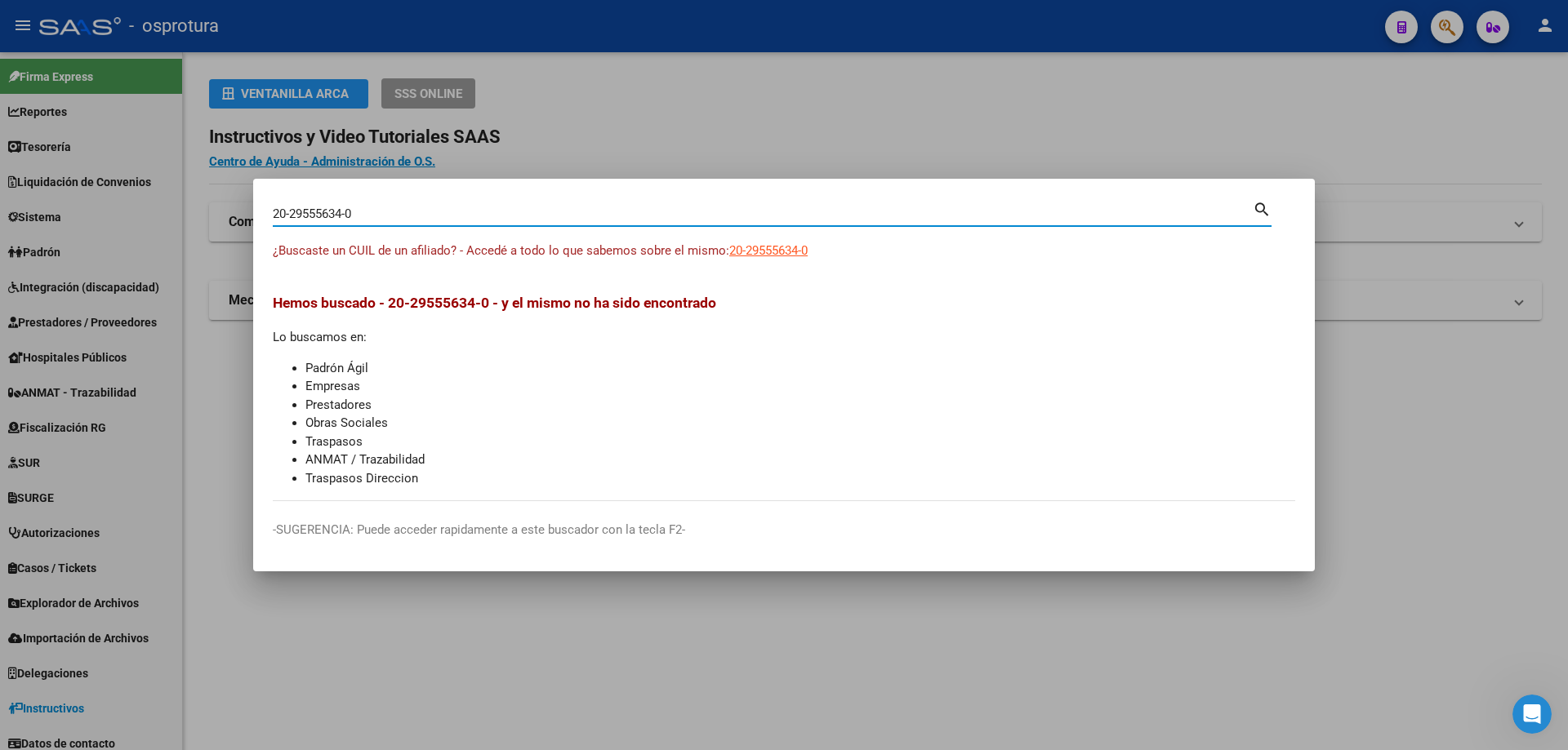
type input "20295556340"
click at [773, 246] on span "20295556340" at bounding box center [765, 250] width 72 height 15
type textarea "20295556340"
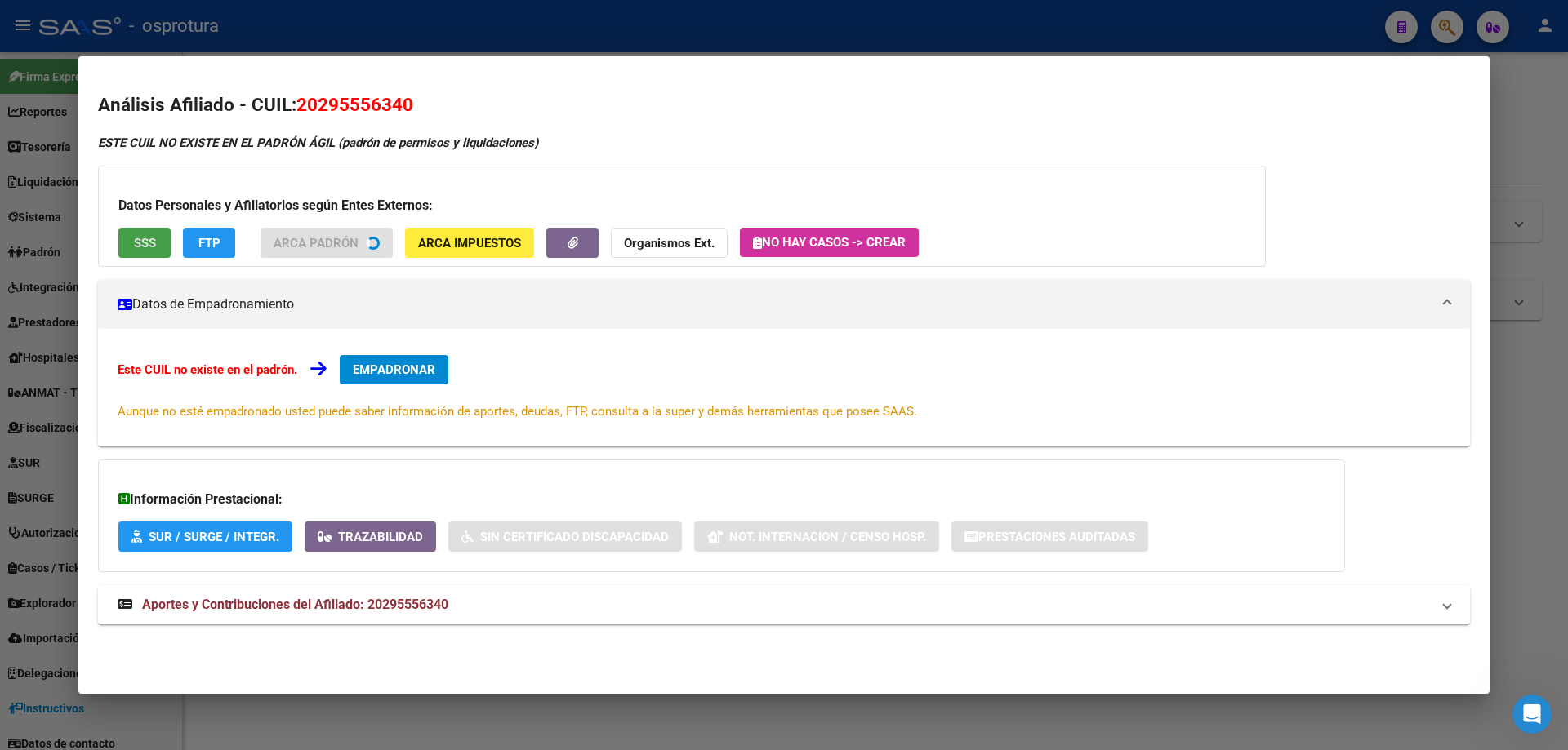
click at [140, 246] on span "SSS" at bounding box center [145, 243] width 22 height 15
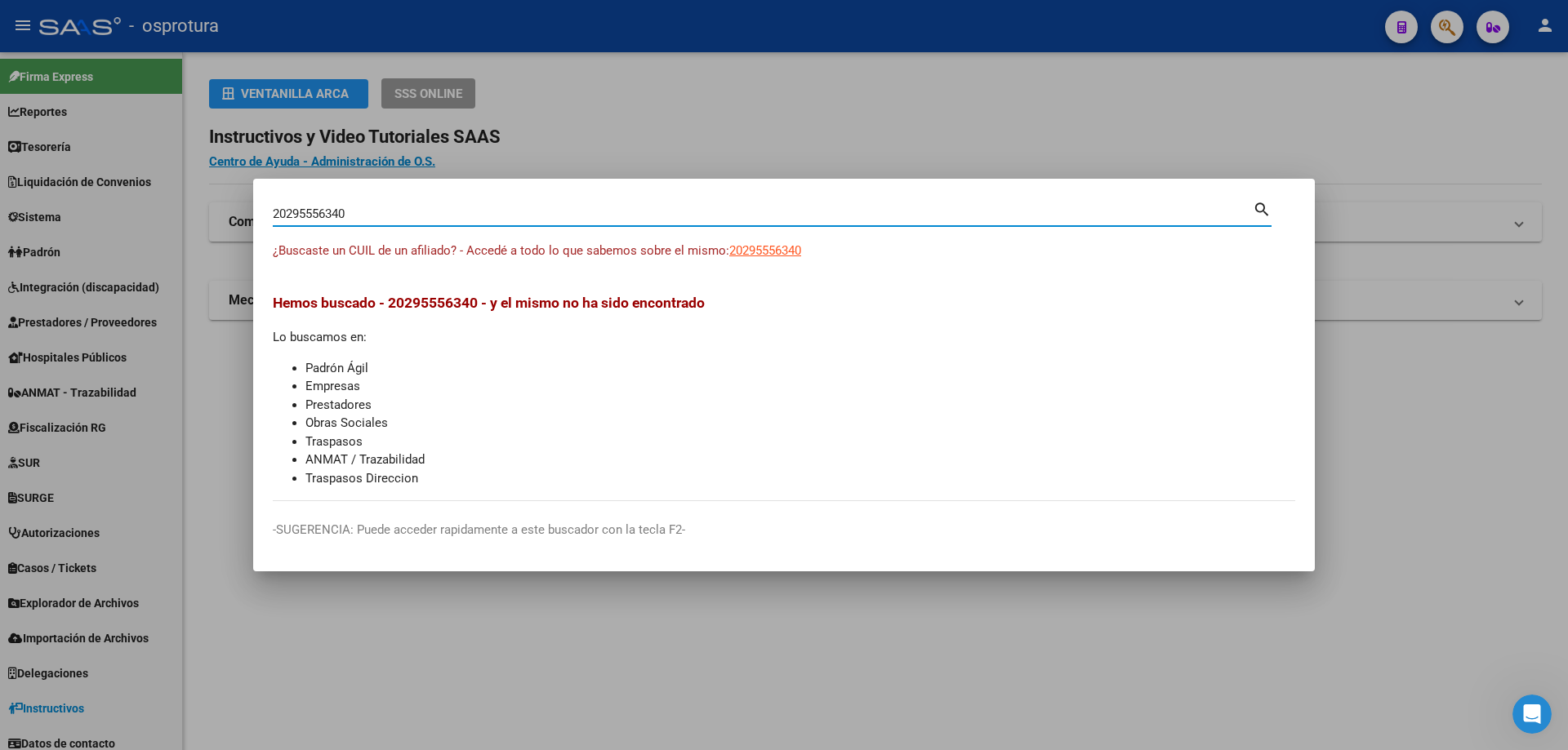
click at [538, 220] on input "20295556340" at bounding box center [763, 213] width 980 height 15
paste input "-29580499-9"
type input "20295804999"
click at [770, 242] on app-link-go-to "20295804999" at bounding box center [765, 251] width 72 height 18
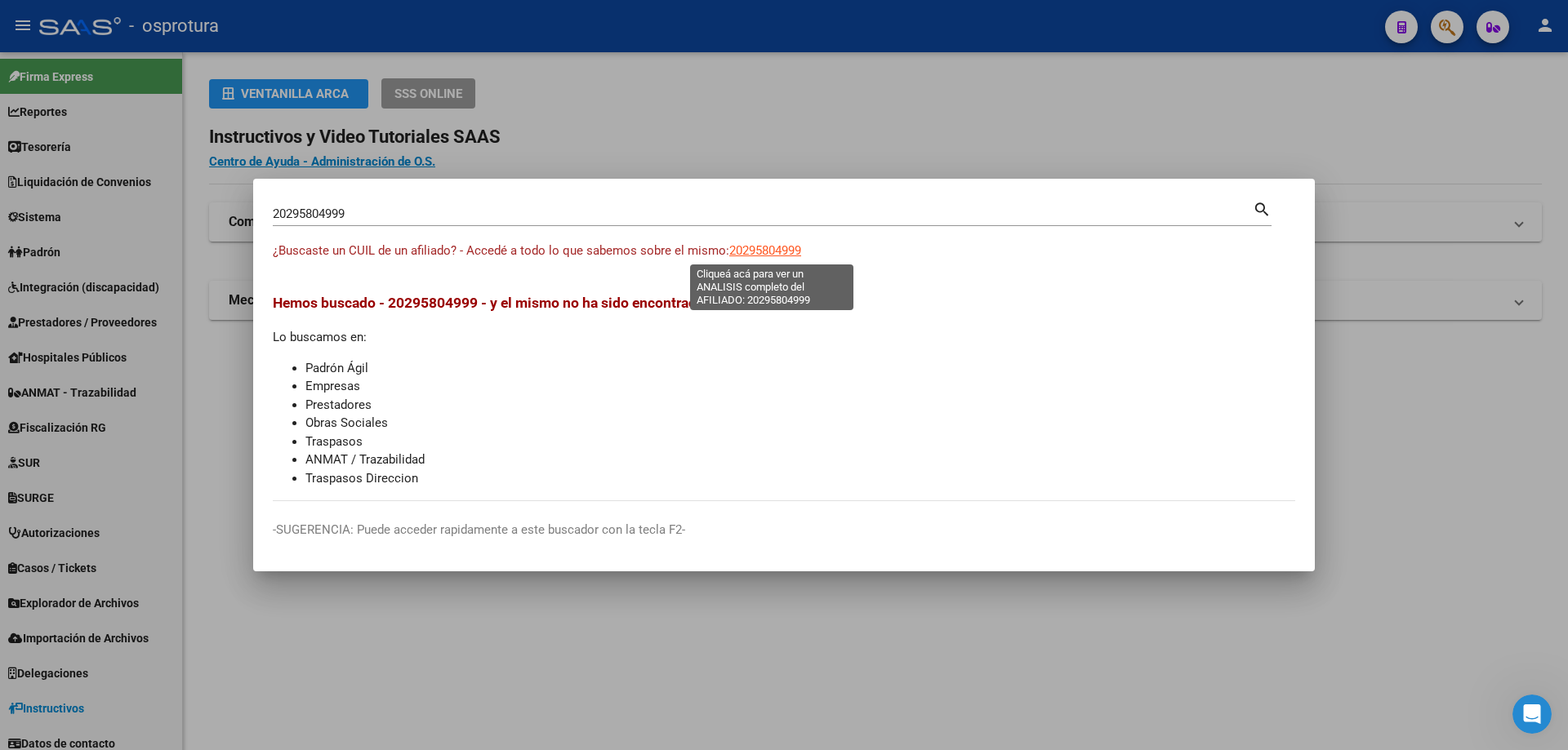
click at [770, 249] on span "20295804999" at bounding box center [765, 250] width 72 height 15
type textarea "20295804999"
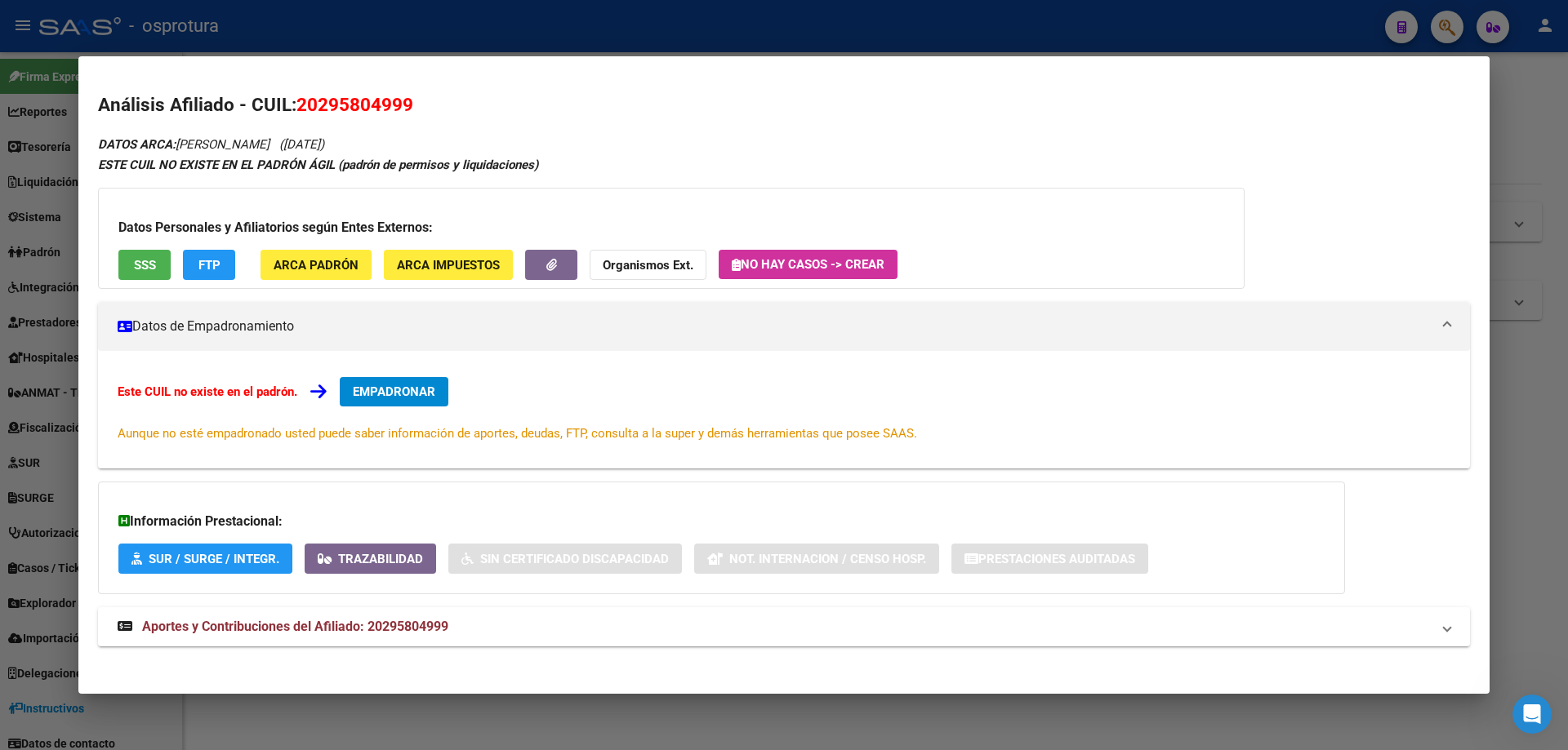
click at [131, 267] on button "SSS" at bounding box center [145, 265] width 53 height 30
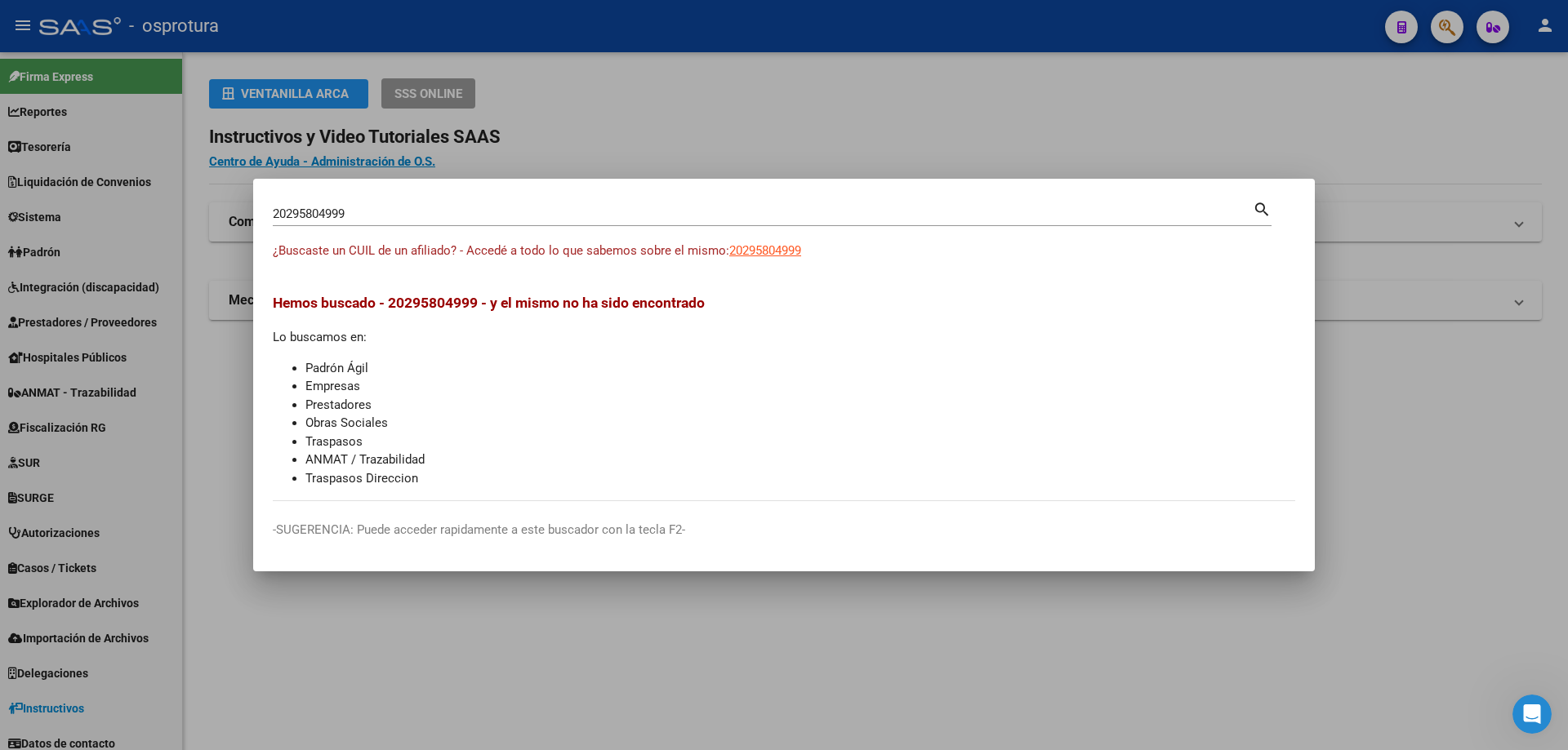
click at [348, 215] on input "20295804999" at bounding box center [763, 213] width 980 height 15
paste input "-29599696-0"
type input "20295996960"
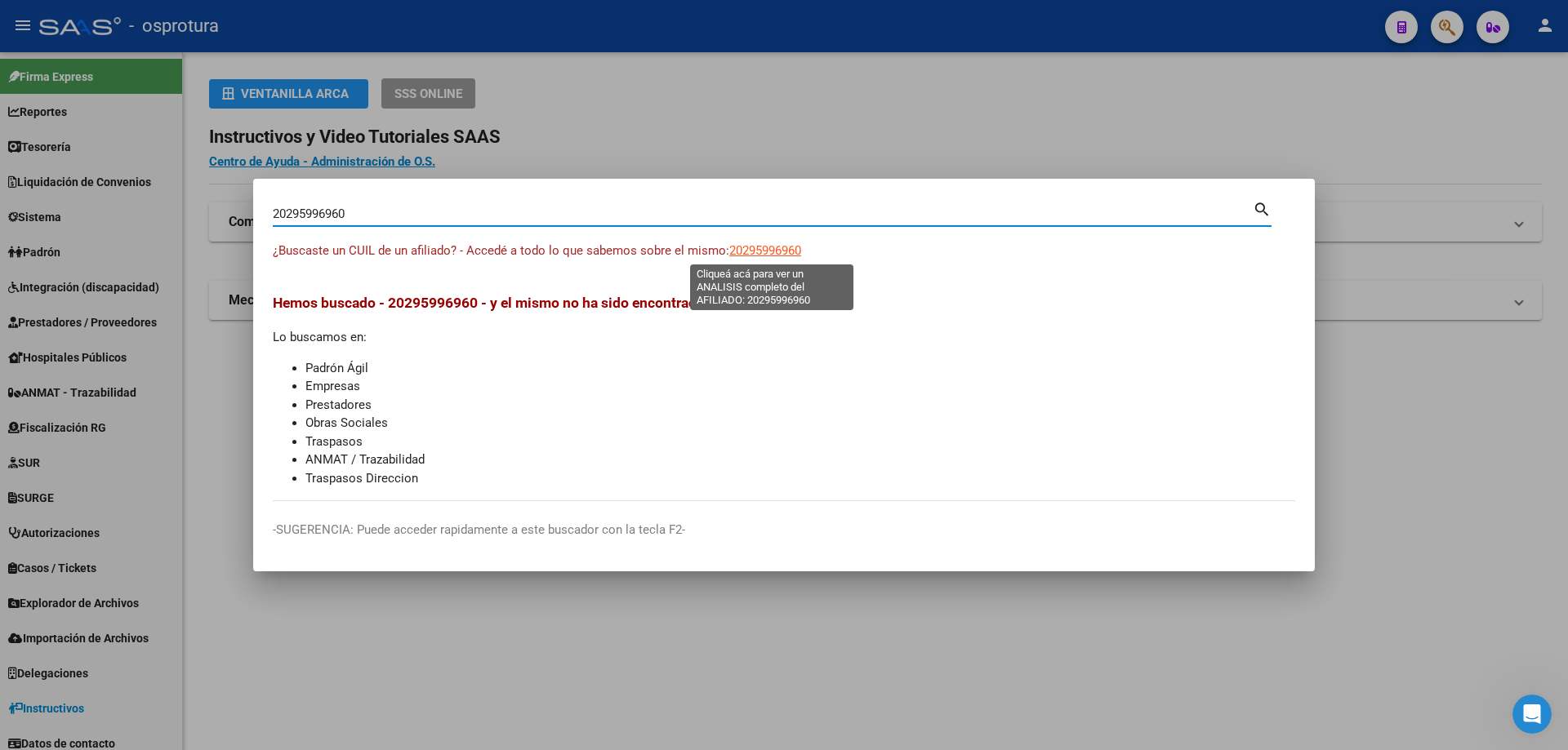
click at [776, 248] on span "20295996960" at bounding box center [765, 250] width 72 height 15
type textarea "20295996960"
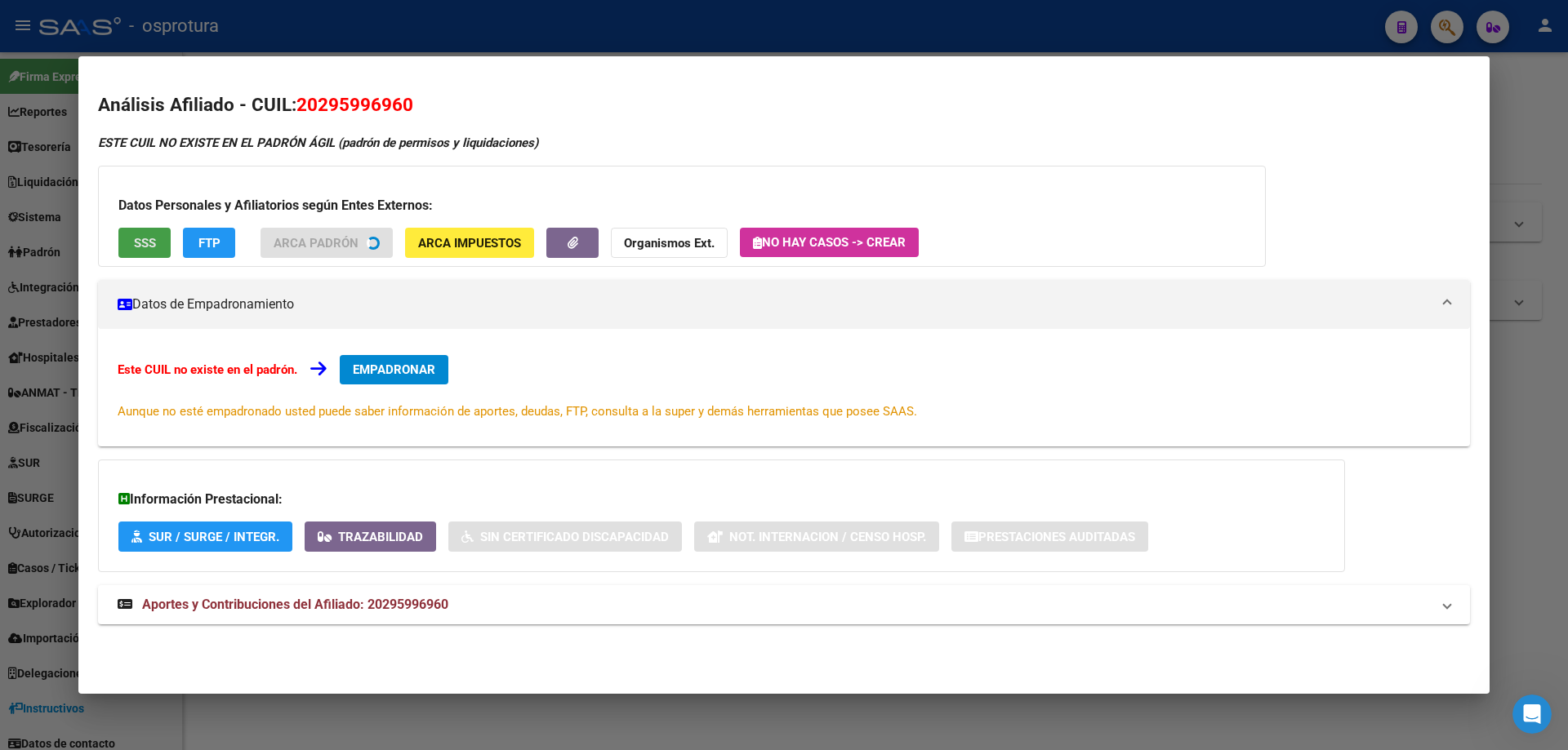
click at [137, 248] on span "SSS" at bounding box center [145, 243] width 22 height 15
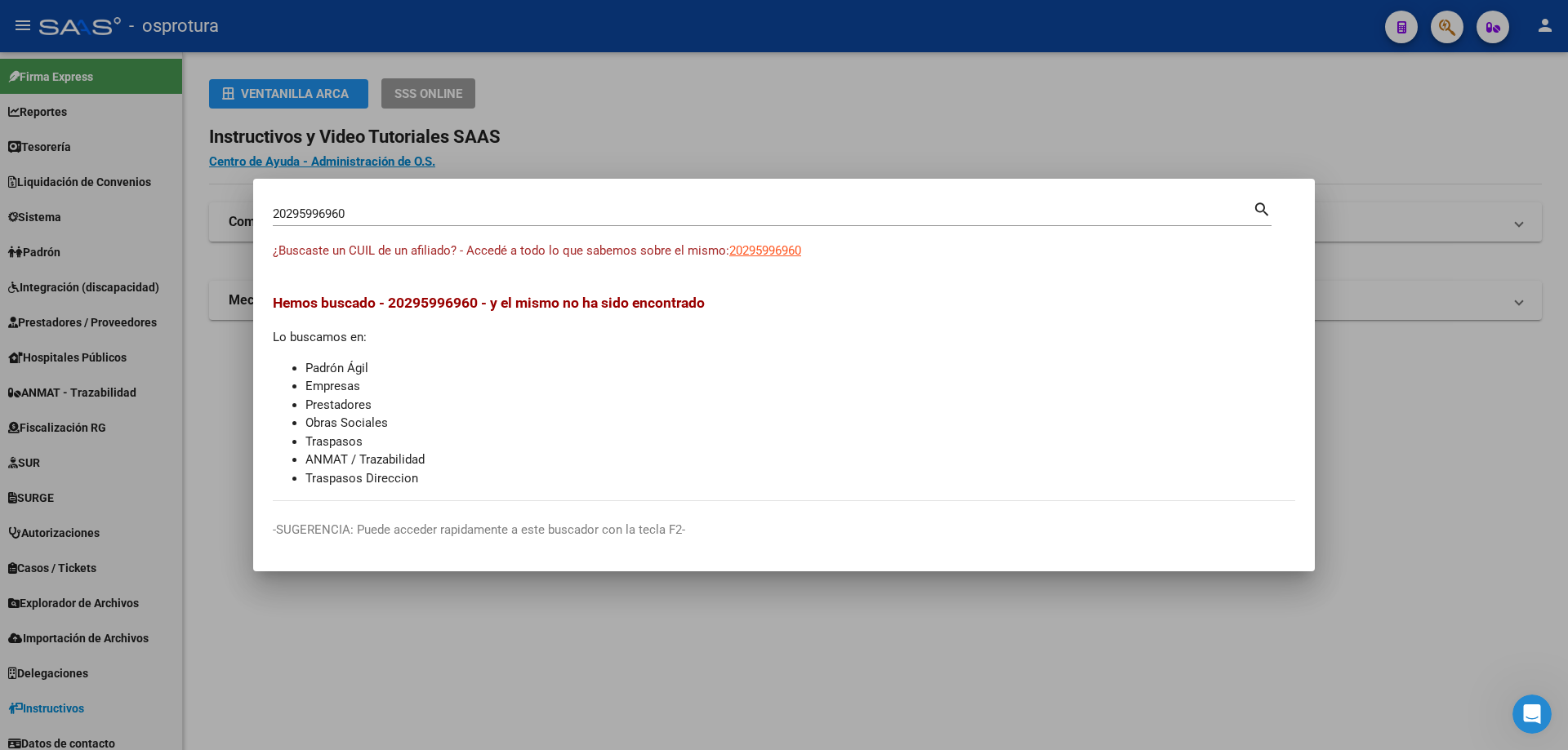
click at [432, 218] on input "20295996960" at bounding box center [763, 213] width 980 height 15
paste input "-29611848-7"
type input "20296118487"
click at [755, 245] on span "20296118487" at bounding box center [765, 250] width 72 height 15
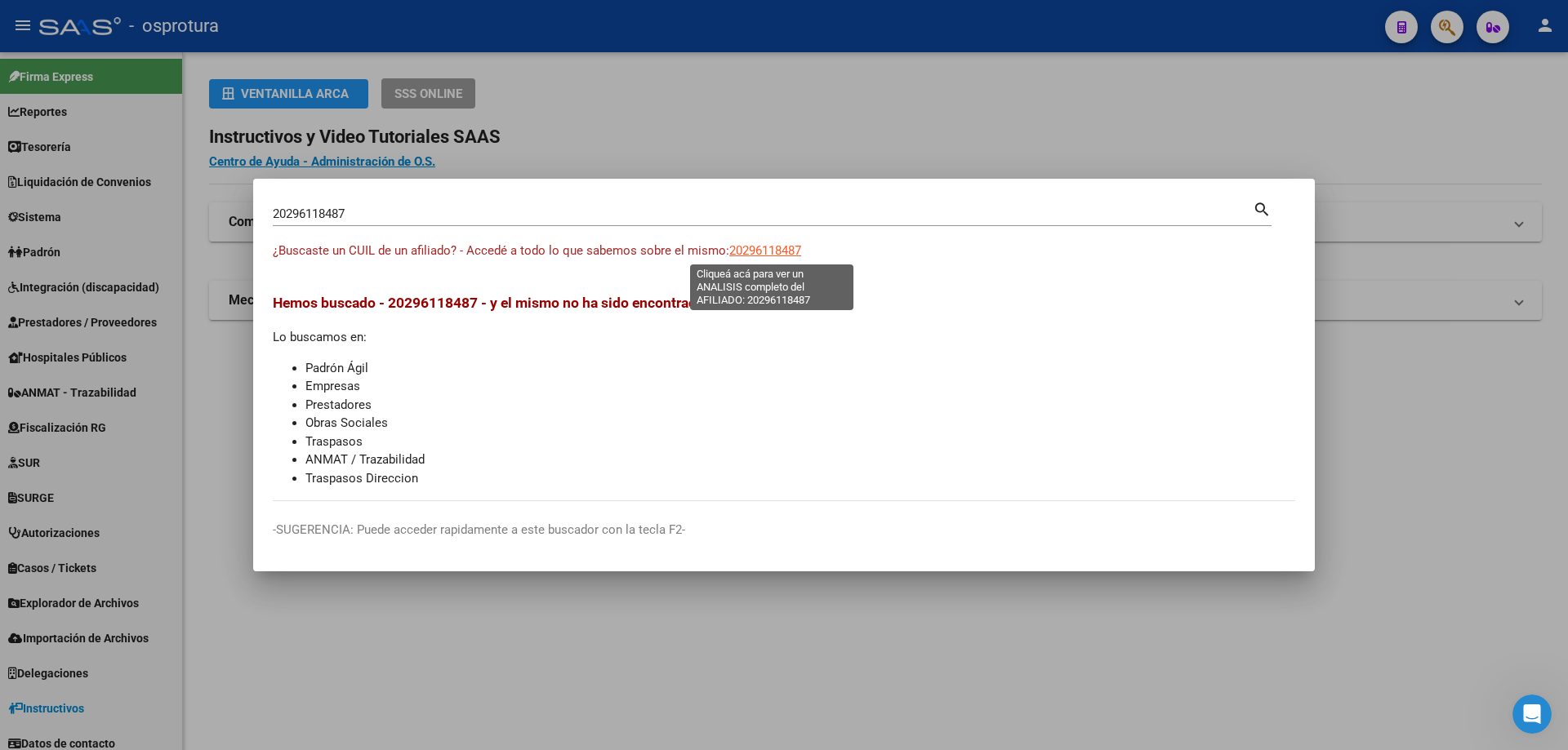
type textarea "20296118487"
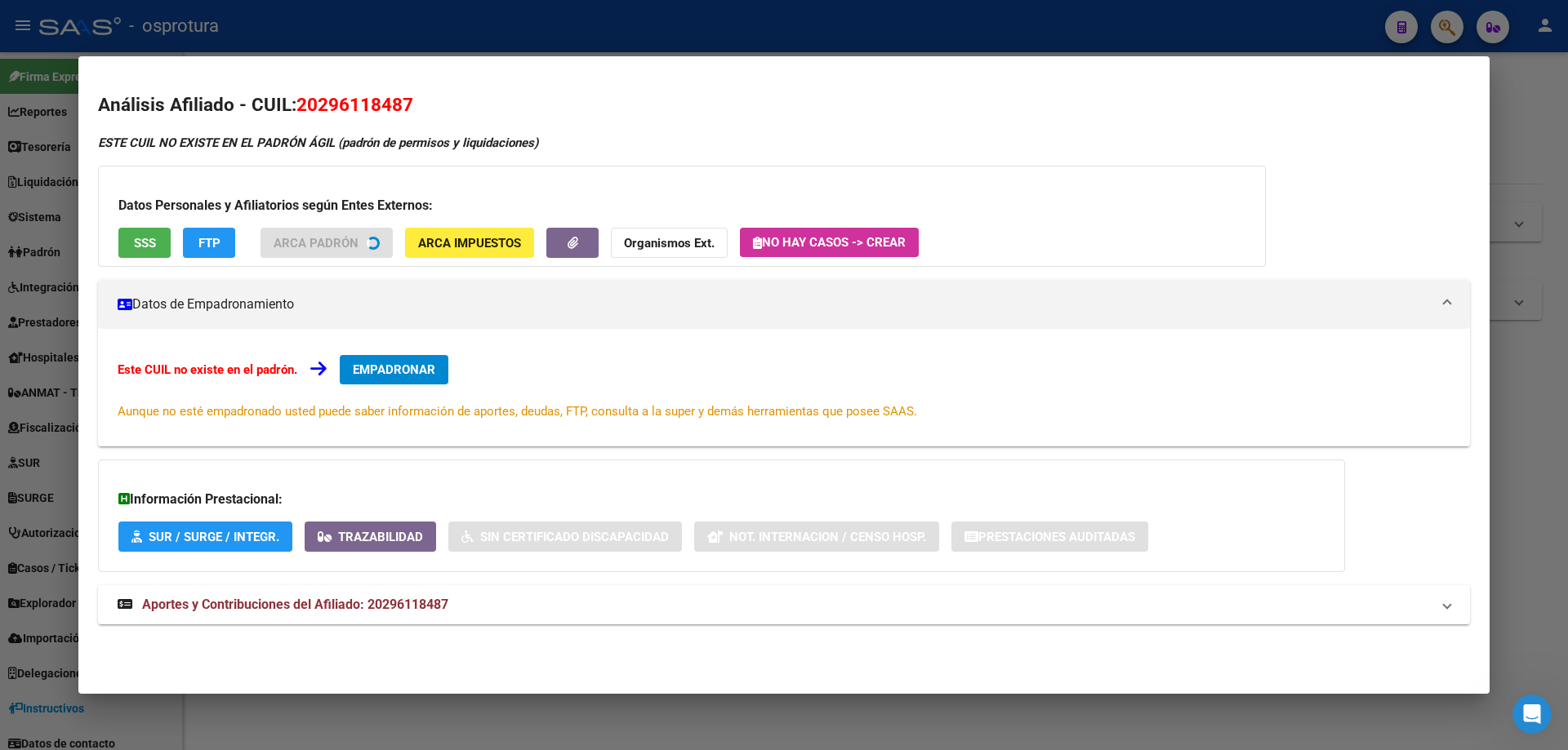
click at [127, 245] on div "Datos Personales y Afiliatorios según Entes Externos: SSS FTP ARCA Padrón ARCA …" at bounding box center [682, 216] width 1168 height 101
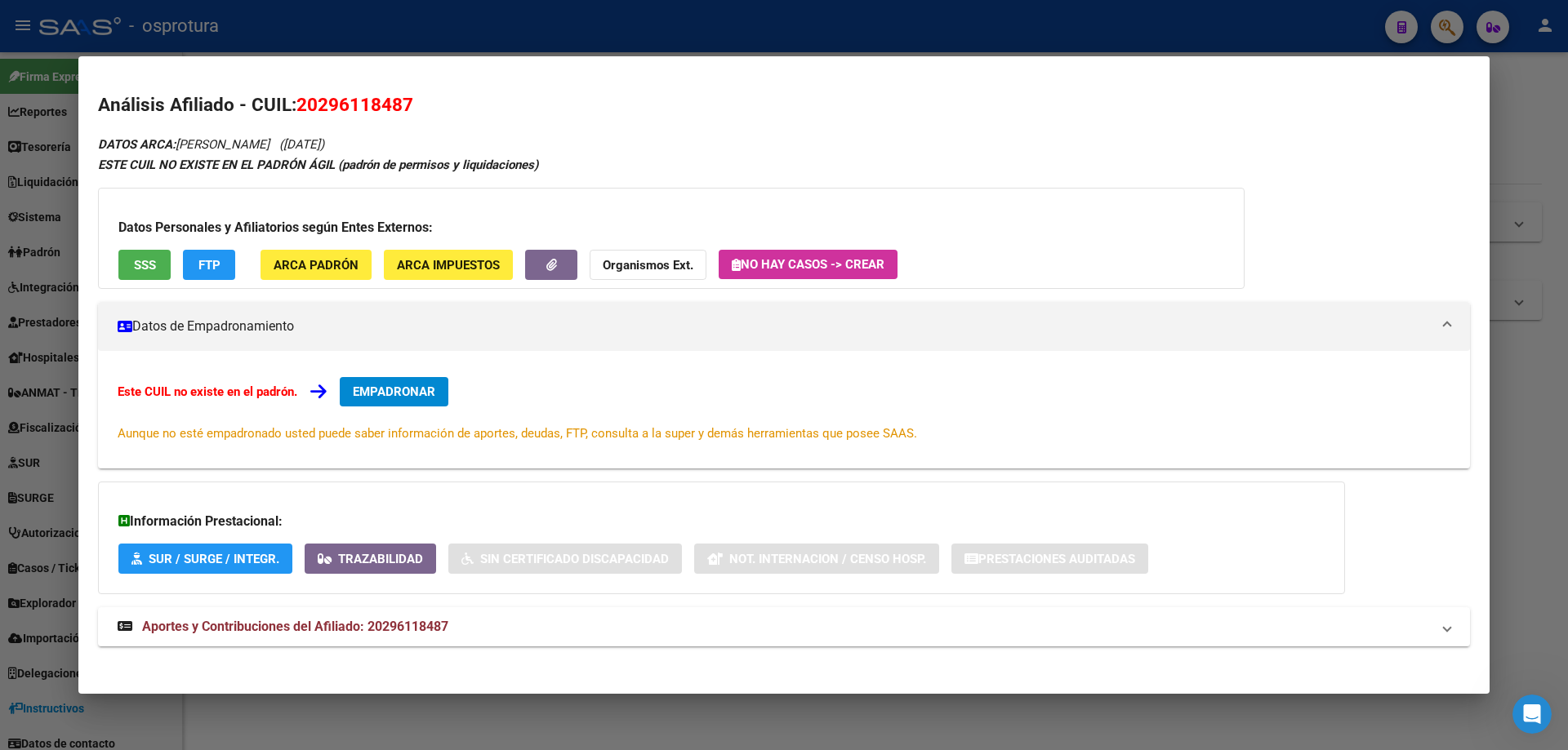
click at [126, 255] on button "SSS" at bounding box center [145, 265] width 53 height 30
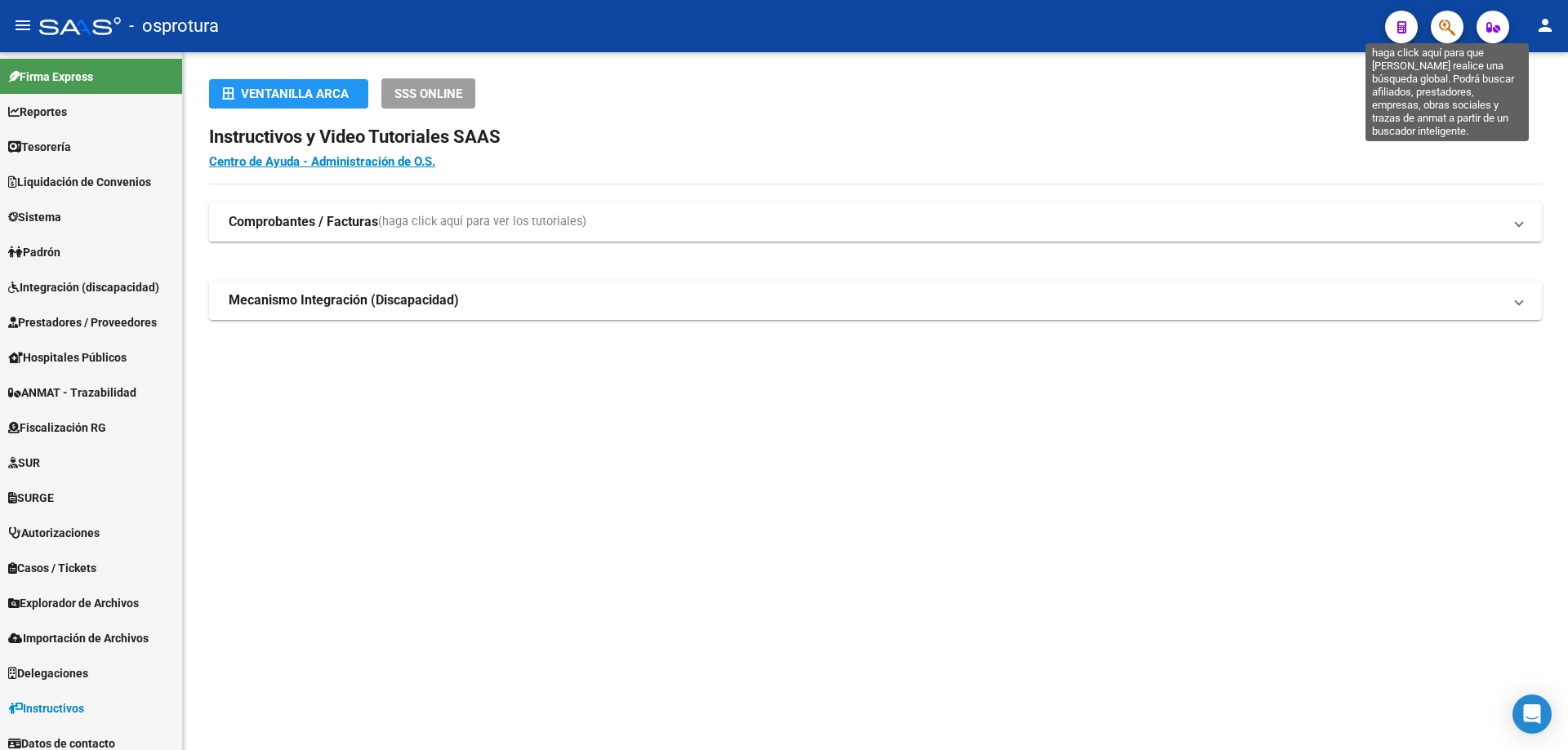
click at [1448, 25] on icon "button" at bounding box center [1447, 26] width 17 height 18
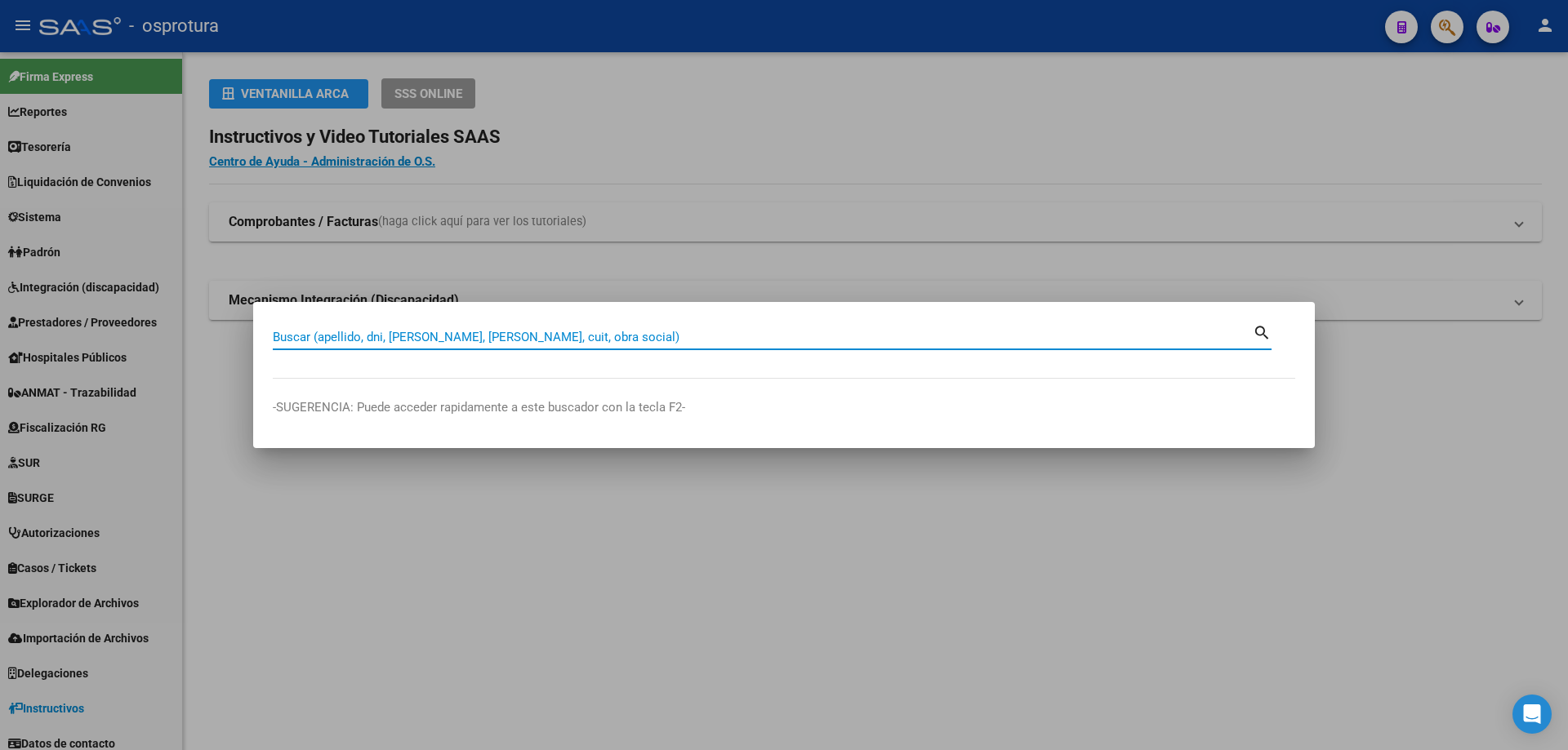
click at [490, 331] on input "Buscar (apellido, dni, [PERSON_NAME], [PERSON_NAME], cuit, obra social)" at bounding box center [763, 337] width 980 height 15
paste input "20-29679638-8"
type input "20296796388"
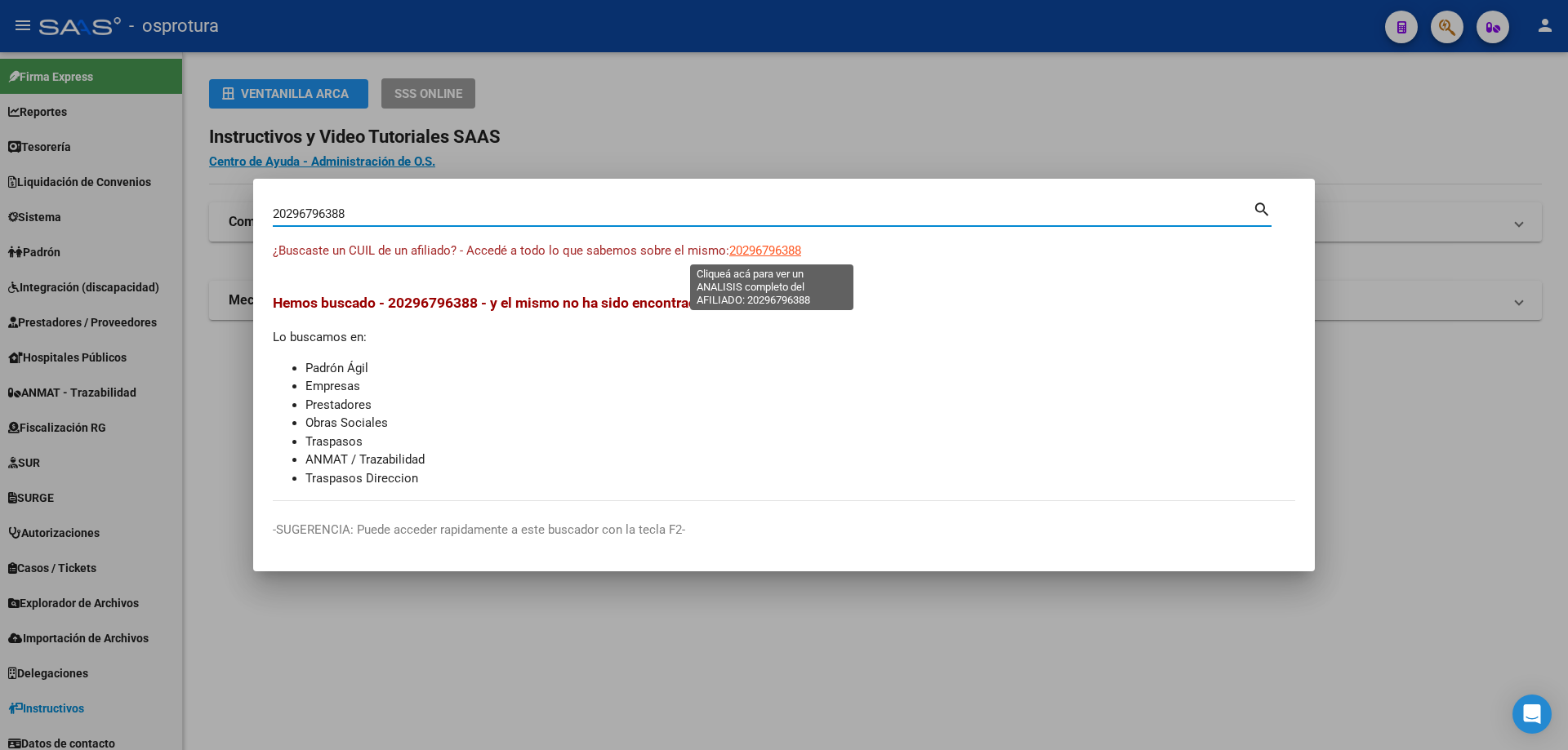
click at [755, 251] on span "20296796388" at bounding box center [765, 250] width 72 height 15
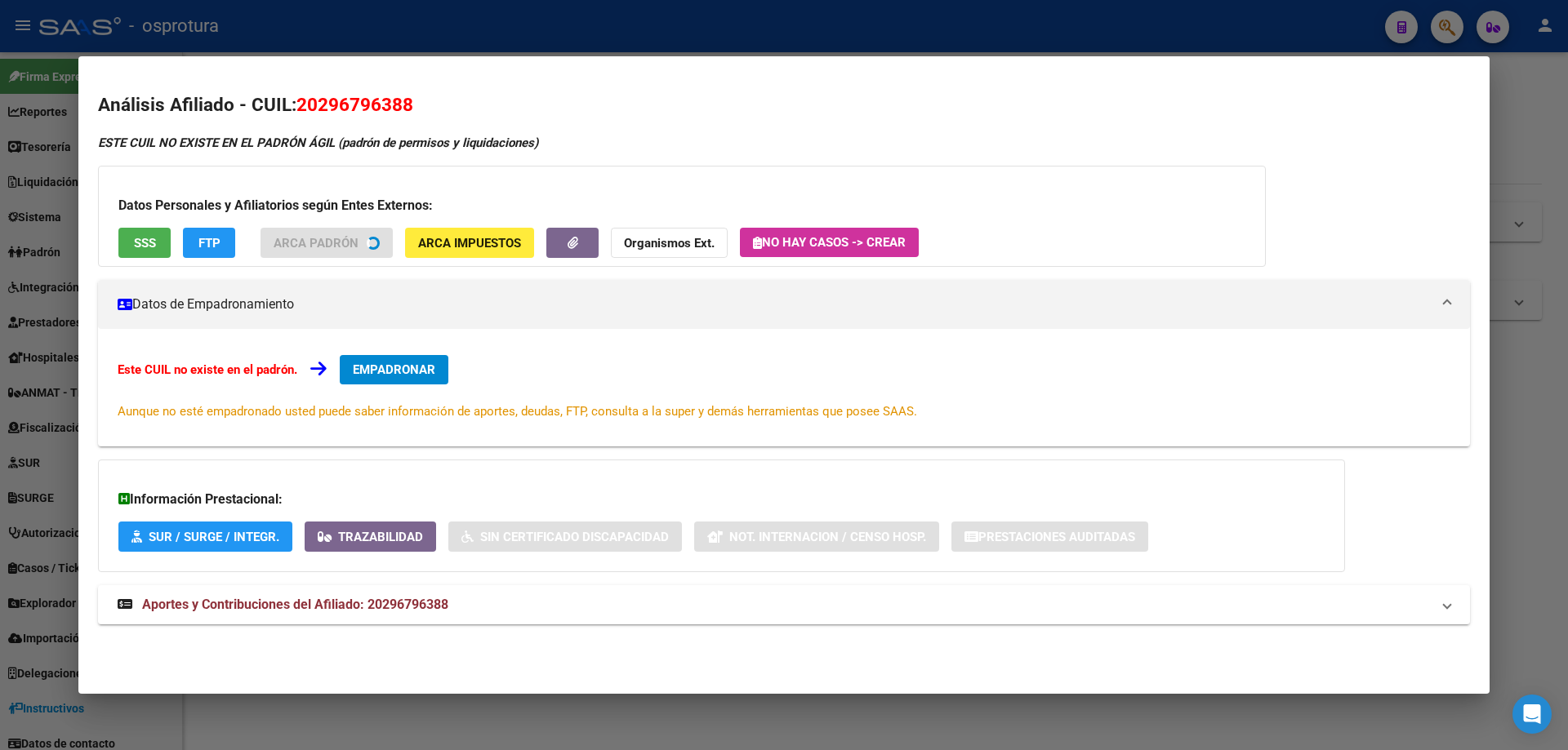
click at [128, 225] on div "Datos Personales y Afiliatorios según Entes Externos: SSS FTP ARCA Padrón ARCA …" at bounding box center [682, 216] width 1168 height 101
click at [138, 254] on button "SSS" at bounding box center [145, 243] width 53 height 30
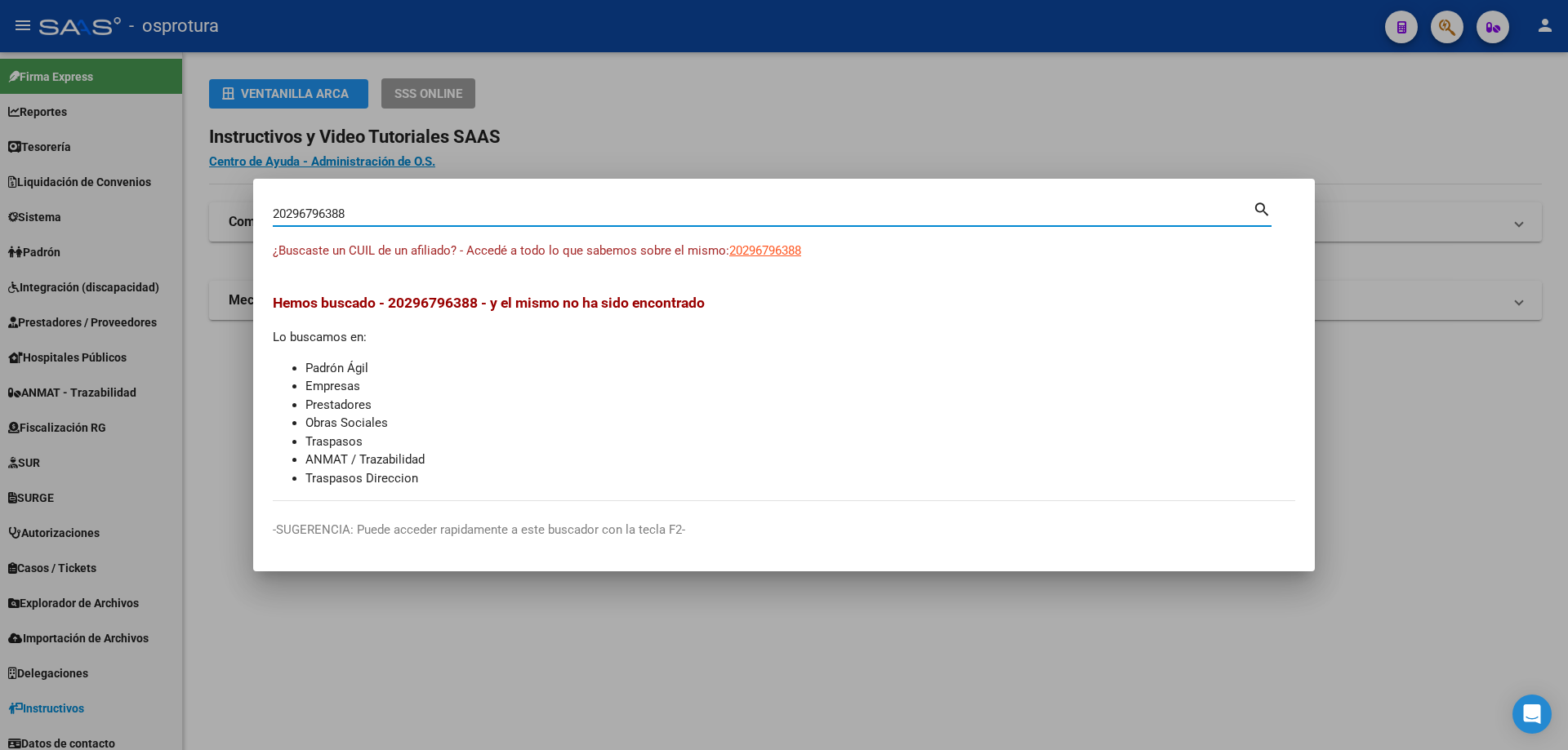
click at [465, 208] on input "20296796388" at bounding box center [763, 213] width 980 height 15
paste input "-29679638-"
type input "20296796388"
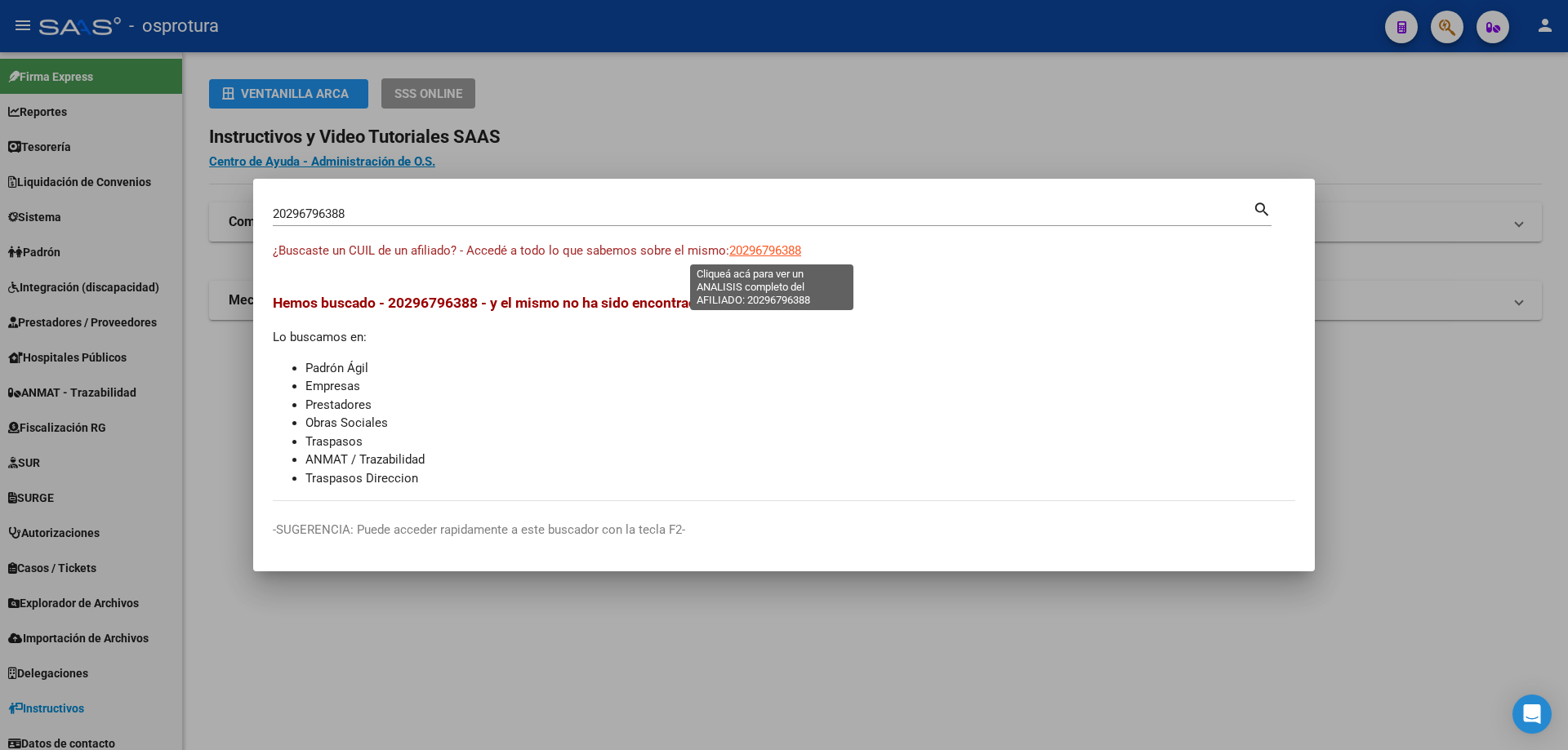
click at [779, 254] on span "20296796388" at bounding box center [765, 250] width 72 height 15
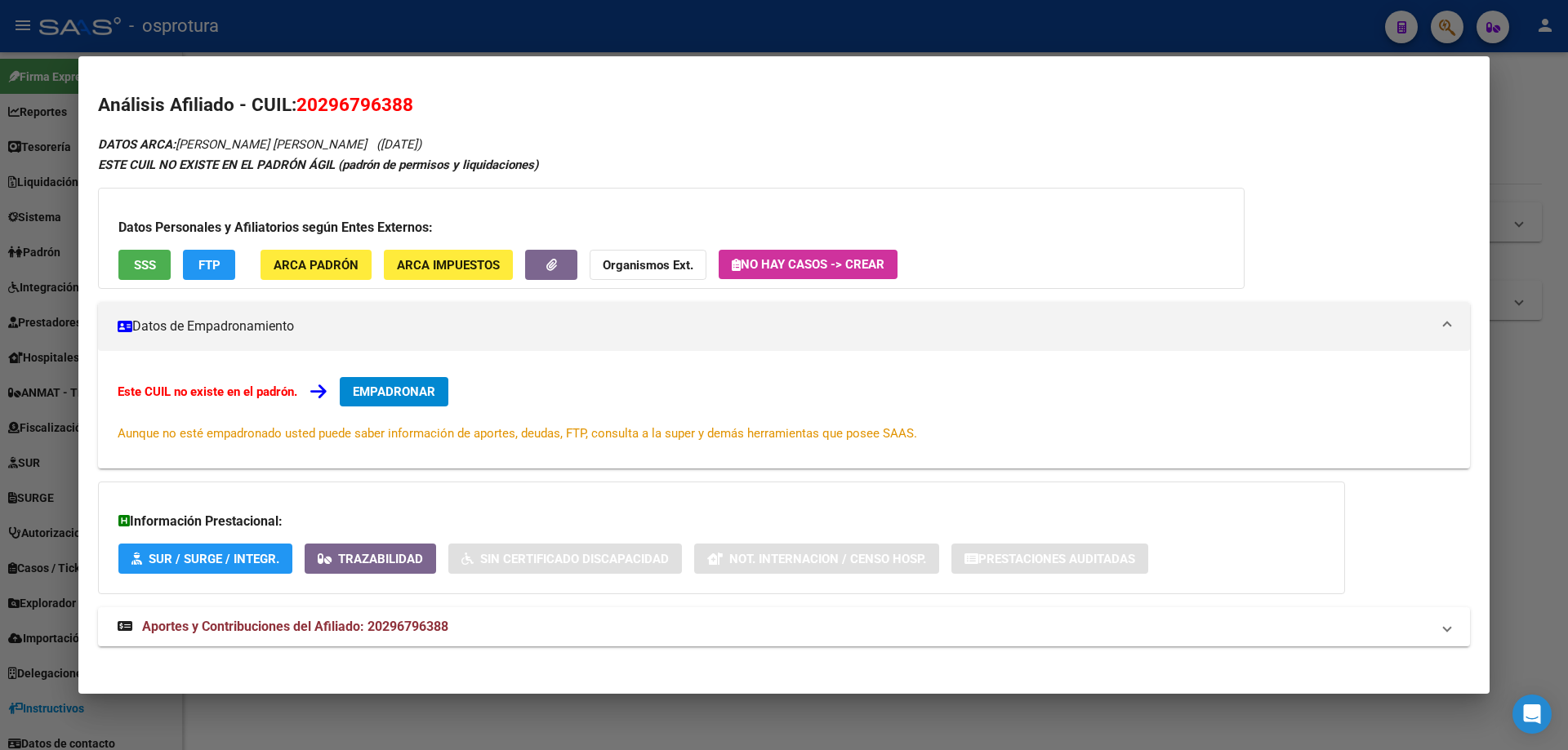
click at [161, 261] on button "SSS" at bounding box center [145, 265] width 53 height 30
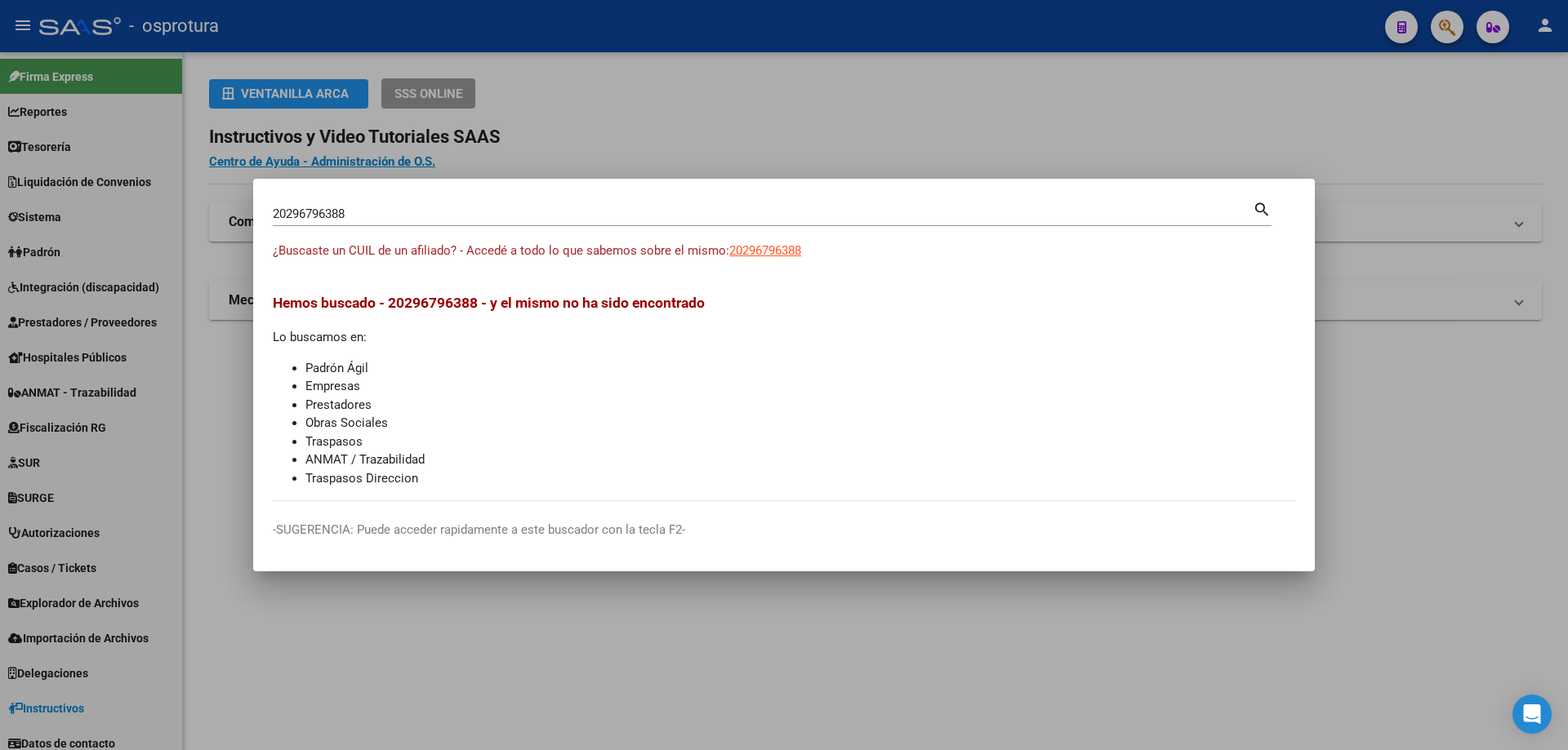
click at [475, 215] on input "20296796388" at bounding box center [763, 213] width 980 height 15
paste input "-29691503-4"
type input "20296915034"
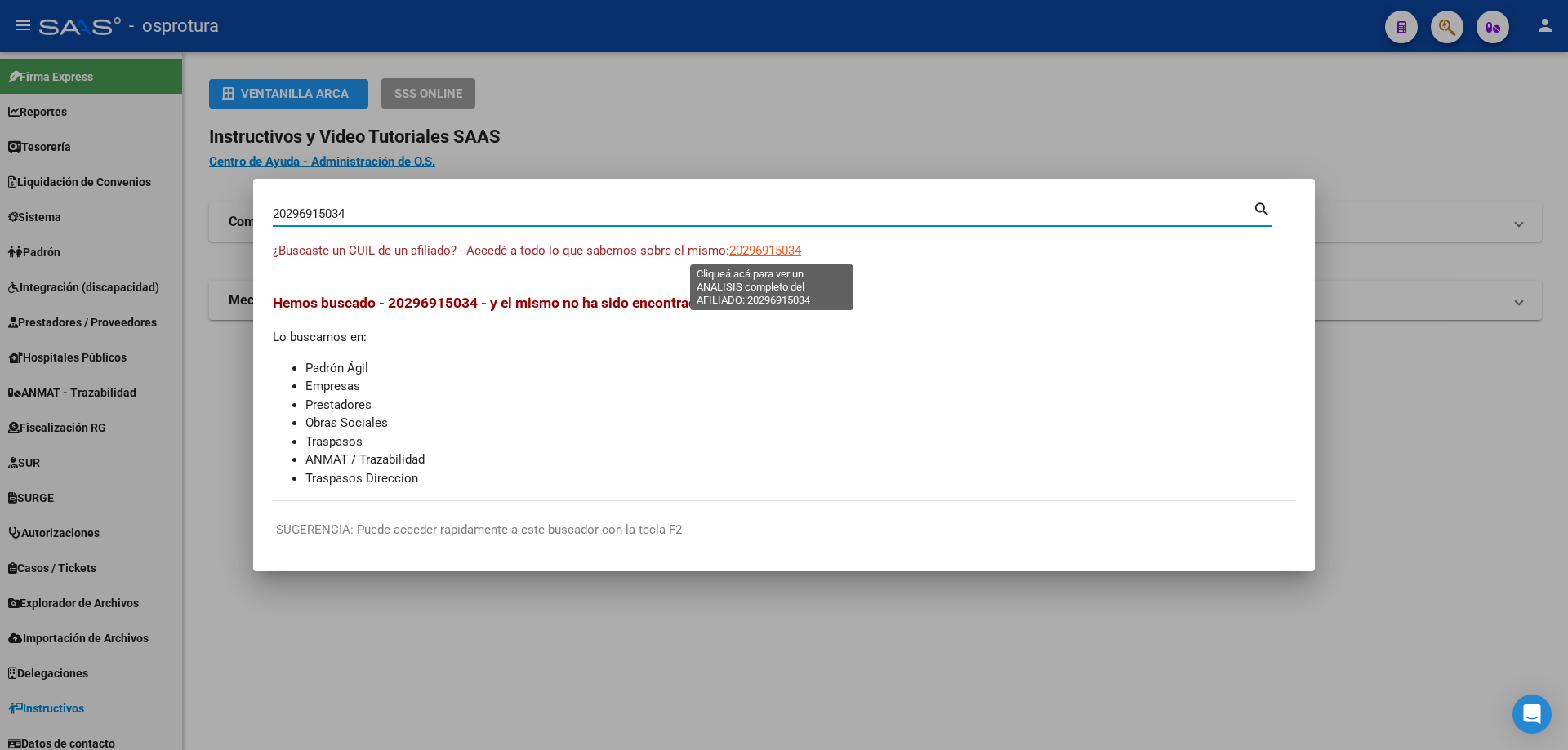
click at [783, 248] on span "20296915034" at bounding box center [765, 250] width 72 height 15
type textarea "20296915034"
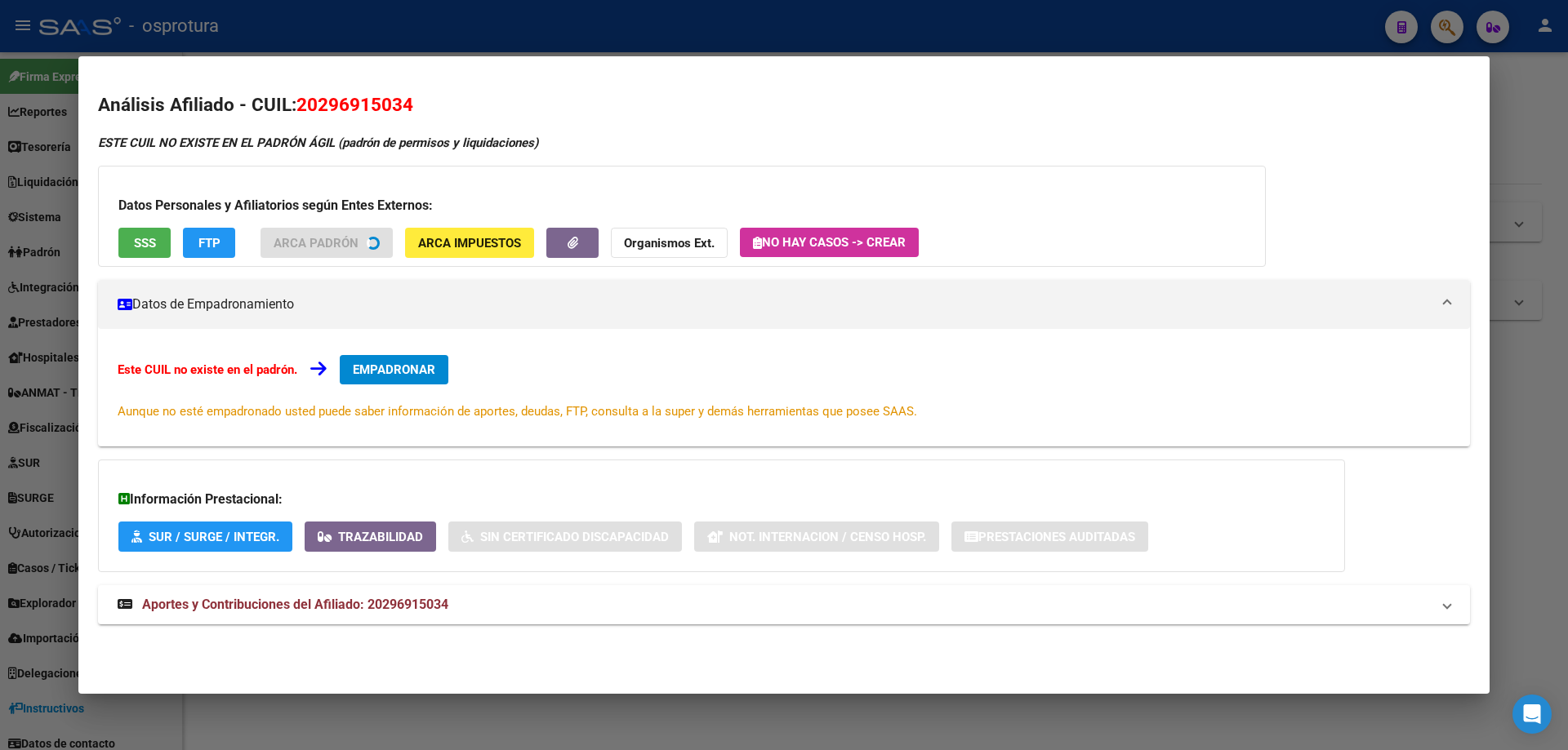
click at [112, 245] on div "Datos Personales y Afiliatorios según Entes Externos: SSS FTP ARCA Padrón ARCA …" at bounding box center [682, 216] width 1168 height 101
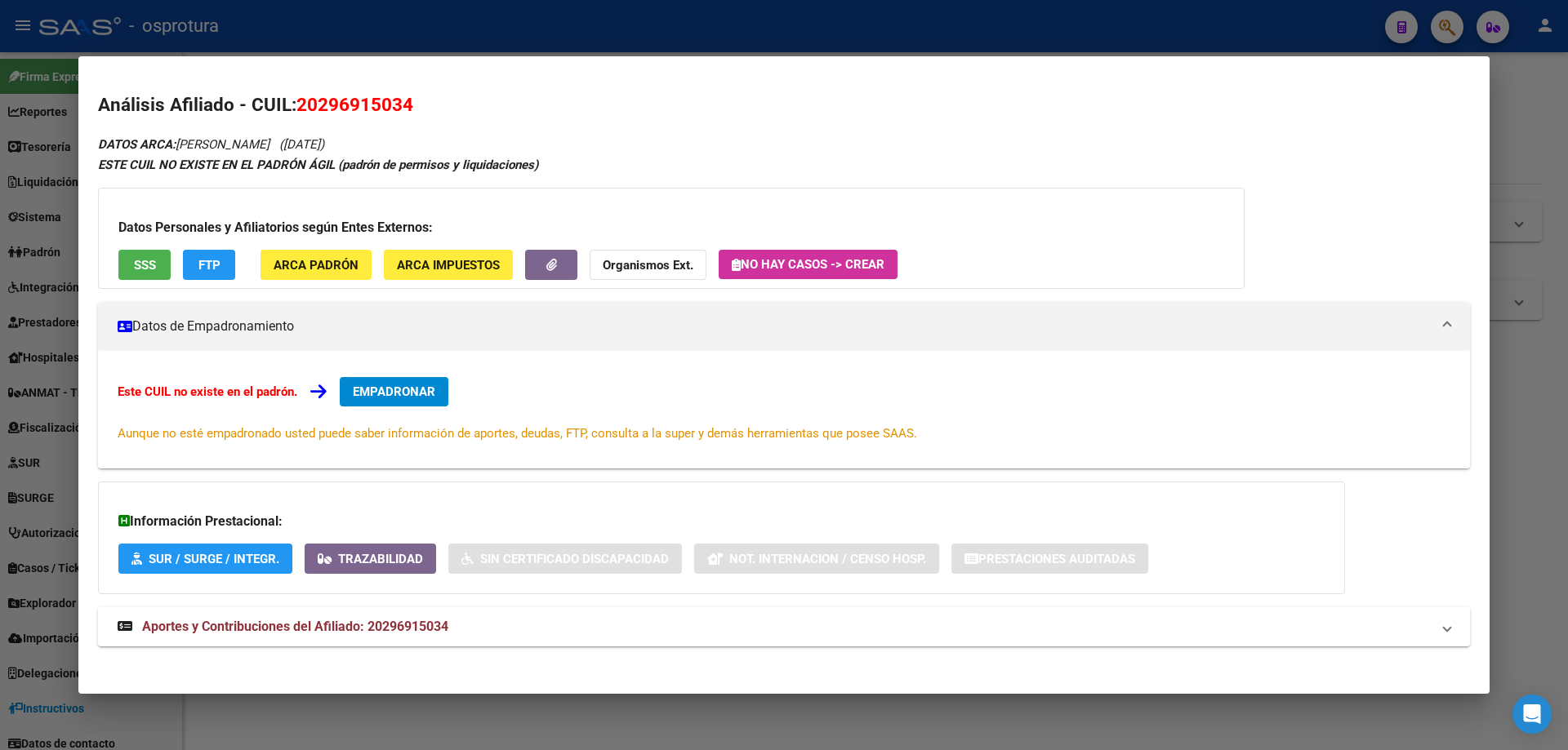
click at [137, 254] on button "SSS" at bounding box center [145, 265] width 53 height 30
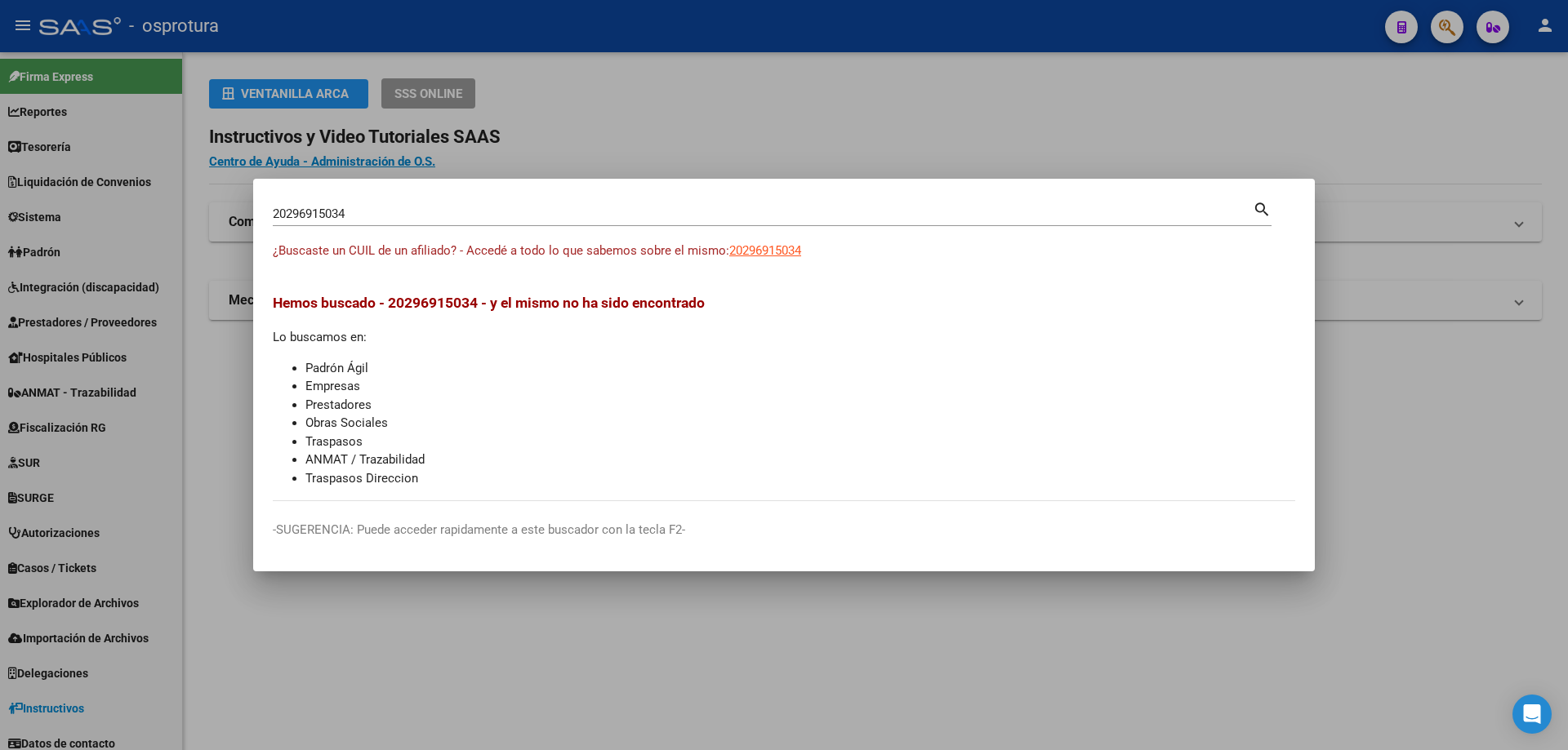
click at [442, 214] on input "20296915034" at bounding box center [763, 213] width 980 height 15
paste input "-29800596-5"
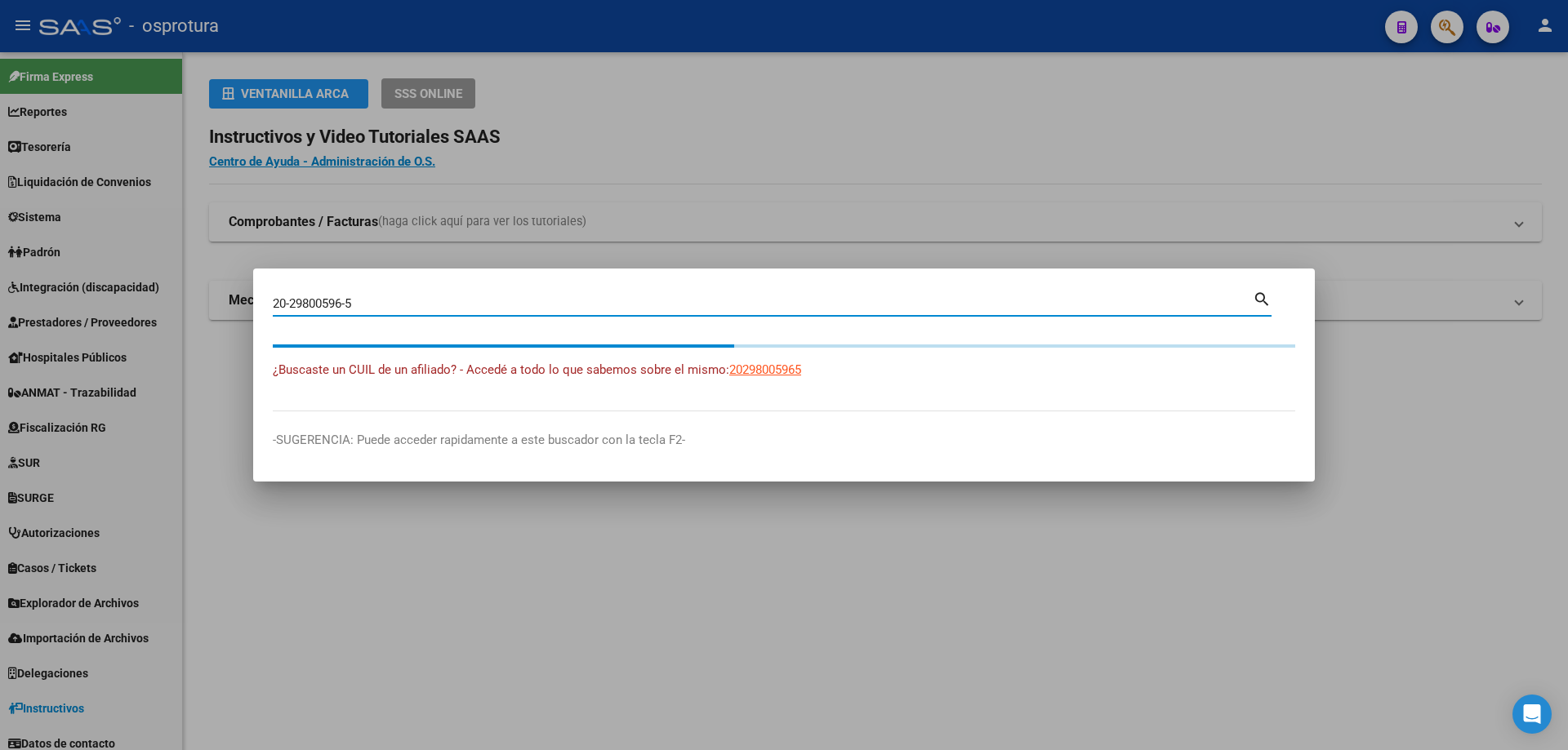
type input "20298005965"
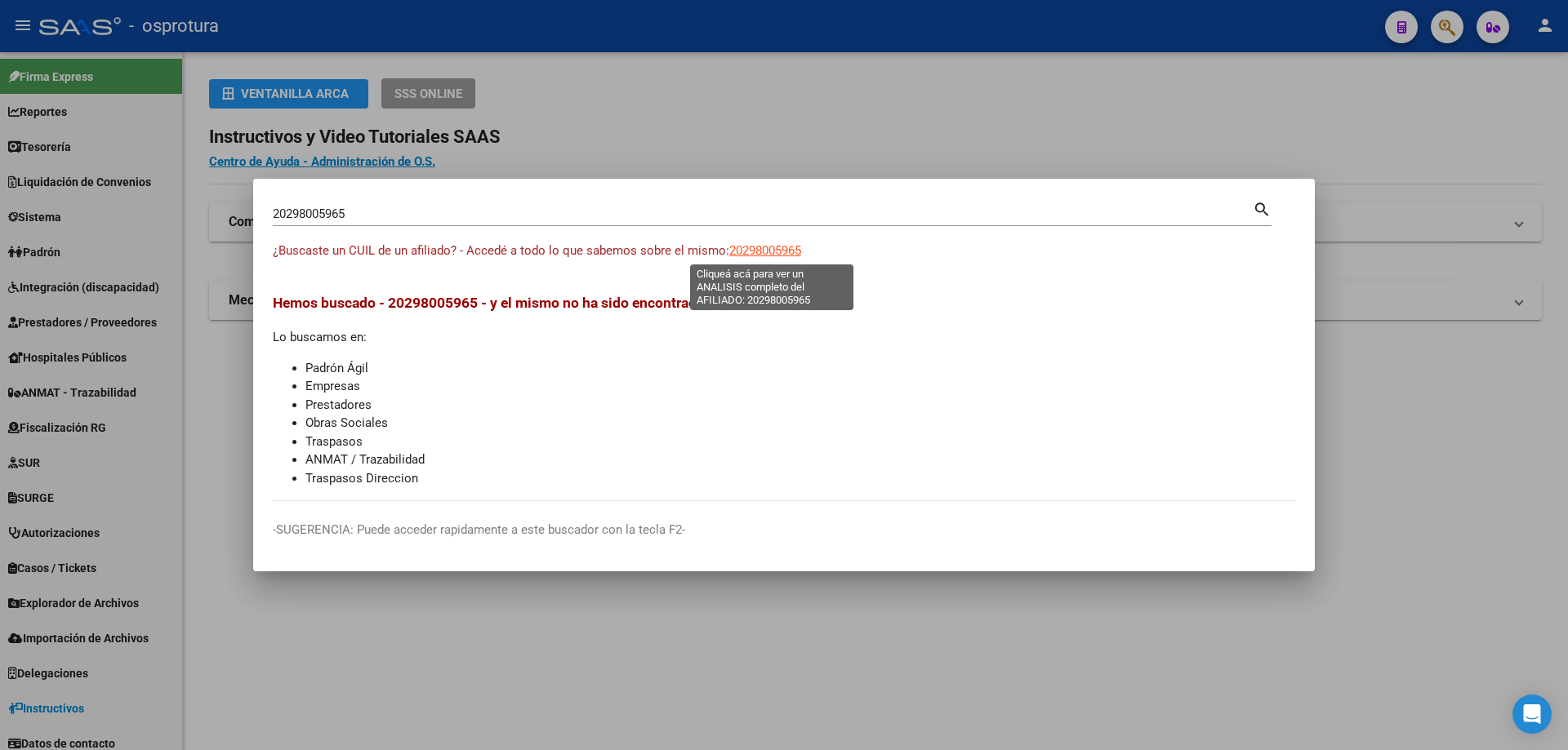
click at [773, 248] on span "20298005965" at bounding box center [765, 250] width 72 height 15
type textarea "20298005965"
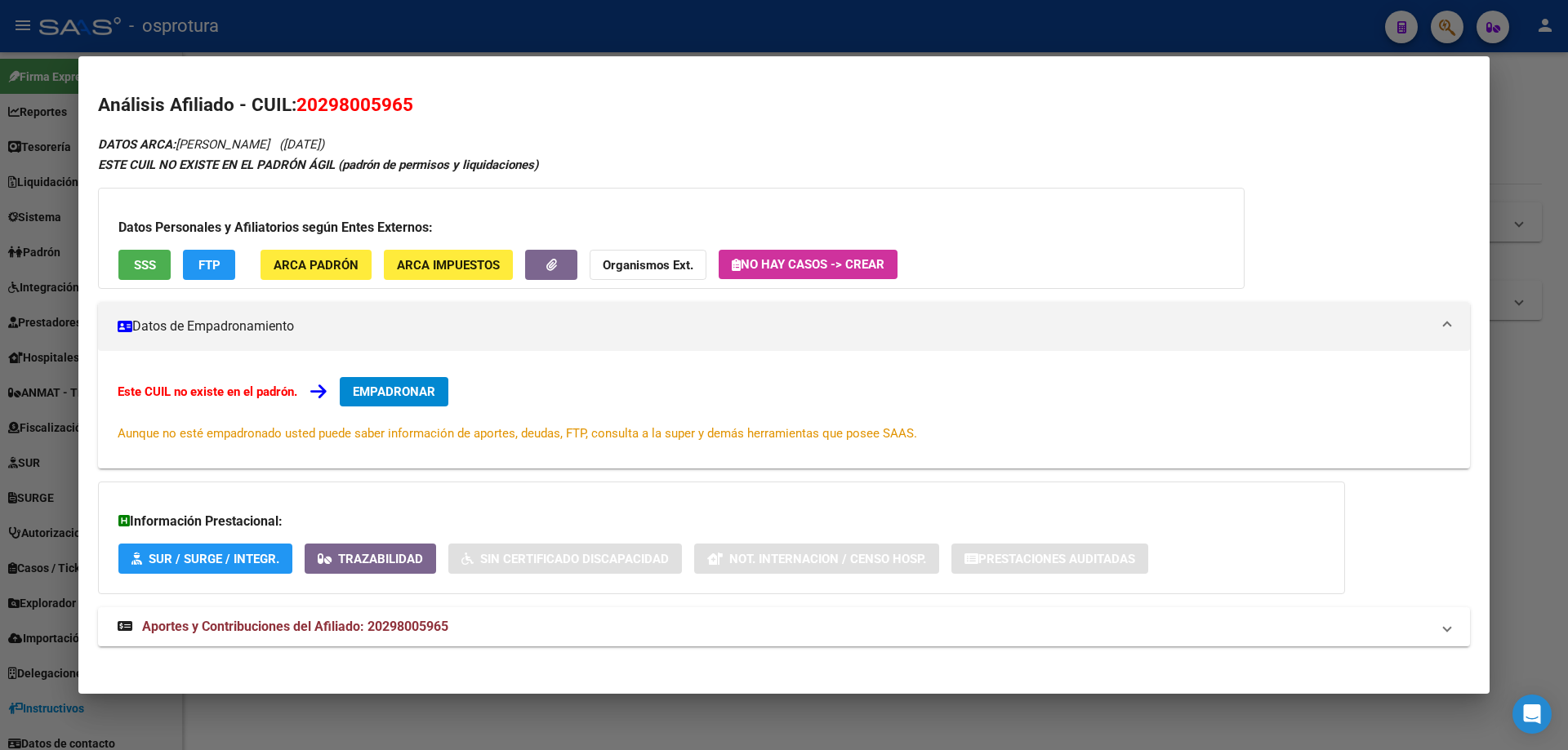
click at [140, 264] on span "SSS" at bounding box center [145, 265] width 22 height 15
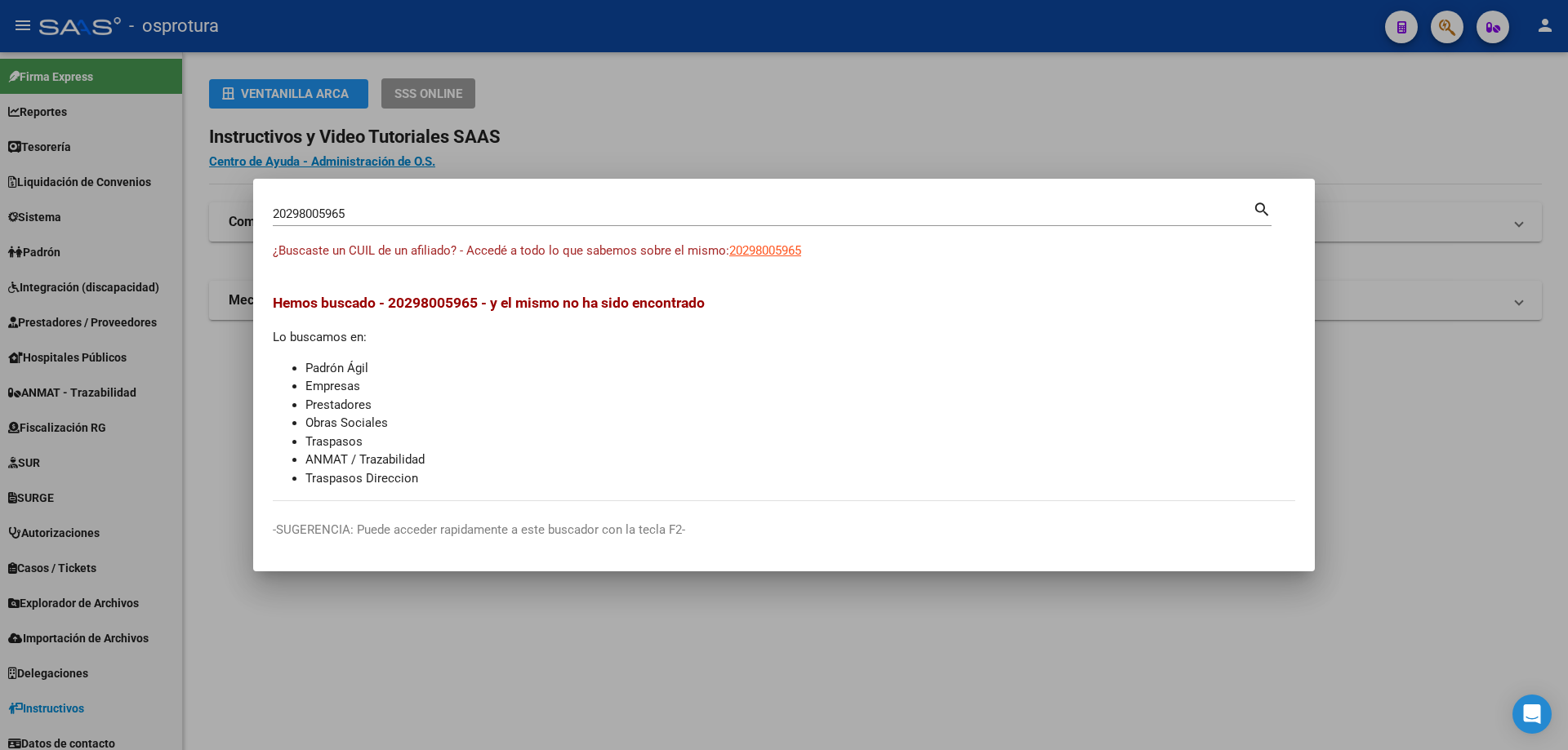
click at [436, 221] on input "20298005965" at bounding box center [763, 213] width 980 height 15
paste input "-29823569-3"
type input "20298235693"
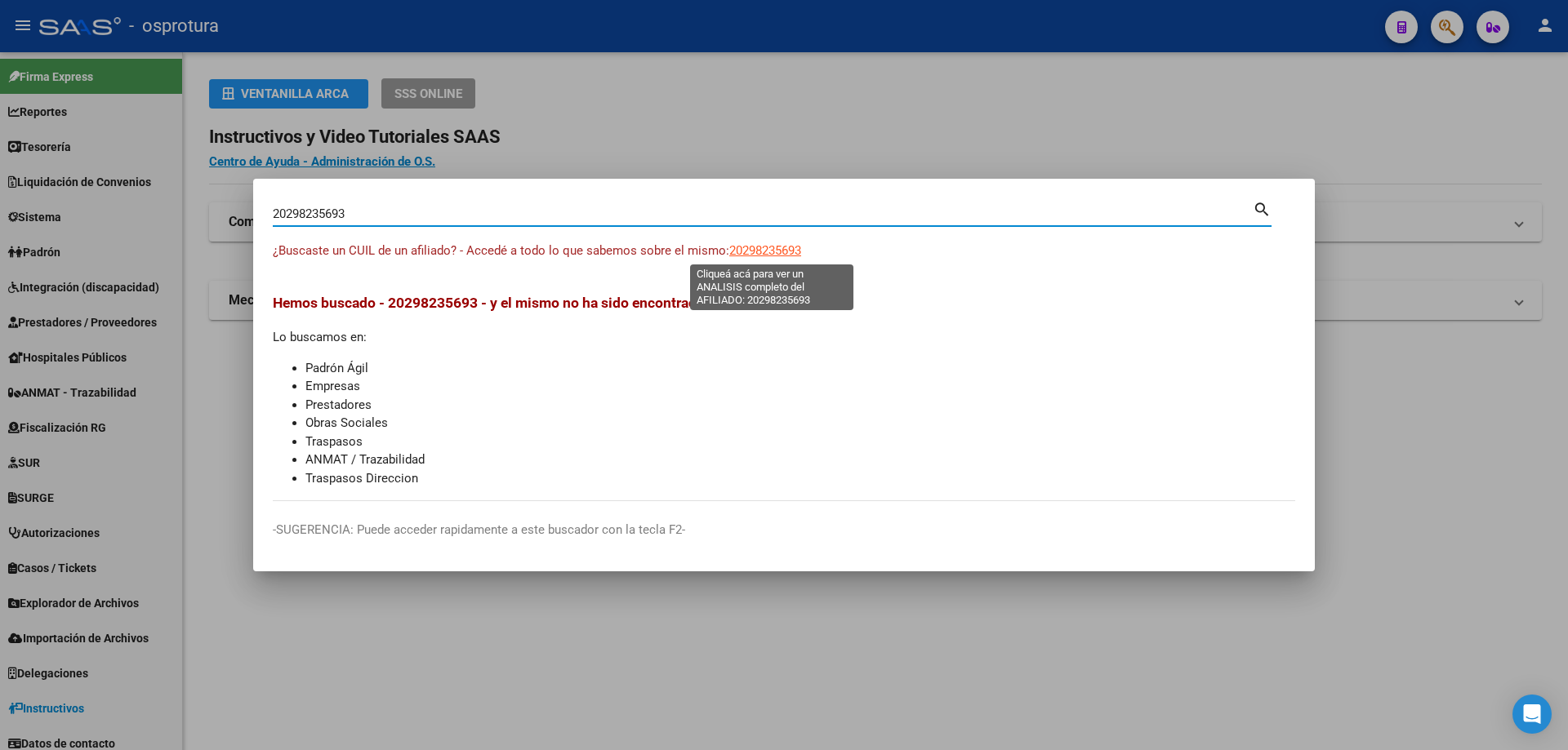
click at [752, 257] on span "20298235693" at bounding box center [765, 250] width 72 height 15
type textarea "20298235693"
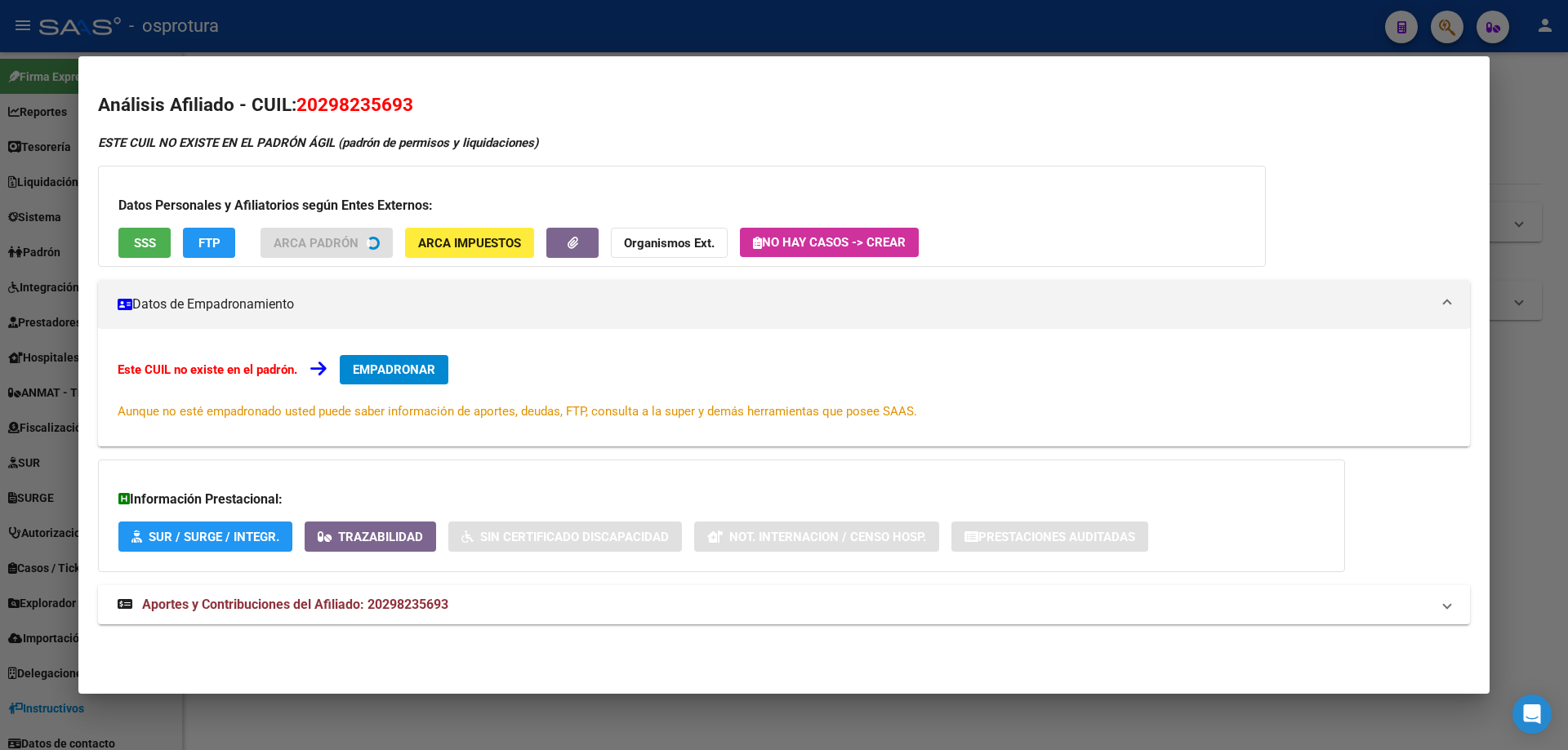
click at [153, 253] on button "SSS" at bounding box center [145, 243] width 53 height 30
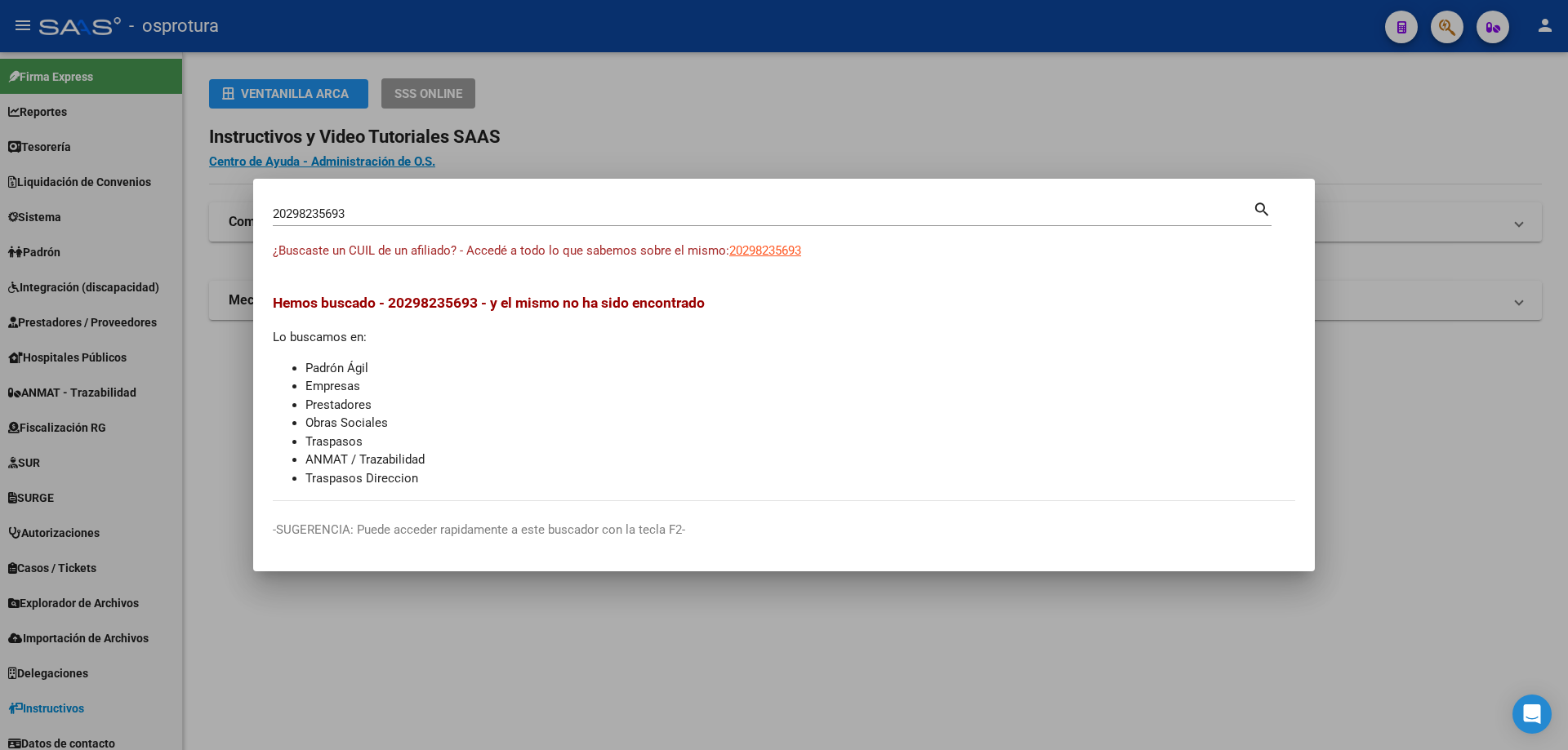
click at [418, 211] on input "20298235693" at bounding box center [763, 213] width 980 height 15
paste input "-29862882-2"
type input "20298628822"
click at [763, 255] on span "20298628822" at bounding box center [765, 250] width 72 height 15
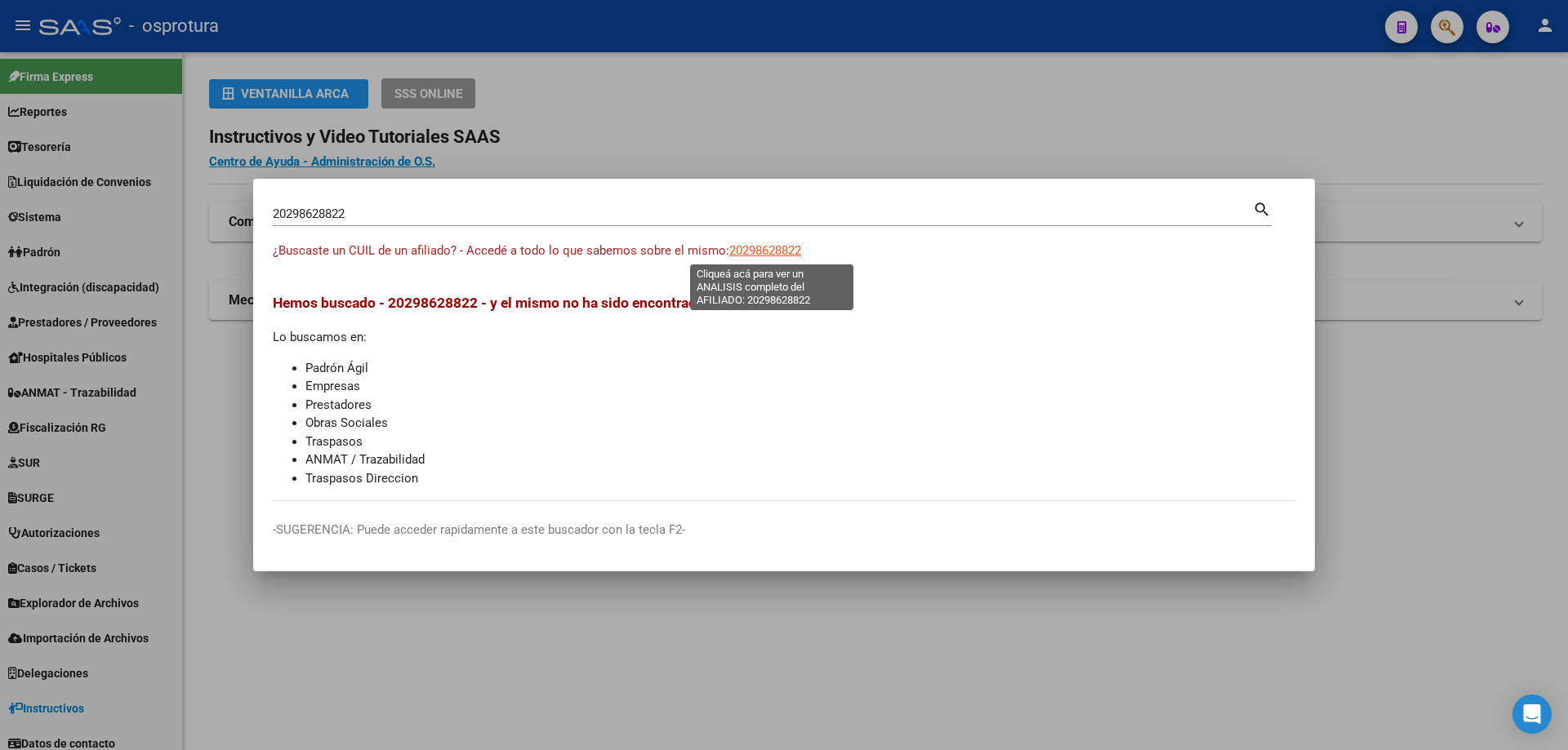
type textarea "20298628822"
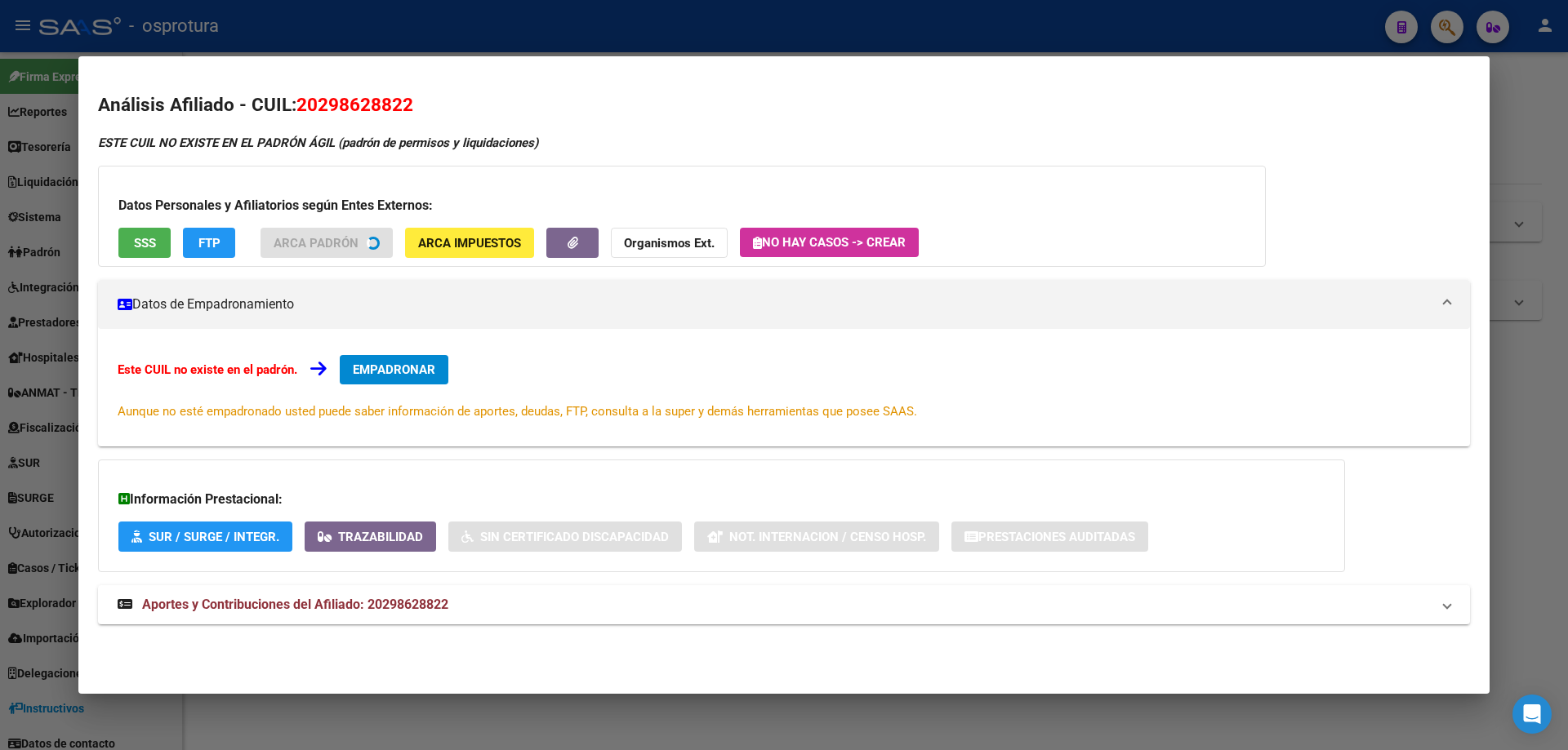
click at [141, 246] on span "SSS" at bounding box center [145, 243] width 22 height 15
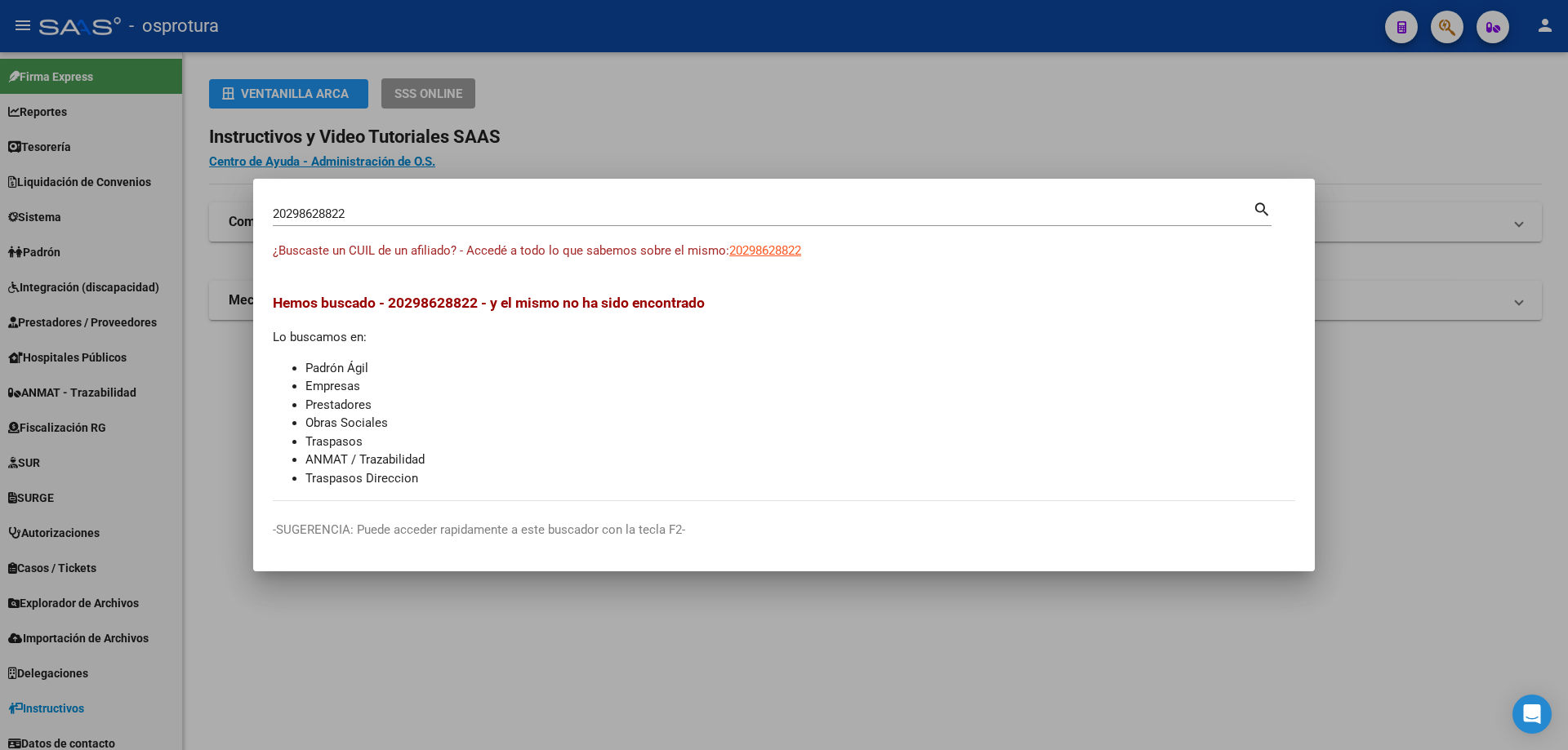
click at [391, 218] on input "20298628822" at bounding box center [763, 213] width 980 height 15
paste input "-29897642-1"
type input "20298976421"
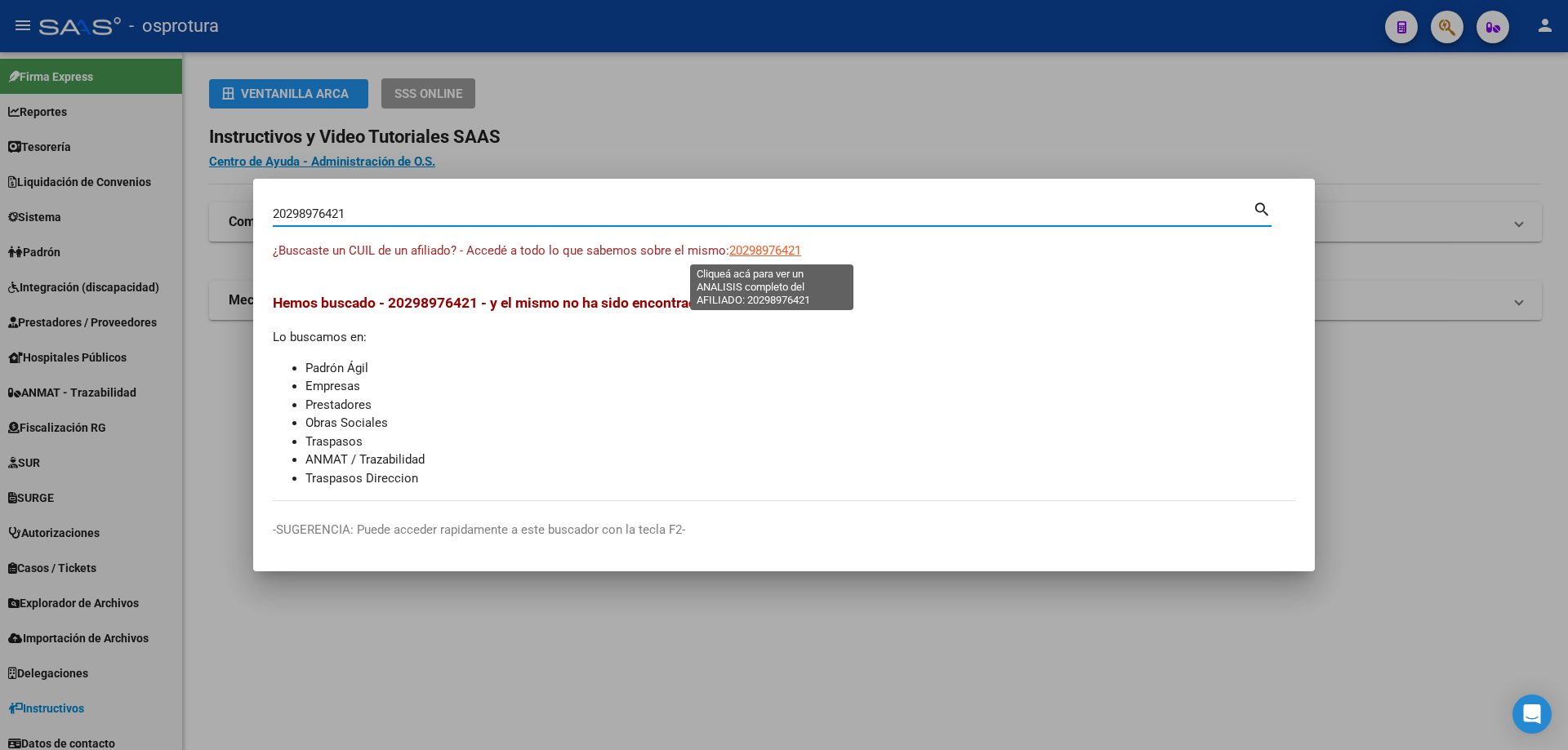
click at [774, 245] on span "20298976421" at bounding box center [765, 250] width 72 height 15
type textarea "20298976421"
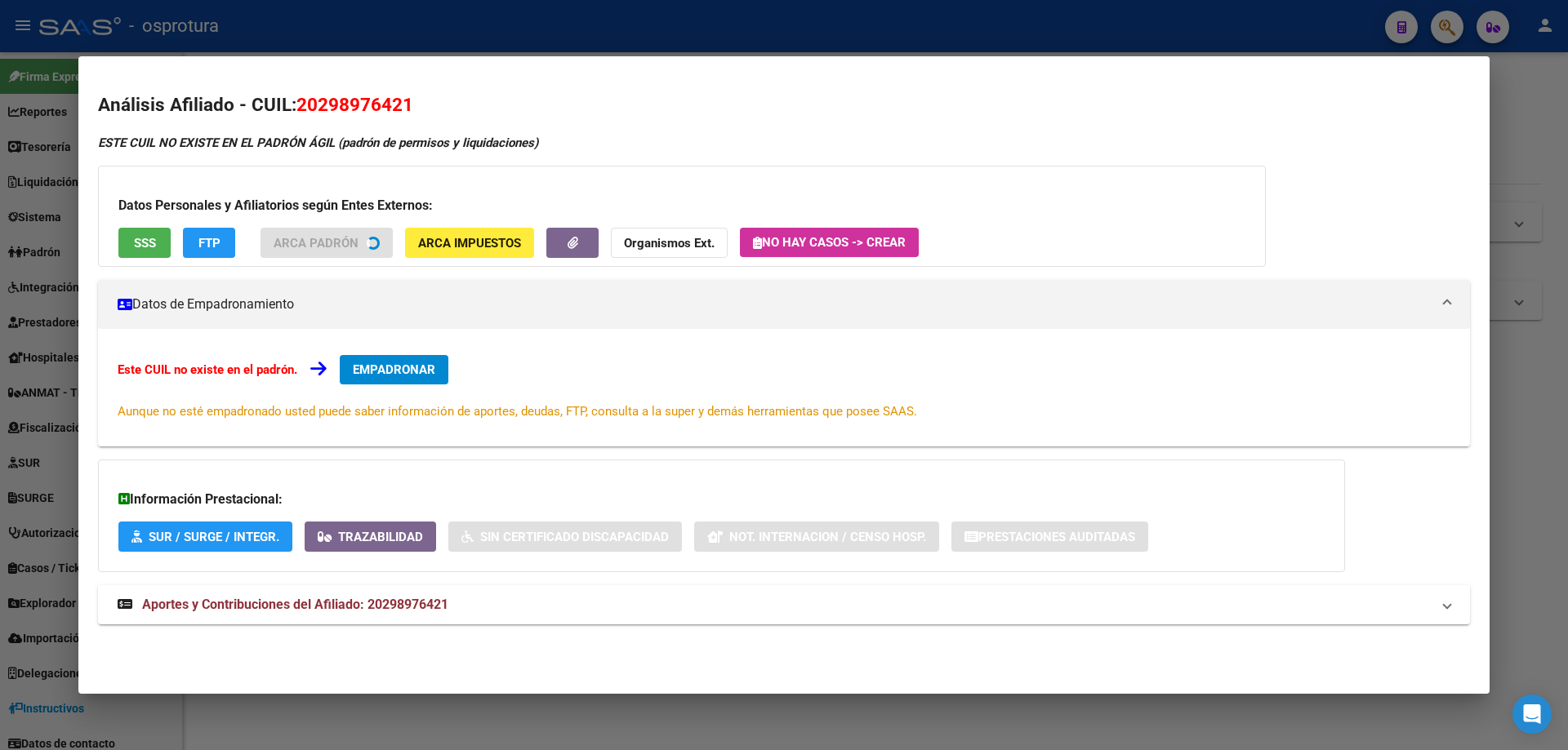
click at [132, 250] on button "SSS" at bounding box center [145, 243] width 53 height 30
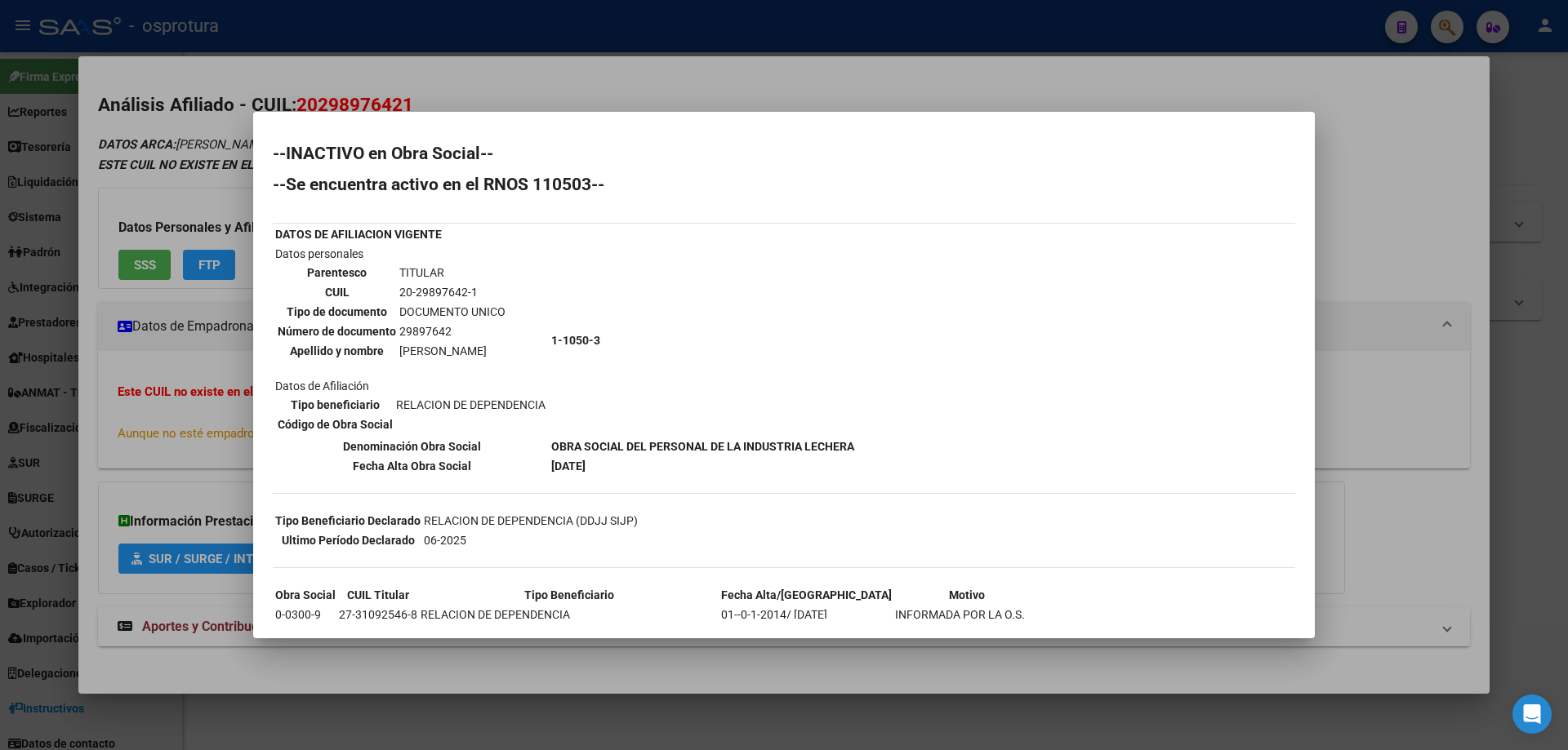
scroll to position [99, 0]
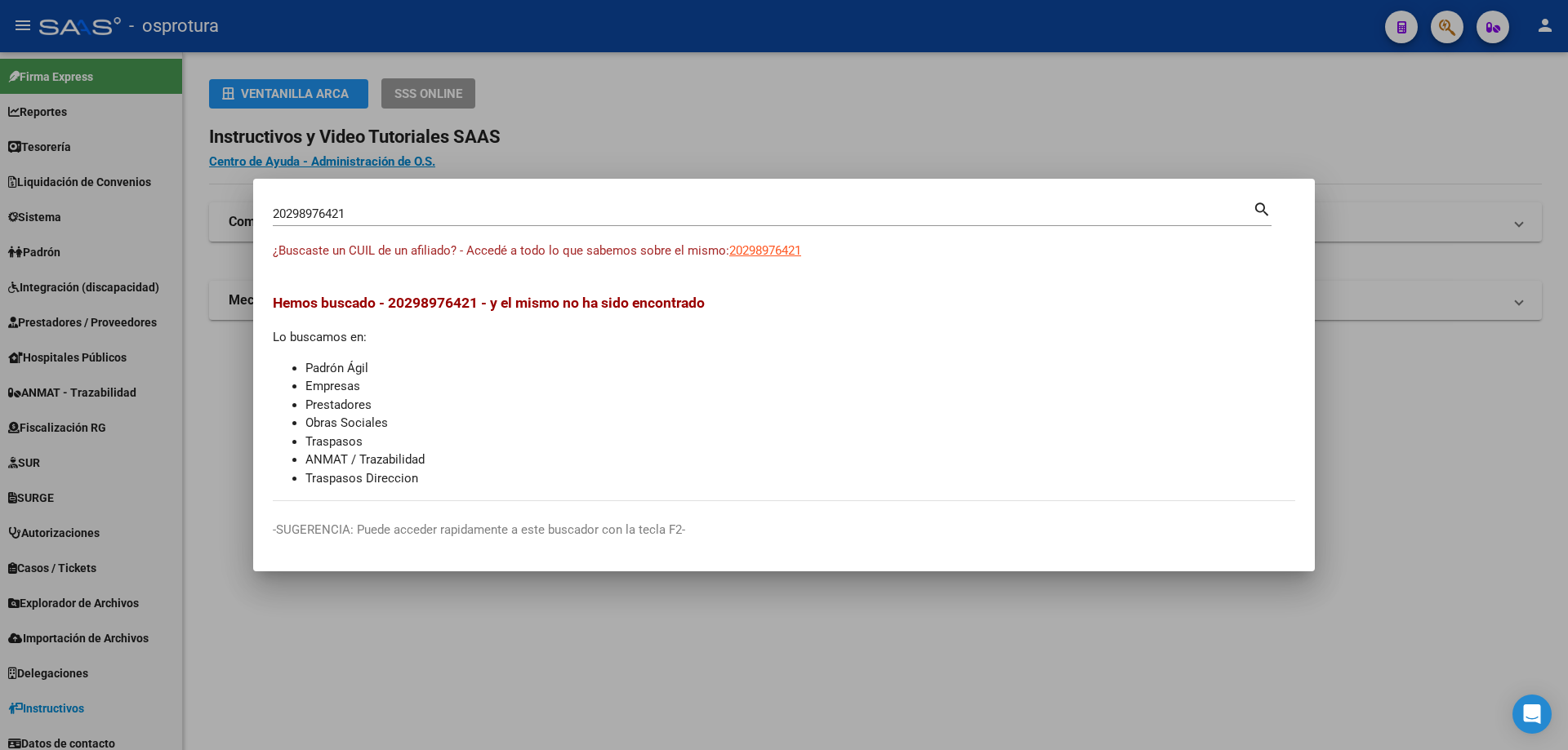
click at [367, 211] on input "20298976421" at bounding box center [763, 213] width 980 height 15
paste input "-29949869-8"
type input "20299498698"
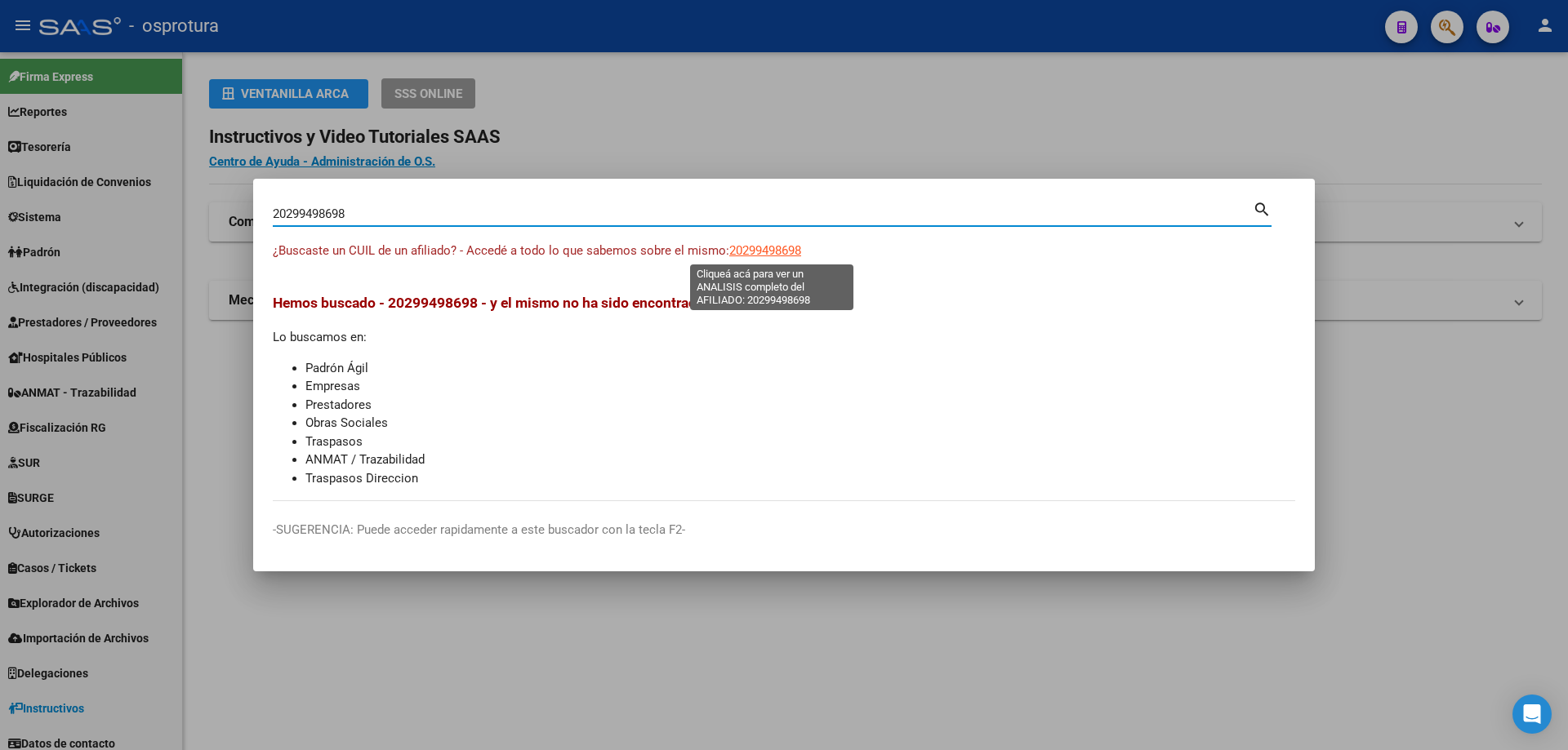
click at [784, 252] on span "20299498698" at bounding box center [765, 250] width 72 height 15
type textarea "20299498698"
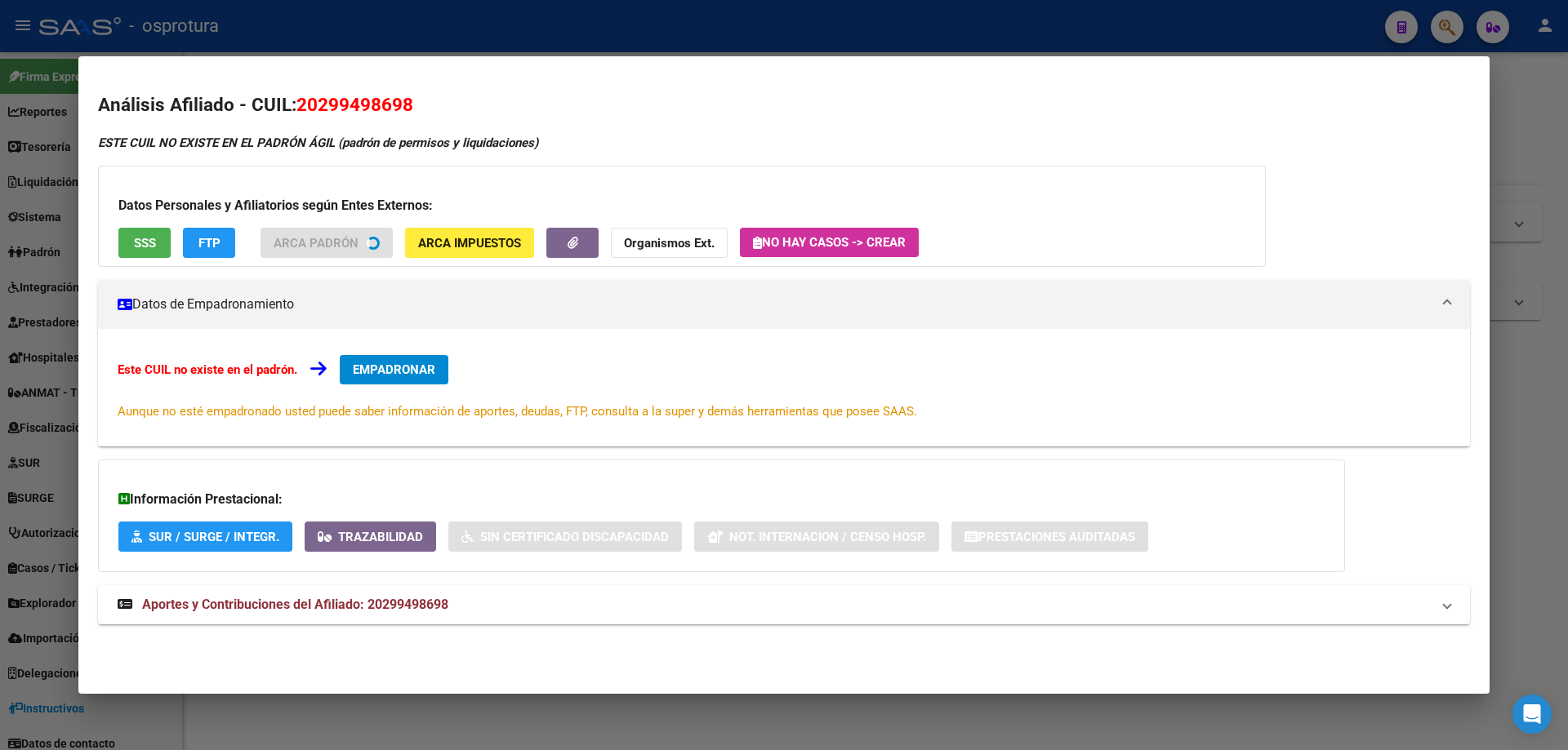
click at [147, 244] on span "SSS" at bounding box center [145, 243] width 22 height 15
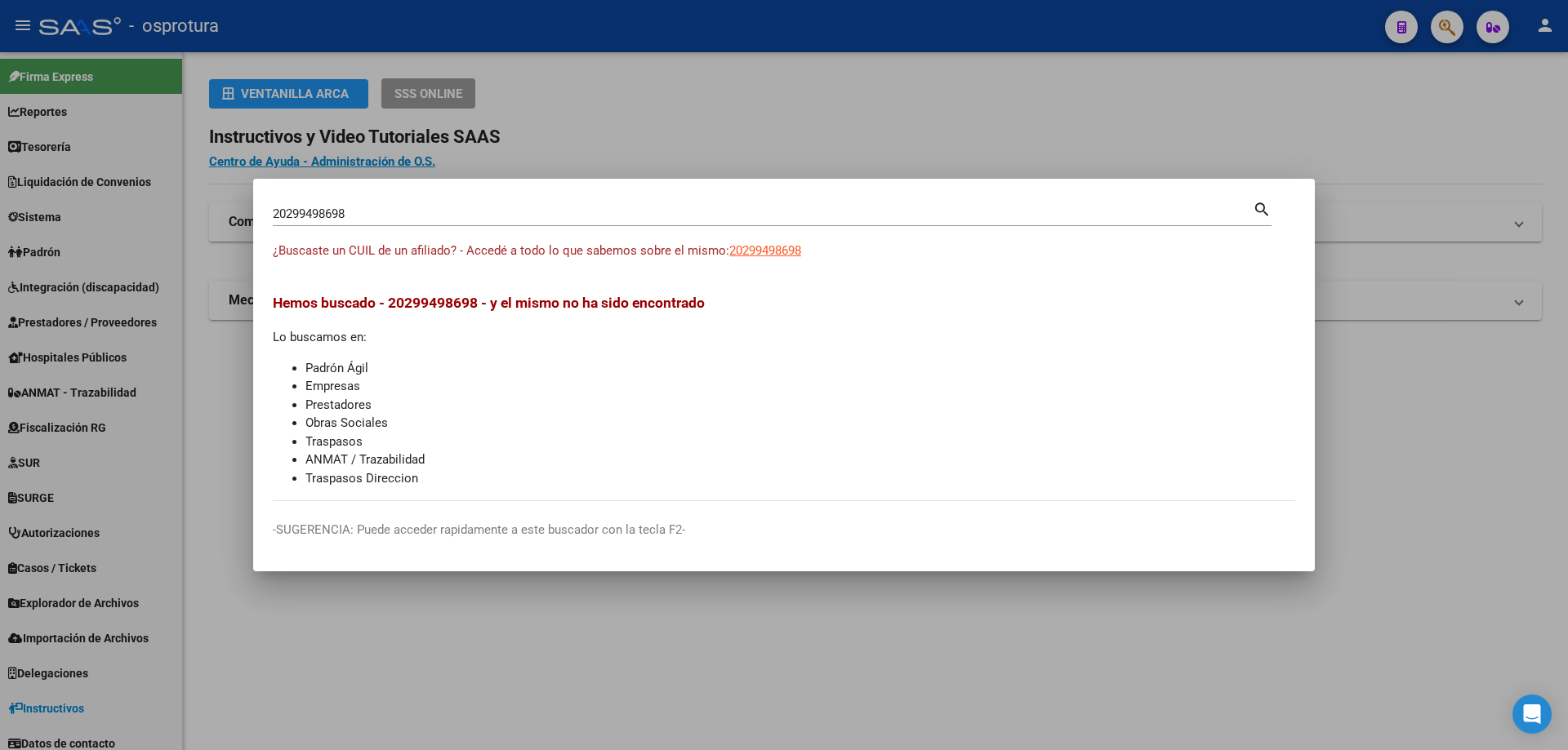
click at [397, 213] on input "20299498698" at bounding box center [763, 213] width 980 height 15
paste input "-29972868-5"
type input "20299728685"
click at [758, 252] on span "20299728685" at bounding box center [765, 250] width 72 height 15
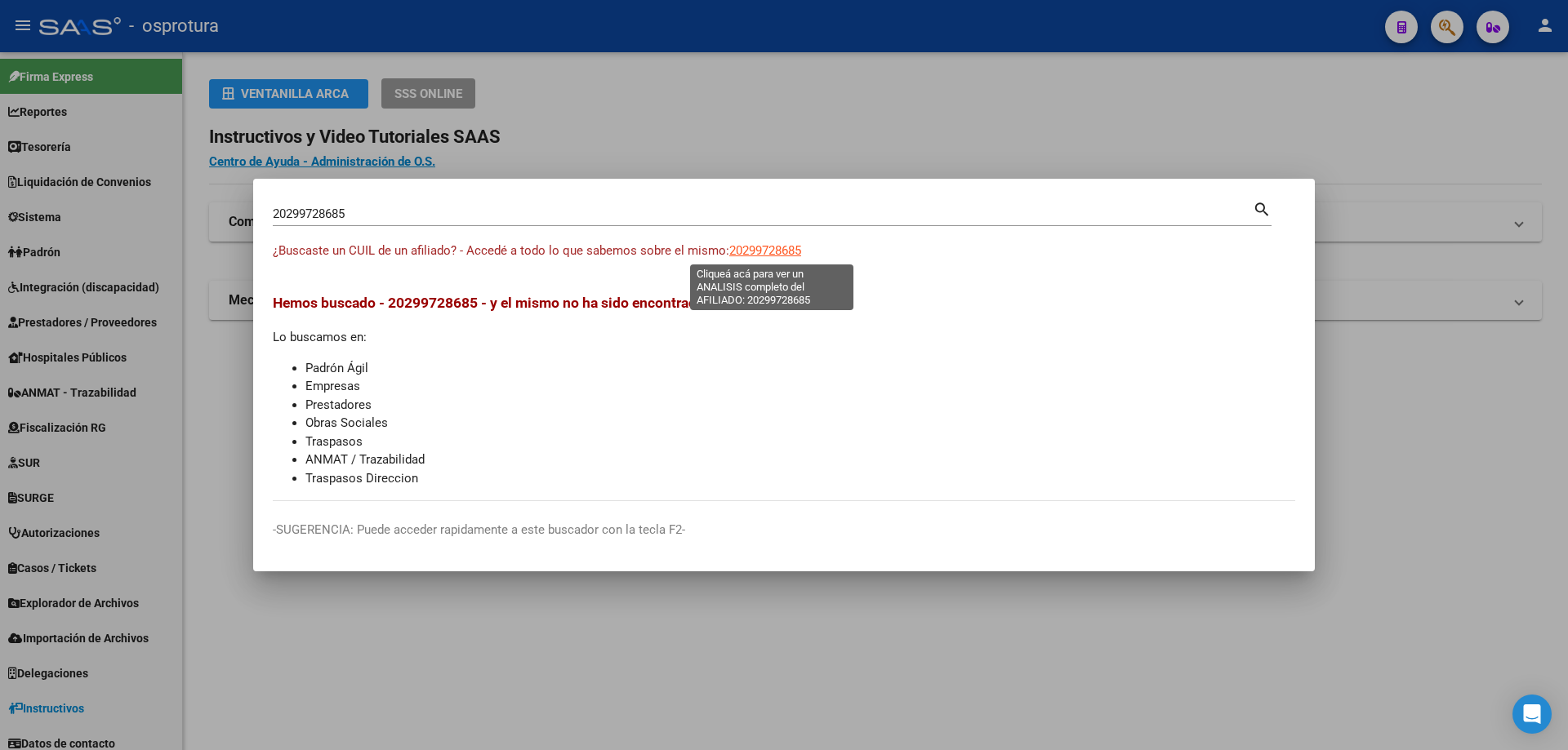
type textarea "20299728685"
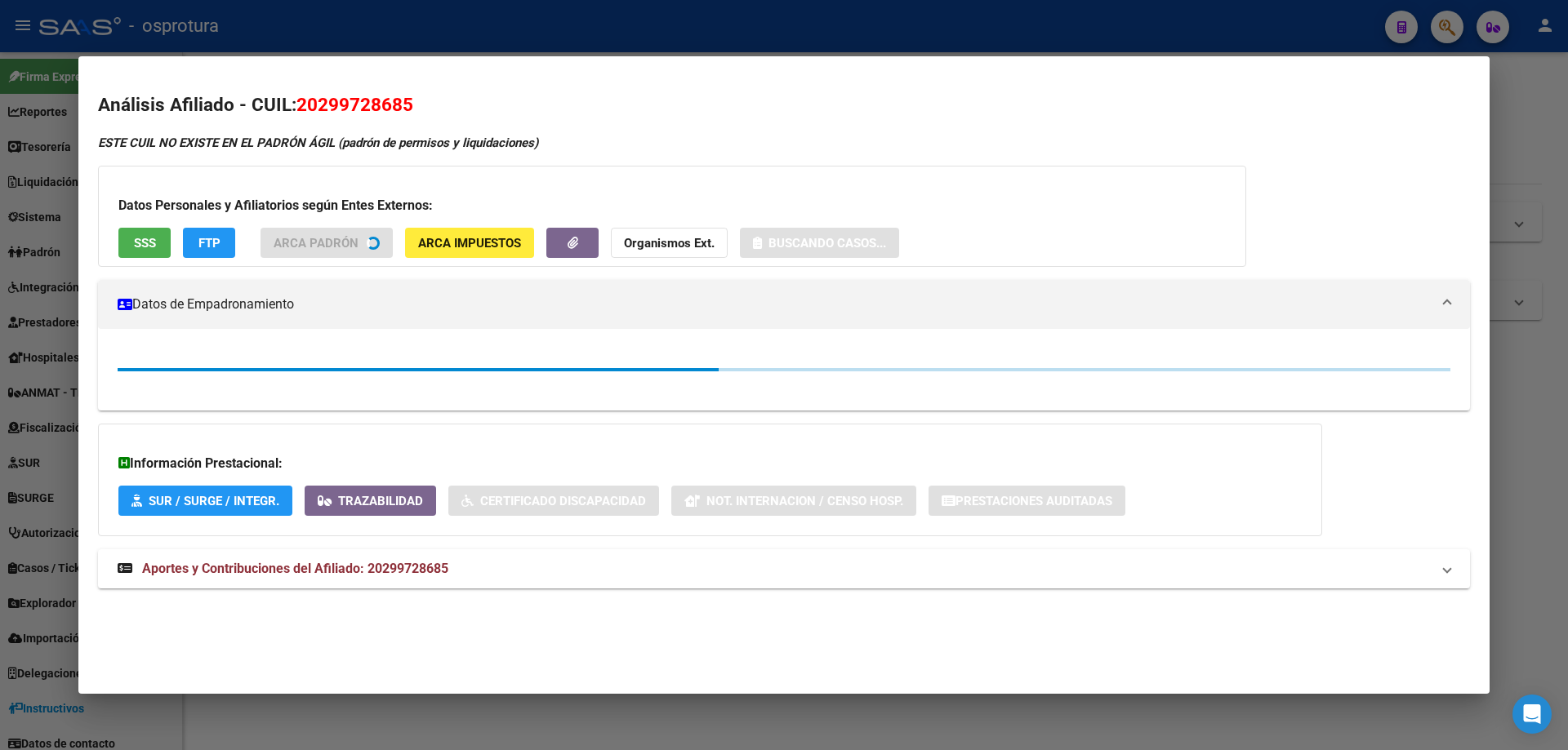
click at [153, 244] on span "SSS" at bounding box center [145, 243] width 22 height 15
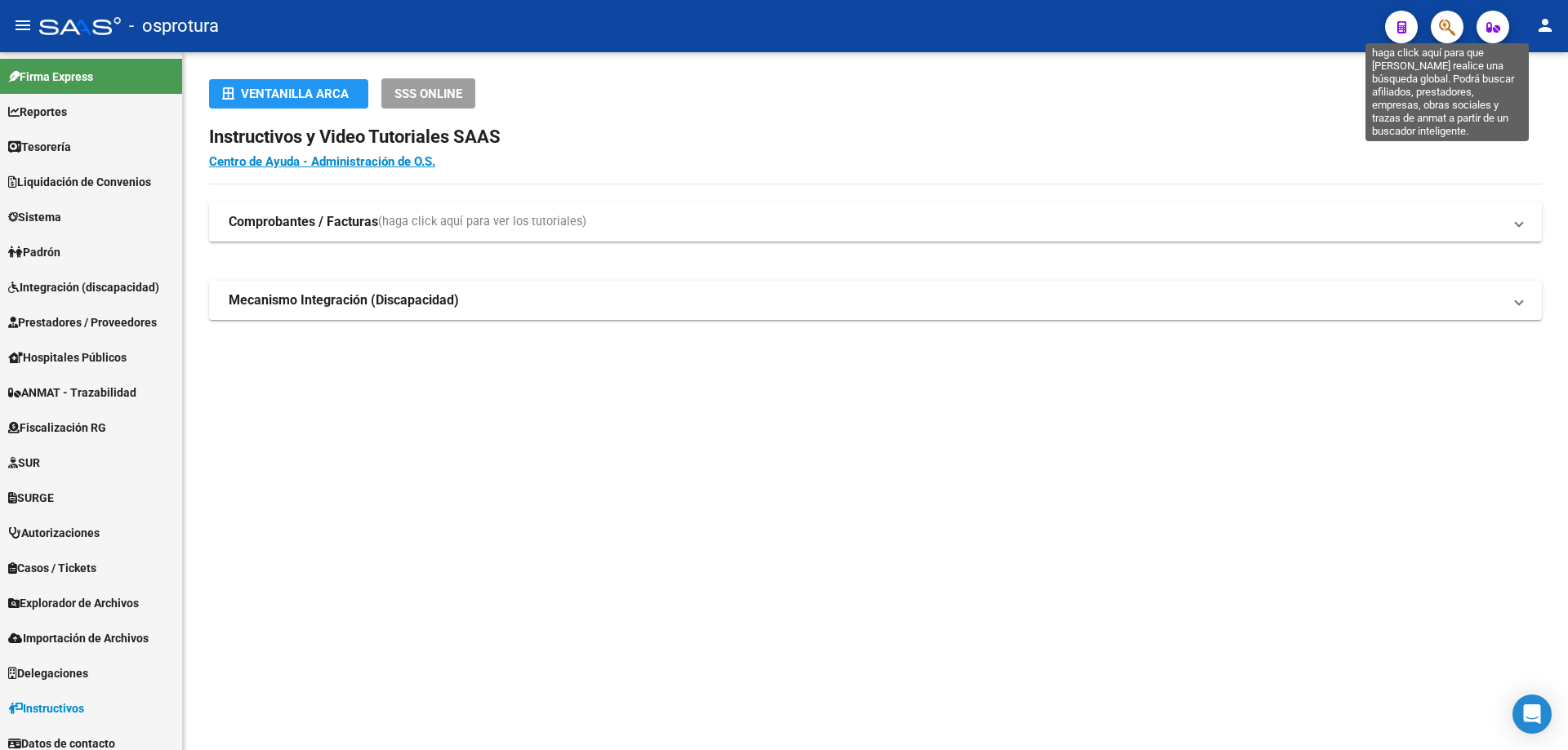
click at [1450, 25] on icon "button" at bounding box center [1447, 26] width 17 height 18
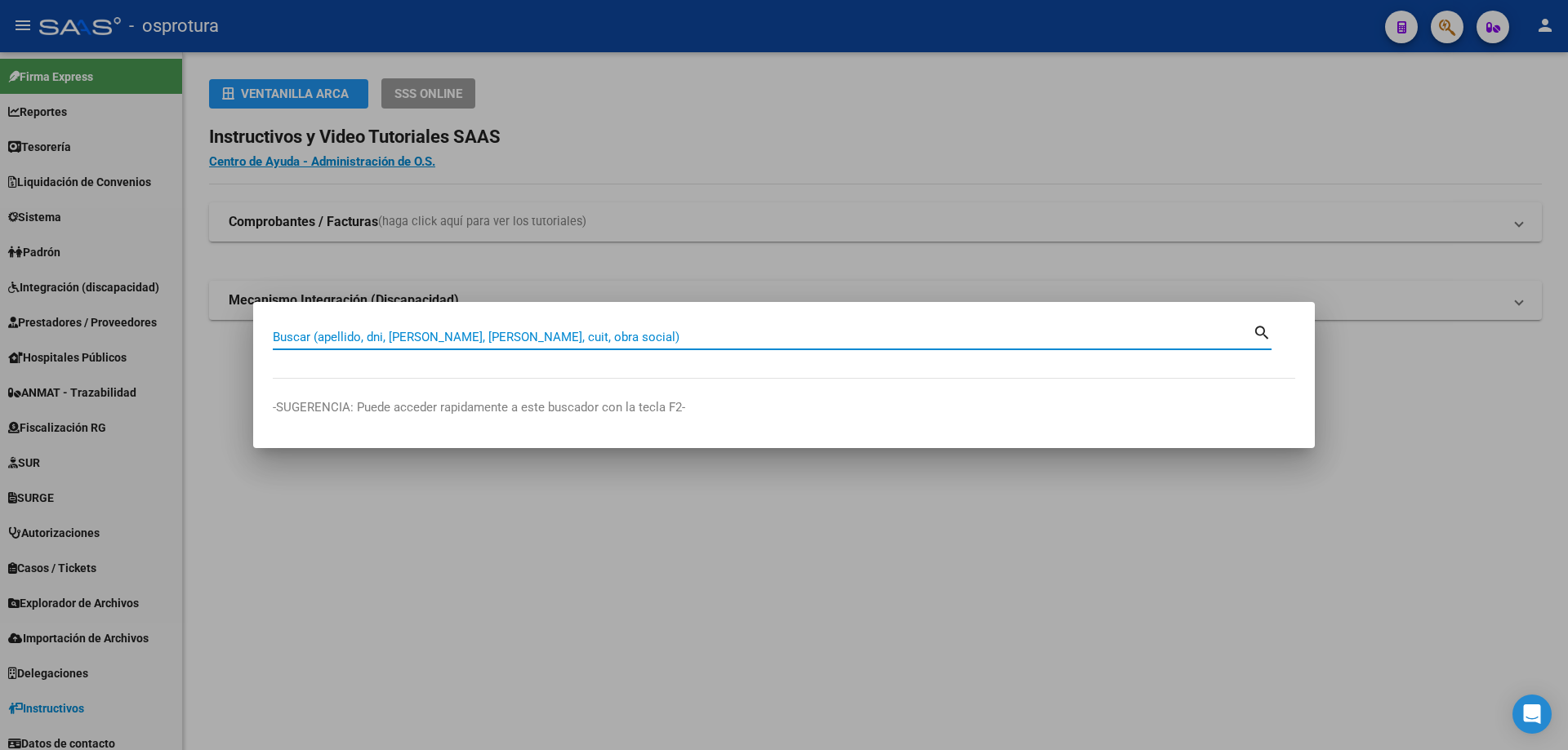
click at [609, 340] on input "Buscar (apellido, dni, [PERSON_NAME], [PERSON_NAME], cuit, obra social)" at bounding box center [763, 337] width 980 height 15
paste input "20-30046967-2"
type input "20300469672"
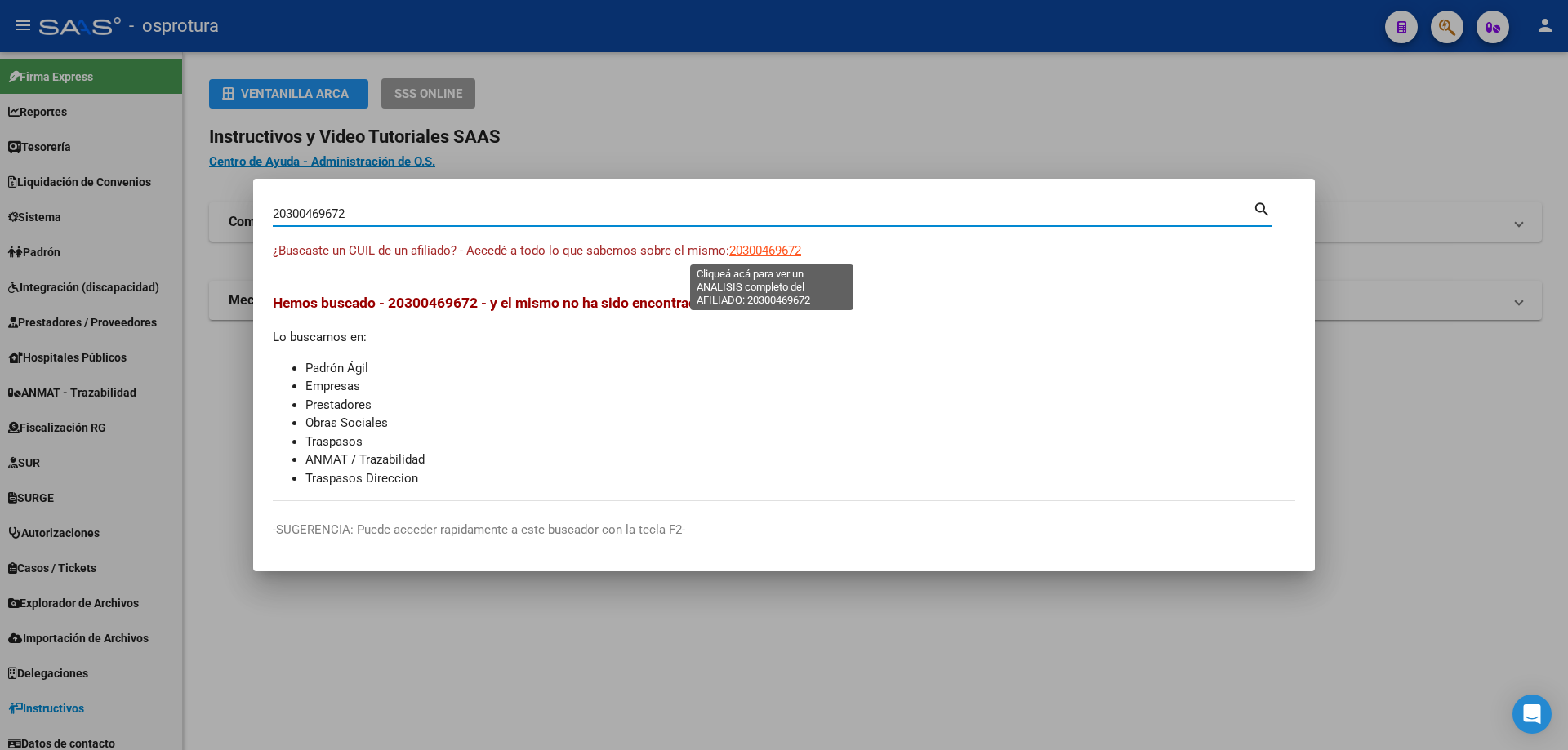
click at [777, 249] on span "20300469672" at bounding box center [765, 250] width 72 height 15
type textarea "20300469672"
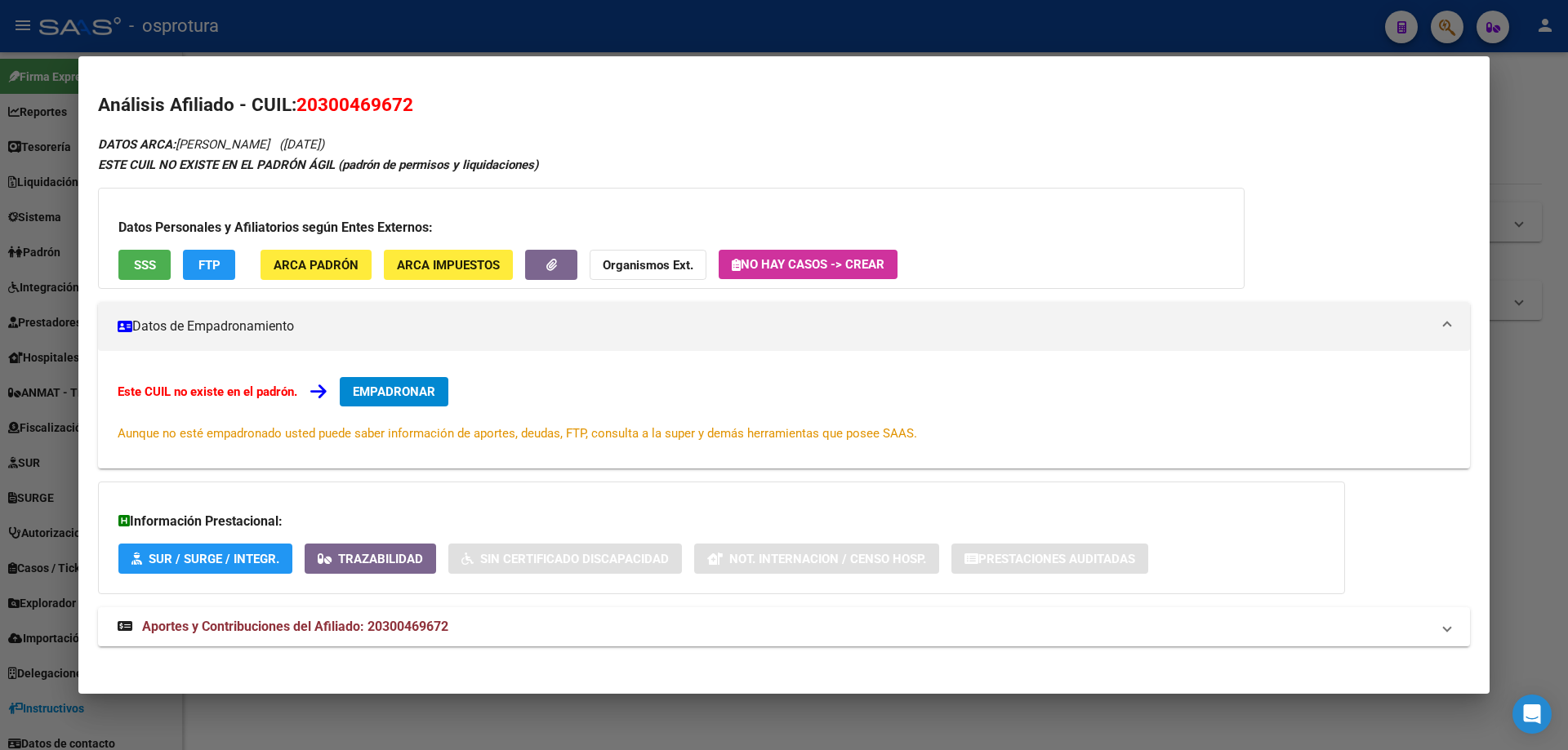
click at [133, 269] on button "SSS" at bounding box center [145, 265] width 53 height 30
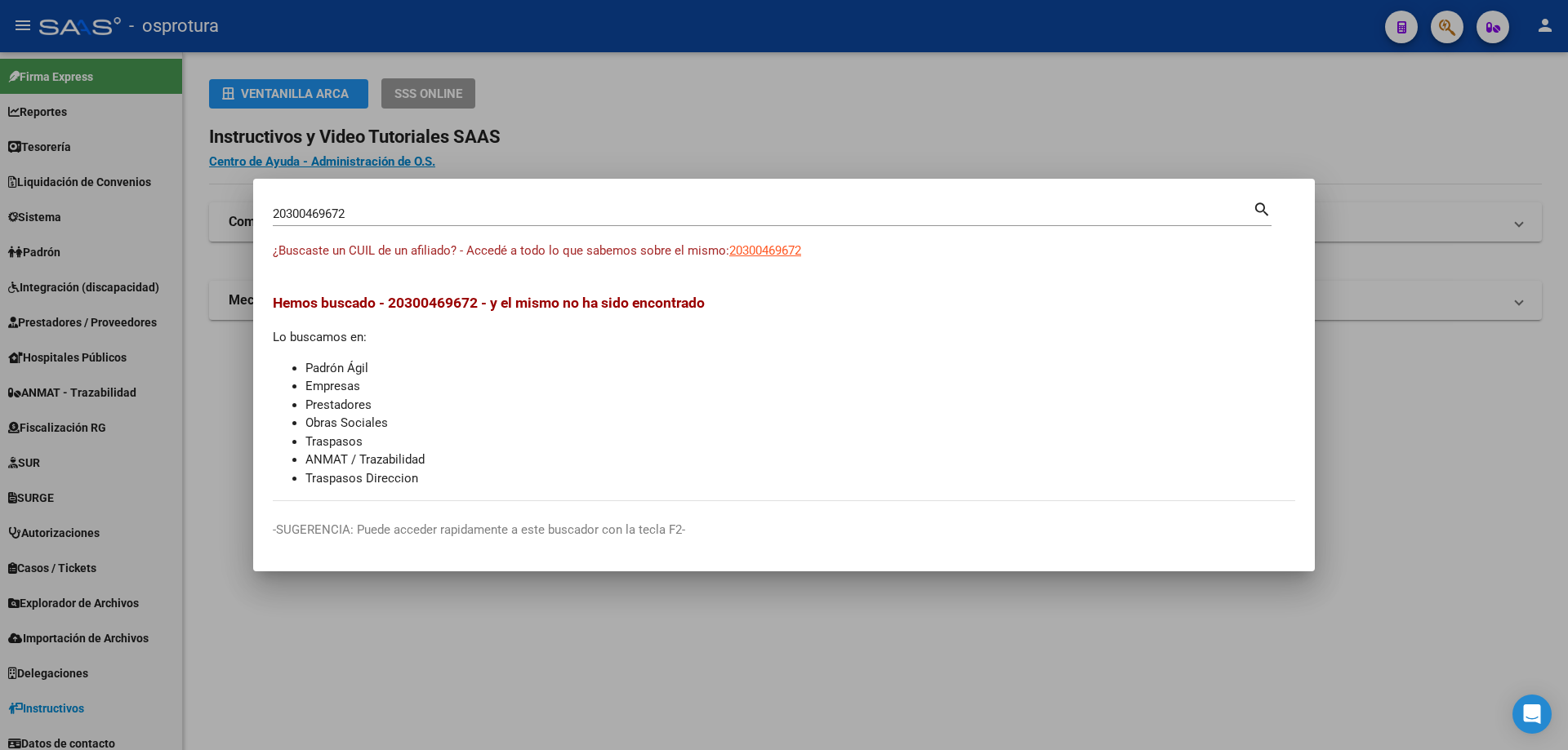
click at [356, 214] on input "20300469672" at bounding box center [763, 213] width 980 height 15
paste input "-30054460-7"
type input "20300544607"
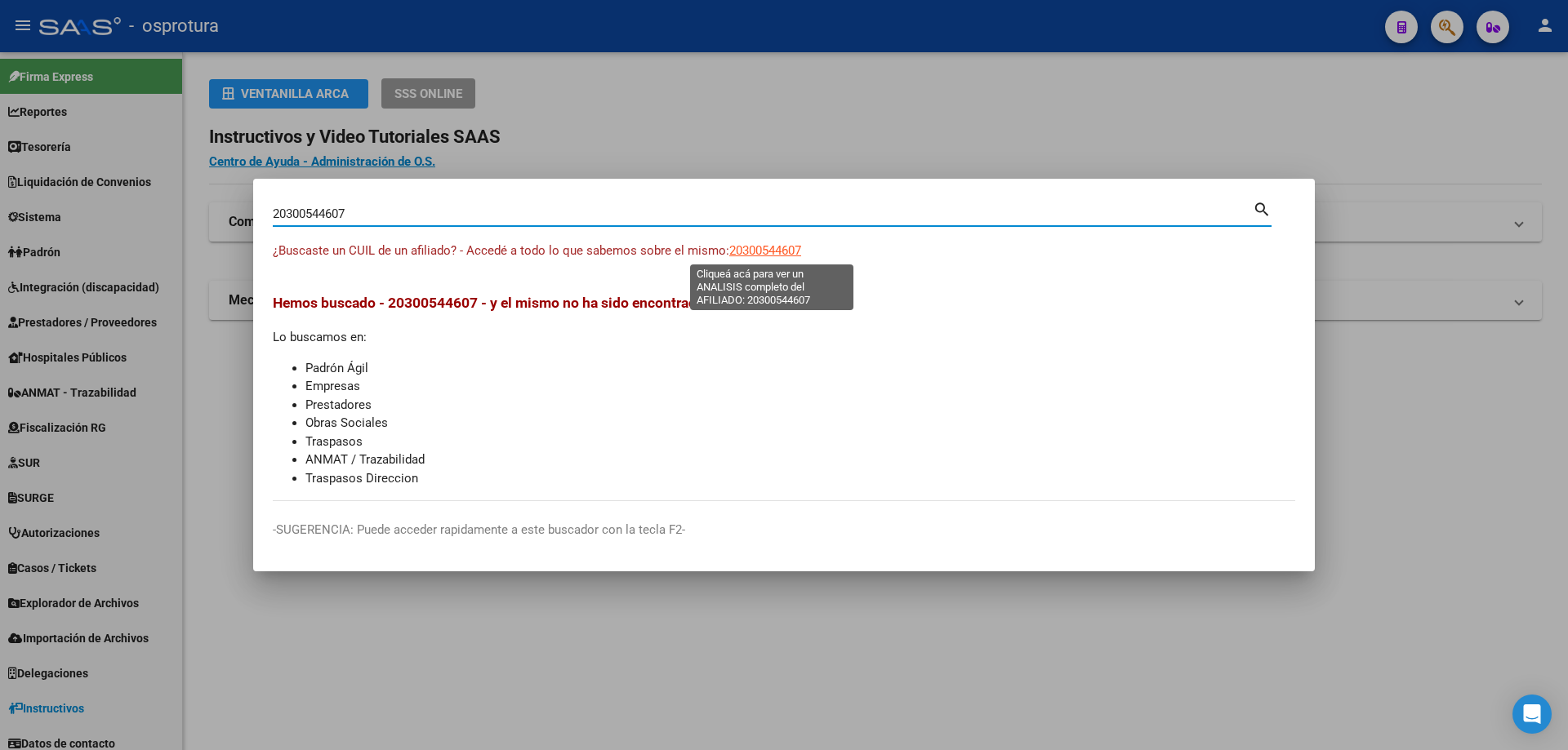
click at [783, 254] on span "20300544607" at bounding box center [765, 250] width 72 height 15
type textarea "20300544607"
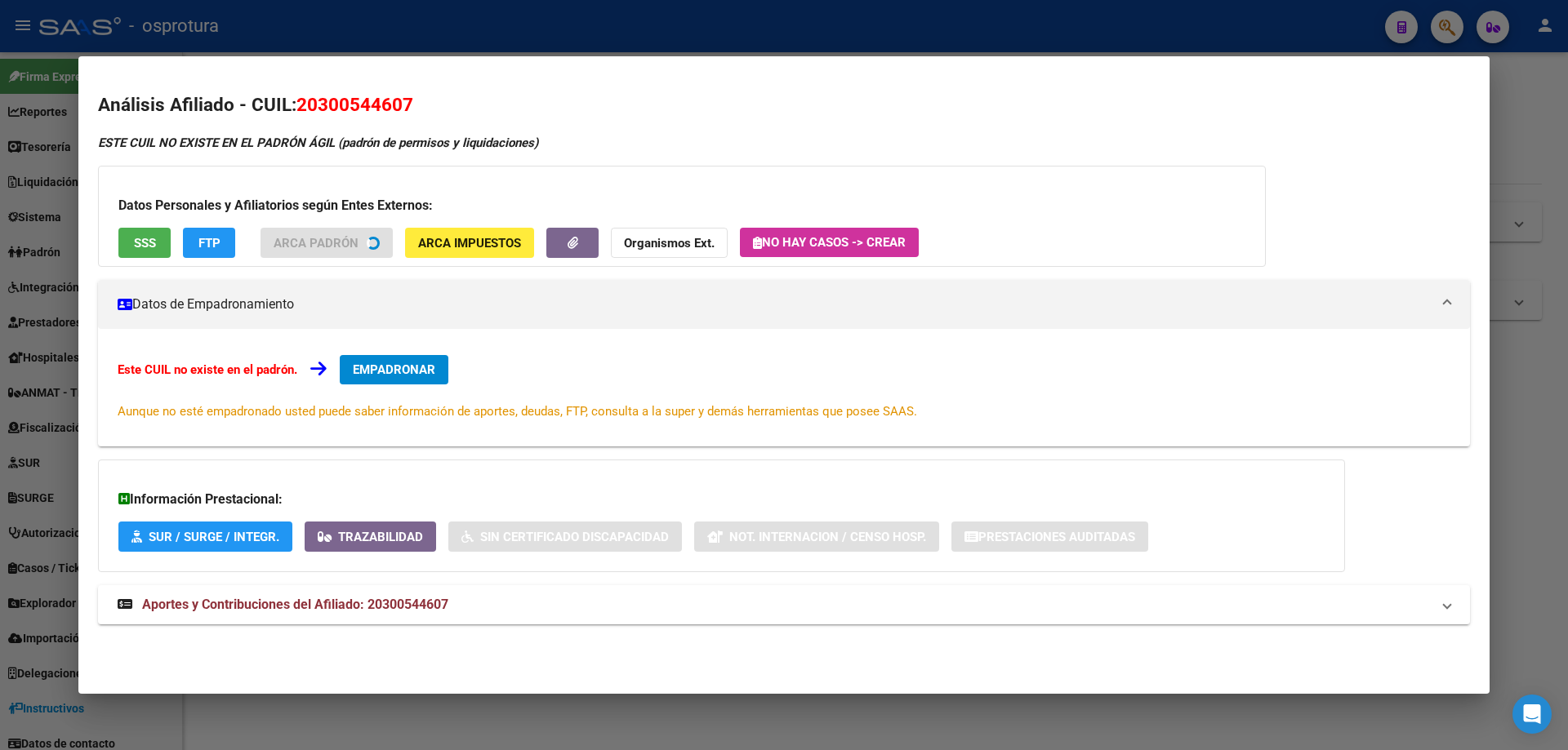
click at [151, 256] on button "SSS" at bounding box center [145, 243] width 53 height 30
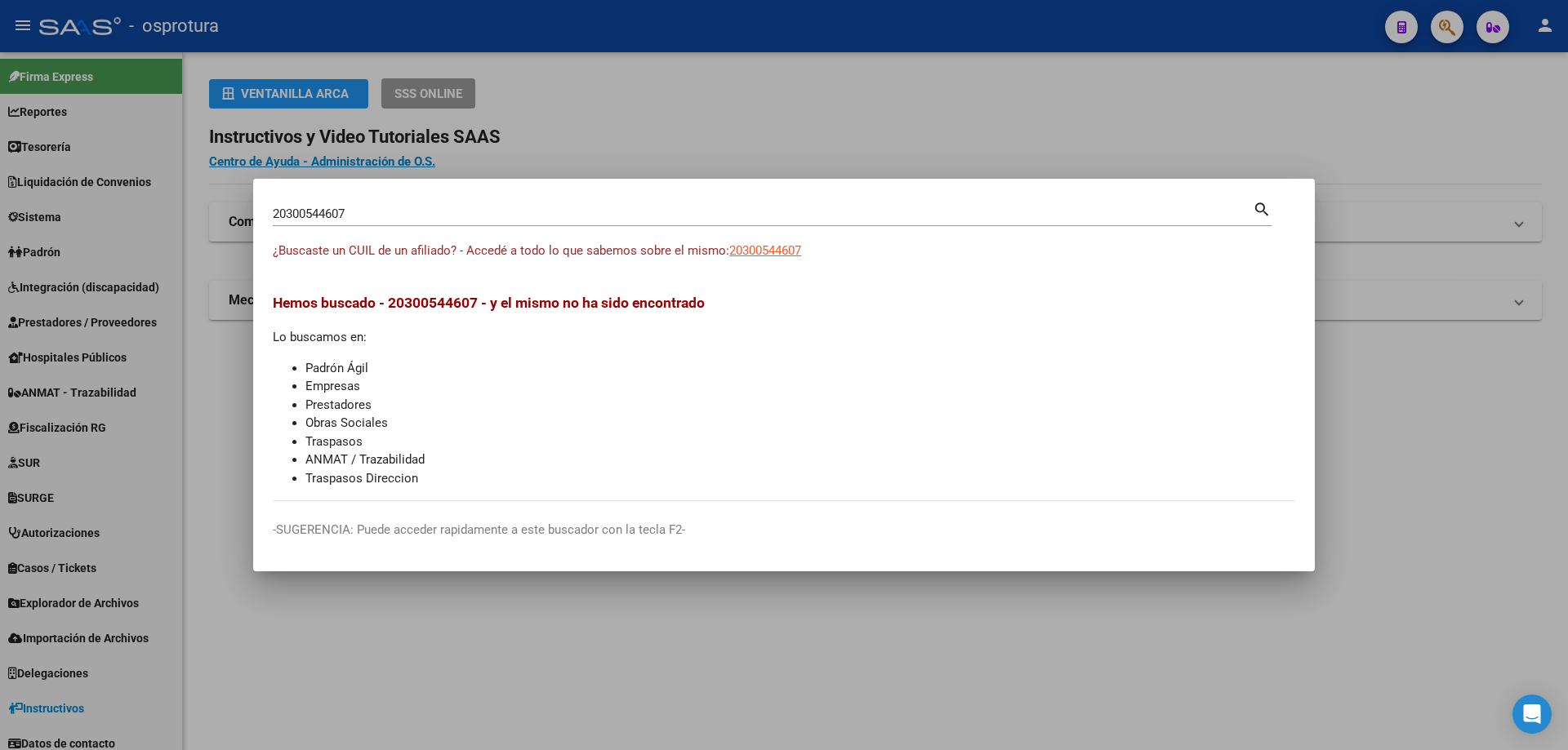
click at [441, 212] on input "20300544607" at bounding box center [763, 213] width 980 height 15
paste input "-30065248-5"
type input "20300652485"
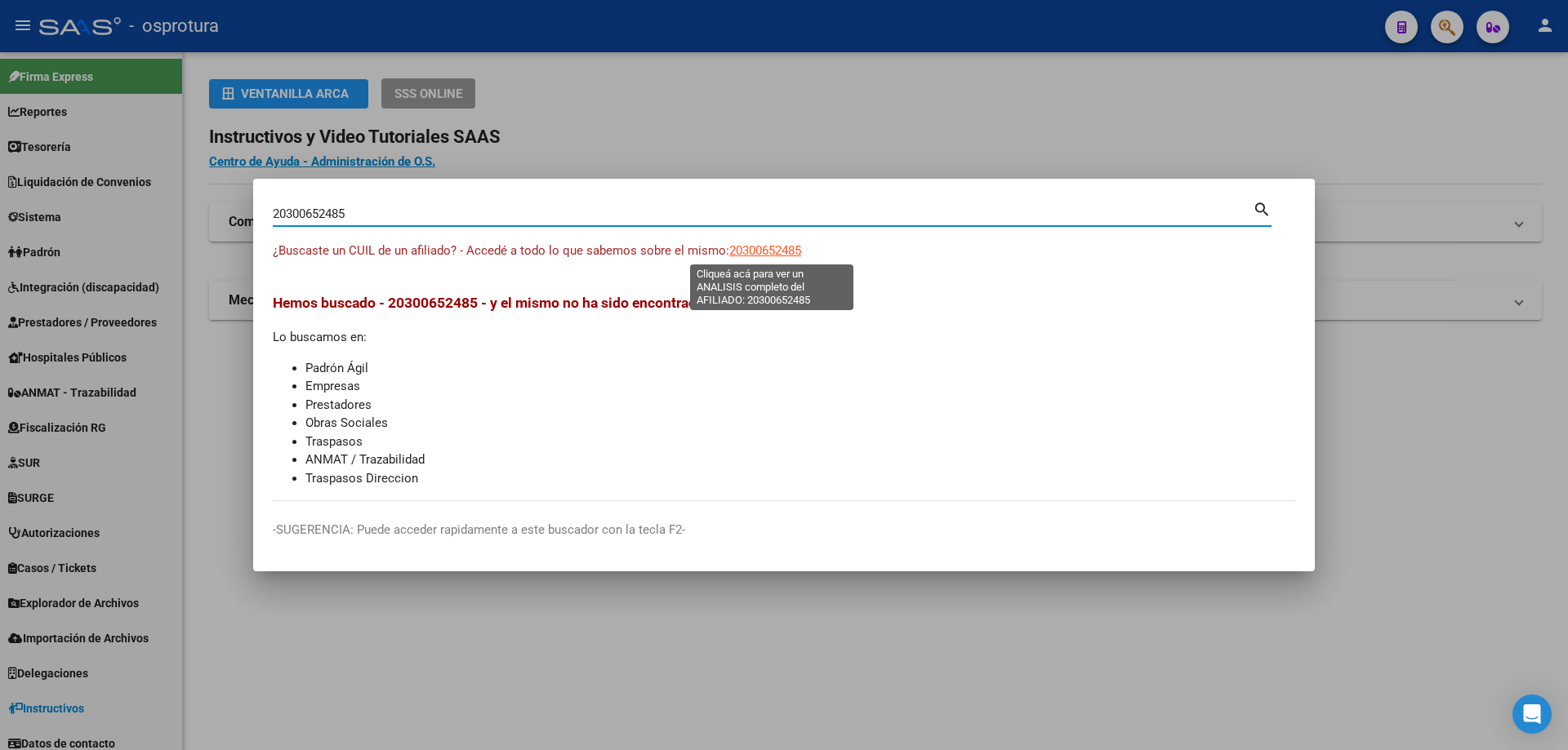
click at [763, 253] on span "20300652485" at bounding box center [765, 250] width 72 height 15
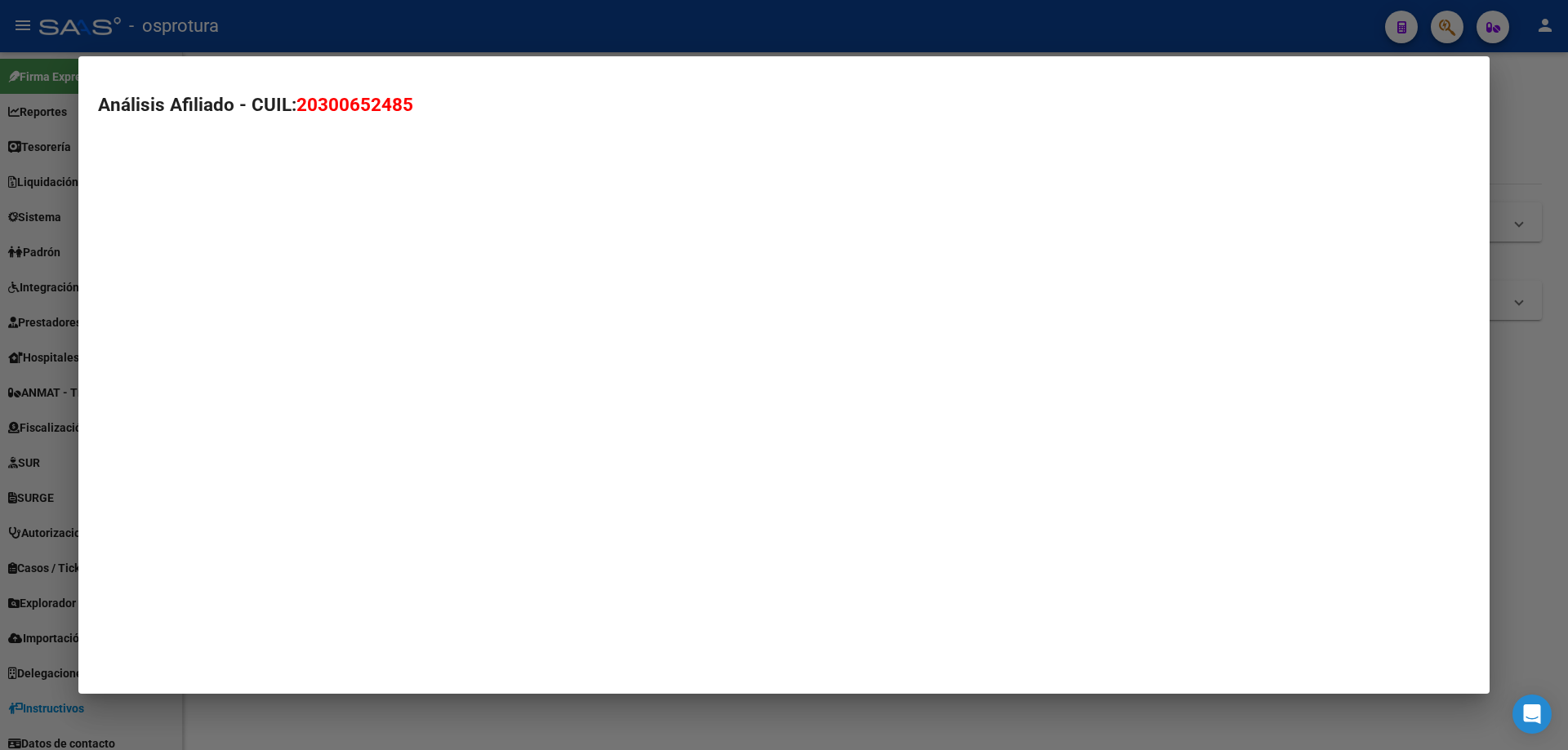
type textarea "20300652485"
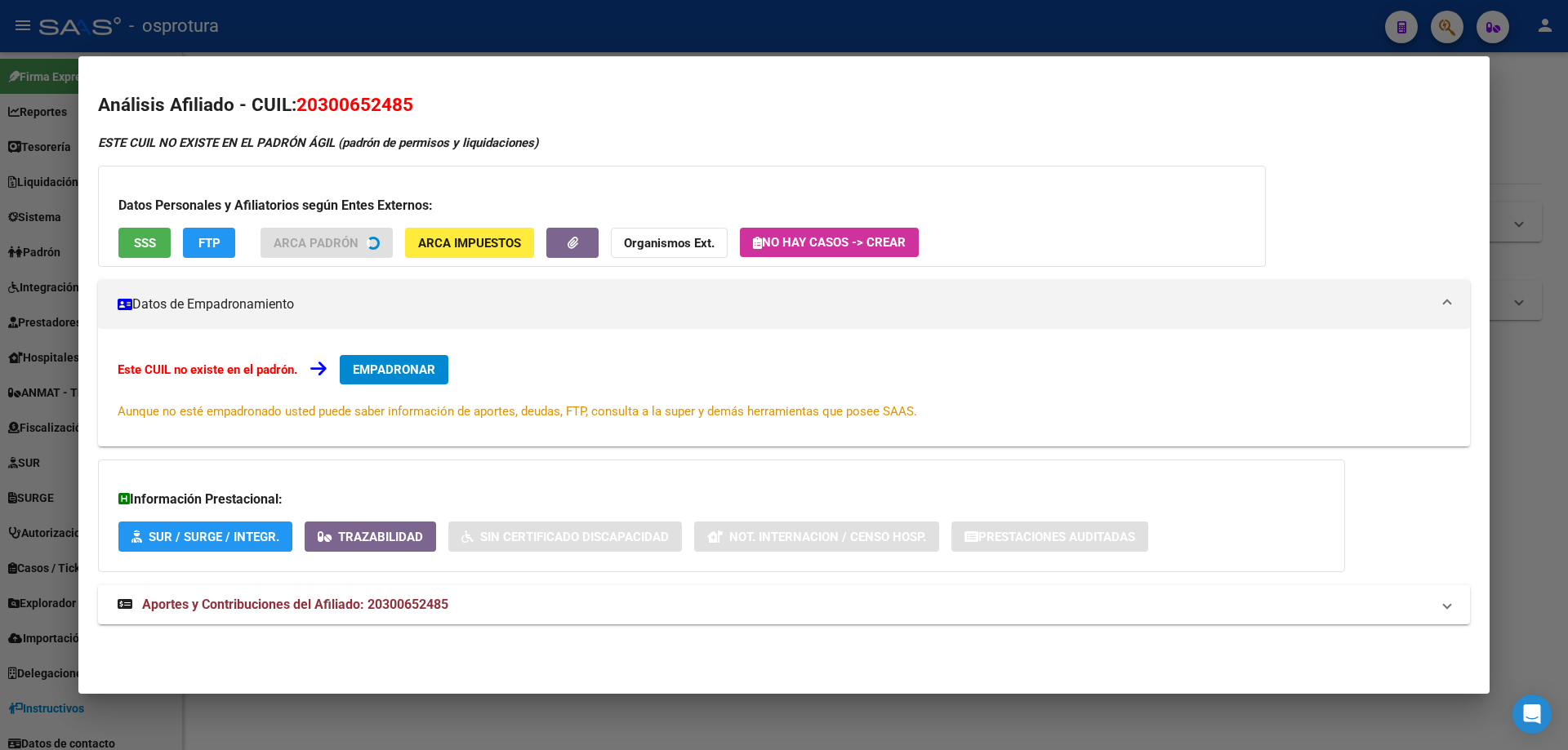
click at [138, 258] on div "Datos Personales y Afiliatorios según Entes Externos: SSS FTP ARCA Padrón ARCA …" at bounding box center [682, 216] width 1168 height 101
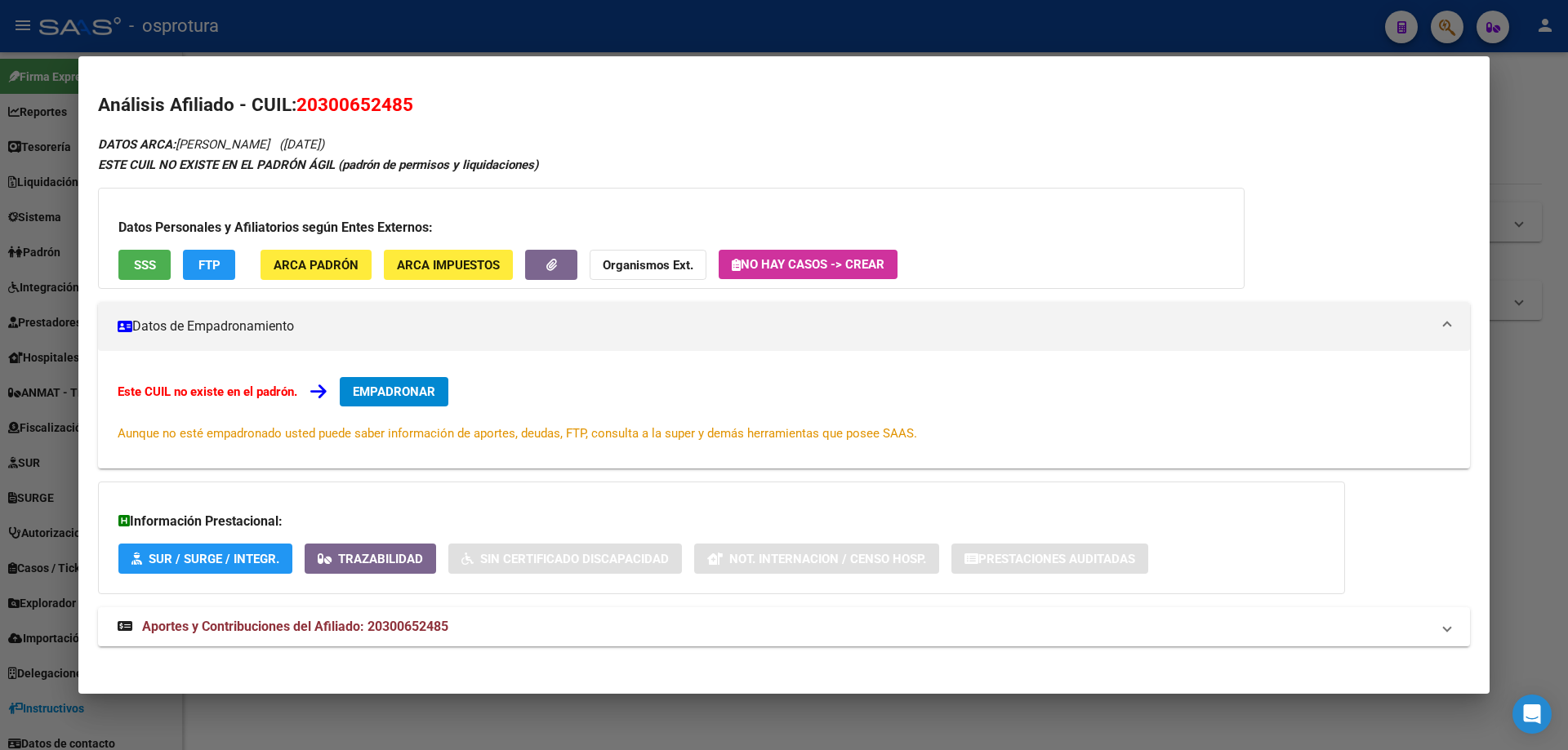
click at [138, 258] on span "SSS" at bounding box center [145, 265] width 22 height 15
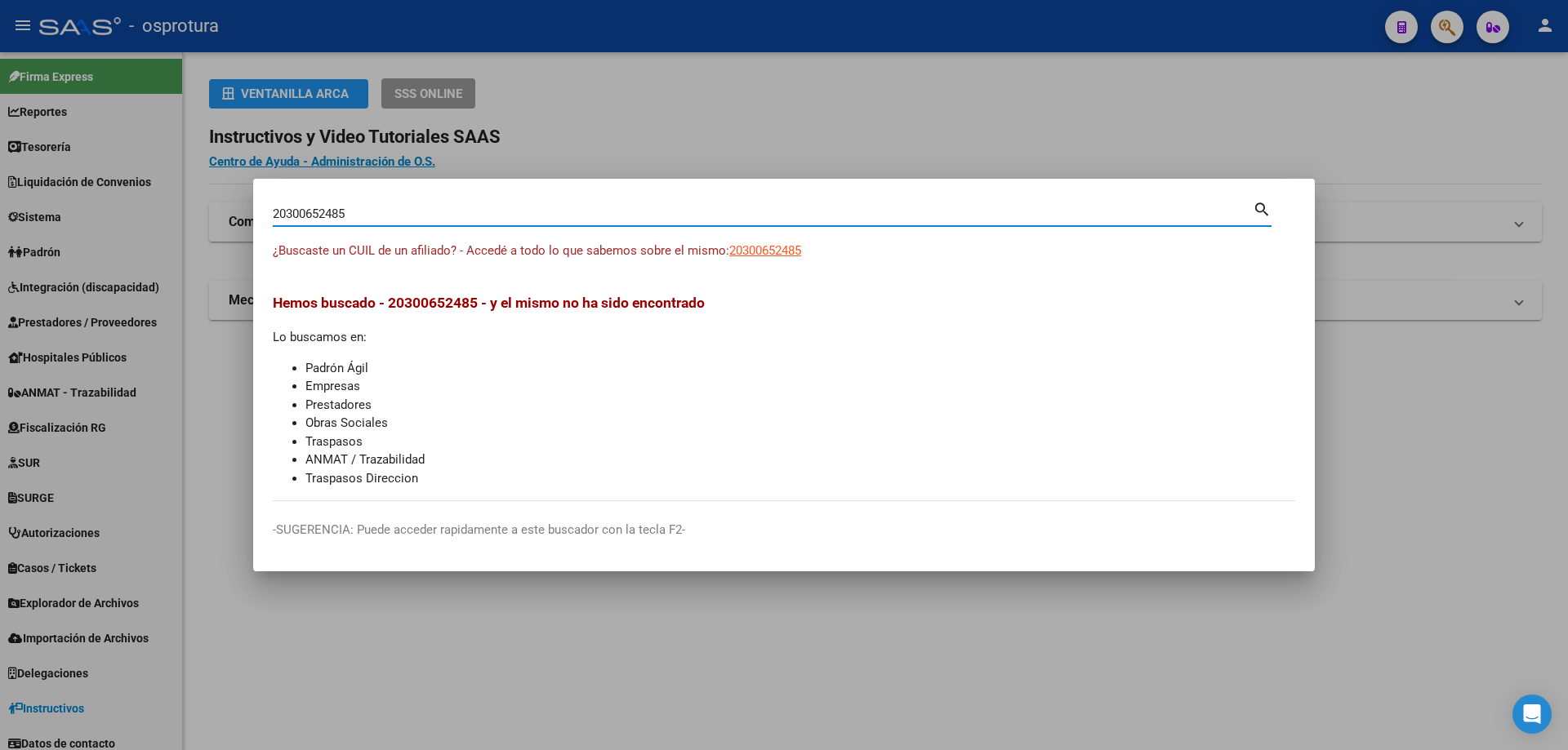
click at [405, 208] on input "20300652485" at bounding box center [763, 213] width 980 height 15
paste input "-30065837-8"
type input "20300658378"
click at [761, 252] on span "20300658378" at bounding box center [765, 250] width 72 height 15
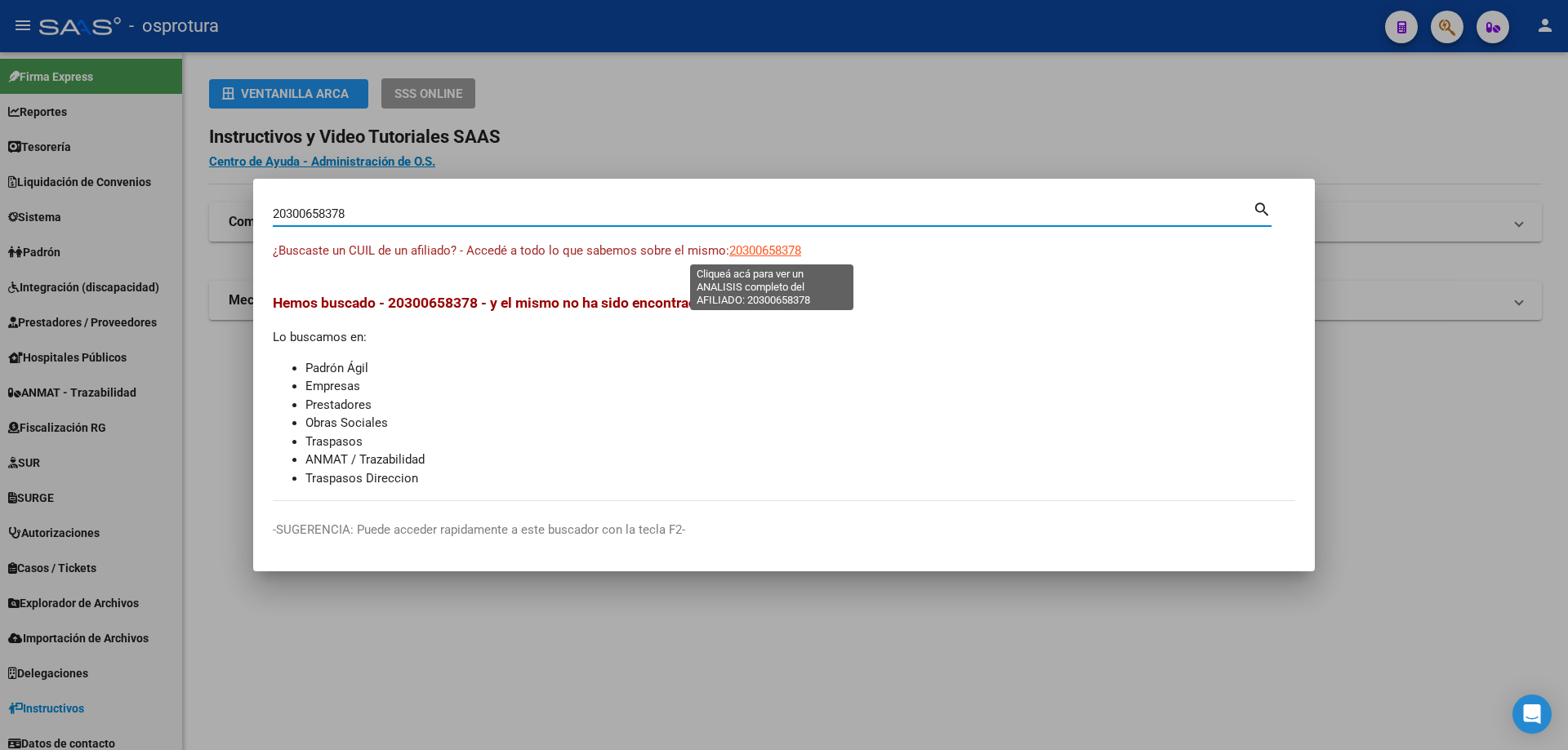
type textarea "20300658378"
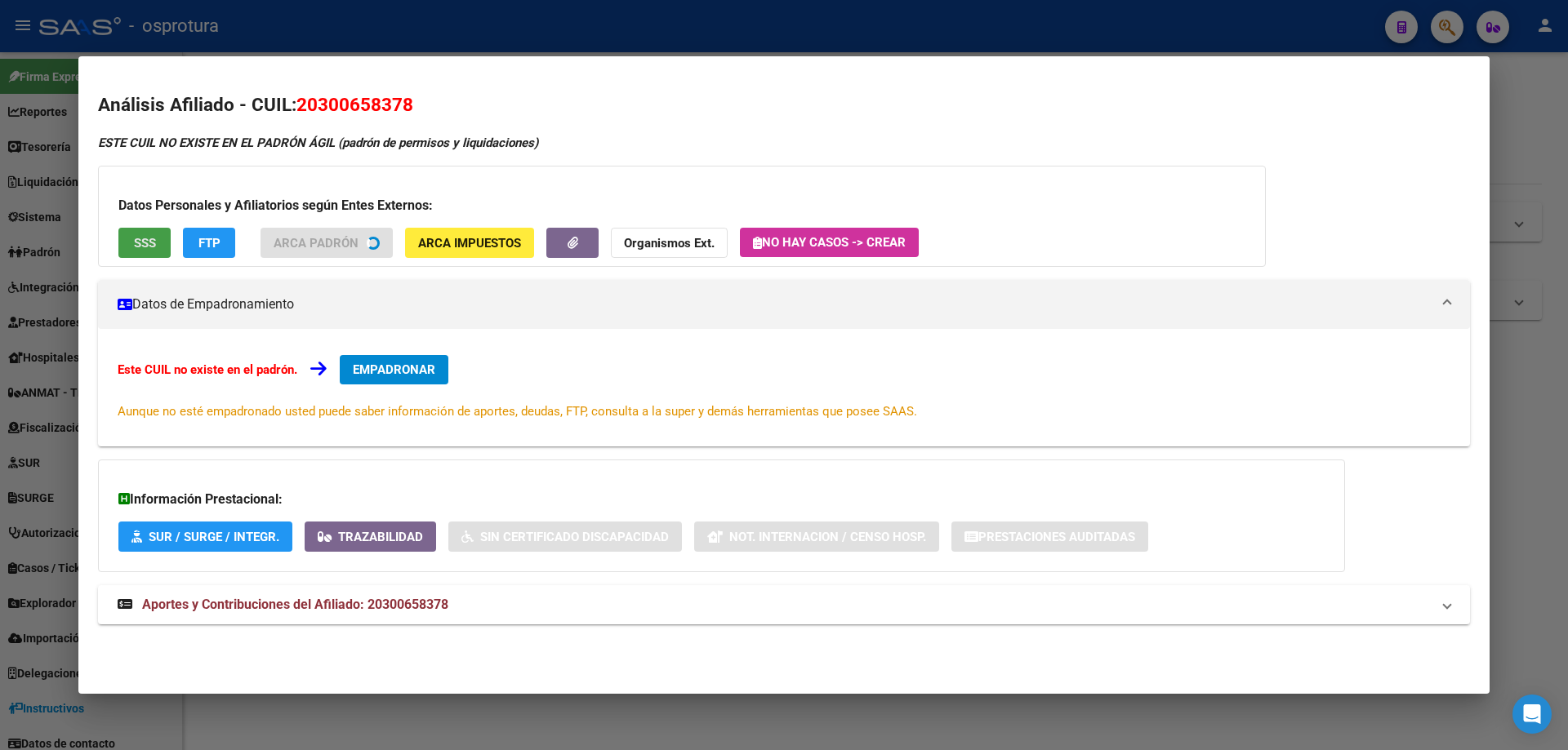
click at [138, 239] on span "SSS" at bounding box center [145, 243] width 22 height 15
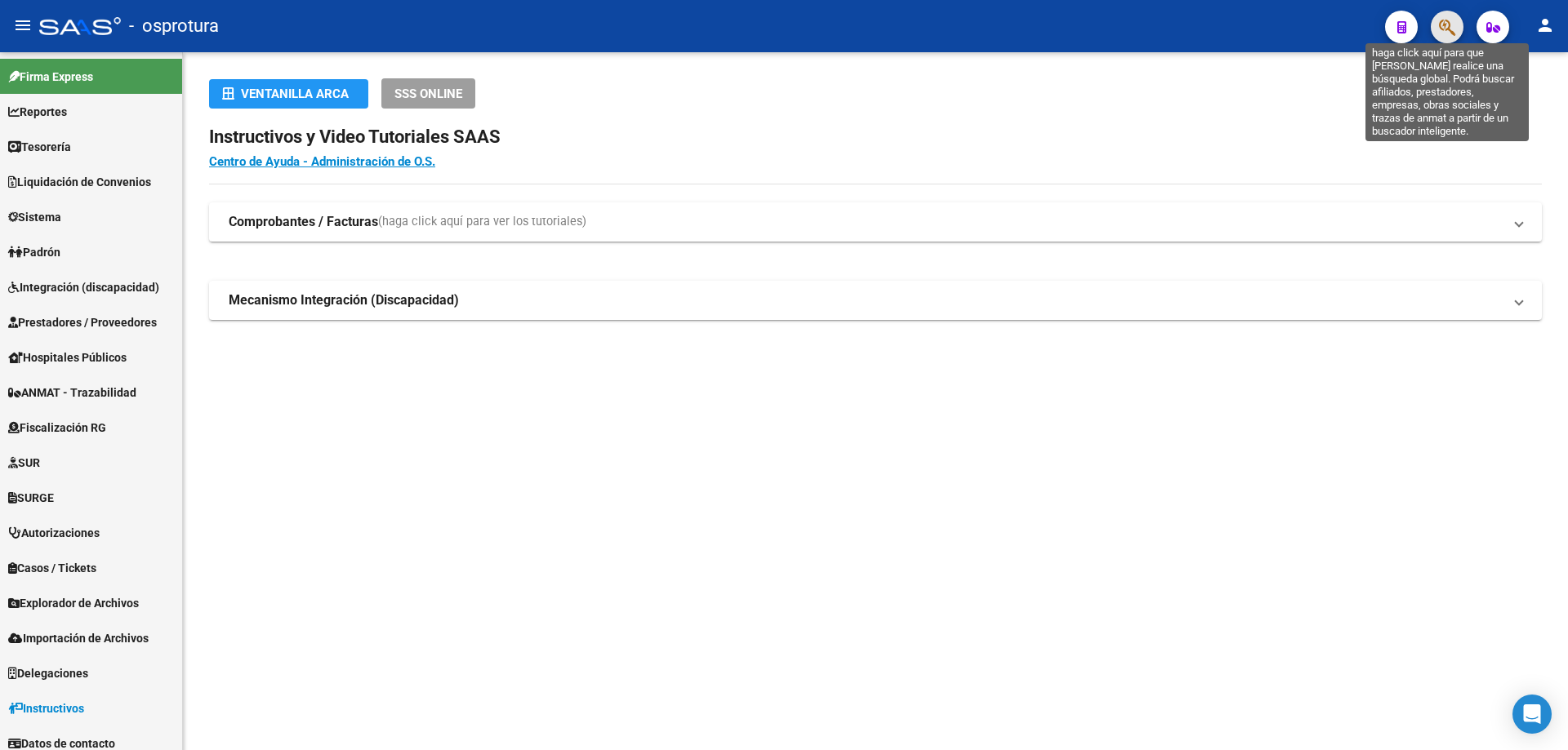
click at [1439, 27] on icon "button" at bounding box center [1447, 26] width 17 height 18
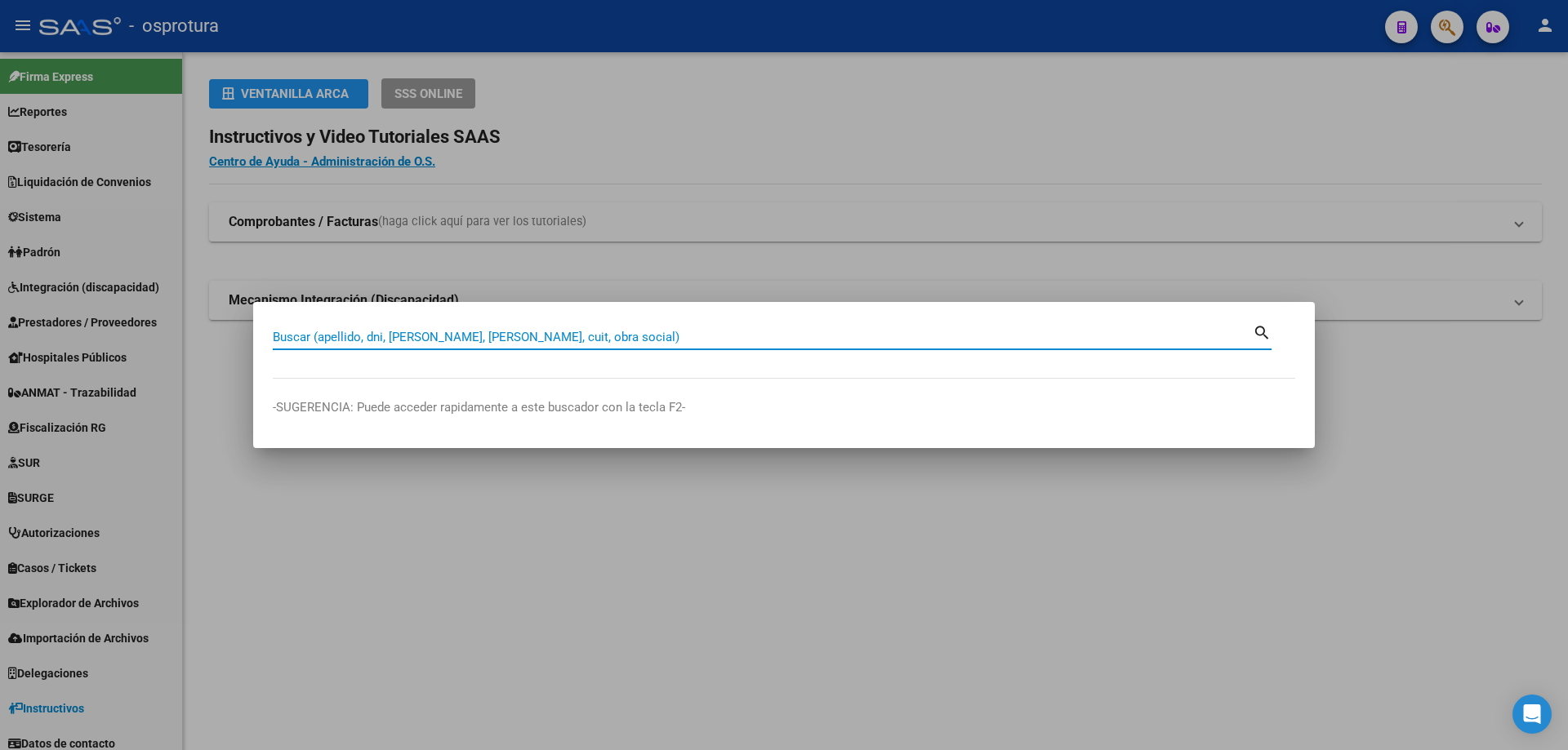
click at [397, 336] on input "Buscar (apellido, dni, [PERSON_NAME], [PERSON_NAME], cuit, obra social)" at bounding box center [763, 337] width 980 height 15
type input "20300669299"
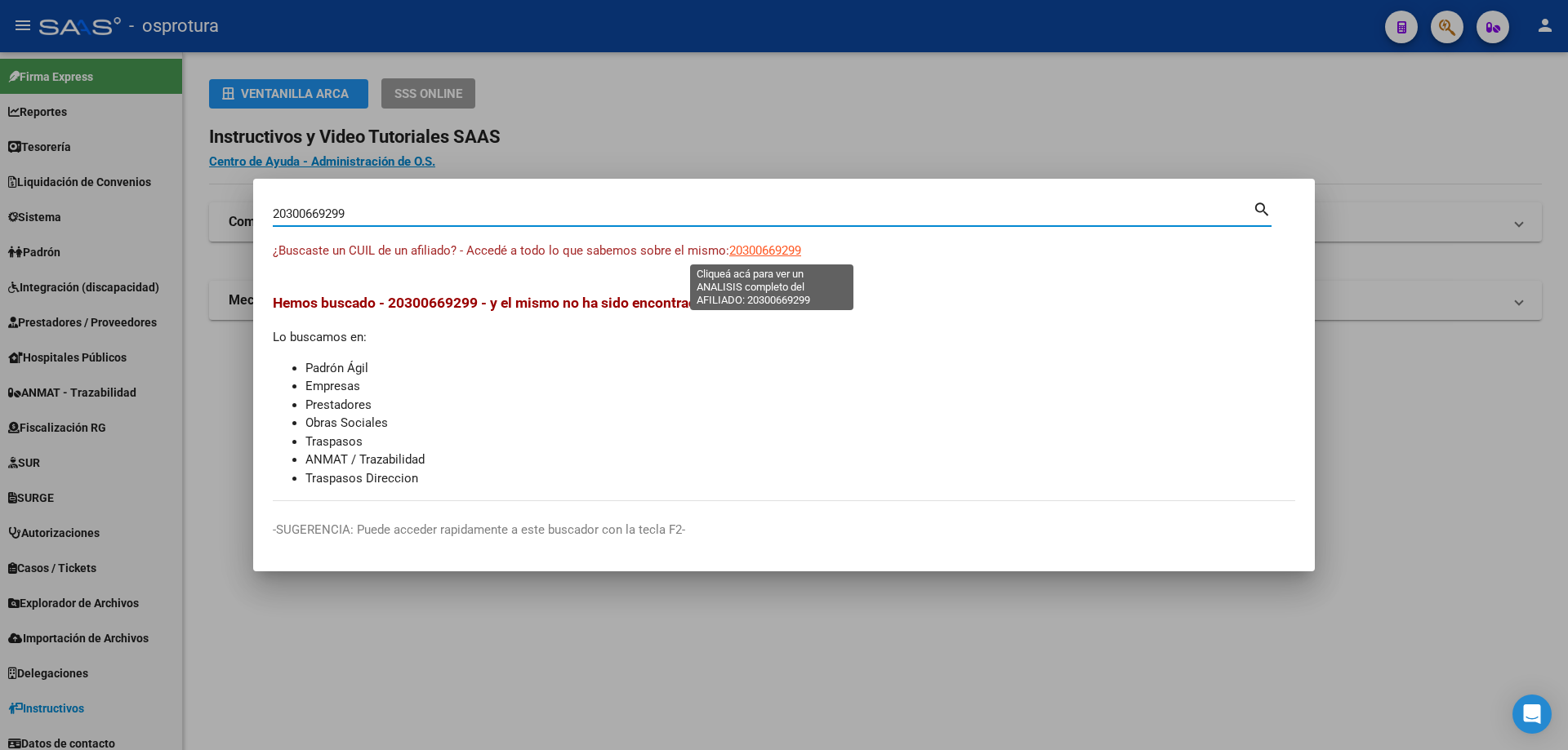
click at [764, 246] on span "20300669299" at bounding box center [765, 250] width 72 height 15
type textarea "20300669299"
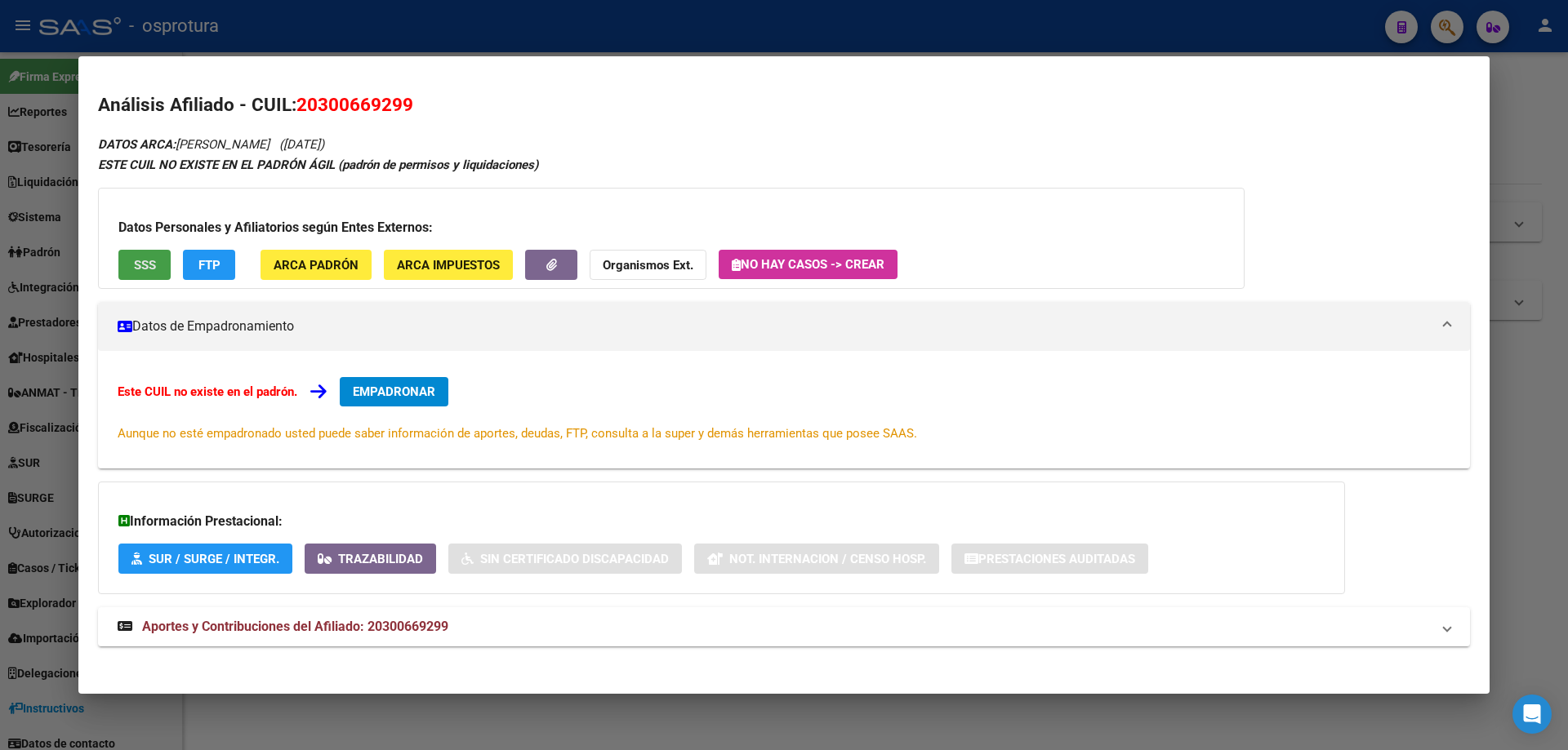
click at [142, 268] on span "SSS" at bounding box center [145, 265] width 22 height 15
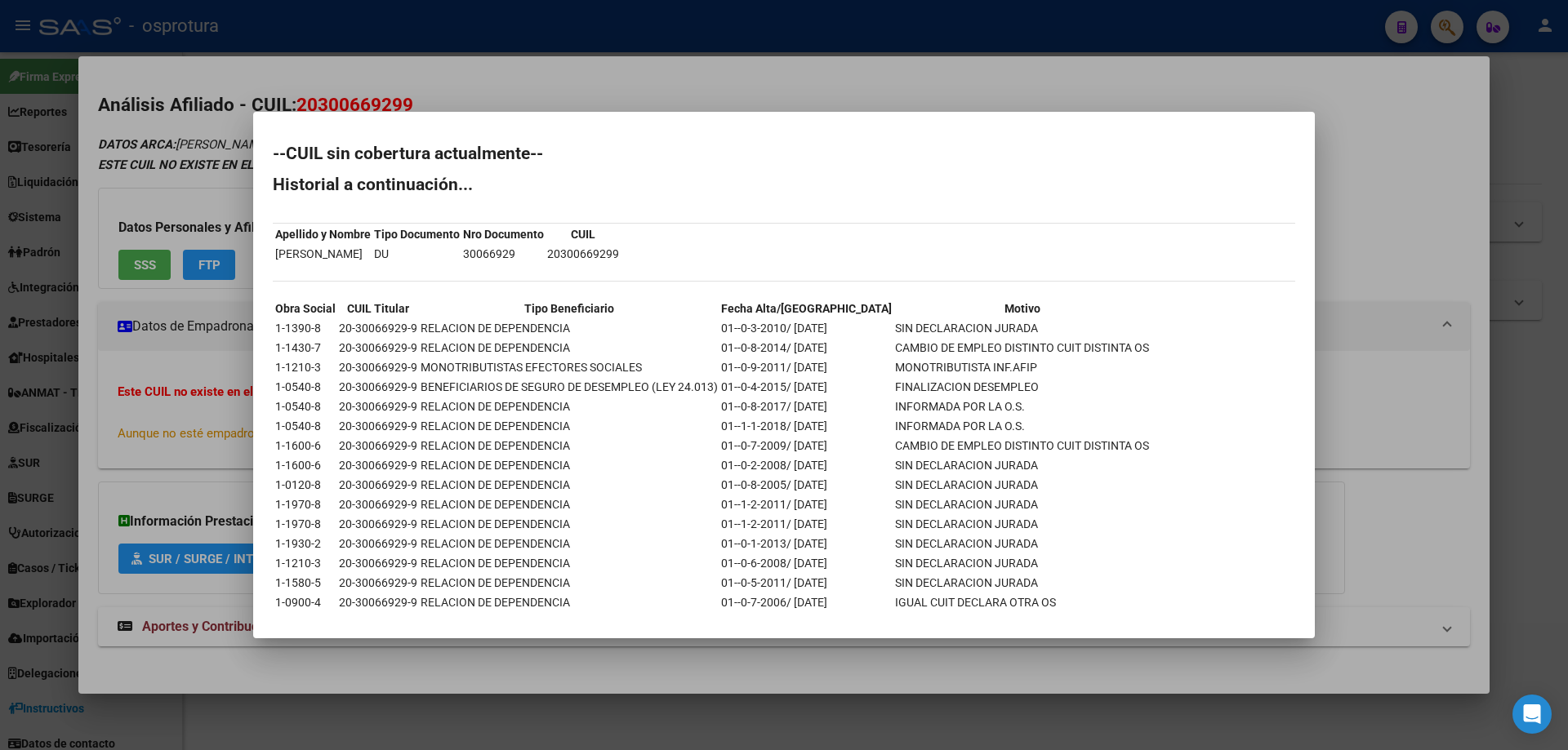
scroll to position [28, 0]
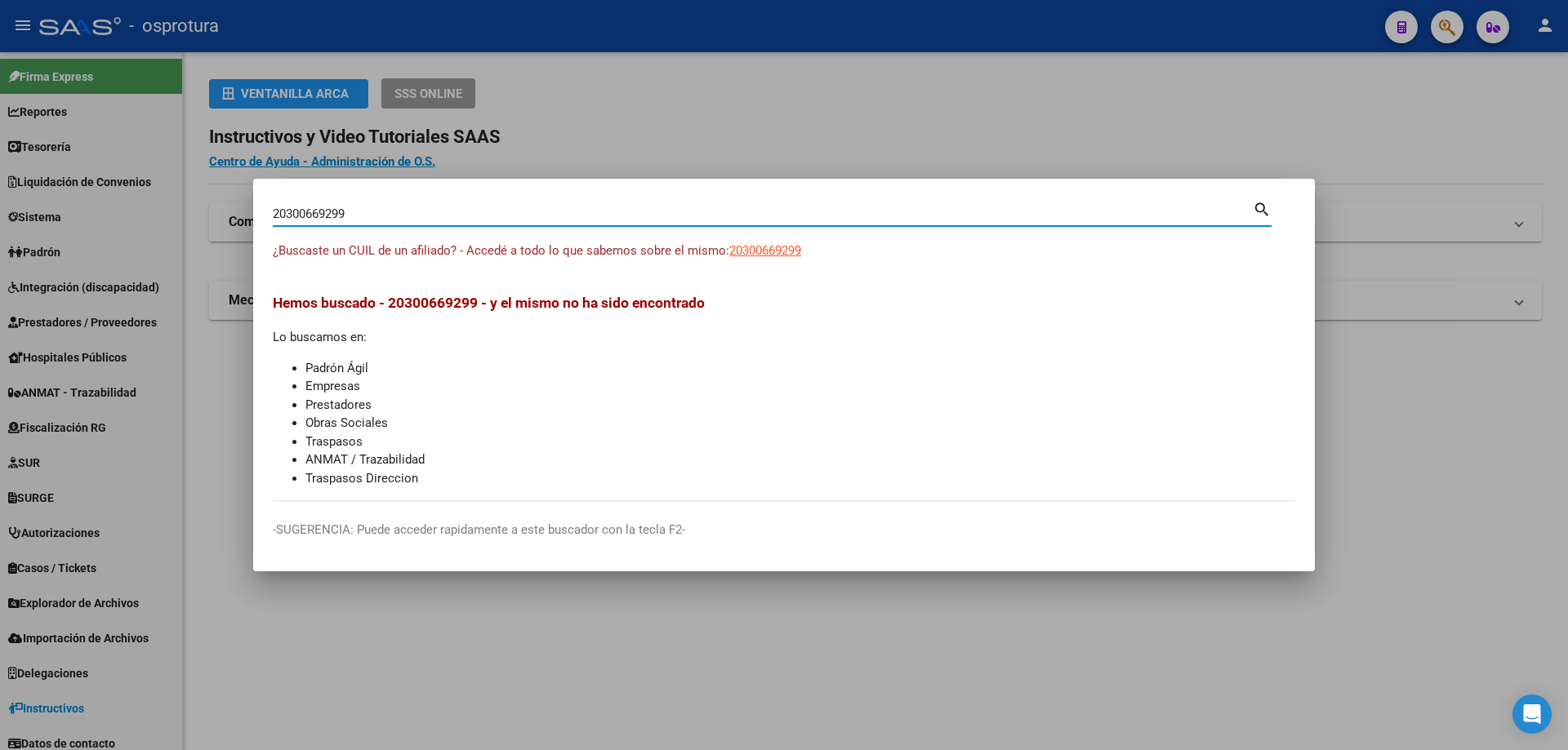
click at [348, 218] on input "20300669299" at bounding box center [763, 213] width 980 height 15
paste input "-30079965-6"
type input "20300799656"
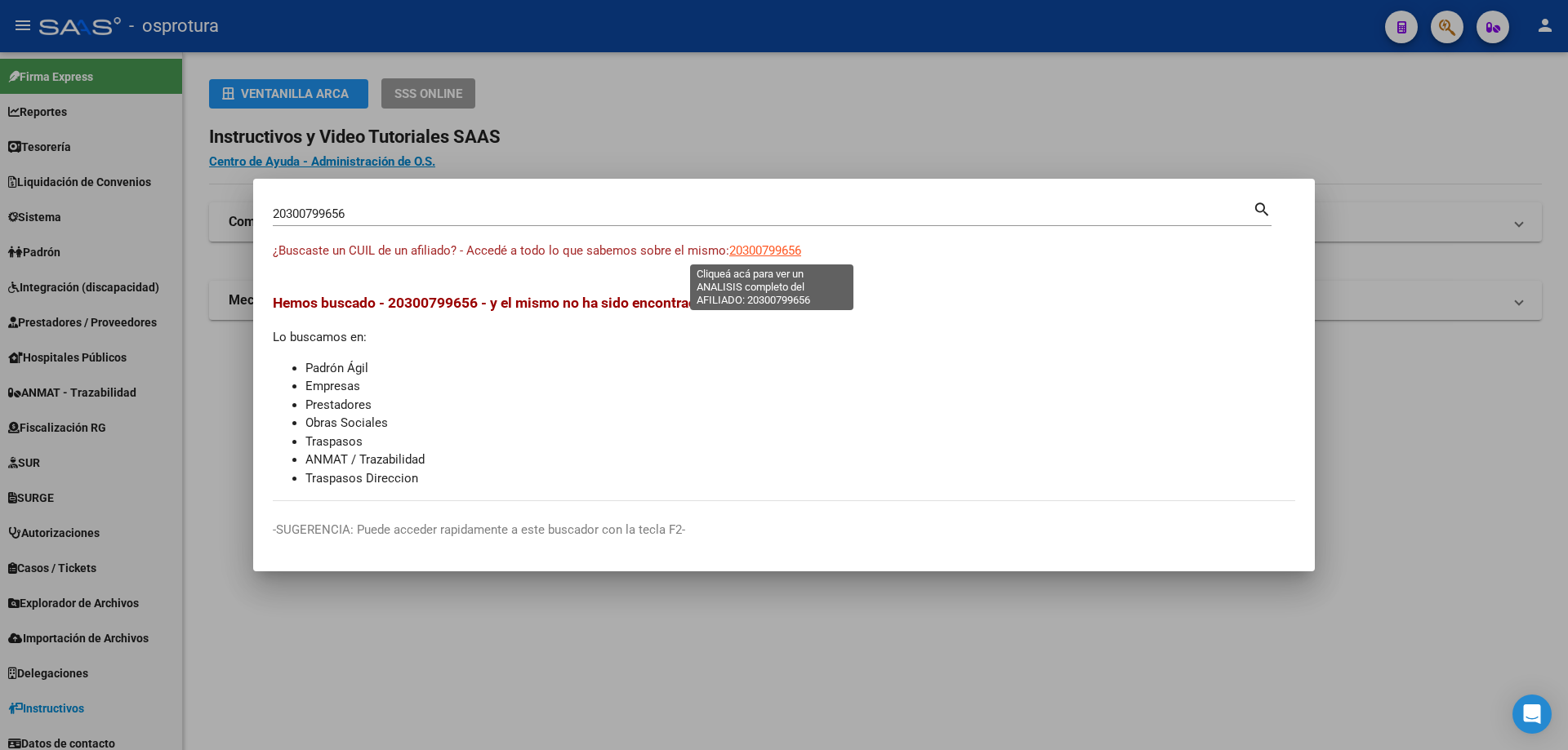
click at [775, 248] on span "20300799656" at bounding box center [765, 250] width 72 height 15
type textarea "20300799656"
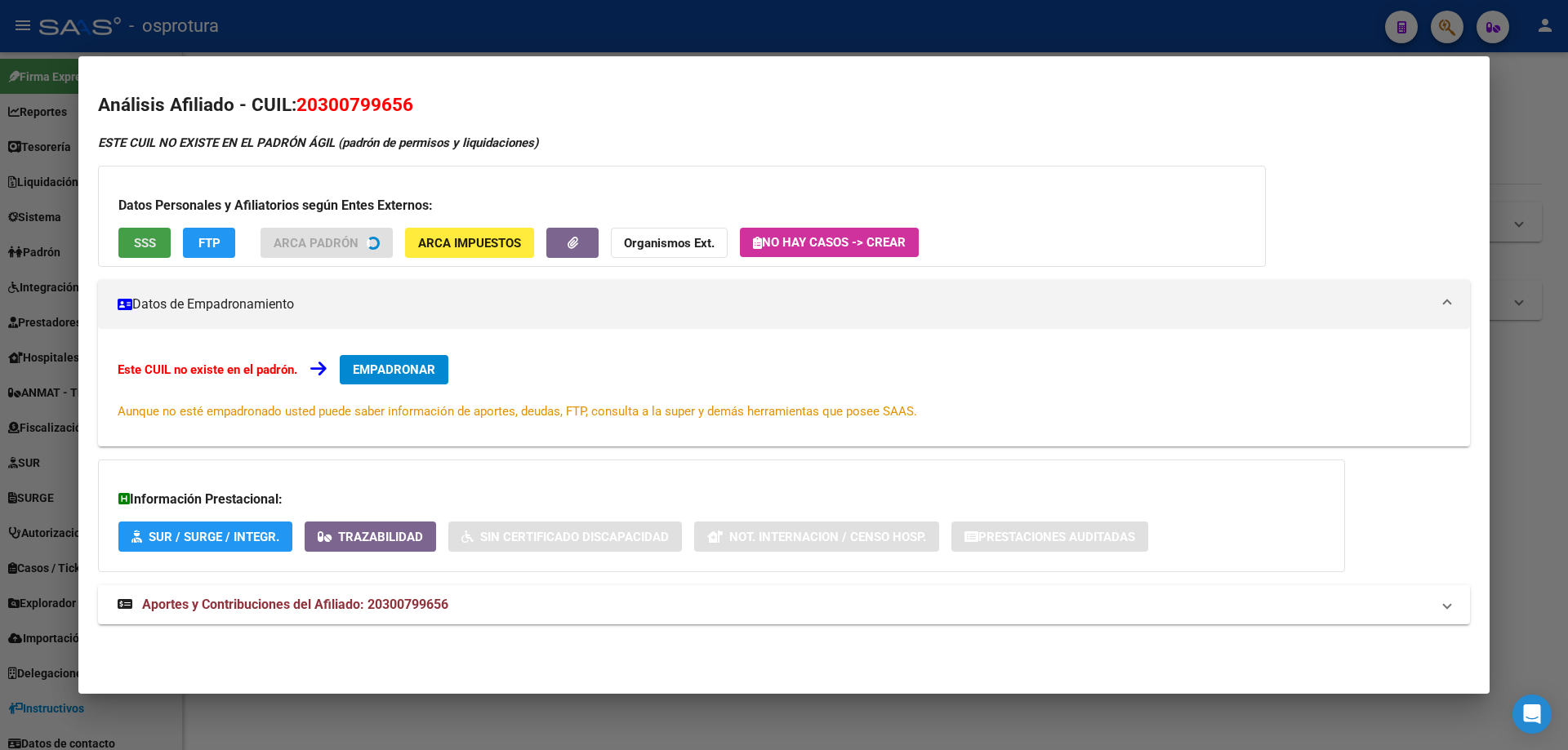
click at [136, 246] on span "SSS" at bounding box center [145, 243] width 22 height 15
